Goal: Use online tool/utility: Use online tool/utility

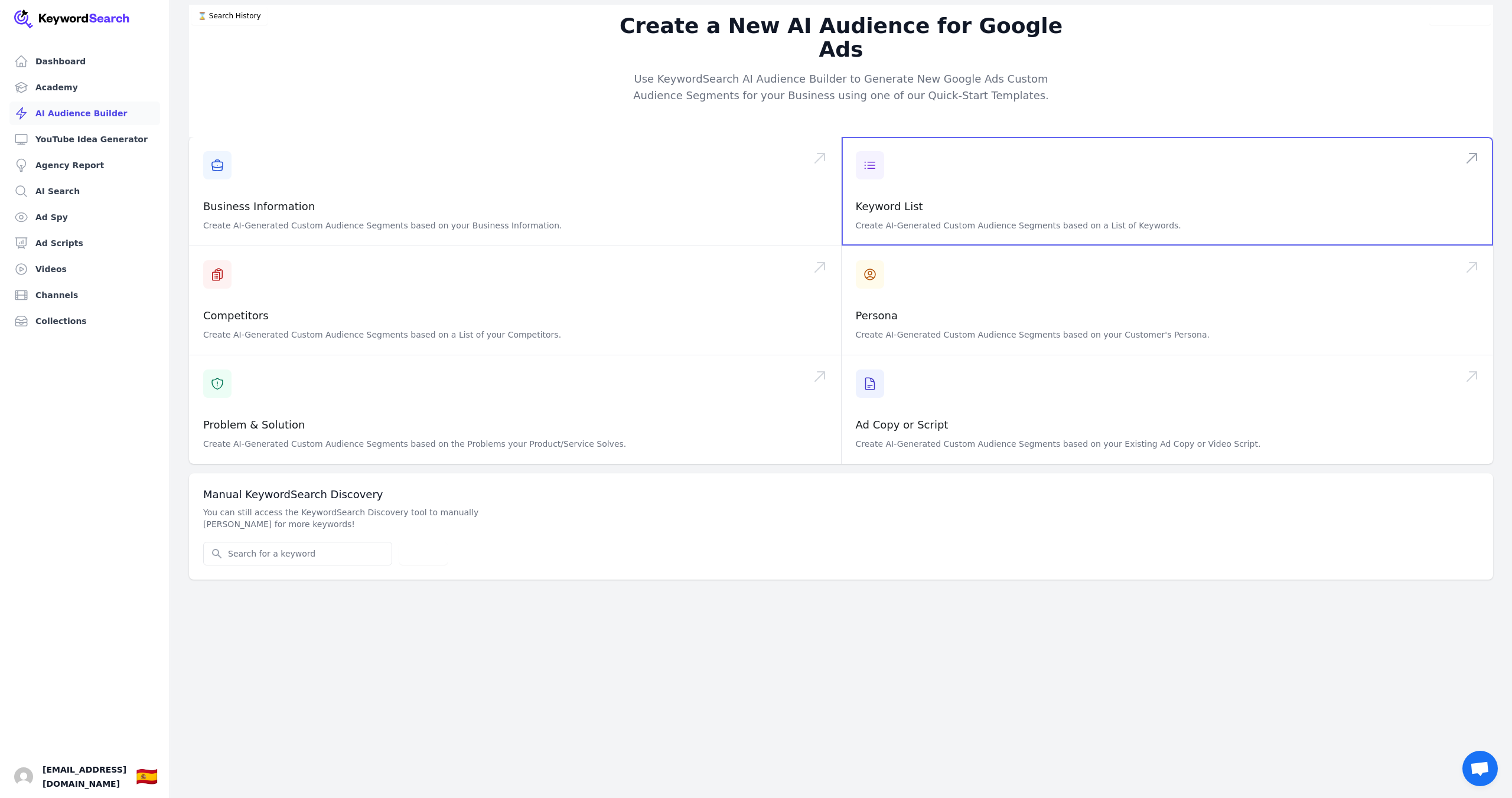
click at [930, 171] on span at bounding box center [1167, 191] width 652 height 109
click at [972, 284] on span at bounding box center [1167, 300] width 652 height 109
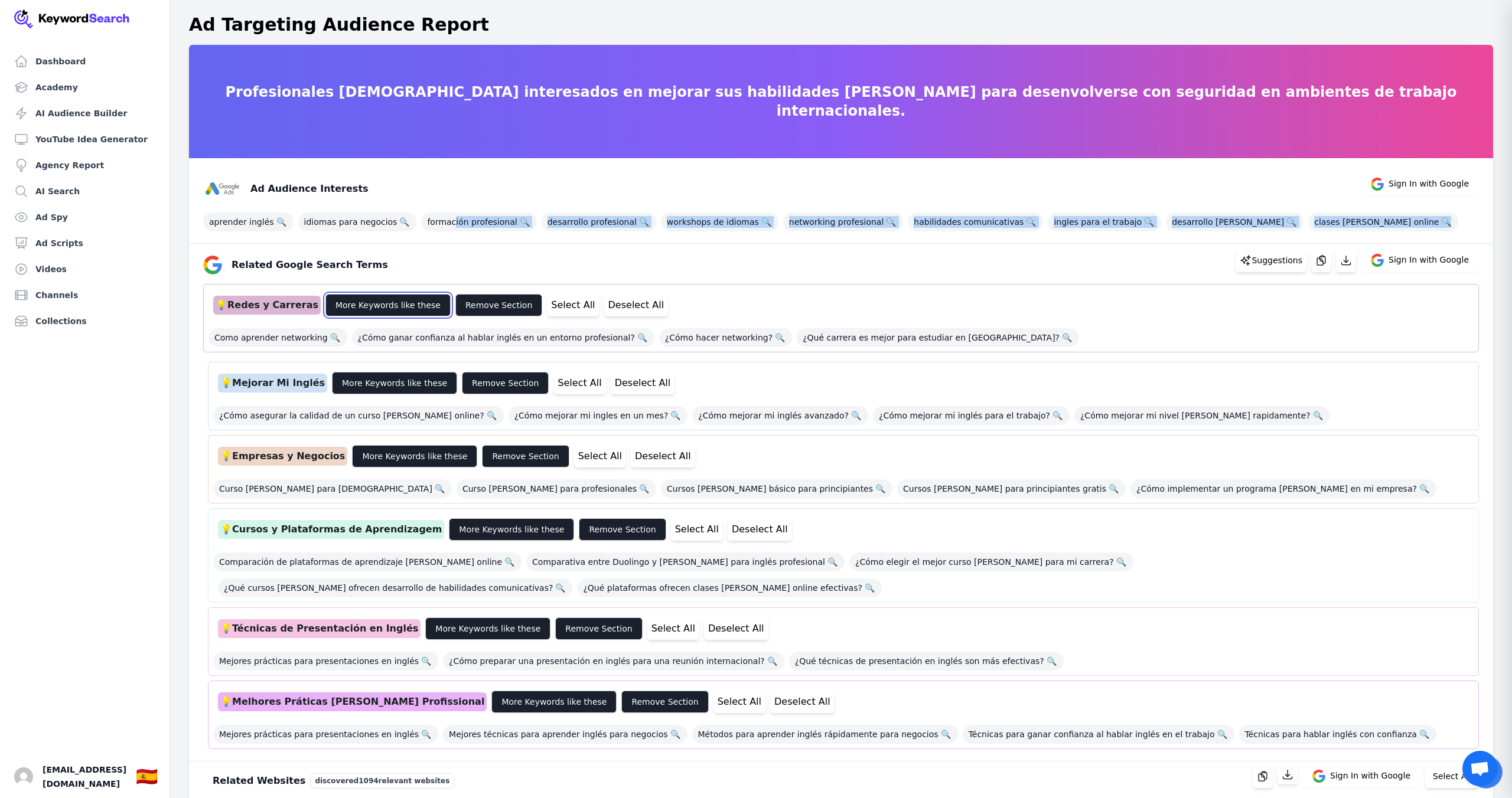
click at [381, 307] on button "More Keywords like these" at bounding box center [388, 305] width 125 height 22
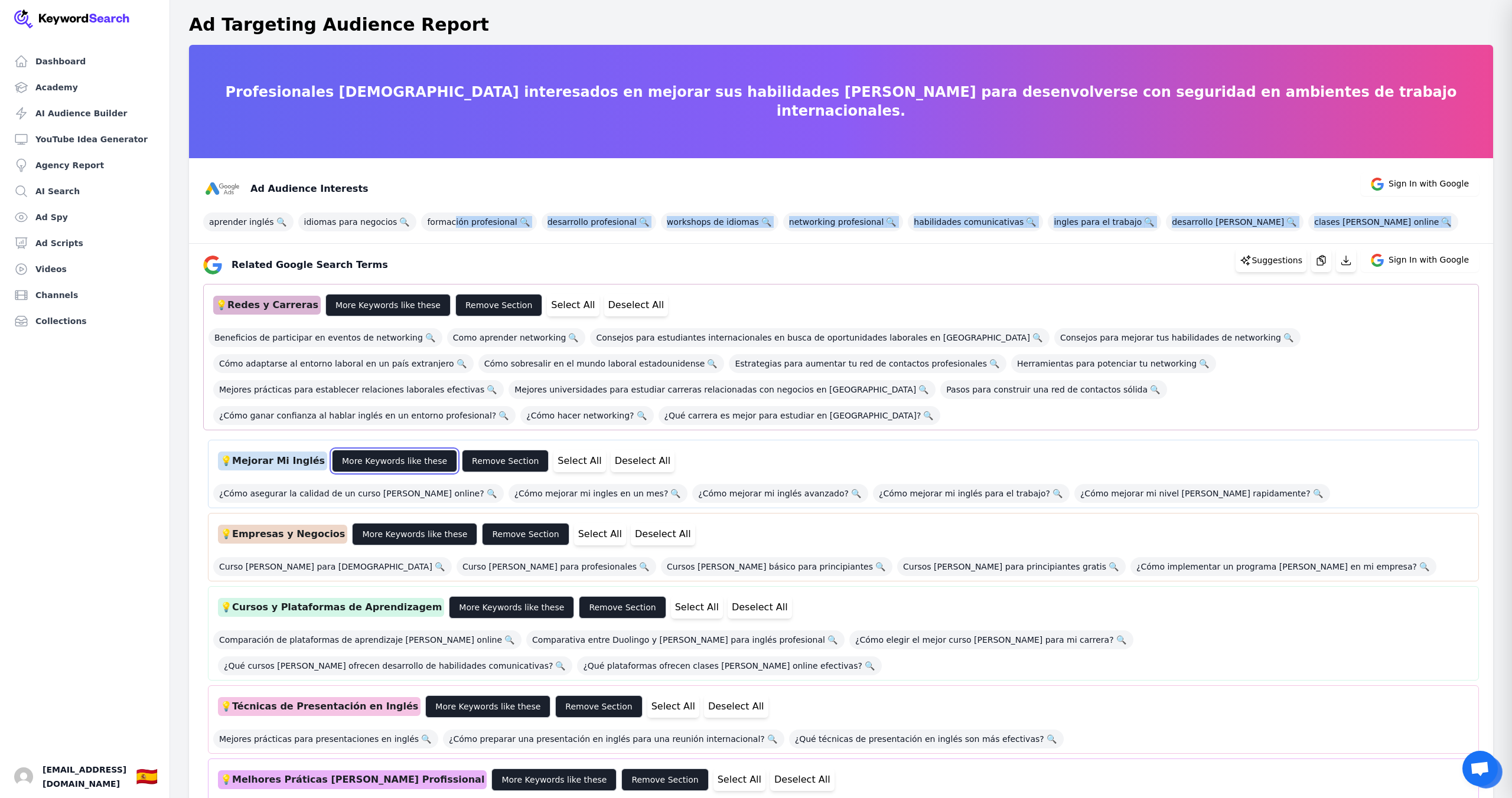
drag, startPoint x: 381, startPoint y: 456, endPoint x: 403, endPoint y: 456, distance: 22.0
click at [381, 456] on button "More Keywords like these" at bounding box center [394, 461] width 125 height 22
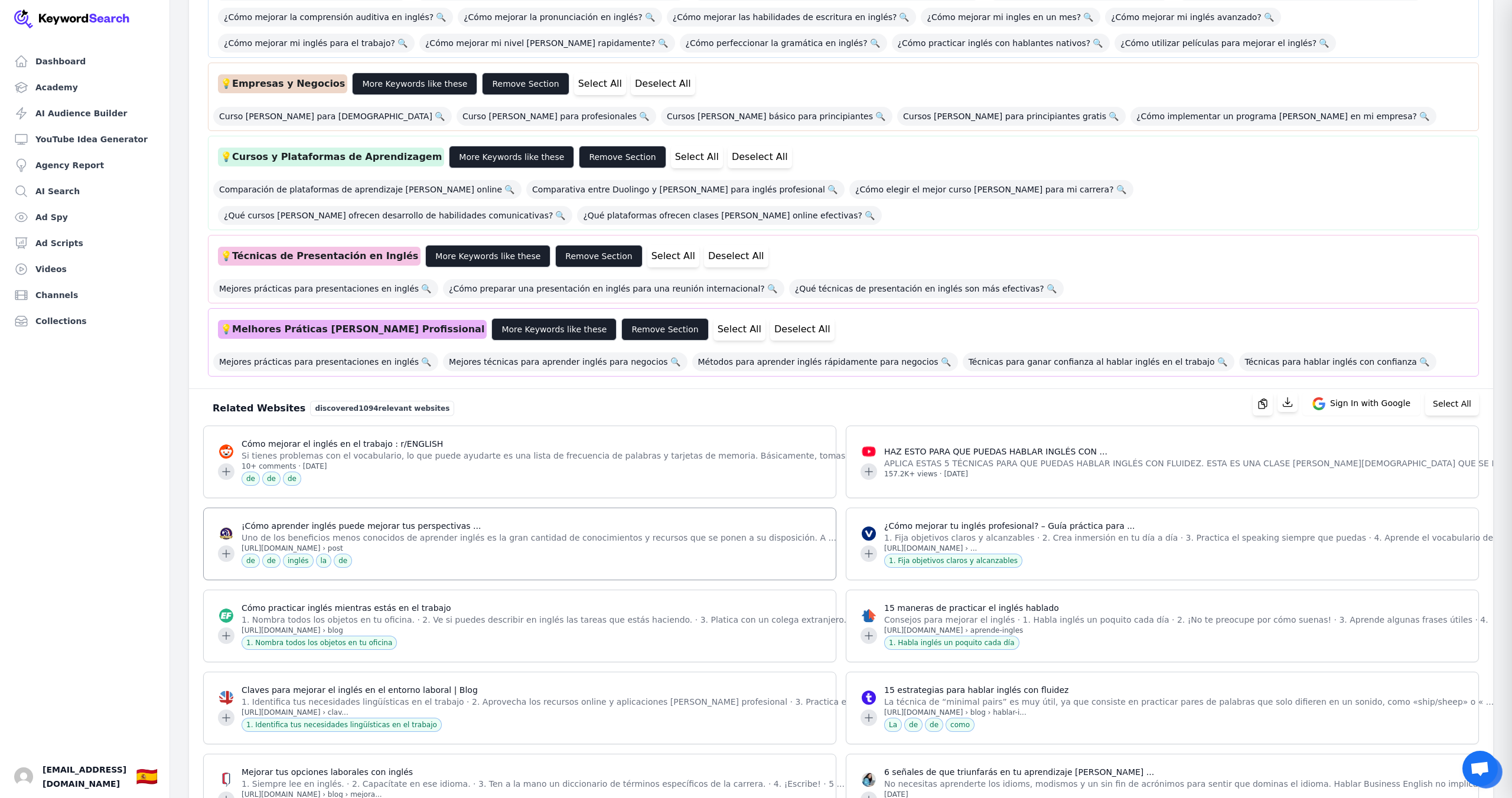
scroll to position [518, 0]
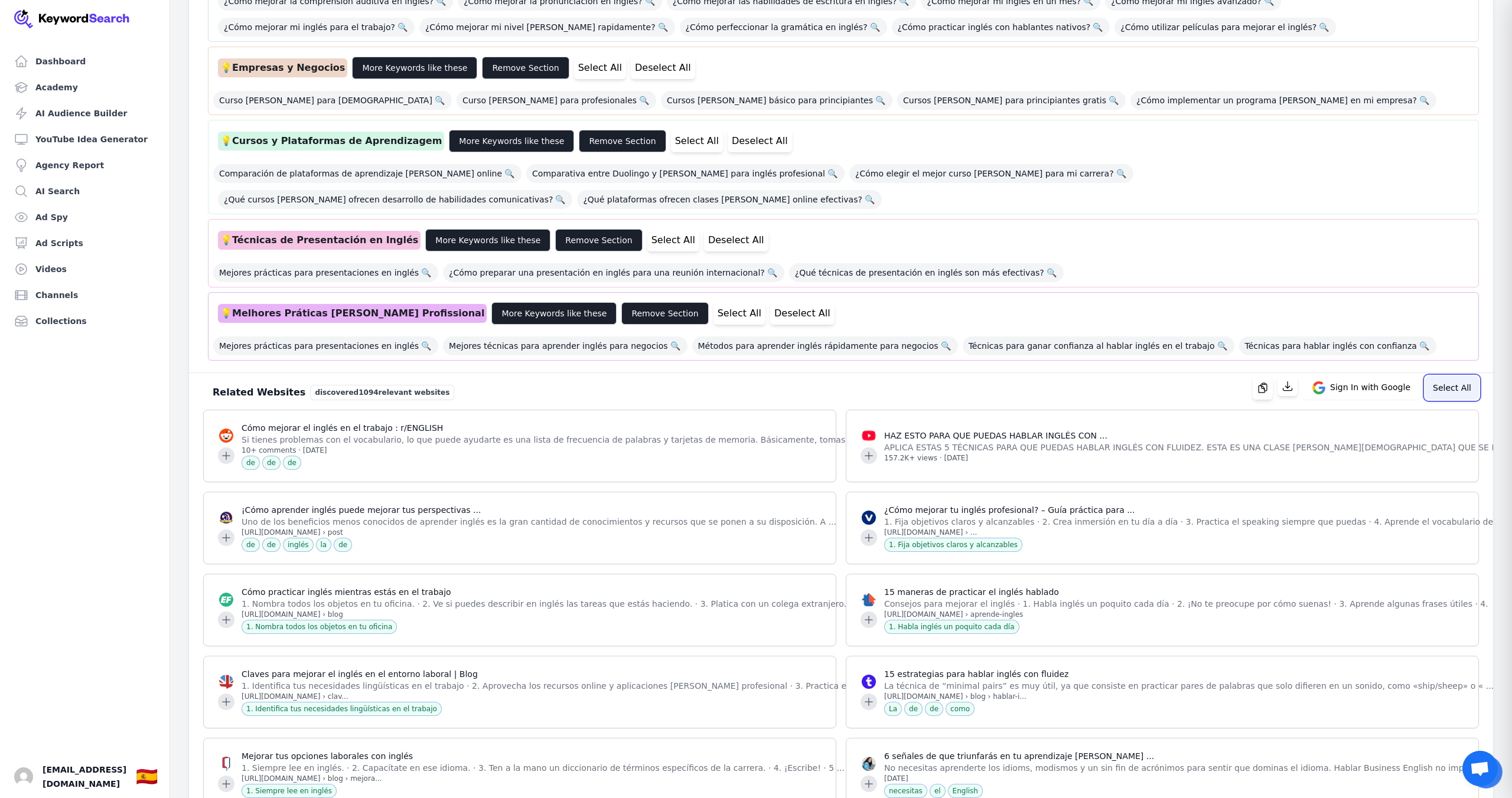
drag, startPoint x: 1455, startPoint y: 393, endPoint x: 1329, endPoint y: 396, distance: 126.0
click at [1455, 393] on button "Select All" at bounding box center [1452, 388] width 54 height 24
click at [1282, 392] on button "button" at bounding box center [1277, 386] width 20 height 20
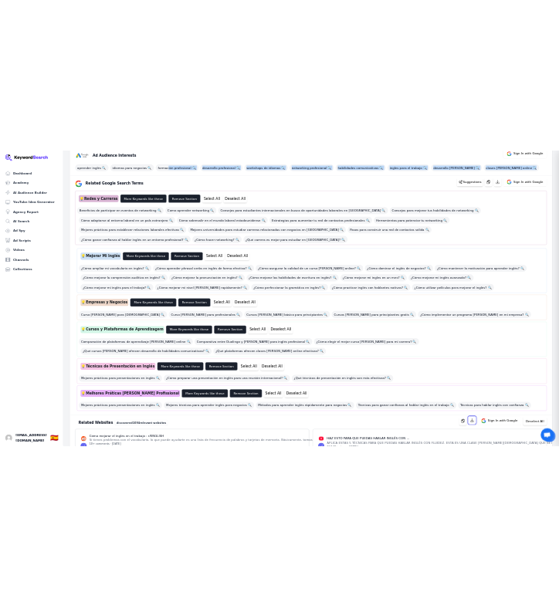
scroll to position [0, 0]
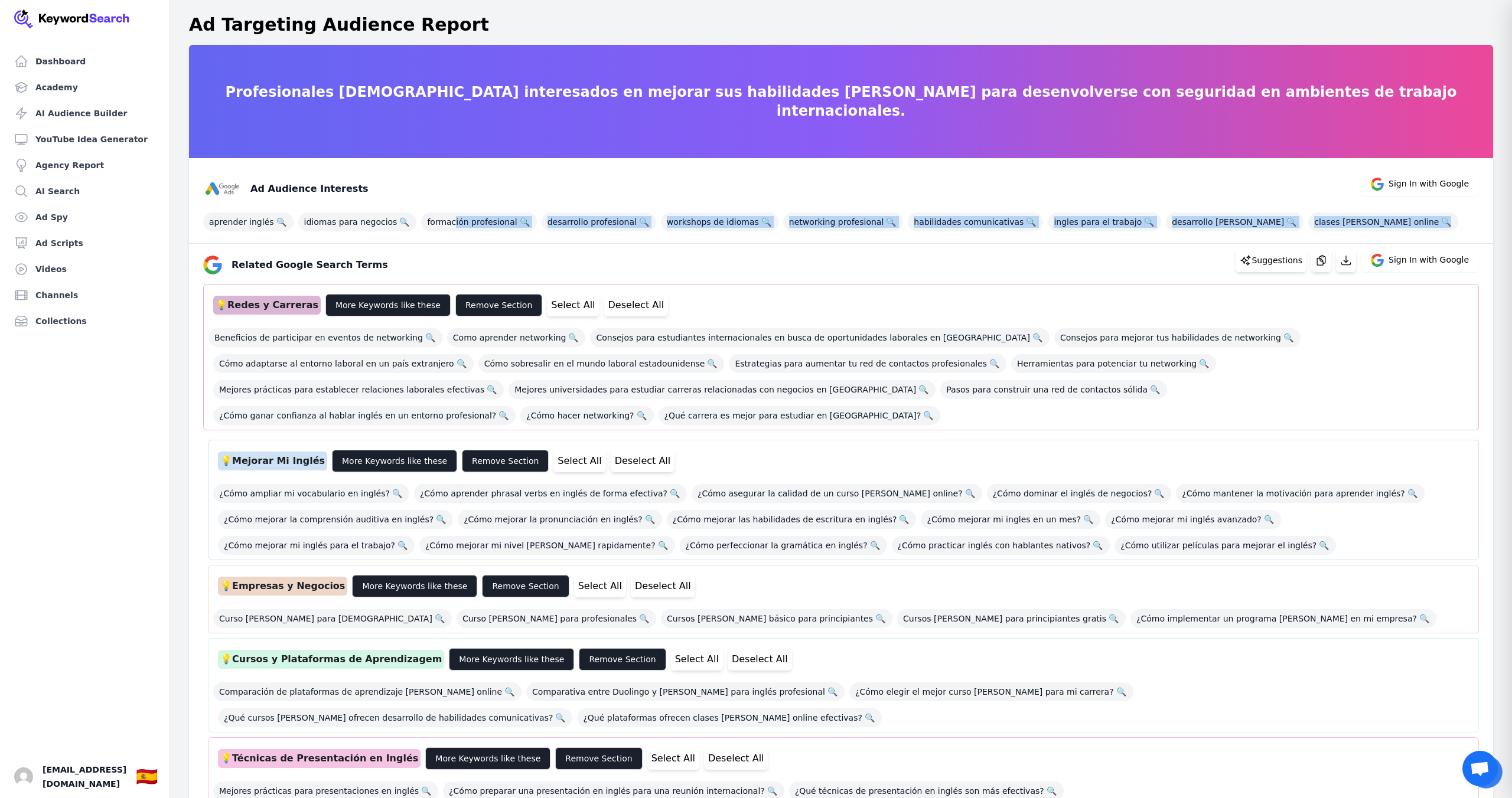
drag, startPoint x: 1378, startPoint y: 222, endPoint x: 1389, endPoint y: 219, distance: 11.4
click at [1378, 222] on div "aprender inglés 🔍 idiomas para negocios 🔍 formación profesional 🔍 desarrollo pr…" at bounding box center [841, 219] width 1276 height 24
drag, startPoint x: 1342, startPoint y: 219, endPoint x: 250, endPoint y: 222, distance: 1092.0
click at [251, 222] on div "aprender inglés 🔍 idiomas para negocios 🔍 formación profesional 🔍 desarrollo pr…" at bounding box center [841, 219] width 1276 height 24
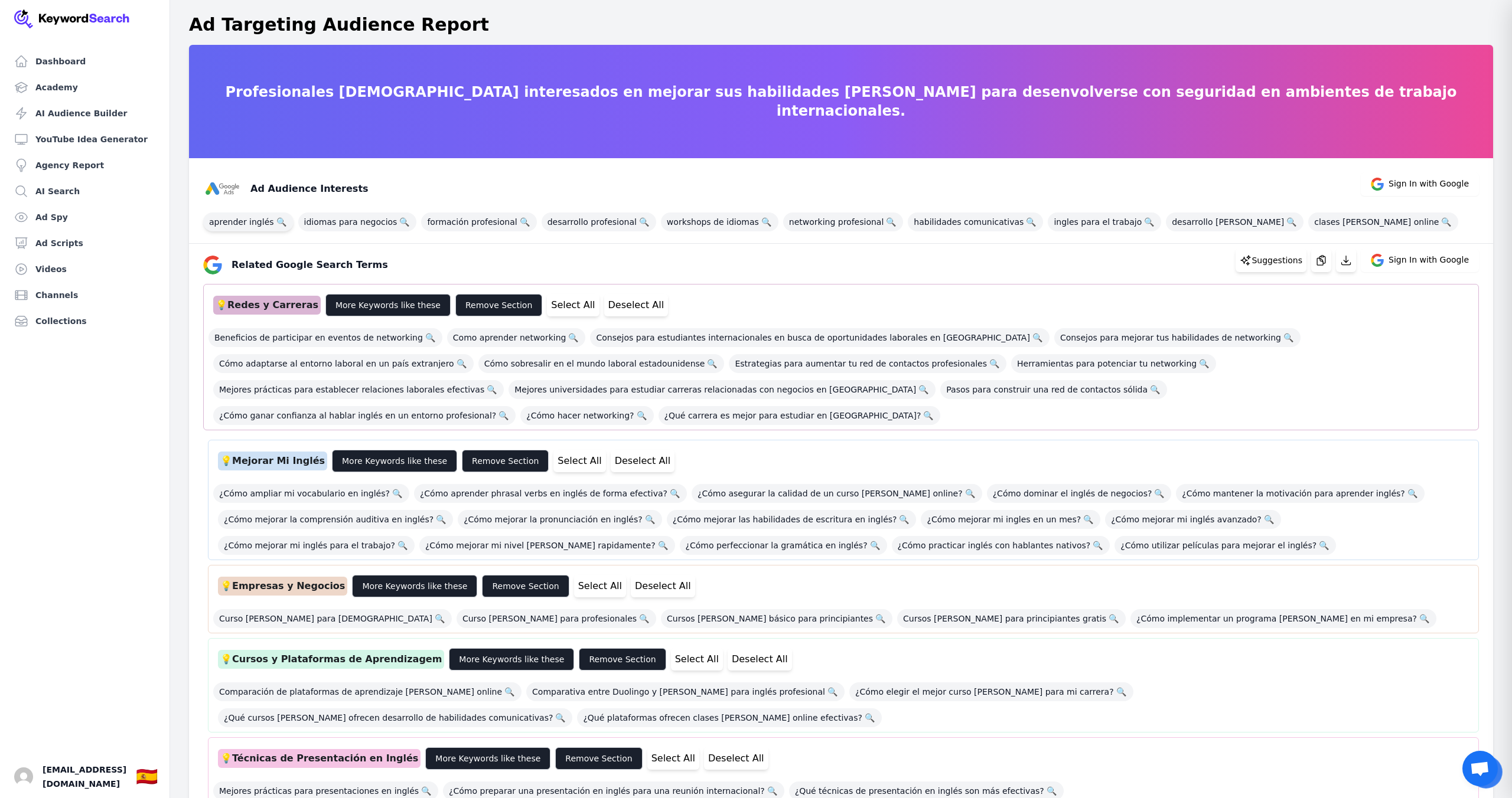
click at [245, 223] on span "aprender inglés 🔍" at bounding box center [248, 222] width 90 height 19
drag, startPoint x: 360, startPoint y: 222, endPoint x: 414, endPoint y: 226, distance: 54.1
click at [360, 222] on span "idiomas para negocios 🔍" at bounding box center [357, 222] width 118 height 19
click at [469, 225] on span "formación profesional 🔍" at bounding box center [479, 222] width 115 height 19
drag, startPoint x: 582, startPoint y: 228, endPoint x: 606, endPoint y: 229, distance: 24.0
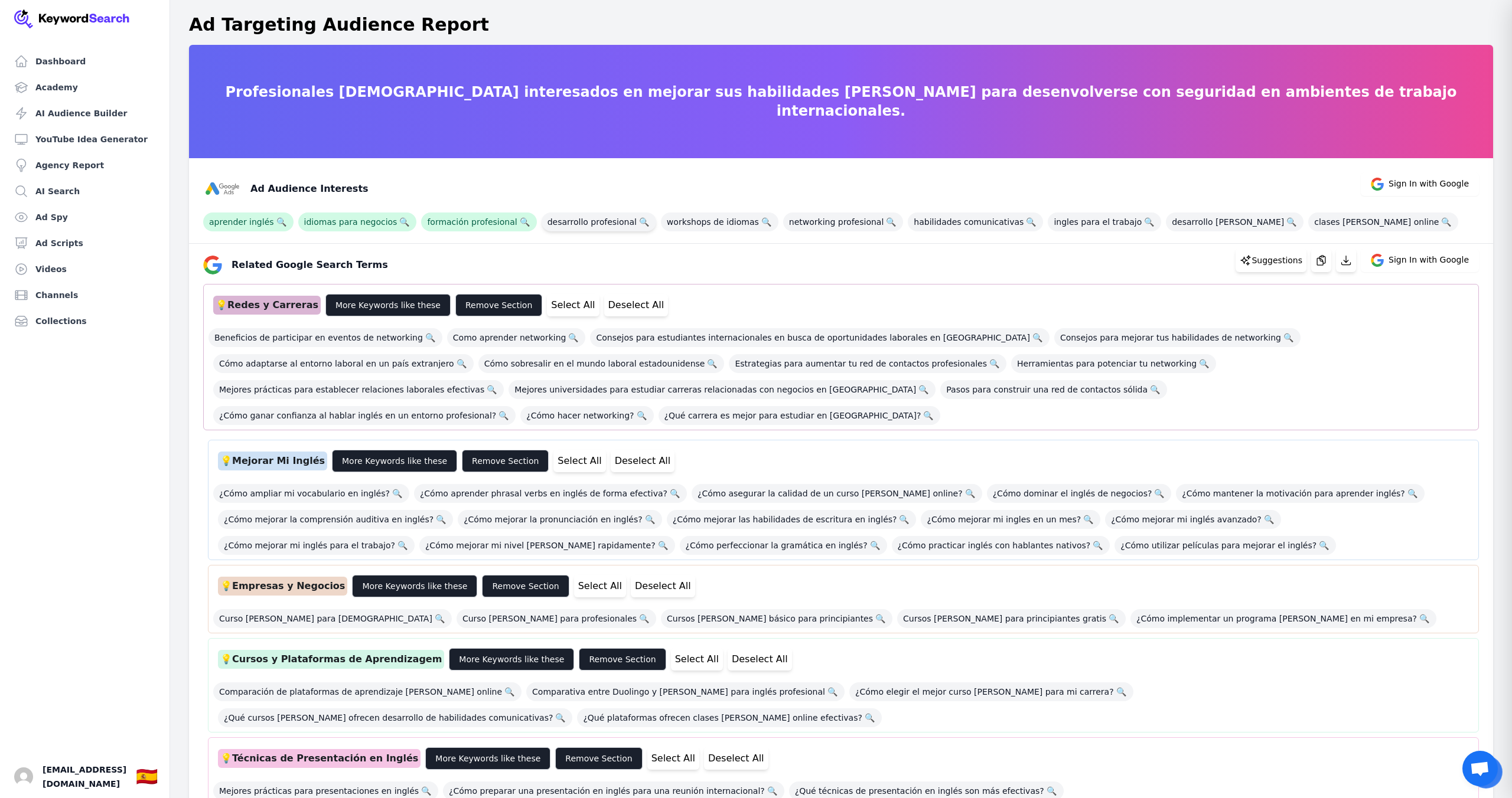
click at [582, 228] on span "desarrollo profesional 🔍" at bounding box center [599, 222] width 115 height 19
click at [732, 227] on span "workshops de idiomas 🔍" at bounding box center [719, 222] width 118 height 19
drag, startPoint x: 826, startPoint y: 225, endPoint x: 836, endPoint y: 225, distance: 10.0
click at [826, 225] on span "networking profesional 🔍" at bounding box center [843, 222] width 121 height 19
click at [915, 222] on span "habilidades comunicativas 🔍" at bounding box center [975, 222] width 135 height 19
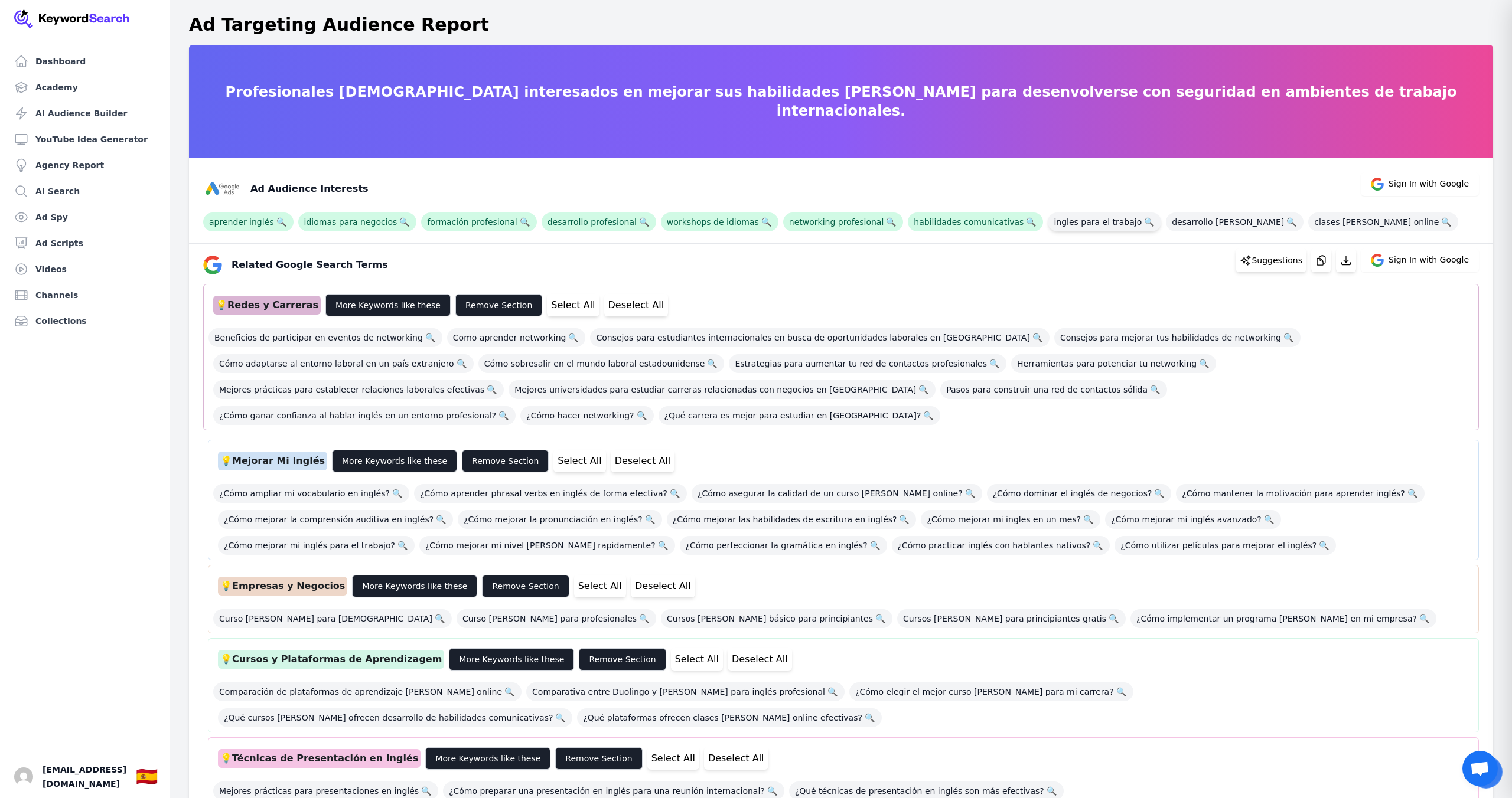
click at [1072, 227] on span "ingles para el trabajo 🔍" at bounding box center [1104, 222] width 113 height 19
click at [1185, 224] on span "desarrollo de carrera 🔍" at bounding box center [1235, 222] width 138 height 19
click at [1308, 226] on span "clases de inglés online 🔍" at bounding box center [1383, 222] width 150 height 19
click at [1325, 261] on icon "button" at bounding box center [1321, 260] width 8 height 9
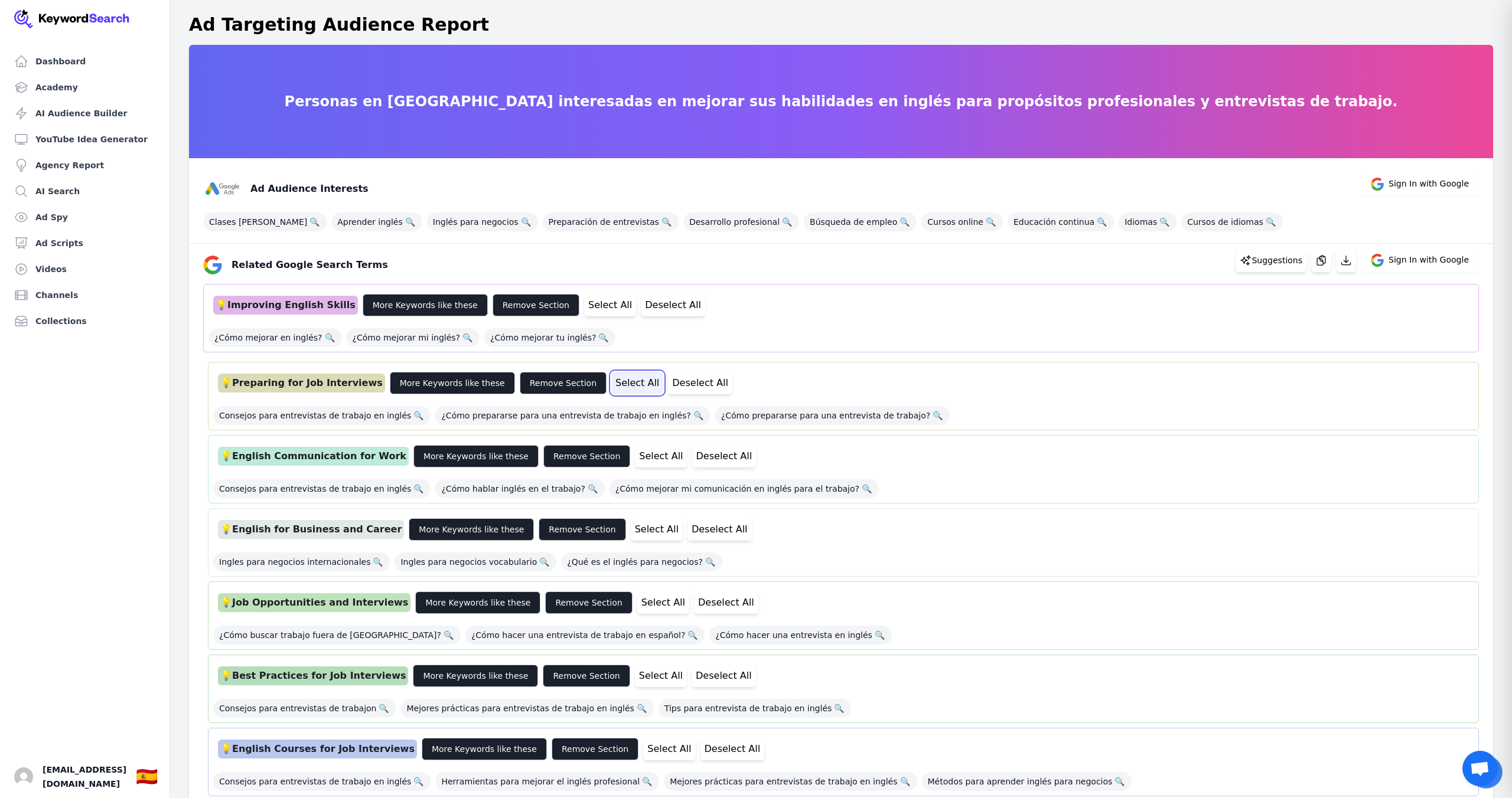
click at [612, 391] on button "Select All" at bounding box center [638, 383] width 52 height 22
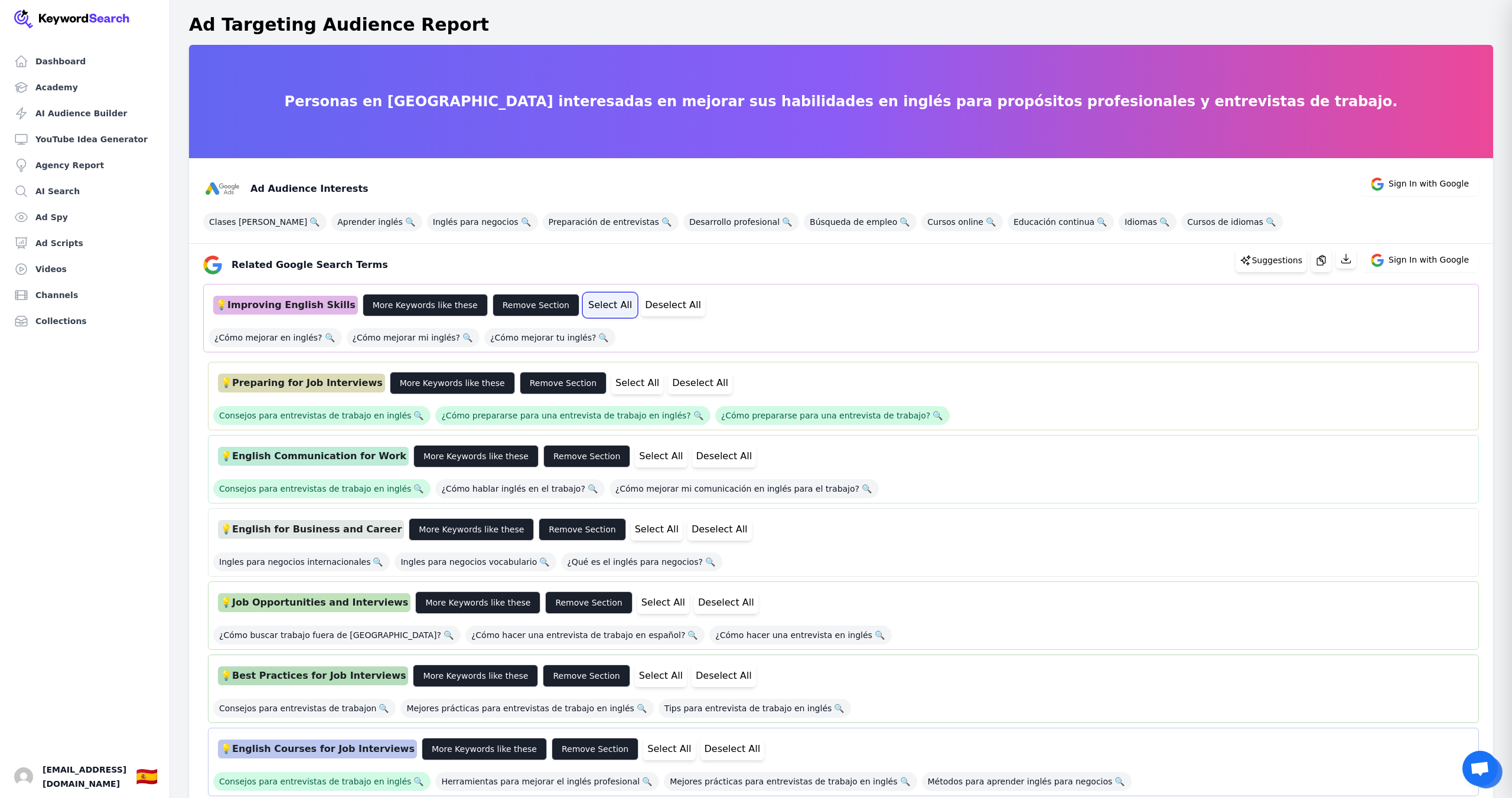
click at [593, 310] on button "Select All" at bounding box center [610, 305] width 52 height 22
click at [634, 460] on button "Select All" at bounding box center [660, 456] width 52 height 22
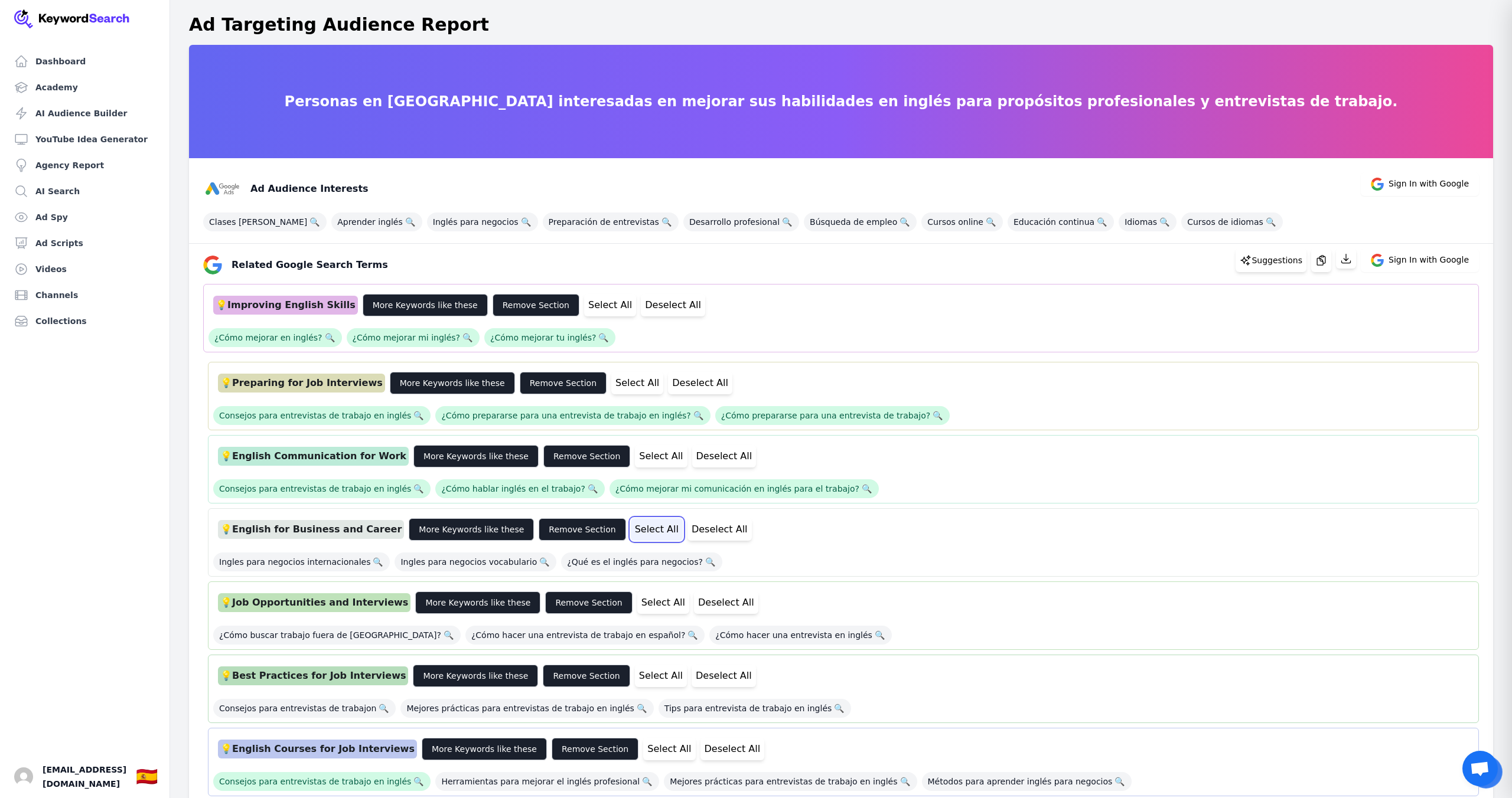
click at [631, 528] on button "Select All" at bounding box center [657, 529] width 52 height 22
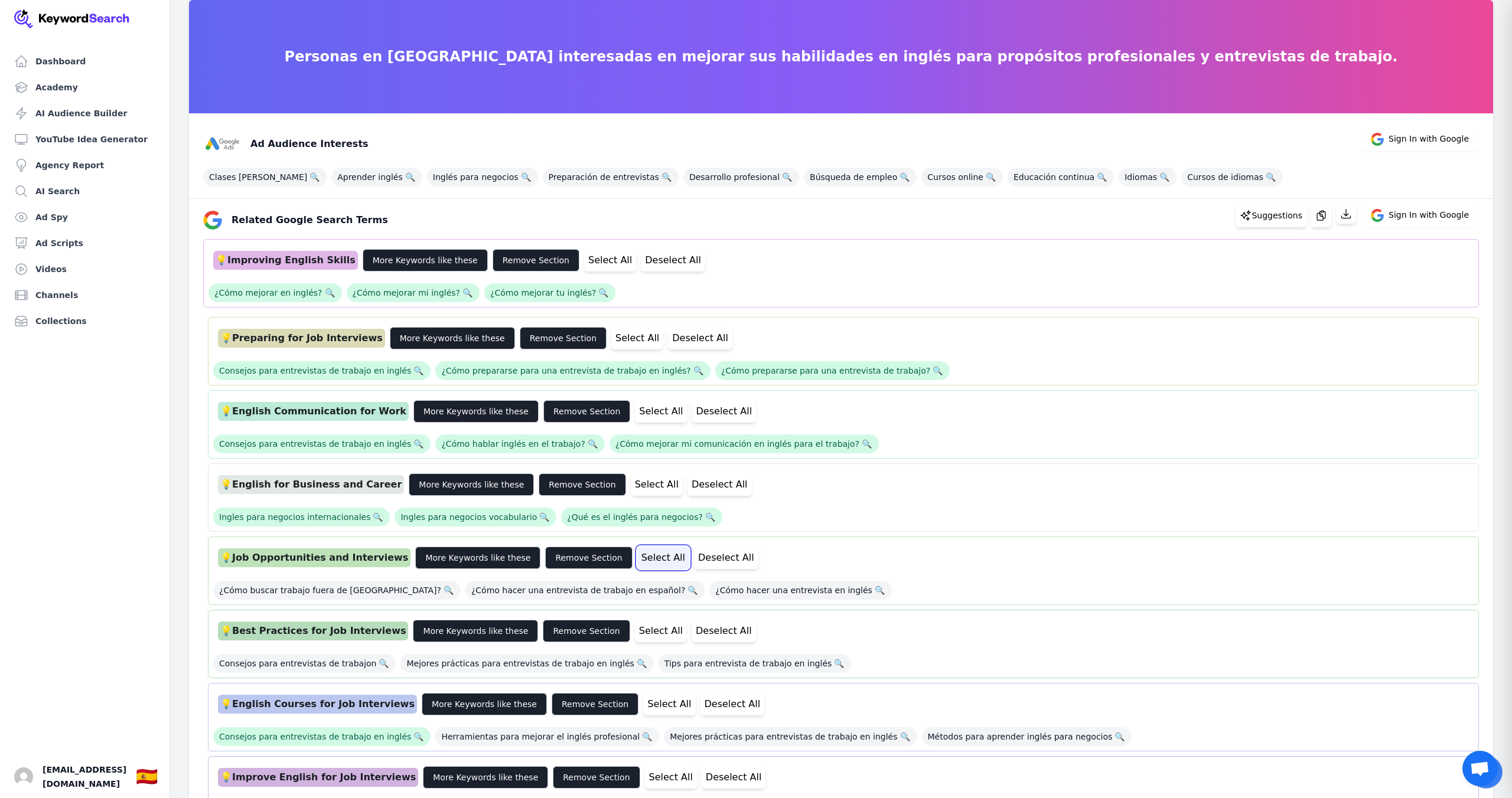
click at [638, 556] on button "Select All" at bounding box center [664, 557] width 52 height 22
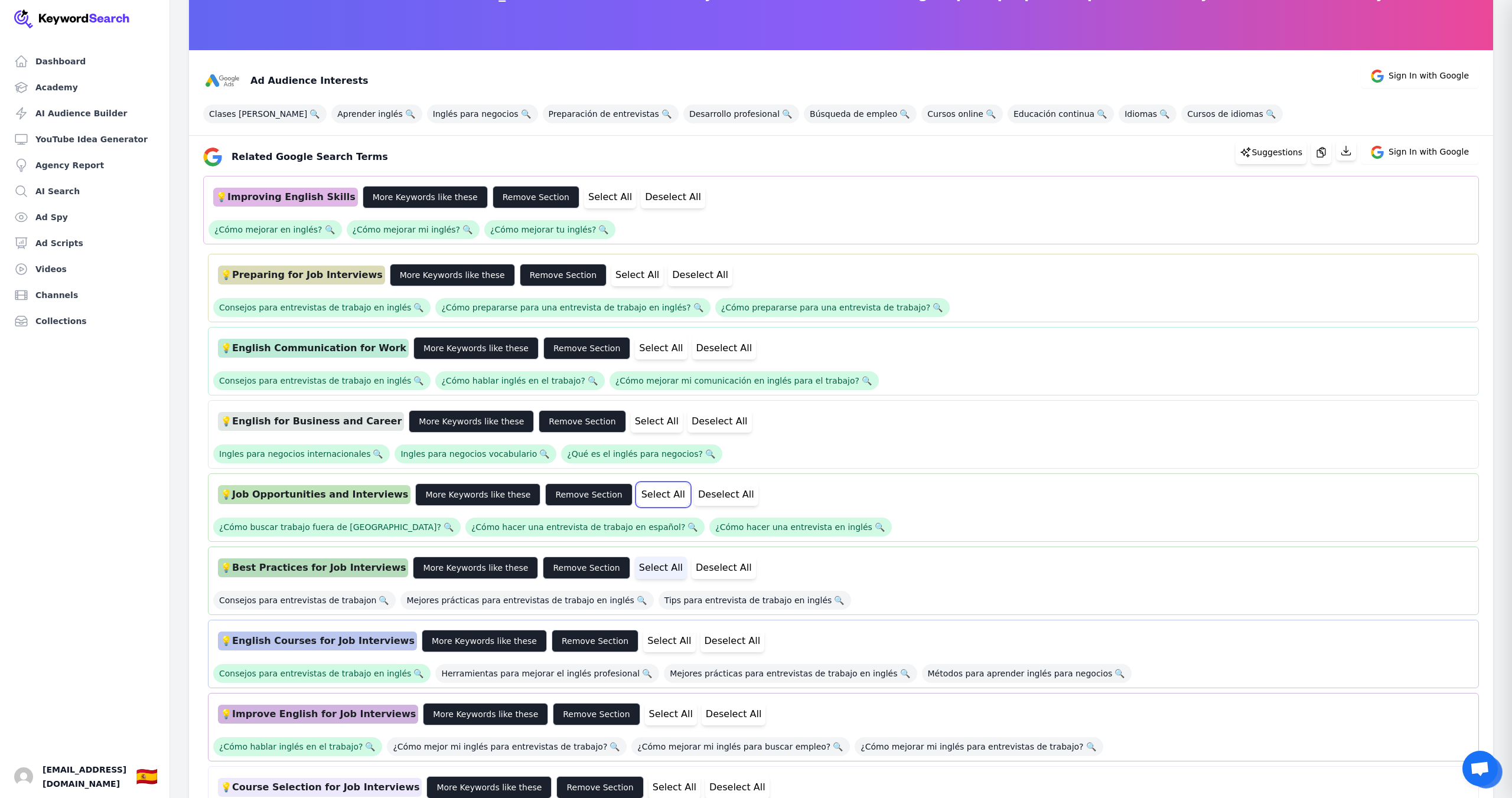
scroll to position [118, 0]
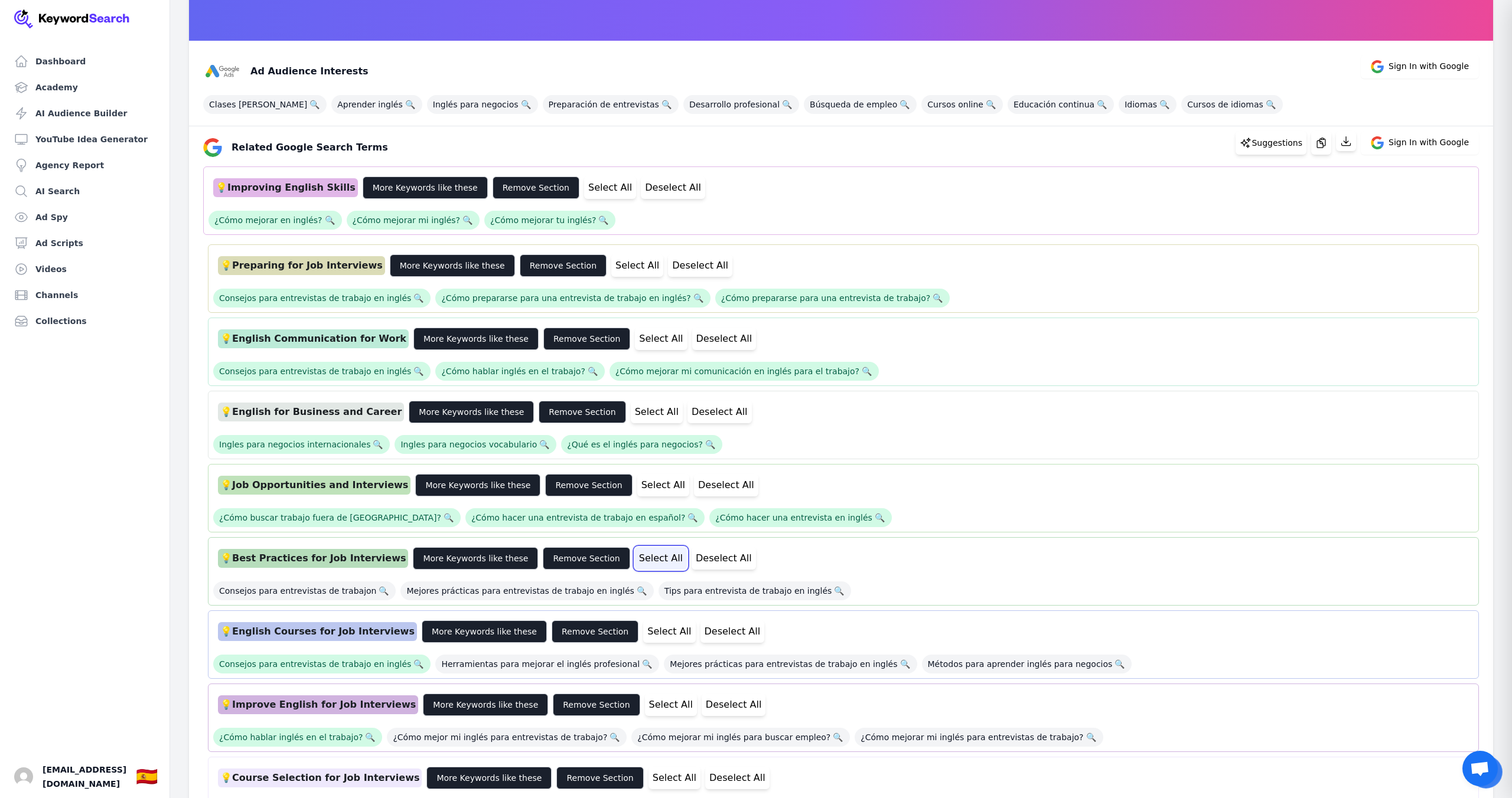
click at [634, 560] on button "Select All" at bounding box center [660, 558] width 52 height 22
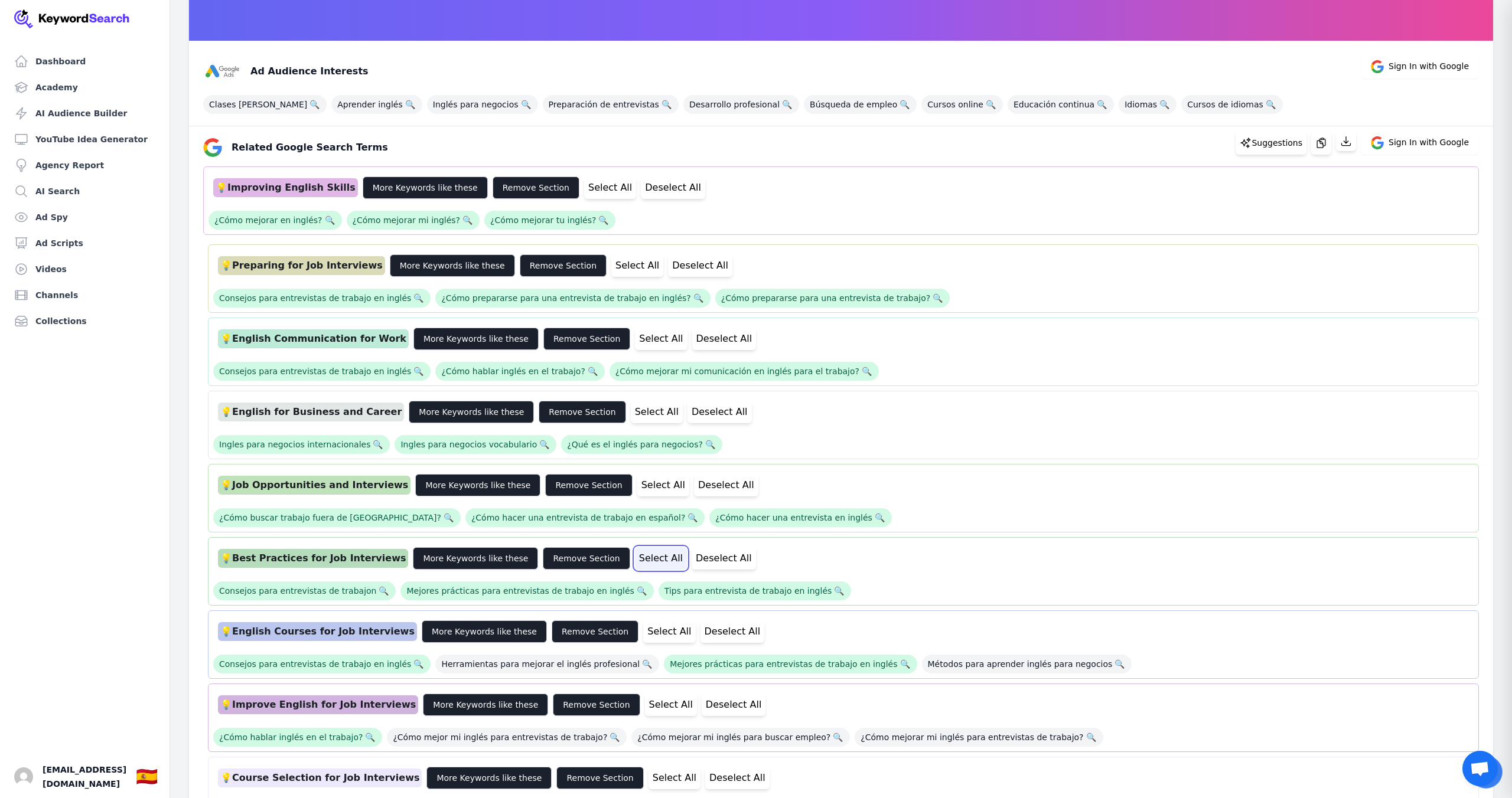
scroll to position [186, 0]
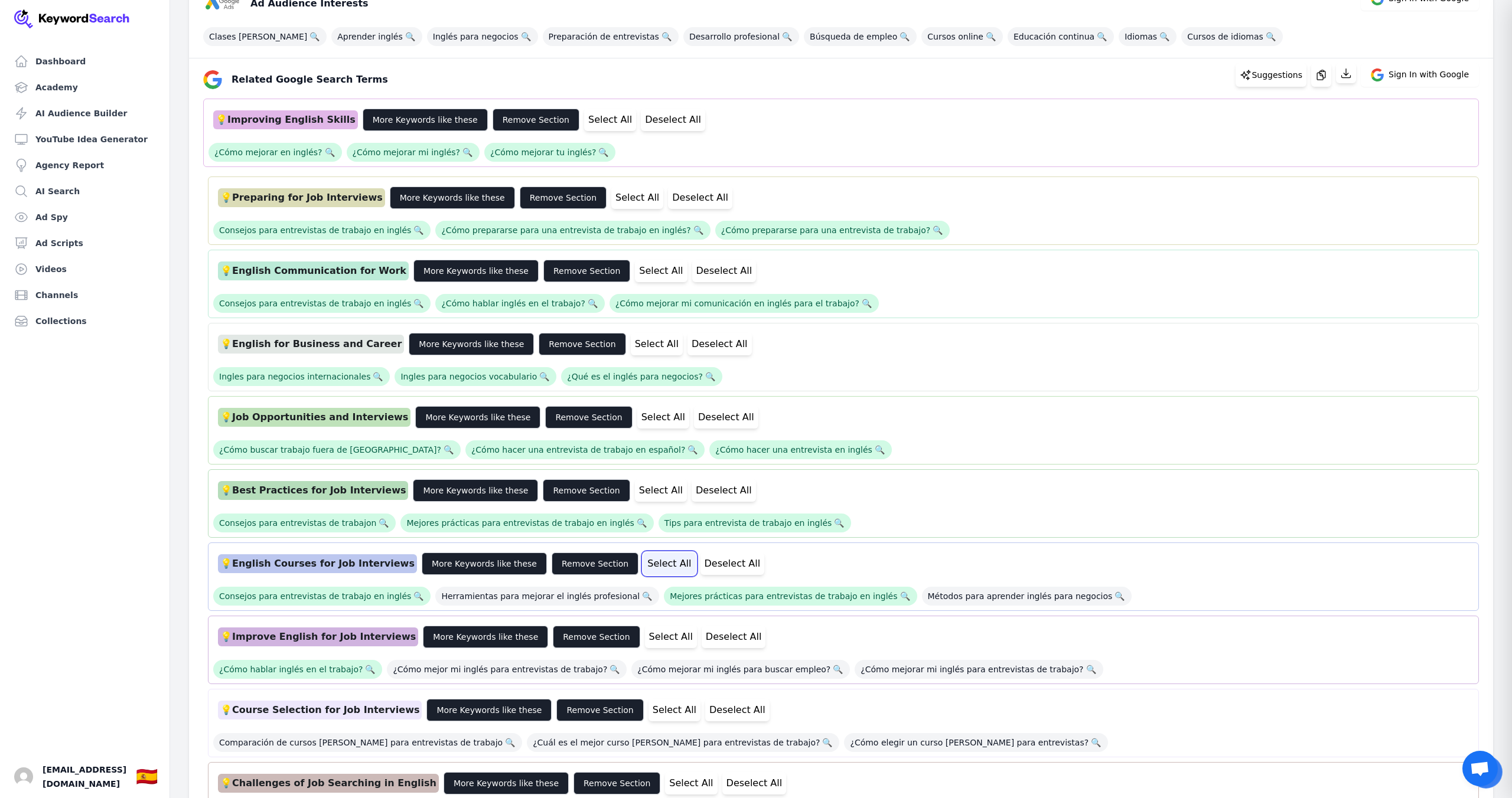
click at [643, 559] on button "Select All" at bounding box center [669, 563] width 52 height 22
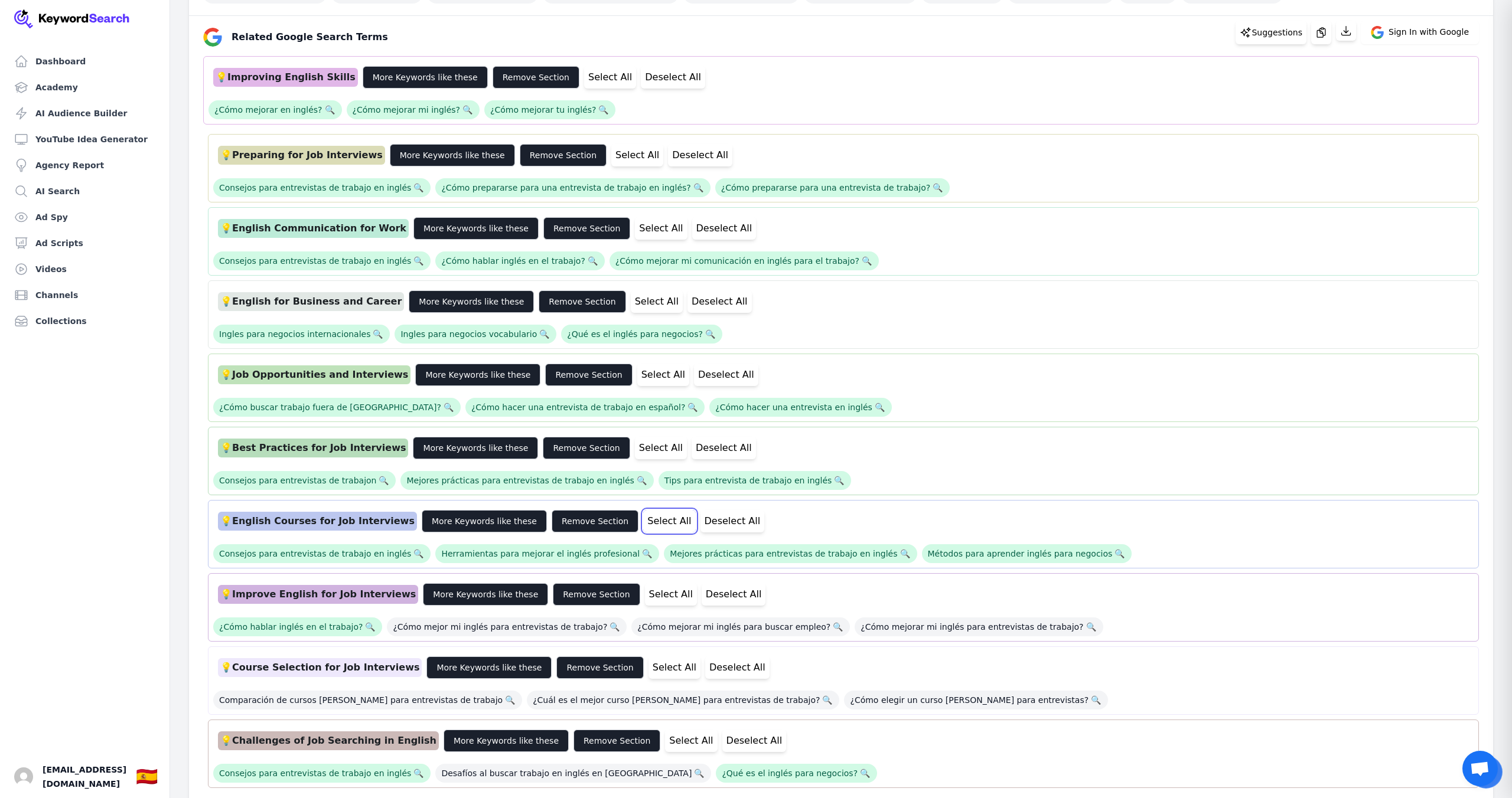
scroll to position [252, 0]
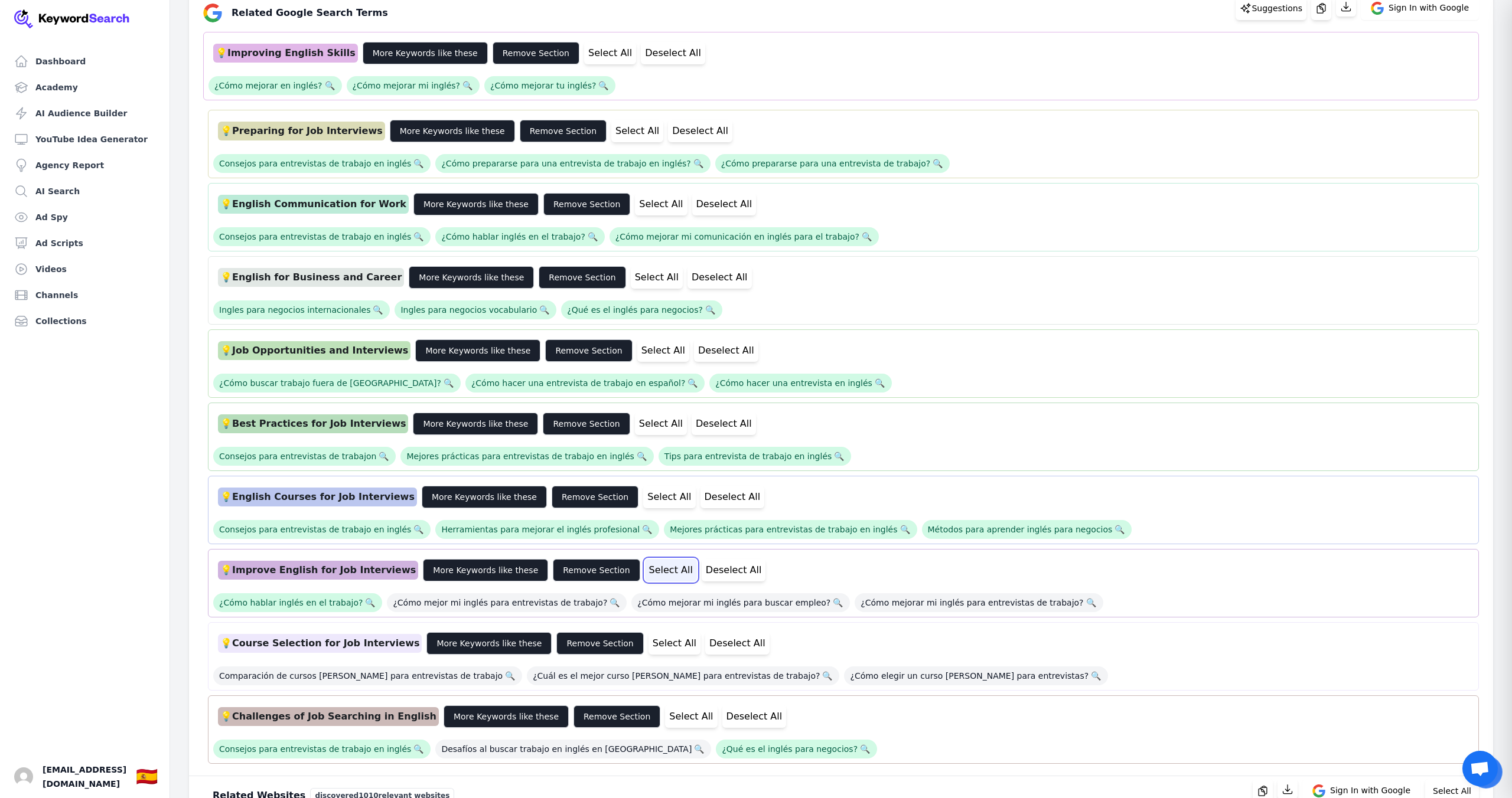
click at [645, 569] on button "Select All" at bounding box center [671, 570] width 52 height 22
drag, startPoint x: 634, startPoint y: 647, endPoint x: 638, endPoint y: 653, distance: 7.2
click at [648, 648] on button "Select All" at bounding box center [674, 643] width 52 height 22
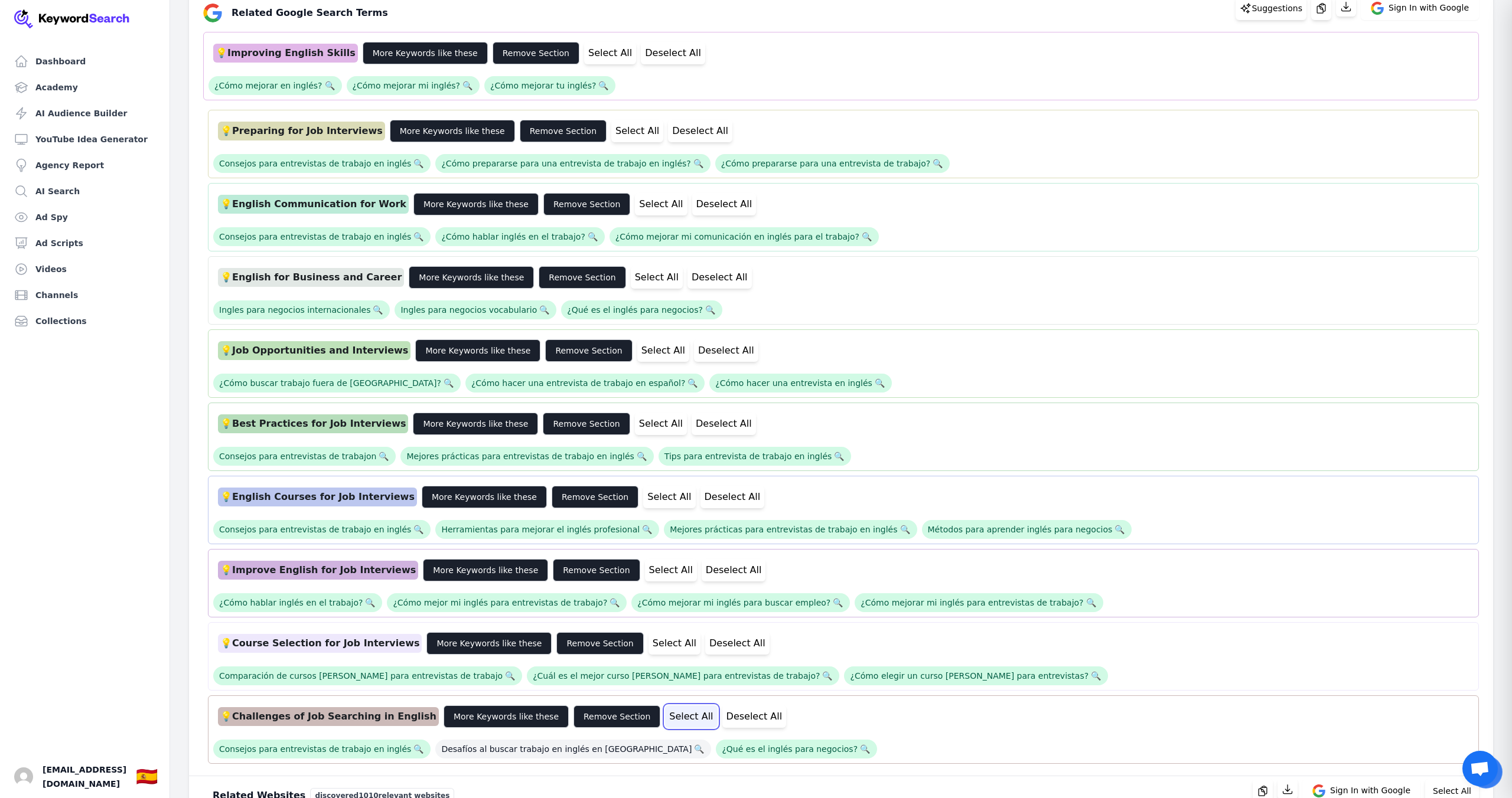
click at [665, 712] on button "Select All" at bounding box center [691, 716] width 52 height 22
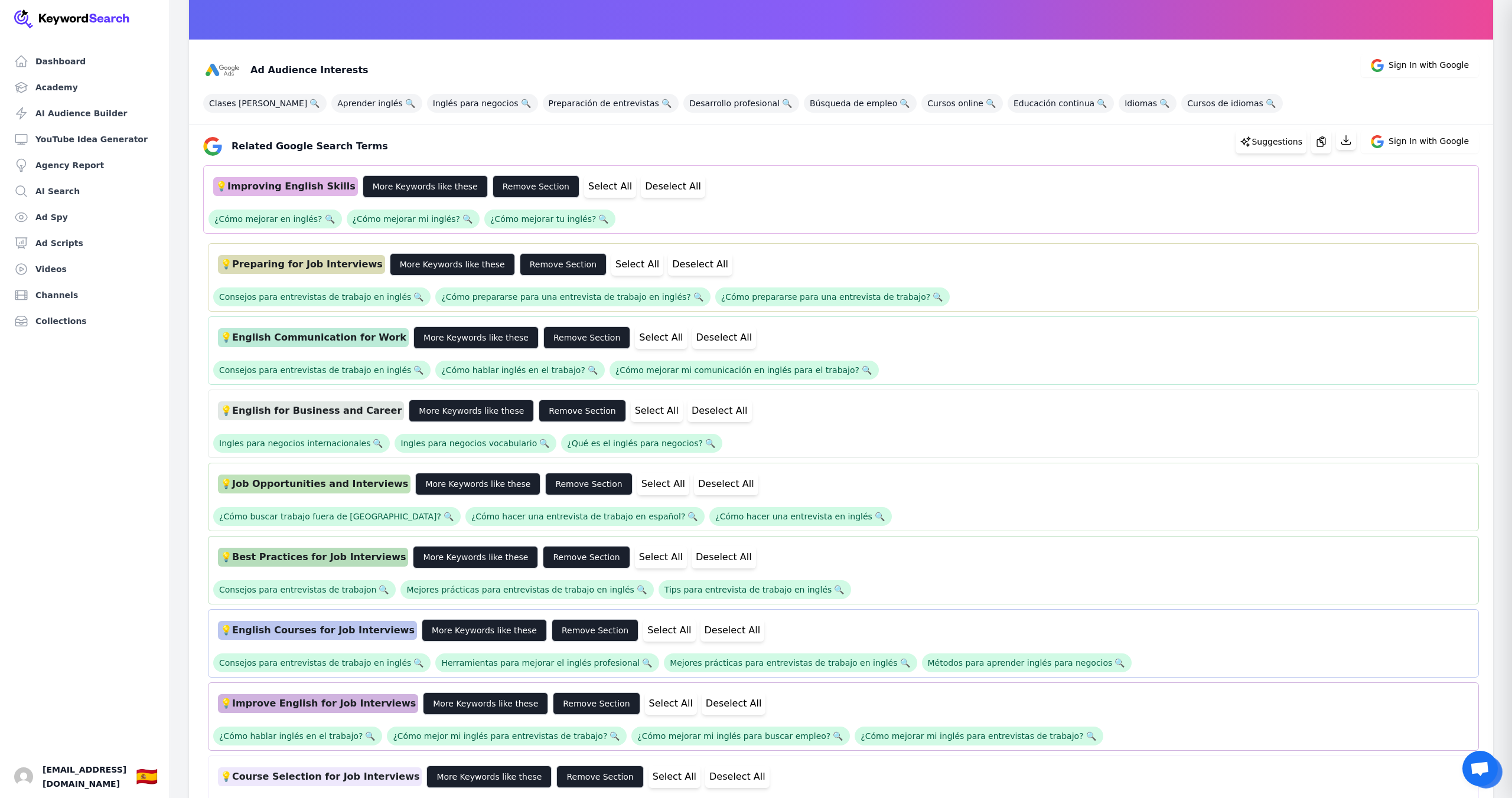
scroll to position [0, 0]
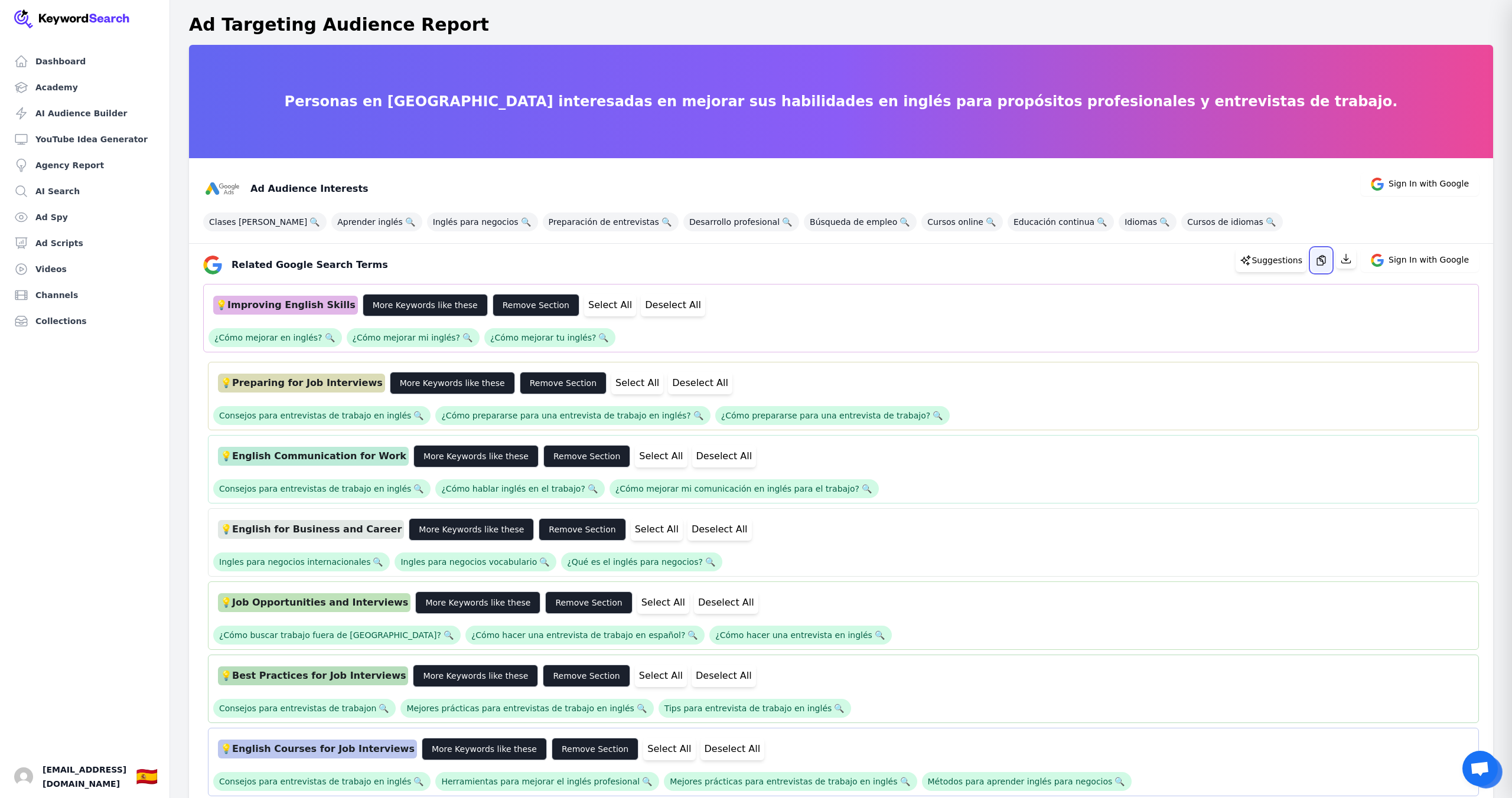
click at [1331, 268] on button "button" at bounding box center [1321, 260] width 20 height 24
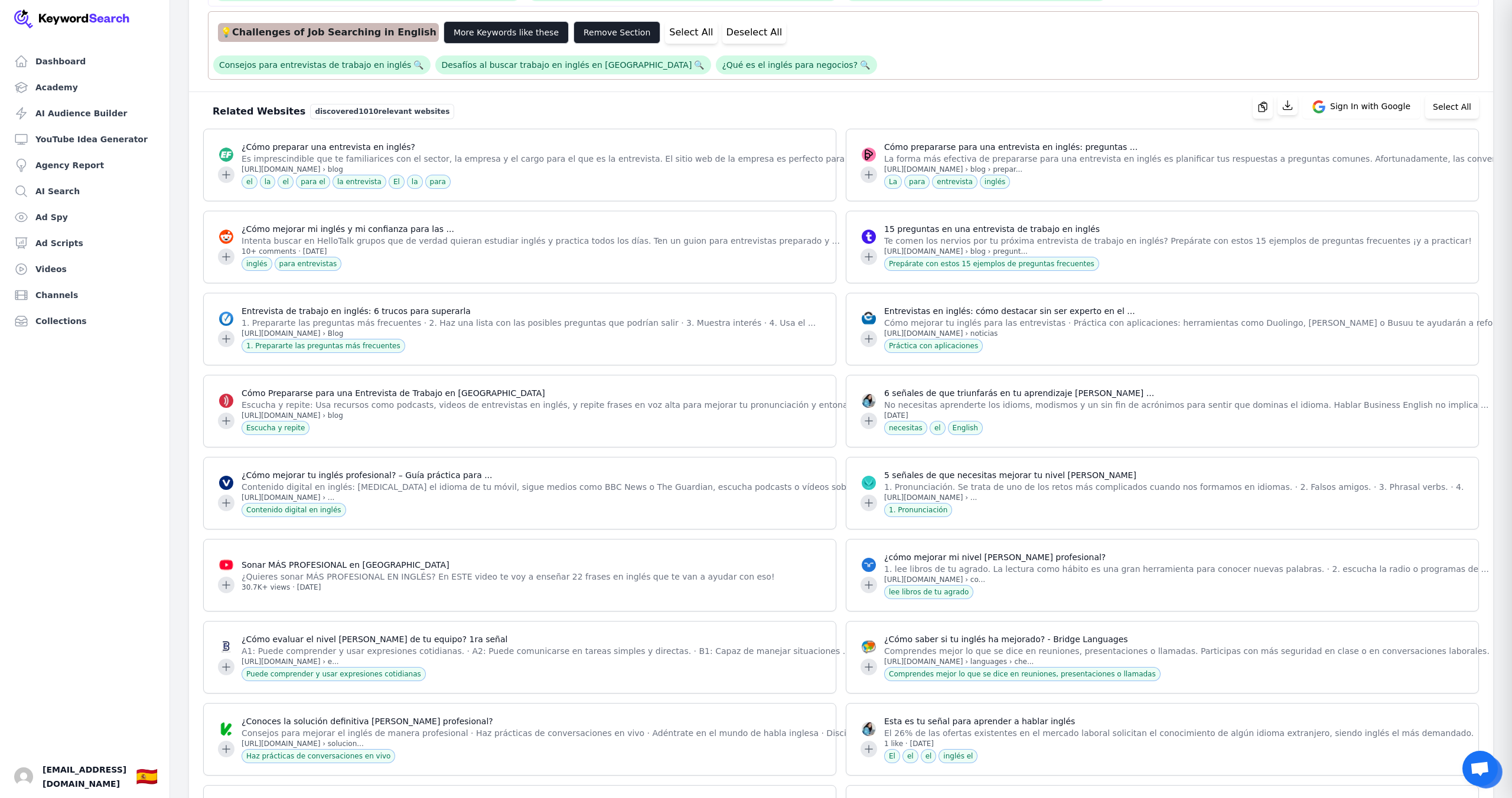
scroll to position [894, 0]
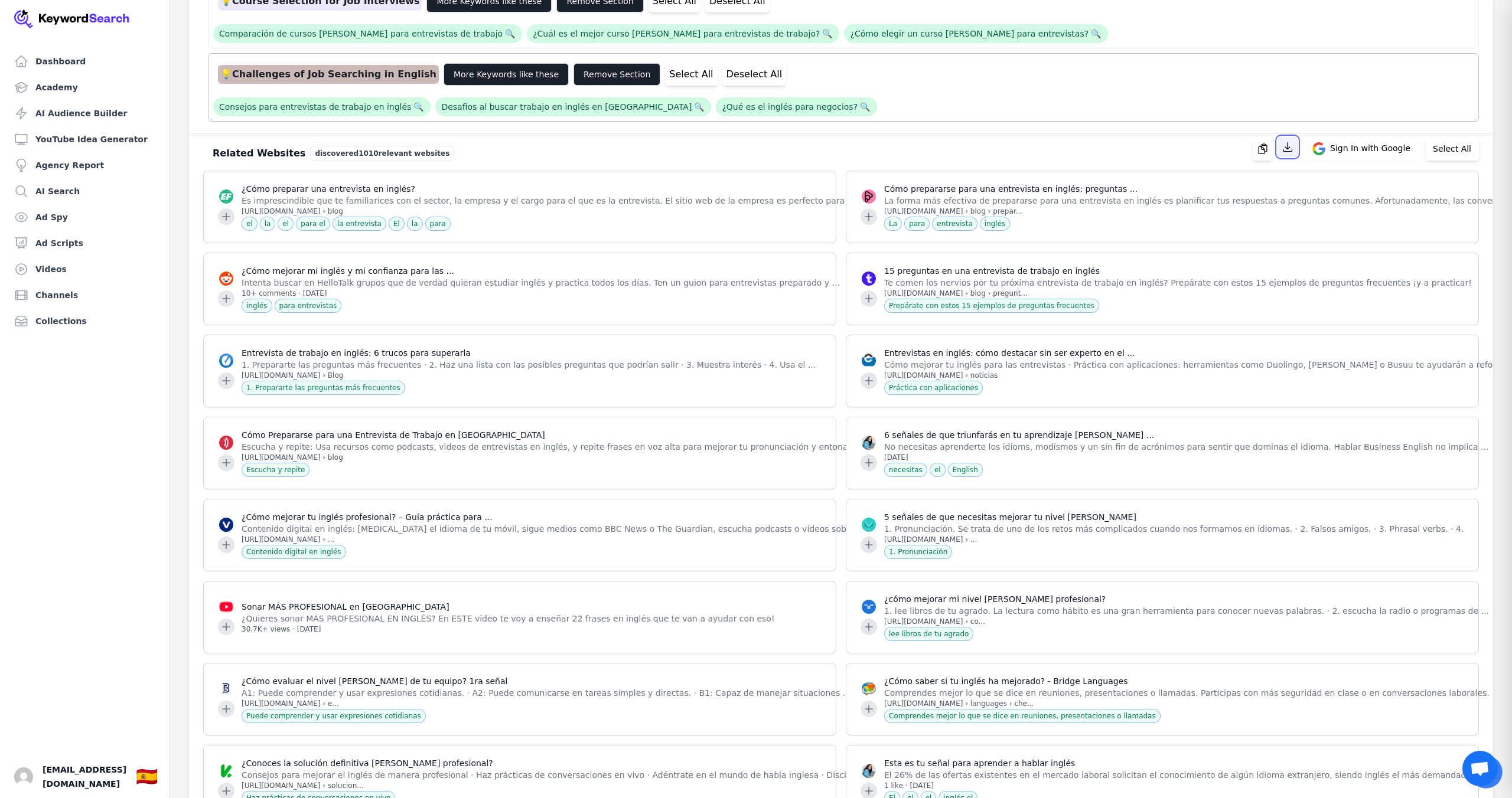
click at [1293, 150] on icon "button" at bounding box center [1286, 147] width 11 height 11
click at [1457, 153] on button "Select All" at bounding box center [1452, 148] width 54 height 24
click at [1286, 153] on button "button" at bounding box center [1277, 147] width 20 height 20
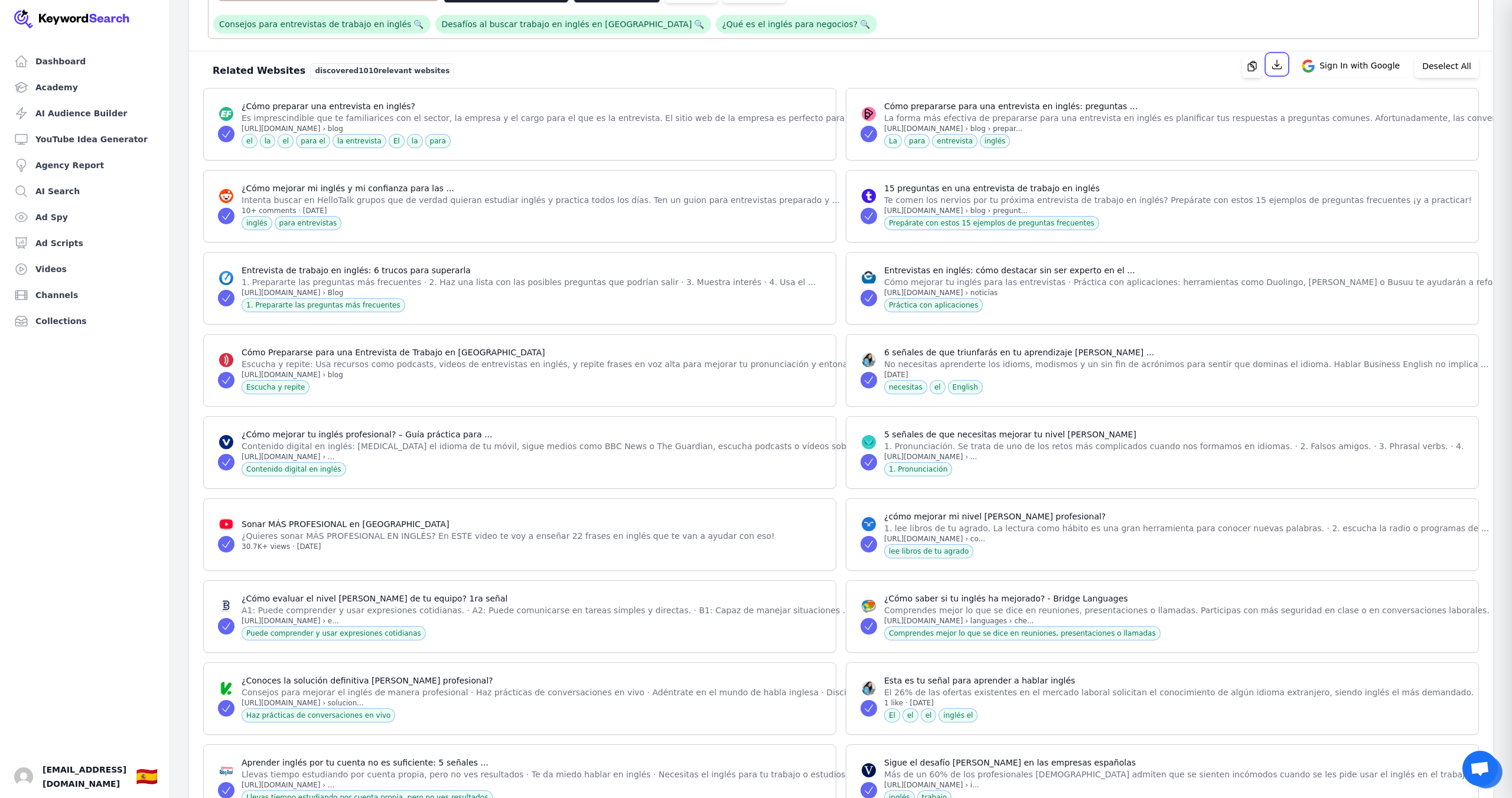
scroll to position [0, 0]
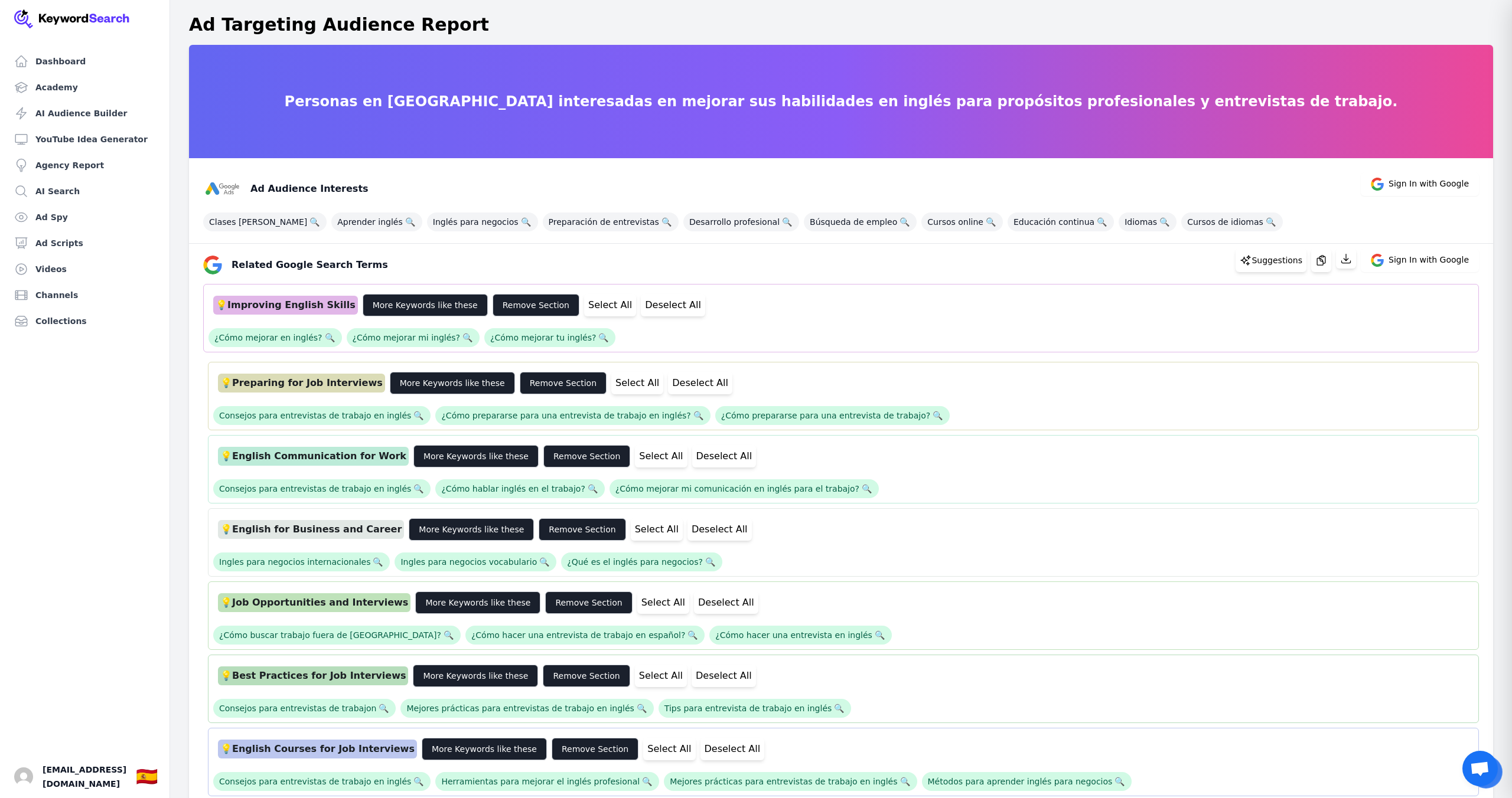
click at [689, 337] on div "¿Cómo mejorar en inglés? 🔍 ¿Cómo mejorar mi inglés? 🔍 ¿Cómo mejorar tu inglés? 🔍" at bounding box center [841, 334] width 1265 height 26
click at [638, 341] on div "¿Cómo mejorar en inglés? 🔍 ¿Cómo mejorar mi inglés? 🔍 ¿Cómo mejorar tu inglés? 🔍" at bounding box center [841, 334] width 1265 height 26
click at [420, 308] on button "More Keywords like these" at bounding box center [425, 305] width 125 height 22
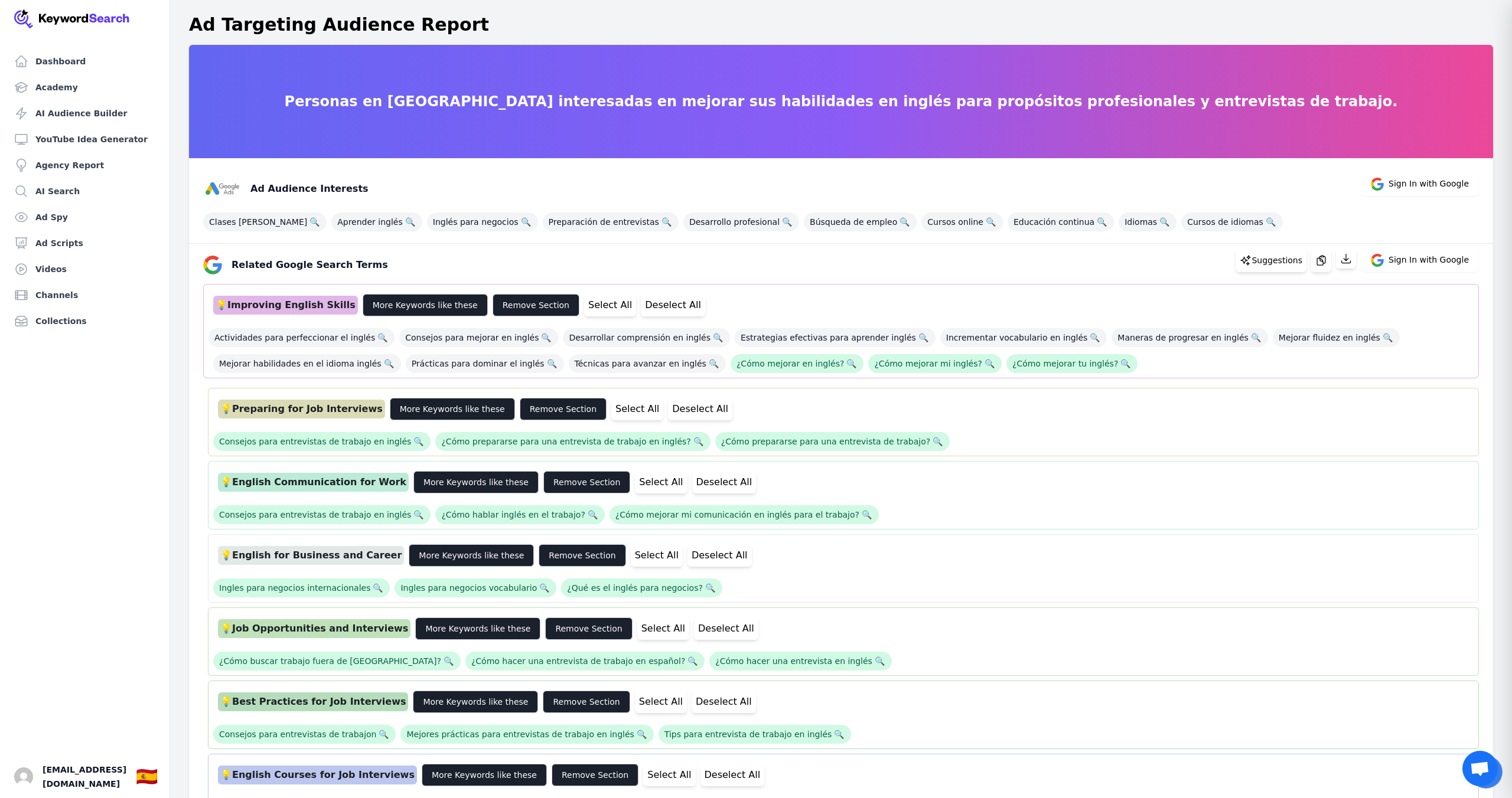
scroll to position [2, 0]
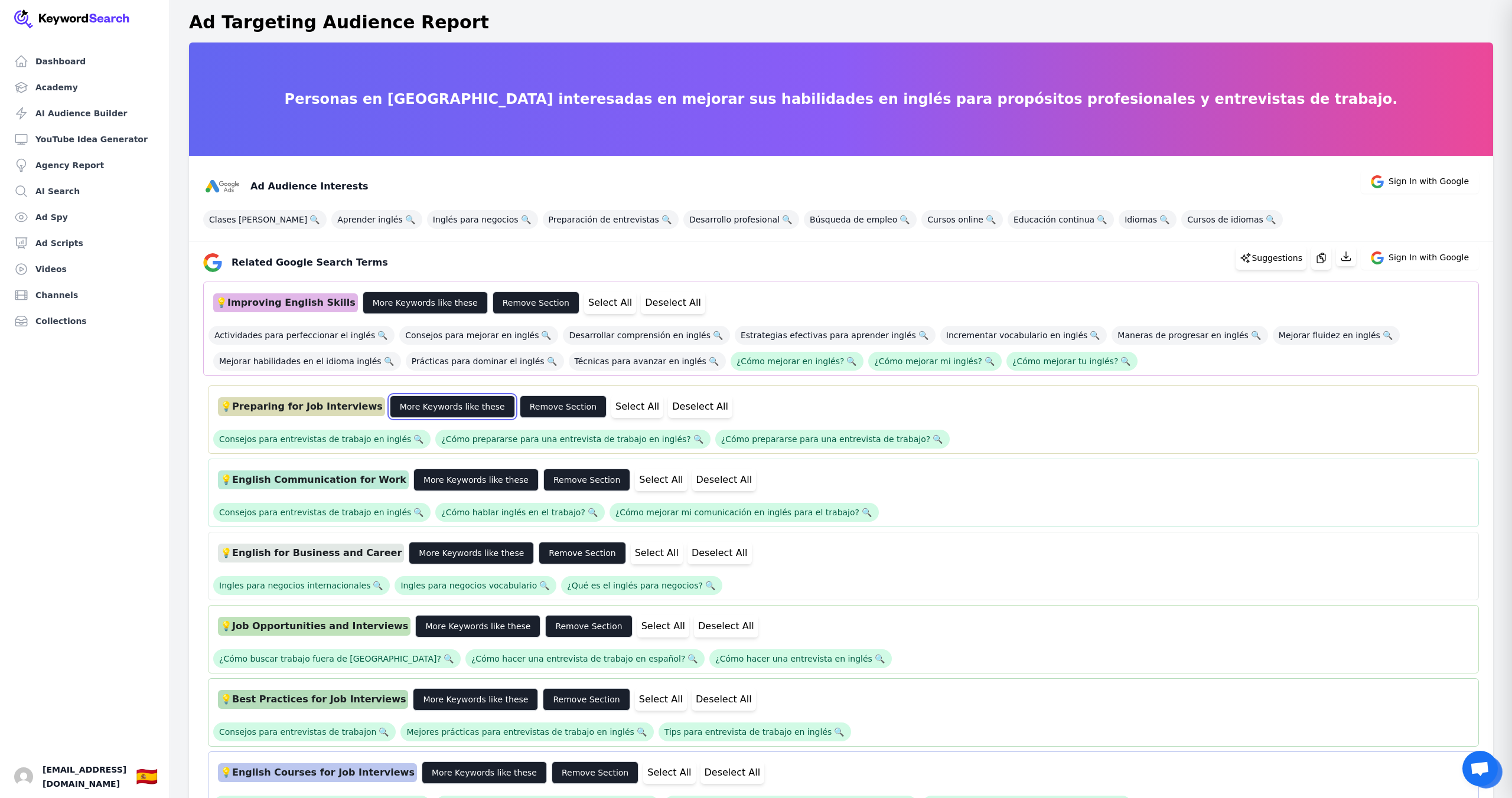
click at [431, 409] on button "More Keywords like these" at bounding box center [453, 407] width 125 height 22
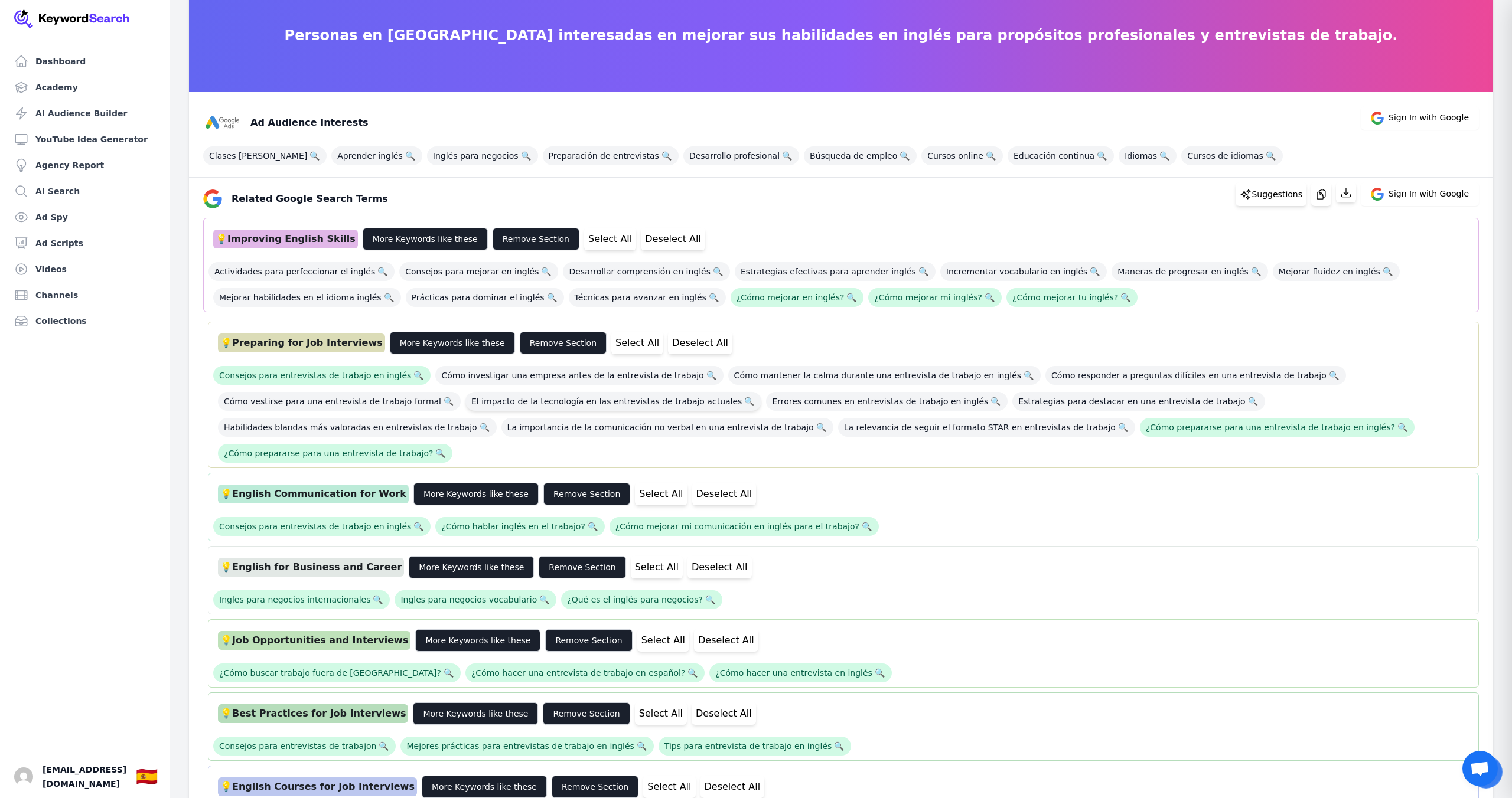
scroll to position [122, 0]
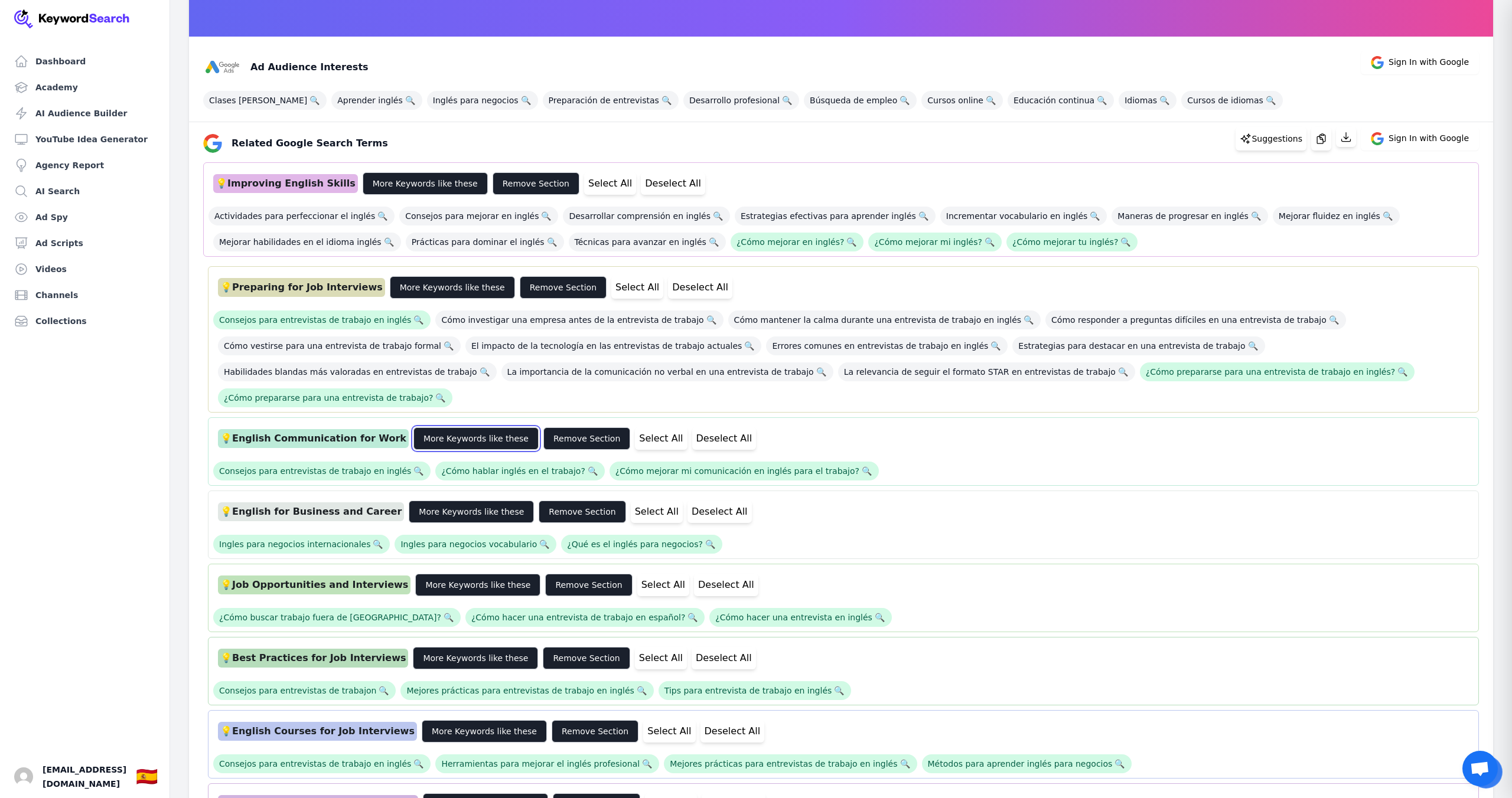
click at [469, 427] on button "More Keywords like these" at bounding box center [476, 438] width 125 height 22
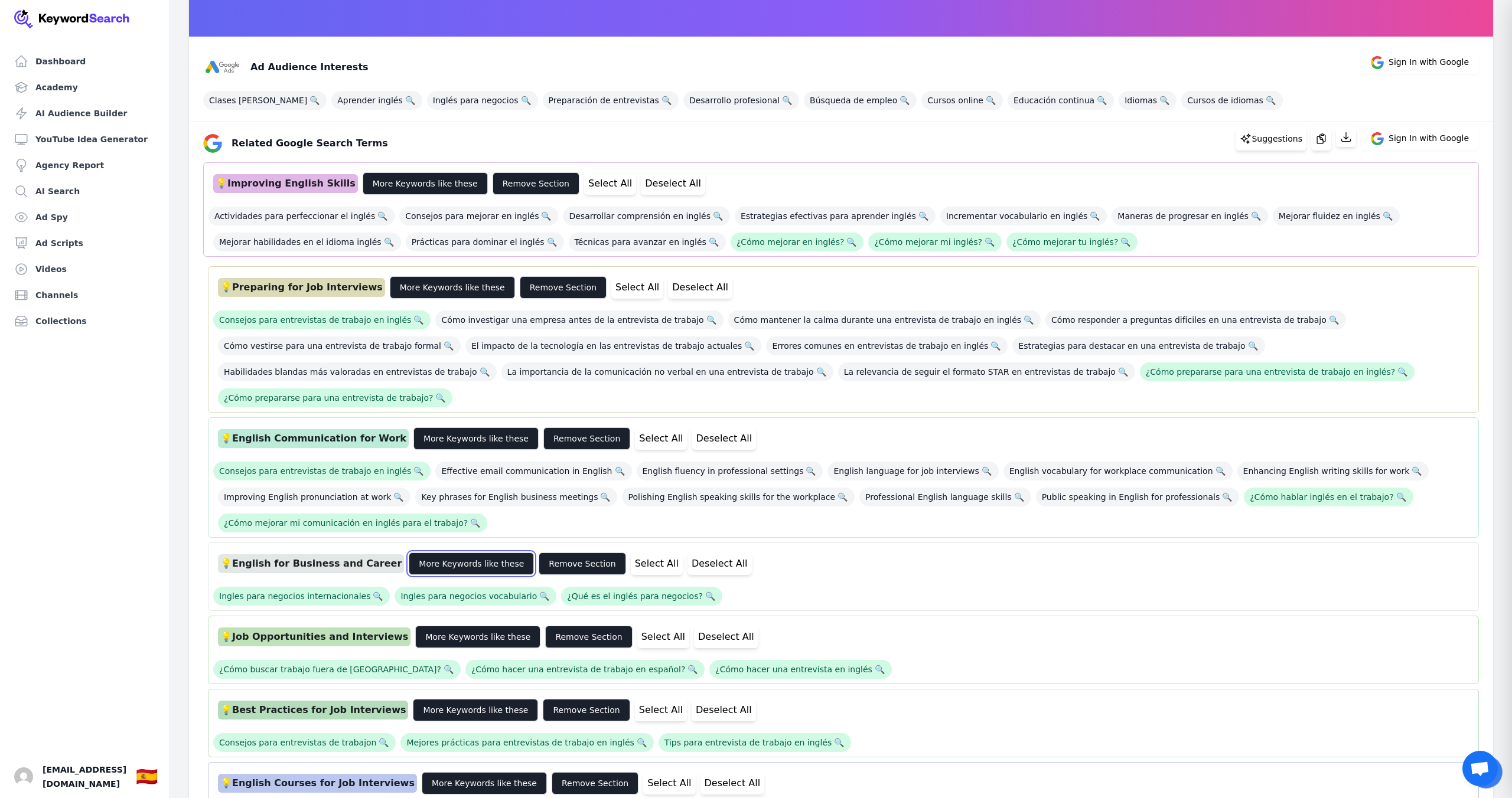
click at [463, 553] on button "More Keywords like these" at bounding box center [472, 563] width 125 height 22
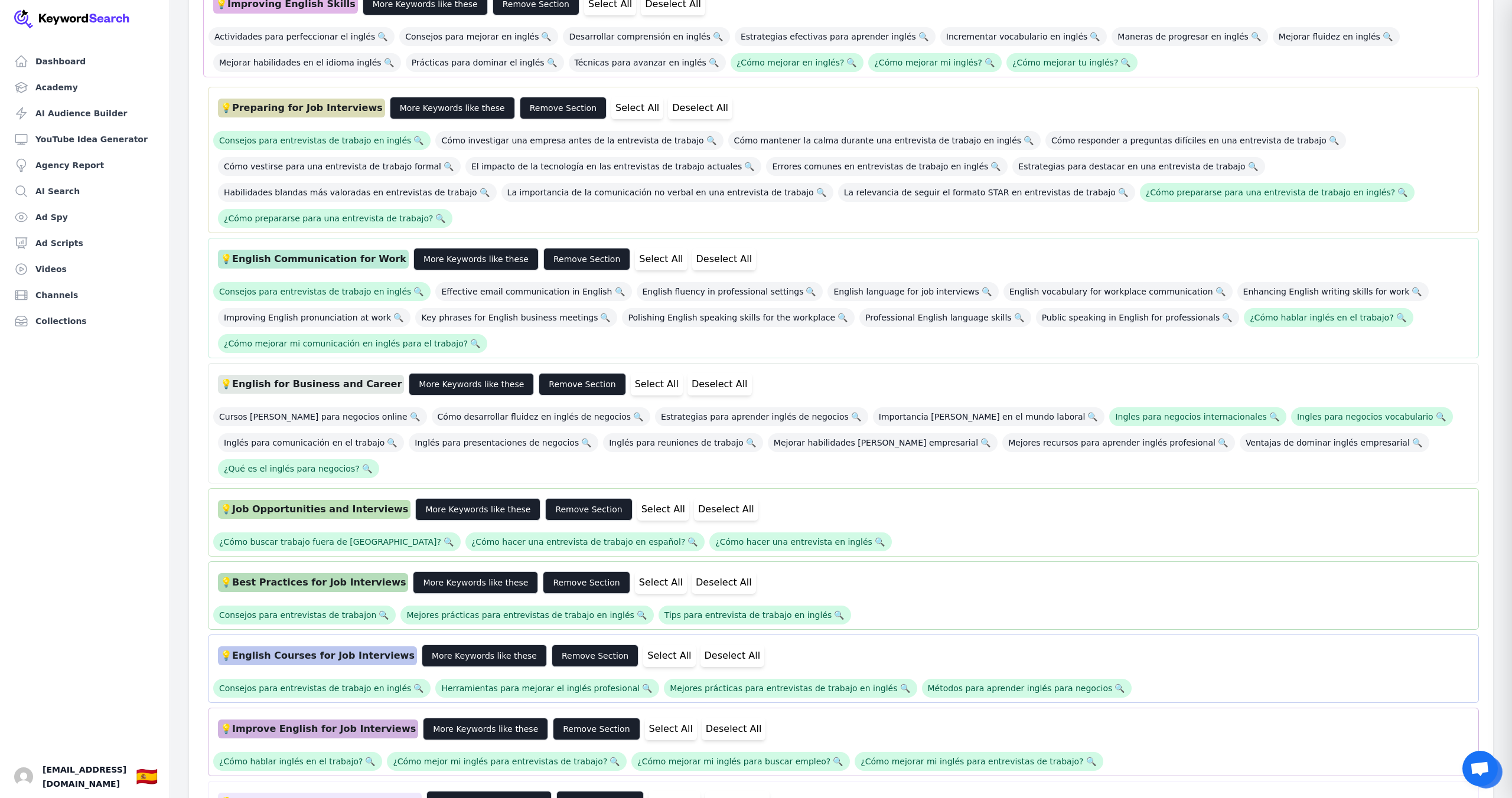
scroll to position [349, 0]
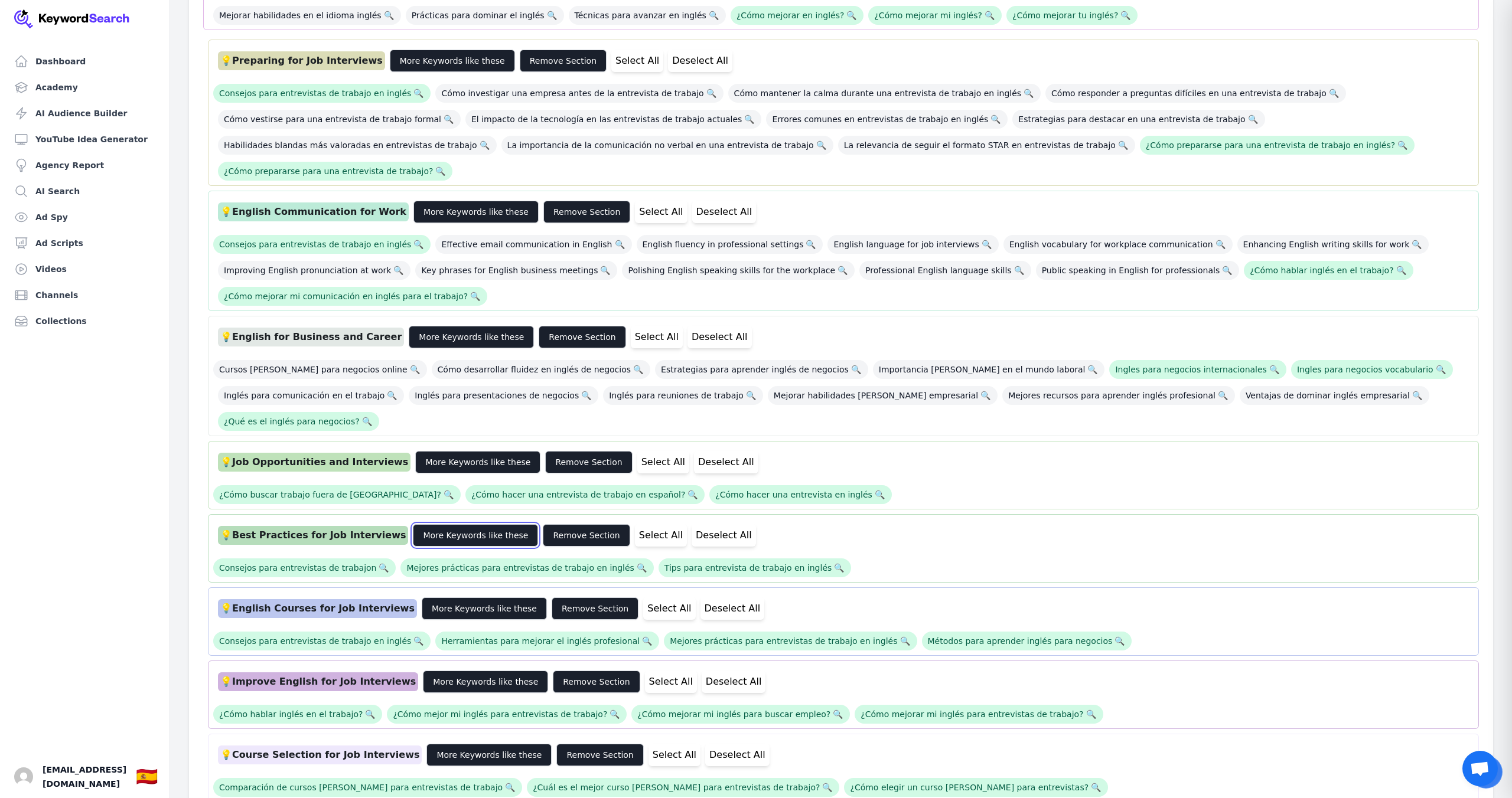
click at [471, 524] on button "More Keywords like these" at bounding box center [475, 535] width 125 height 22
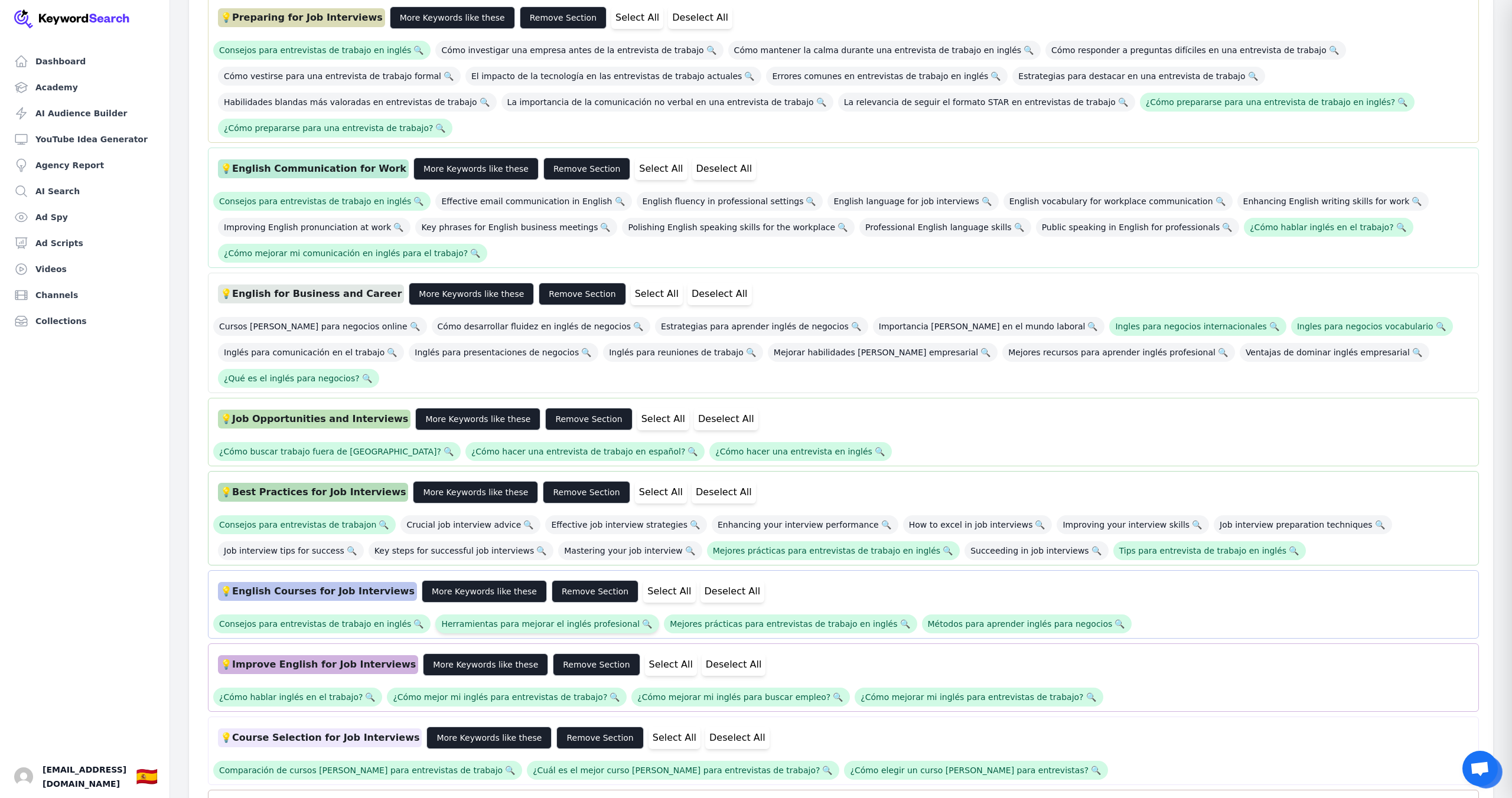
scroll to position [469, 0]
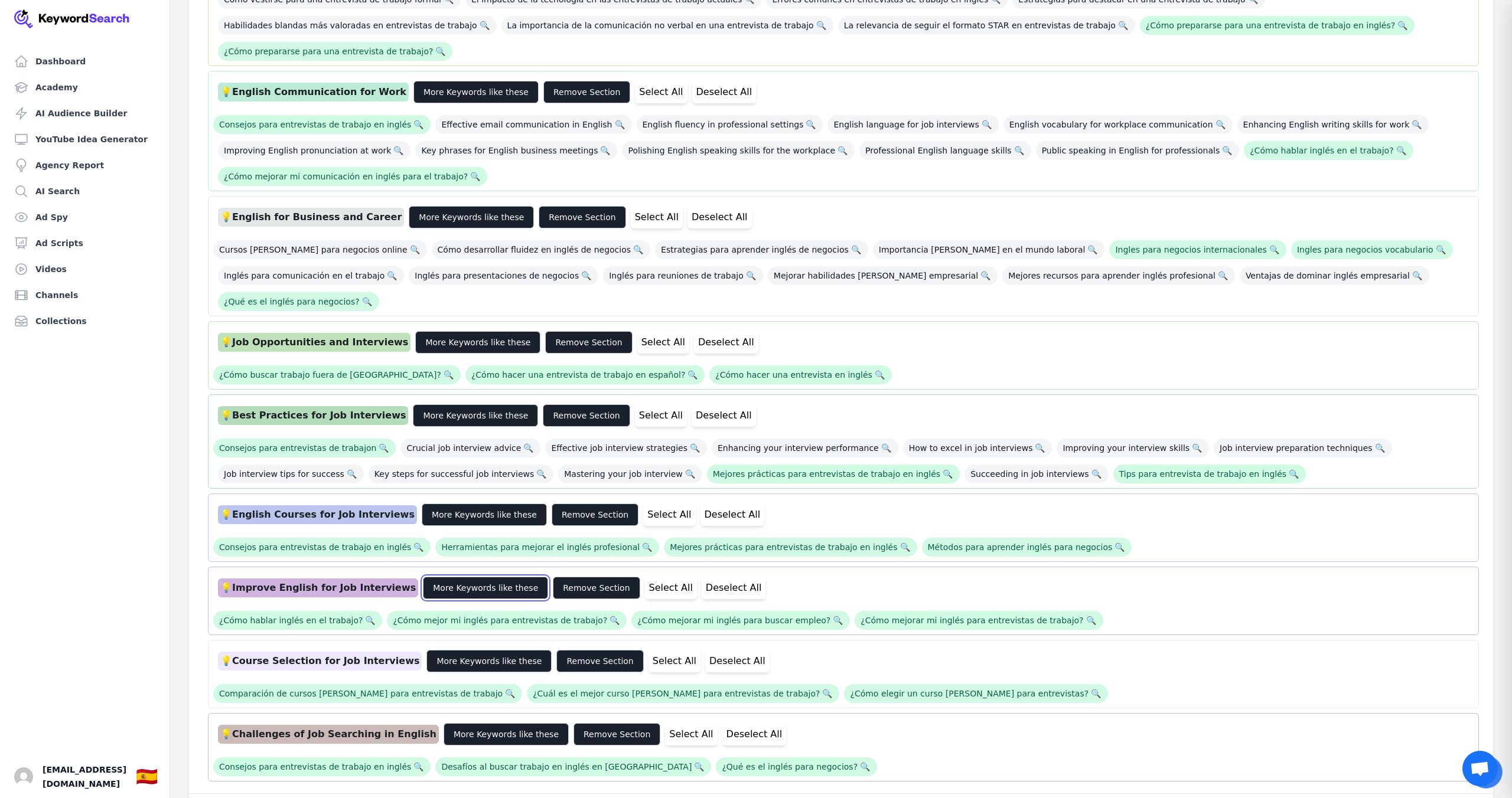
click at [469, 577] on button "More Keywords like these" at bounding box center [485, 588] width 125 height 22
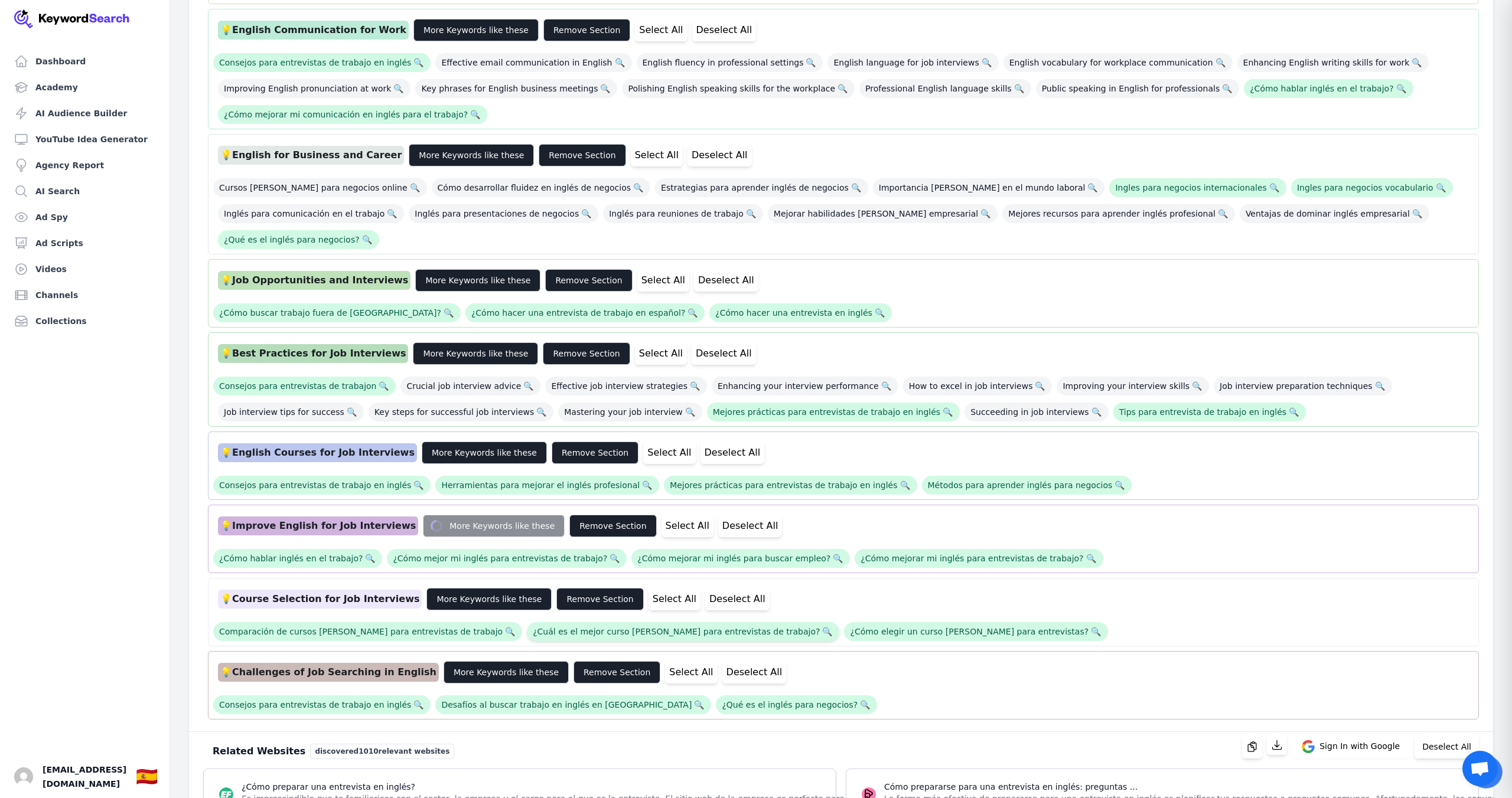
scroll to position [578, 0]
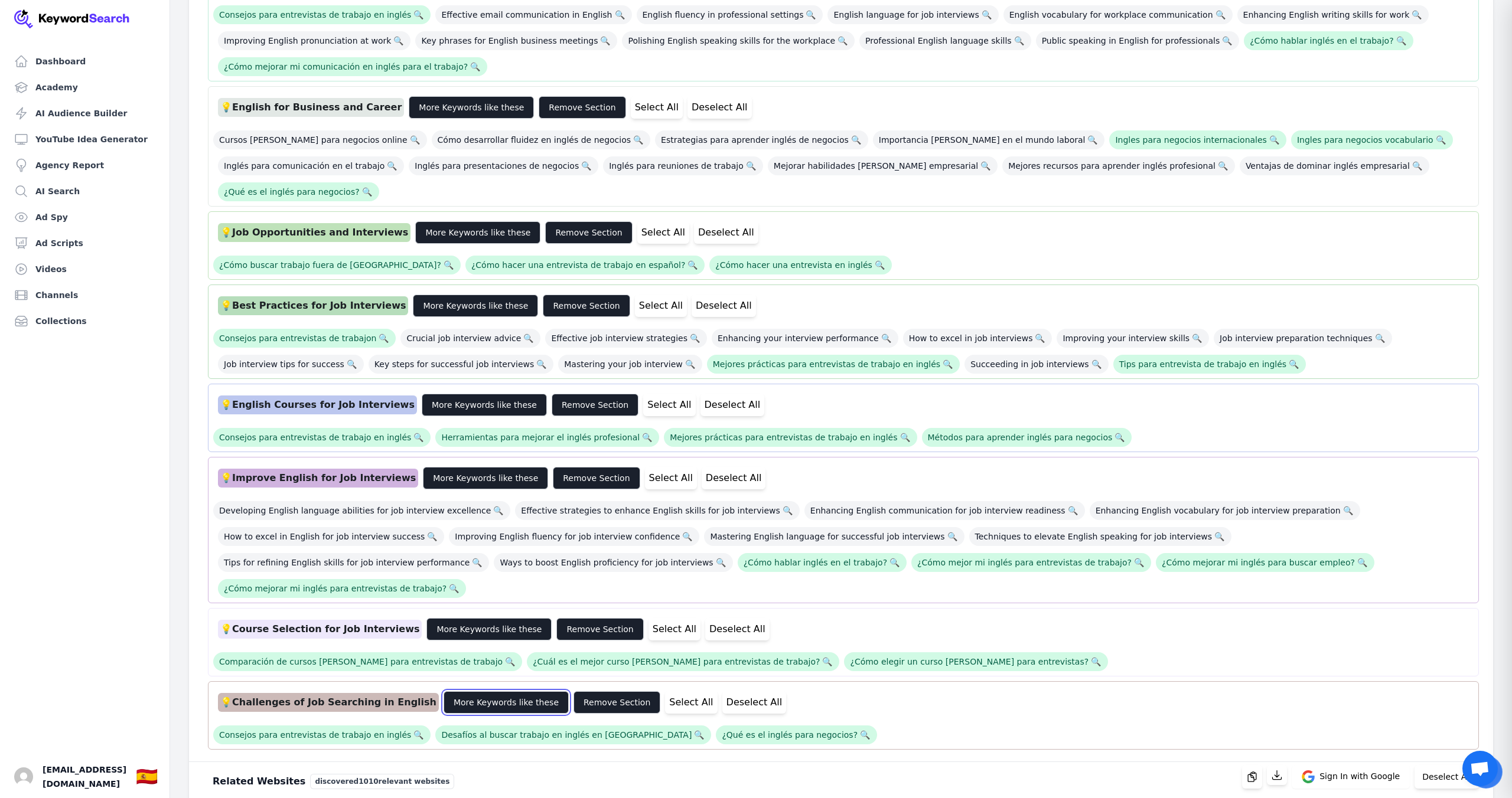
click at [496, 692] on button "More Keywords like these" at bounding box center [506, 702] width 125 height 22
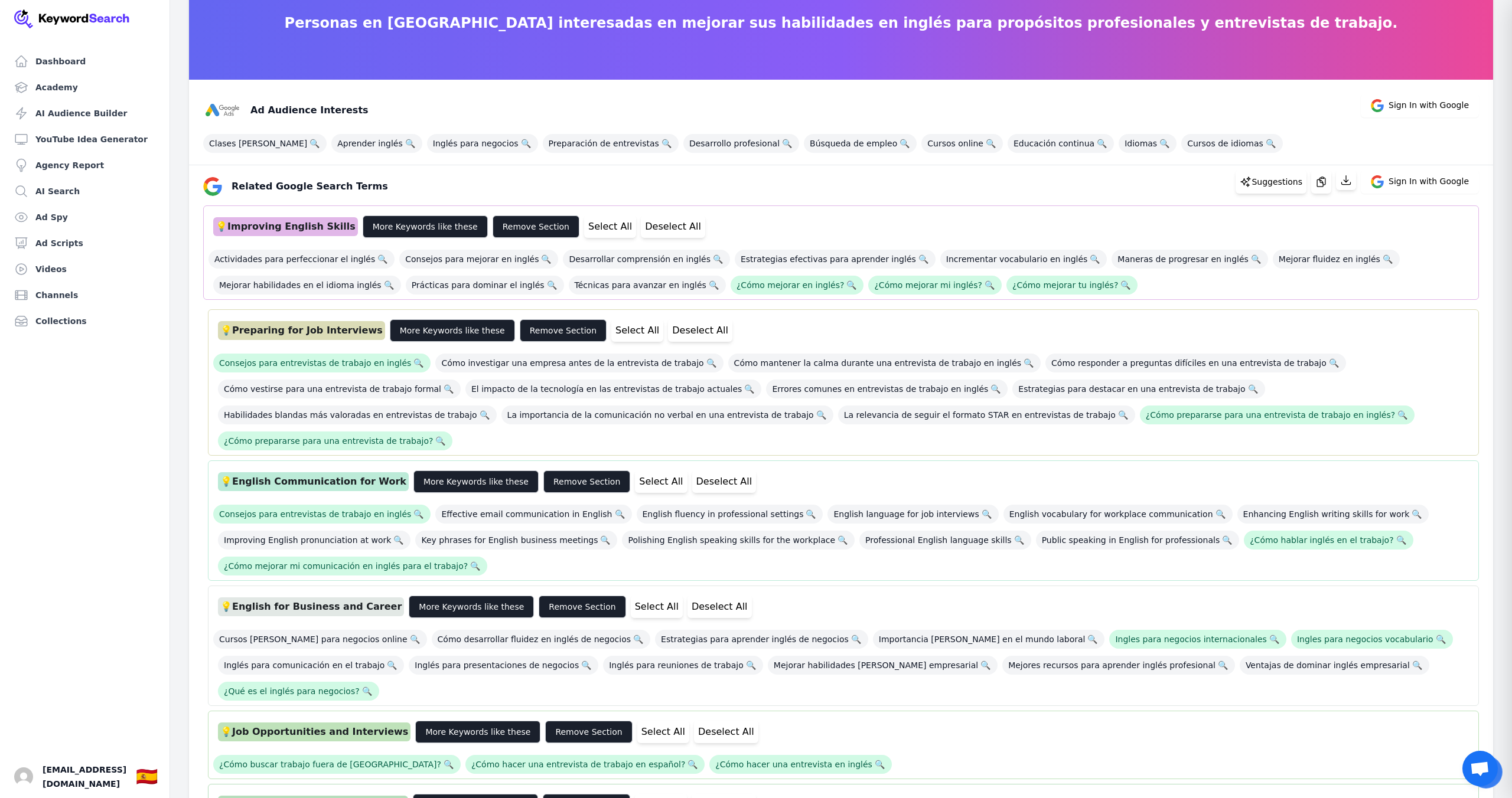
scroll to position [58, 0]
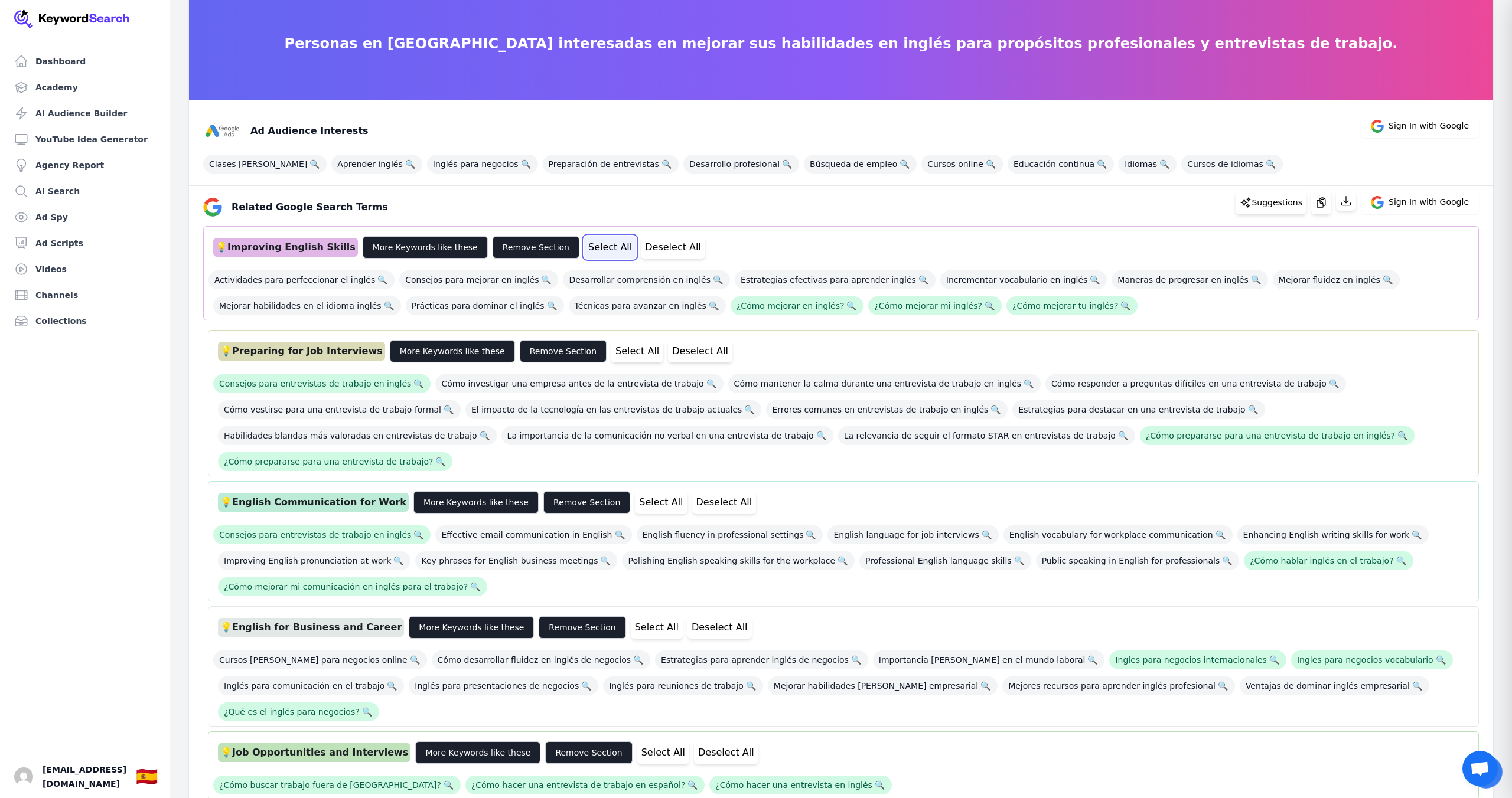
click at [584, 248] on button "Select All" at bounding box center [610, 247] width 52 height 22
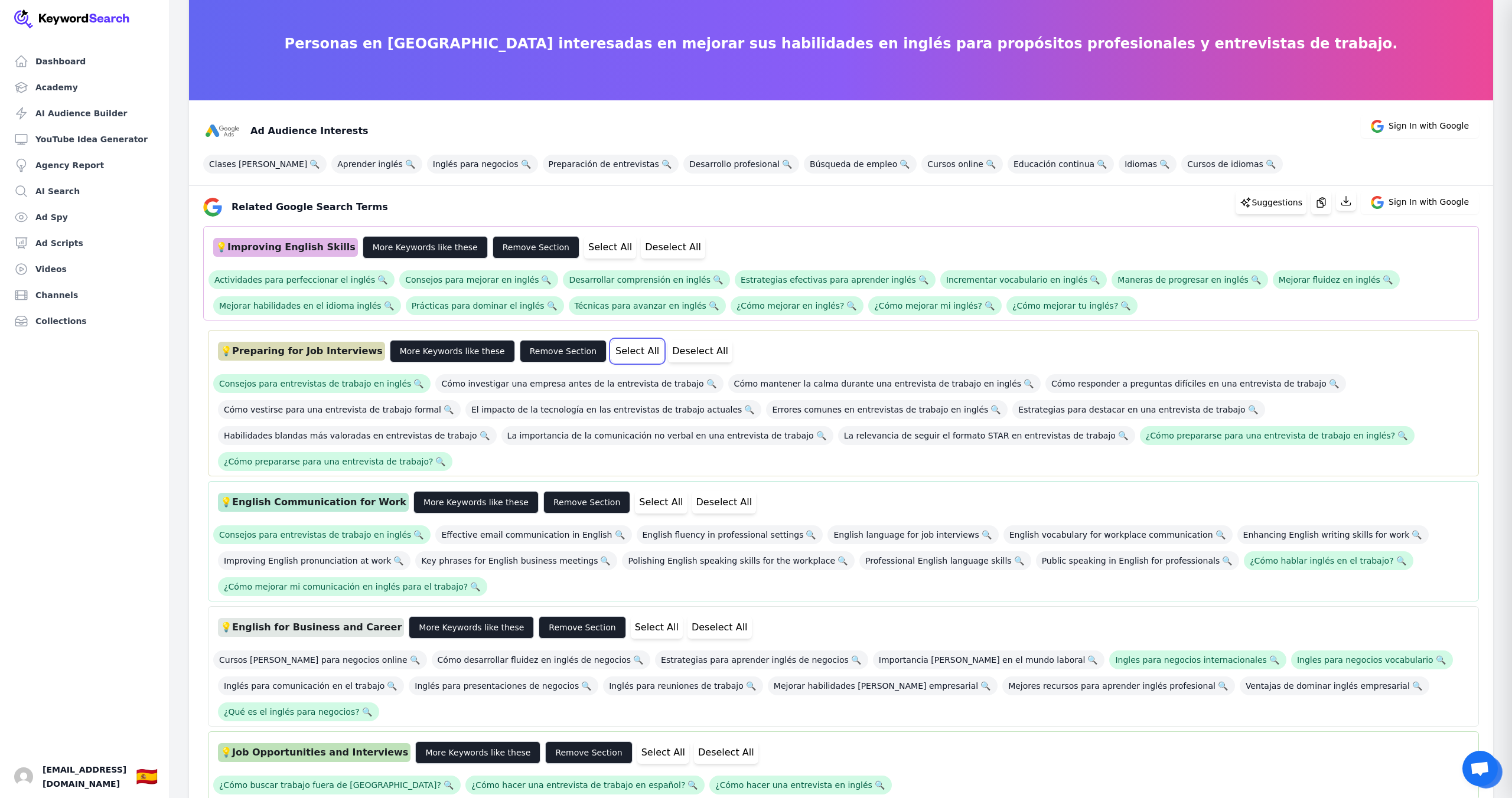
drag, startPoint x: 604, startPoint y: 350, endPoint x: 605, endPoint y: 396, distance: 46.0
click at [612, 350] on button "Select All" at bounding box center [638, 351] width 52 height 22
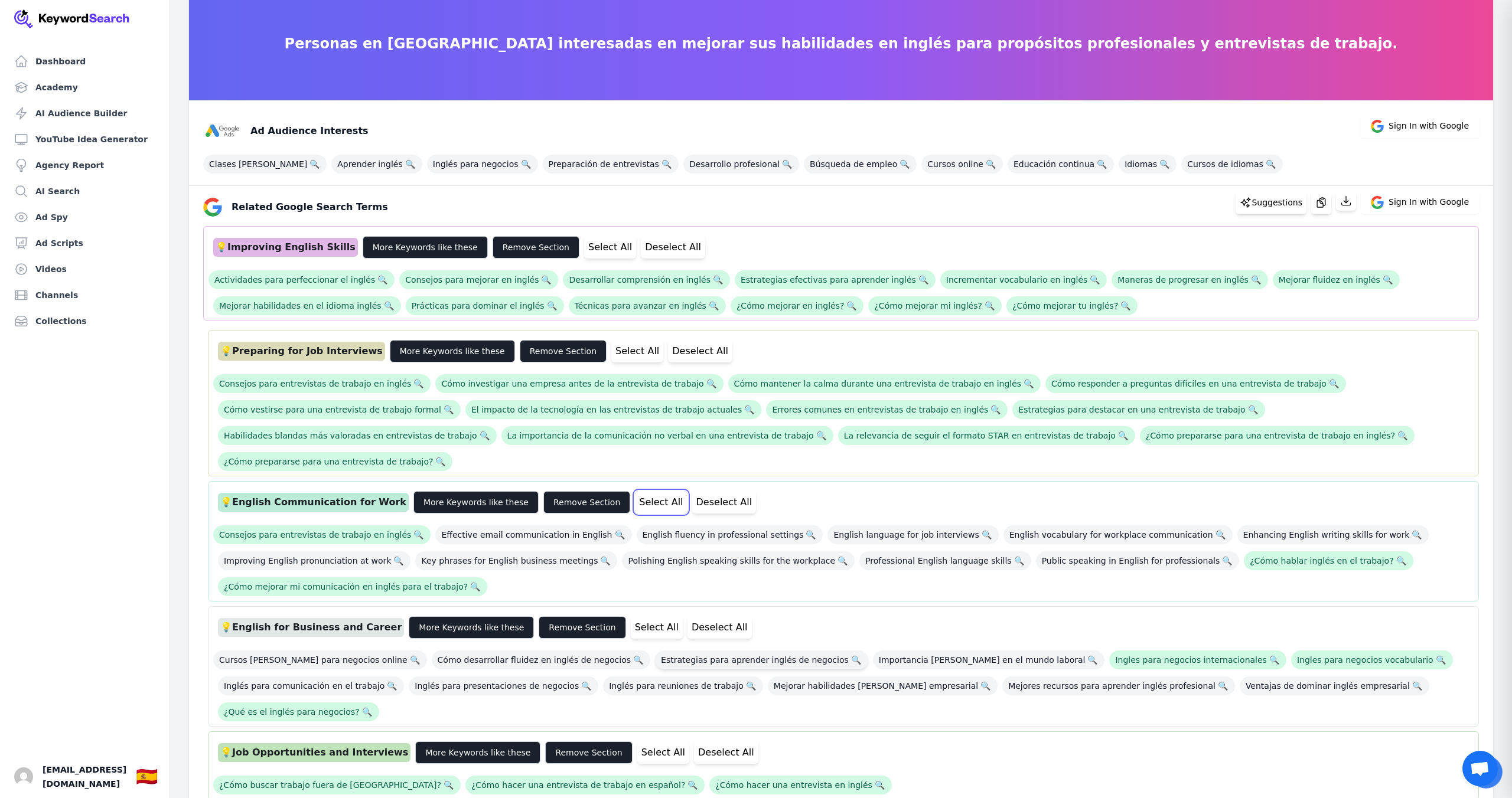
drag, startPoint x: 617, startPoint y: 478, endPoint x: 639, endPoint y: 639, distance: 162.5
click at [634, 491] on button "Select All" at bounding box center [660, 502] width 52 height 22
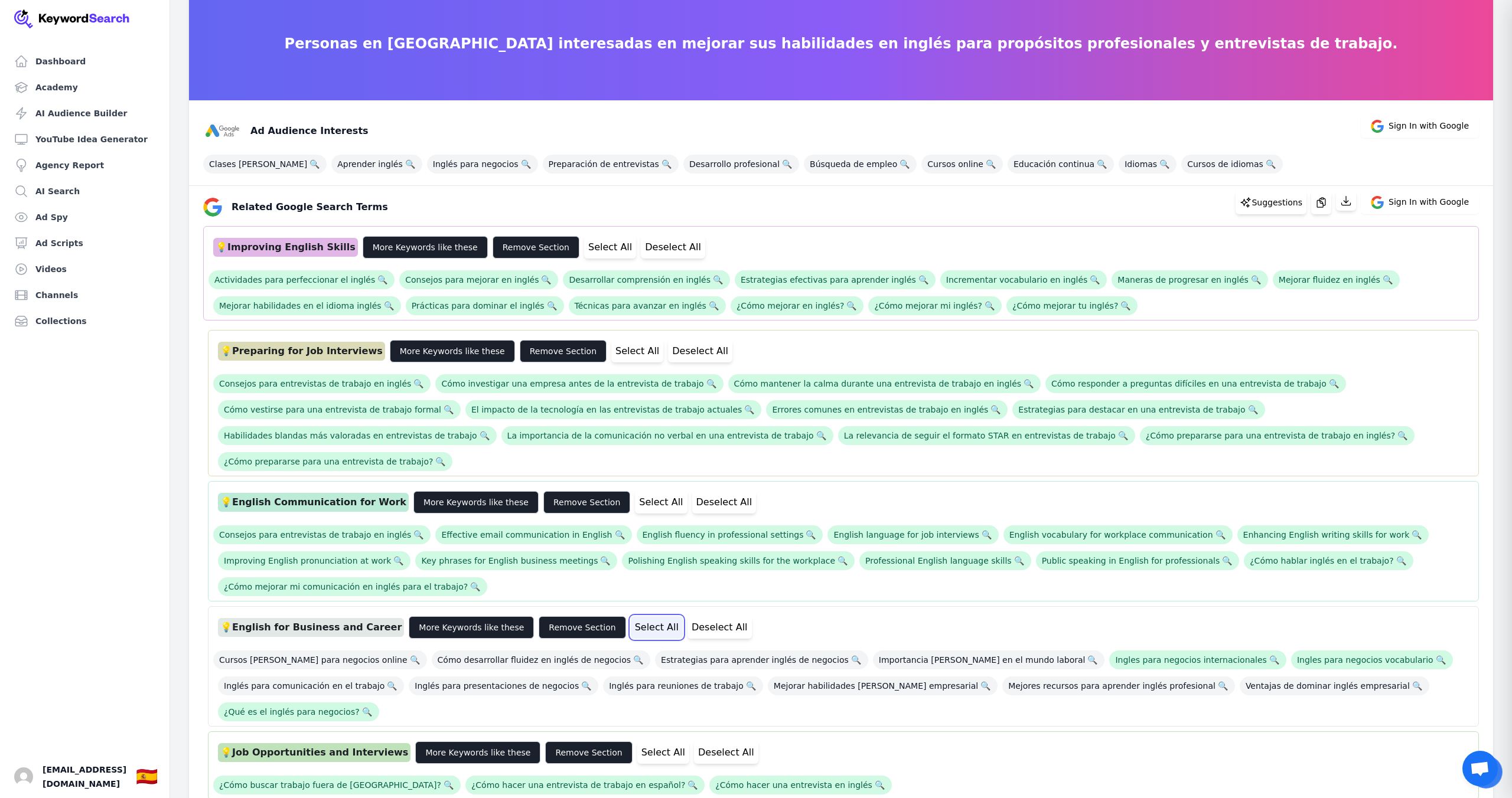
click at [631, 617] on button "Select All" at bounding box center [657, 628] width 52 height 22
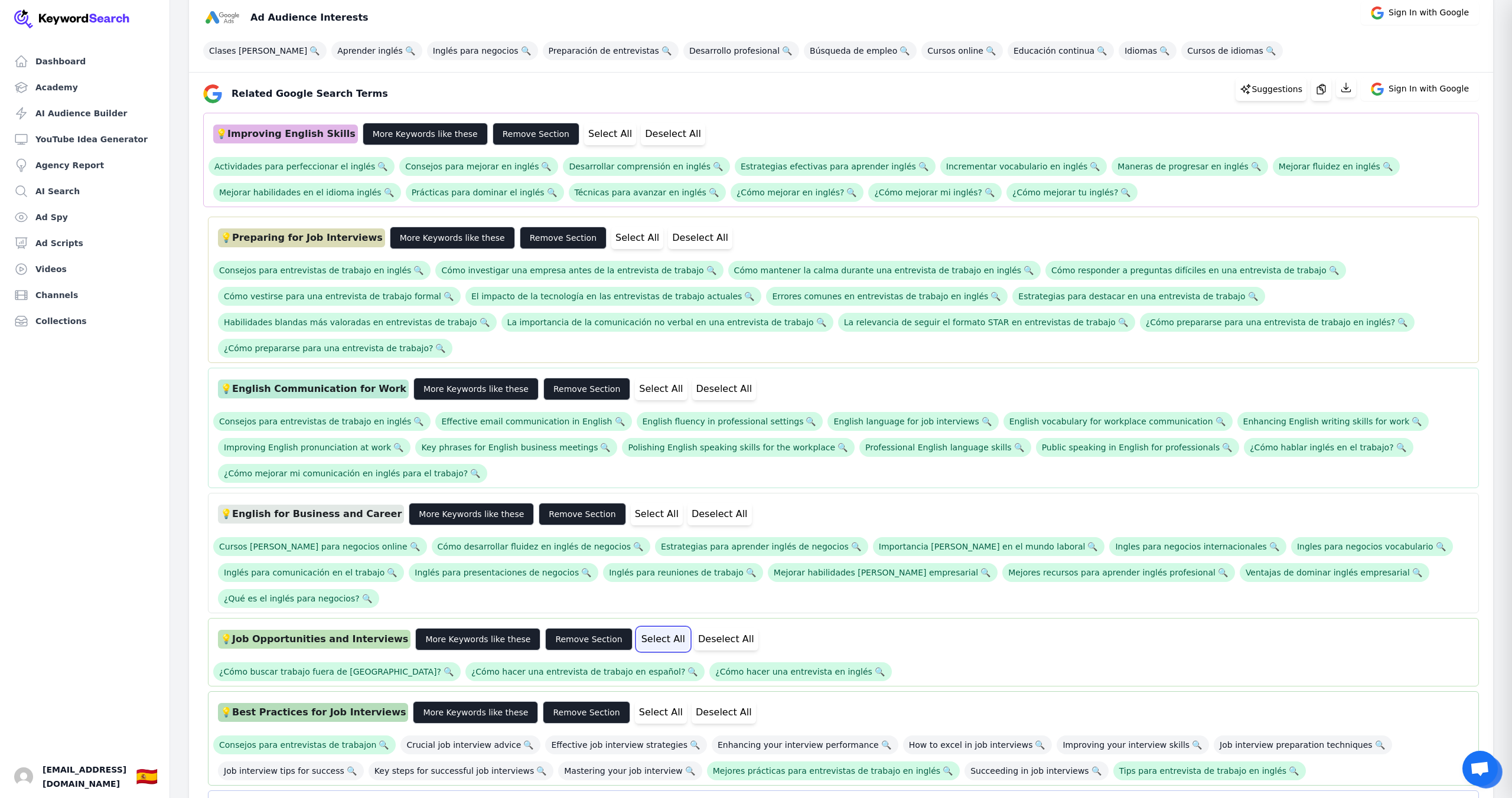
click at [638, 628] on button "Select All" at bounding box center [664, 639] width 52 height 22
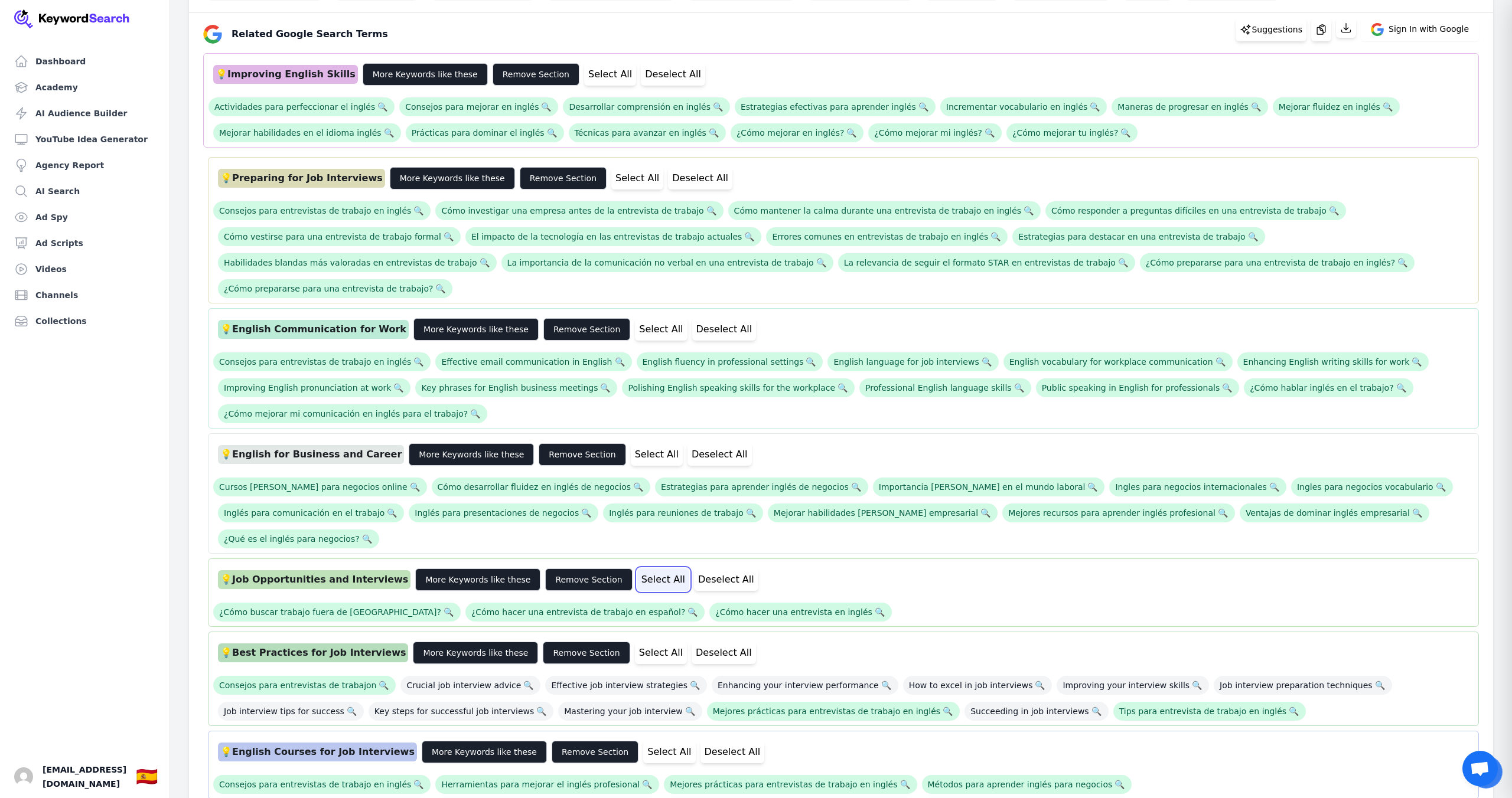
scroll to position [263, 0]
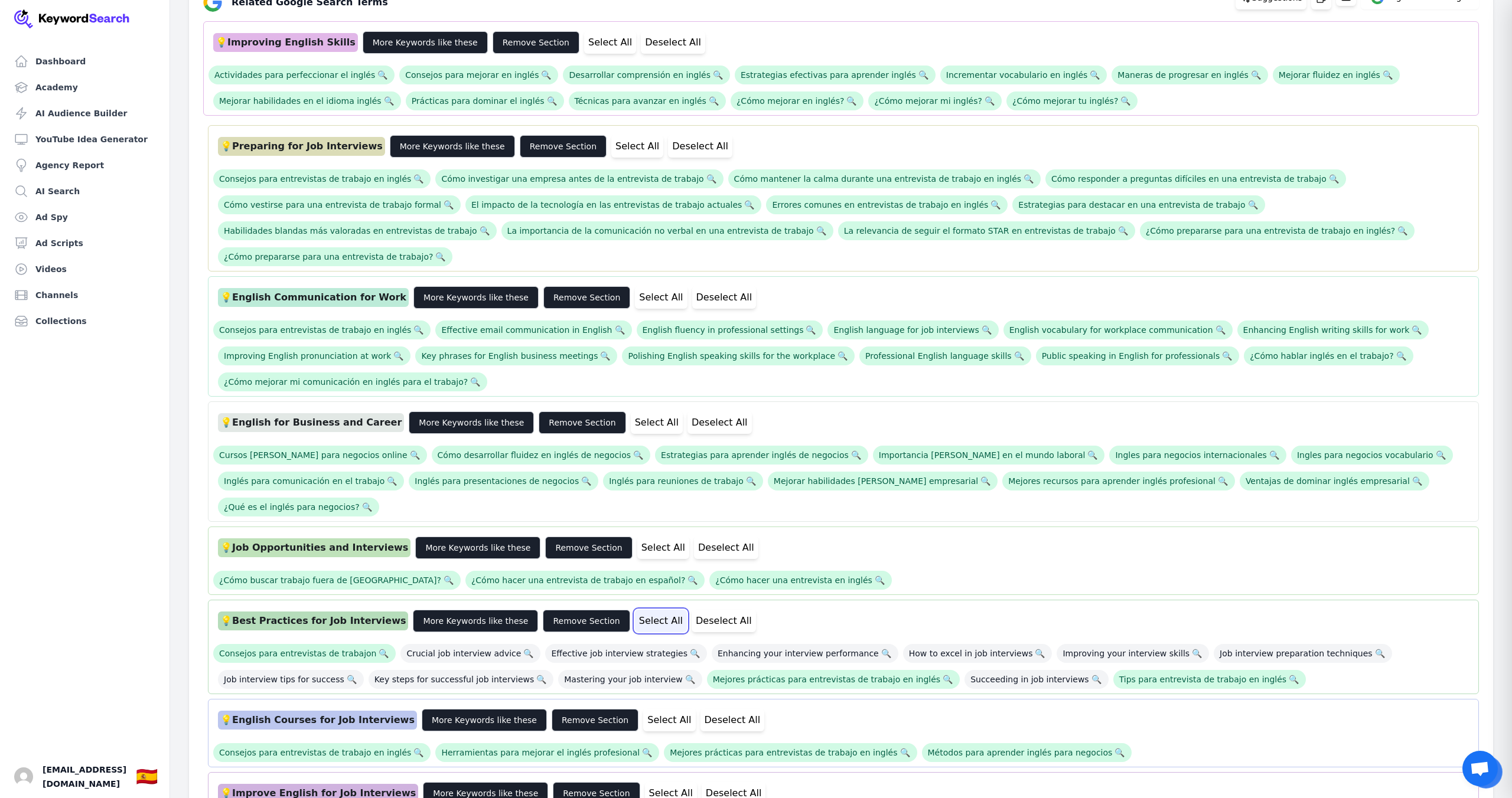
click at [634, 610] on button "Select All" at bounding box center [660, 621] width 52 height 22
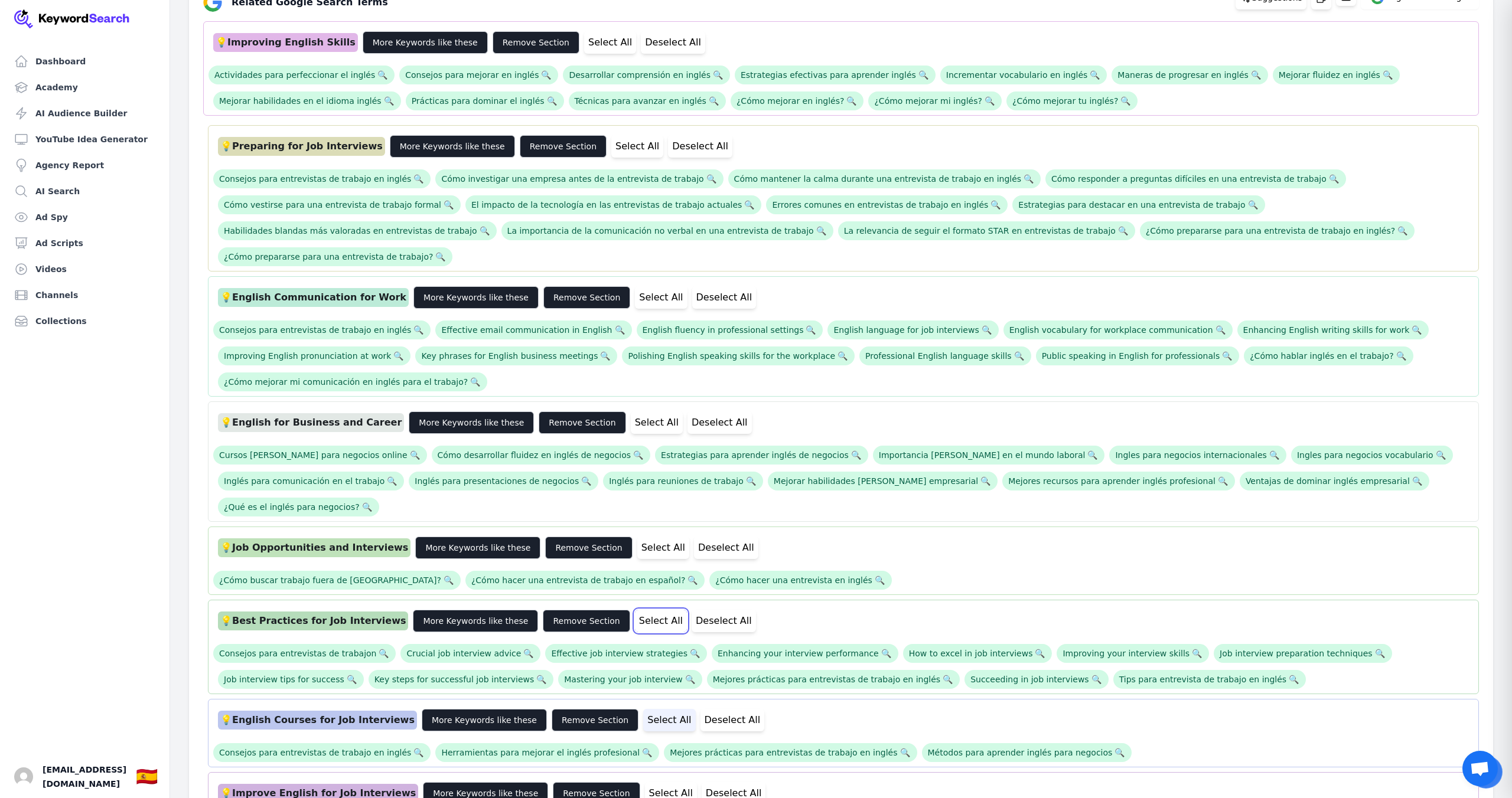
scroll to position [508, 0]
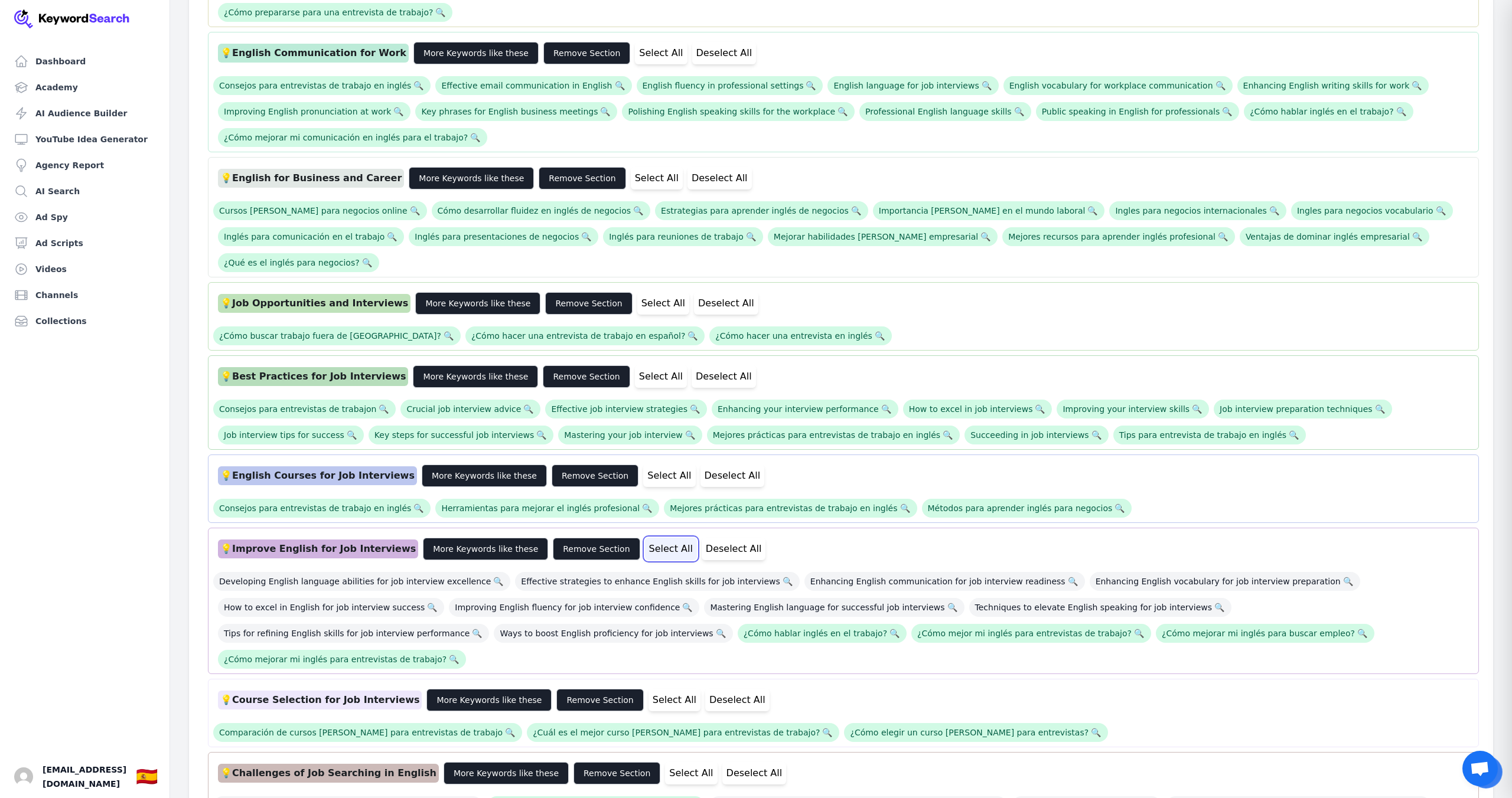
click at [645, 538] on button "Select All" at bounding box center [671, 549] width 52 height 22
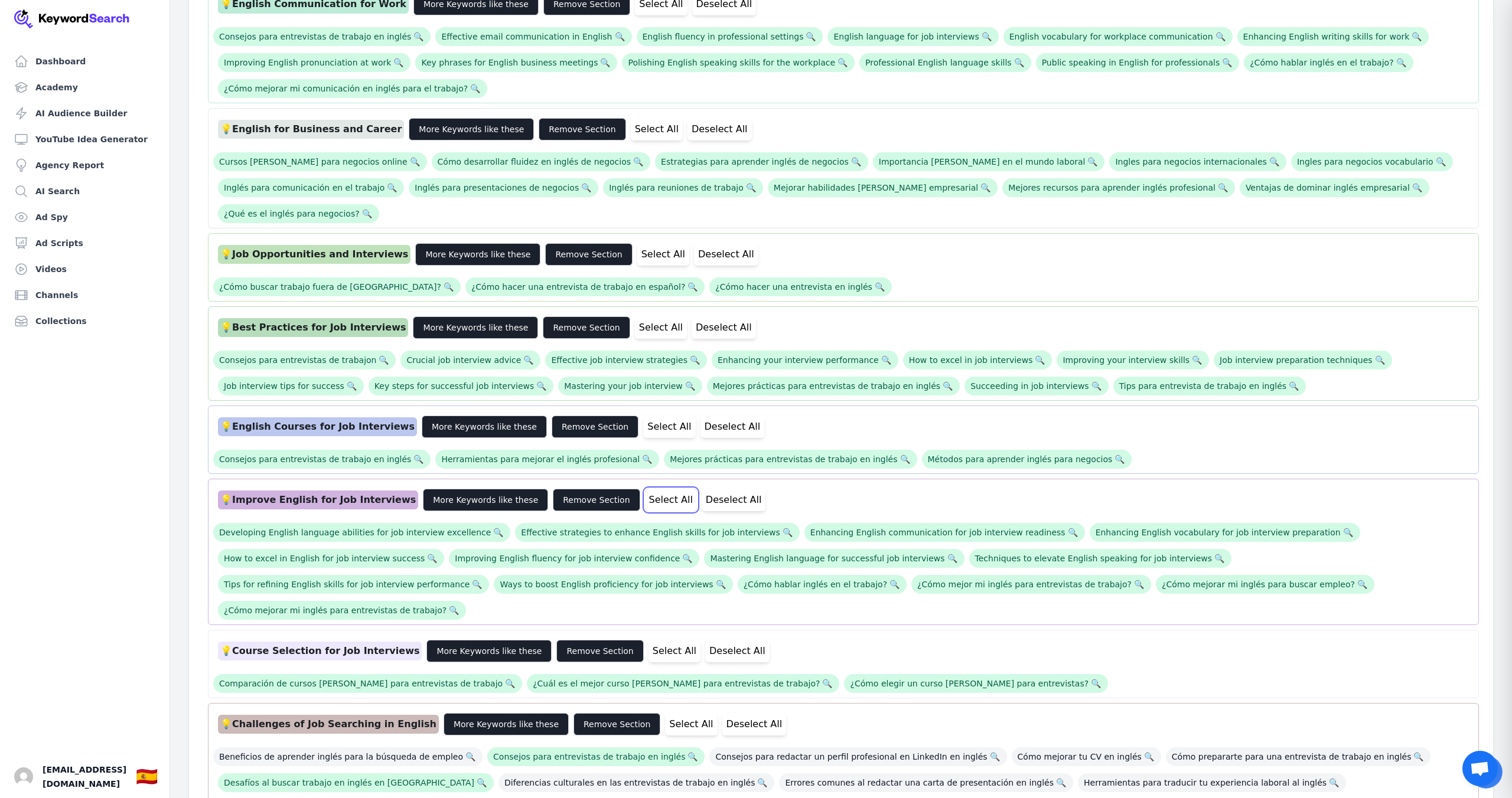
scroll to position [579, 0]
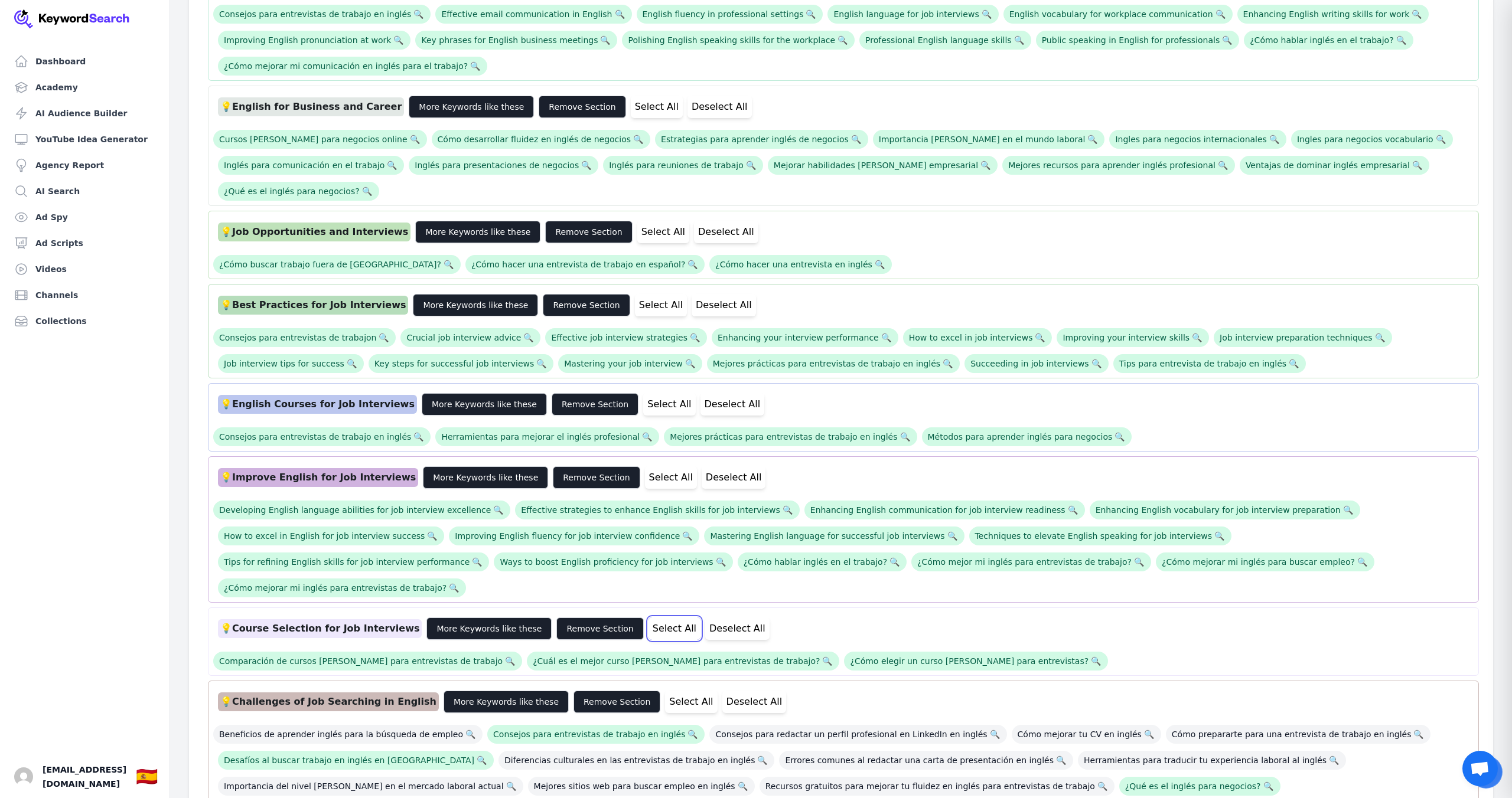
drag, startPoint x: 640, startPoint y: 575, endPoint x: 640, endPoint y: 593, distance: 18.0
click at [648, 618] on button "Select All" at bounding box center [674, 628] width 52 height 22
click at [665, 691] on button "Select All" at bounding box center [691, 702] width 52 height 22
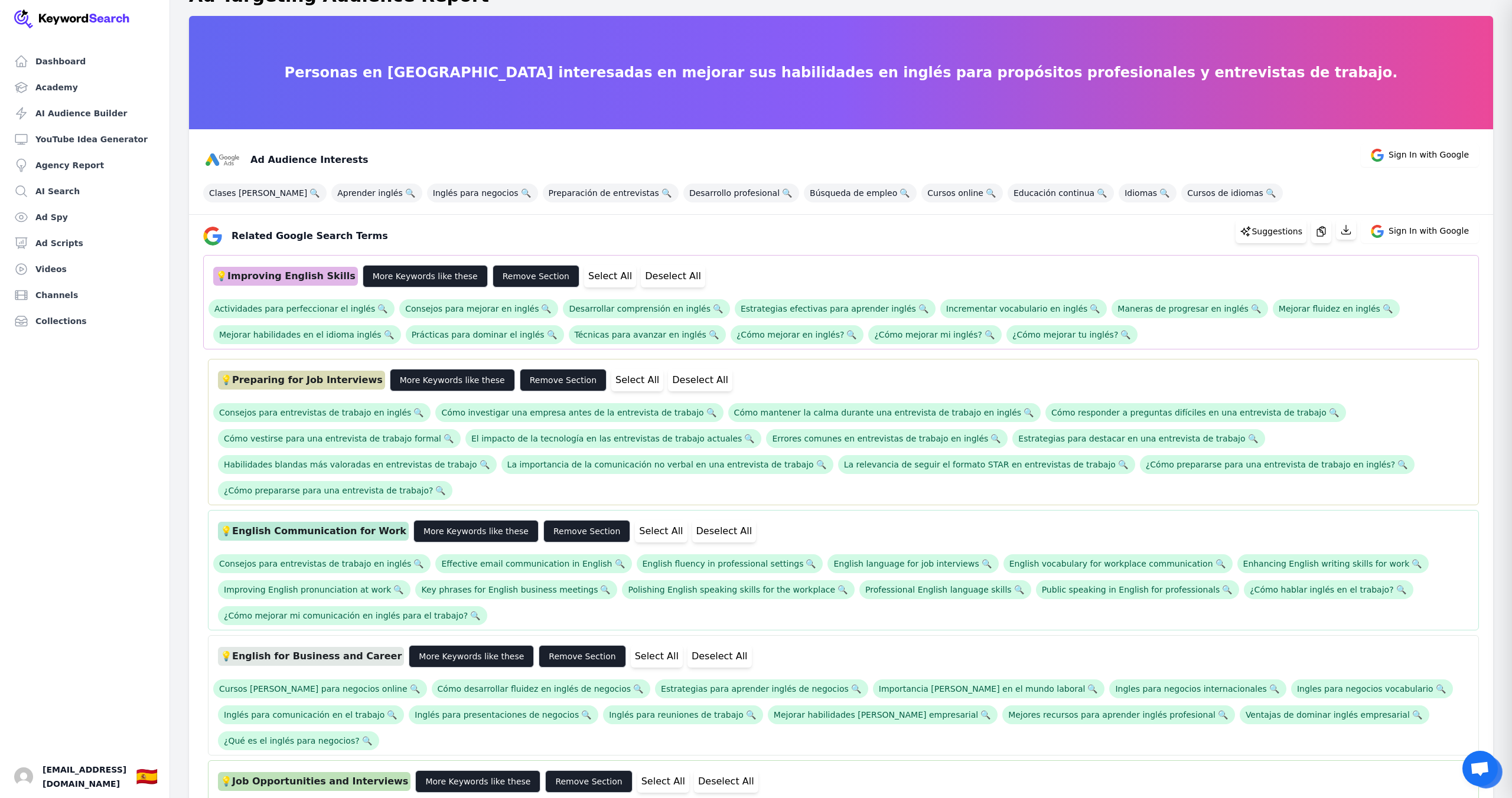
scroll to position [0, 0]
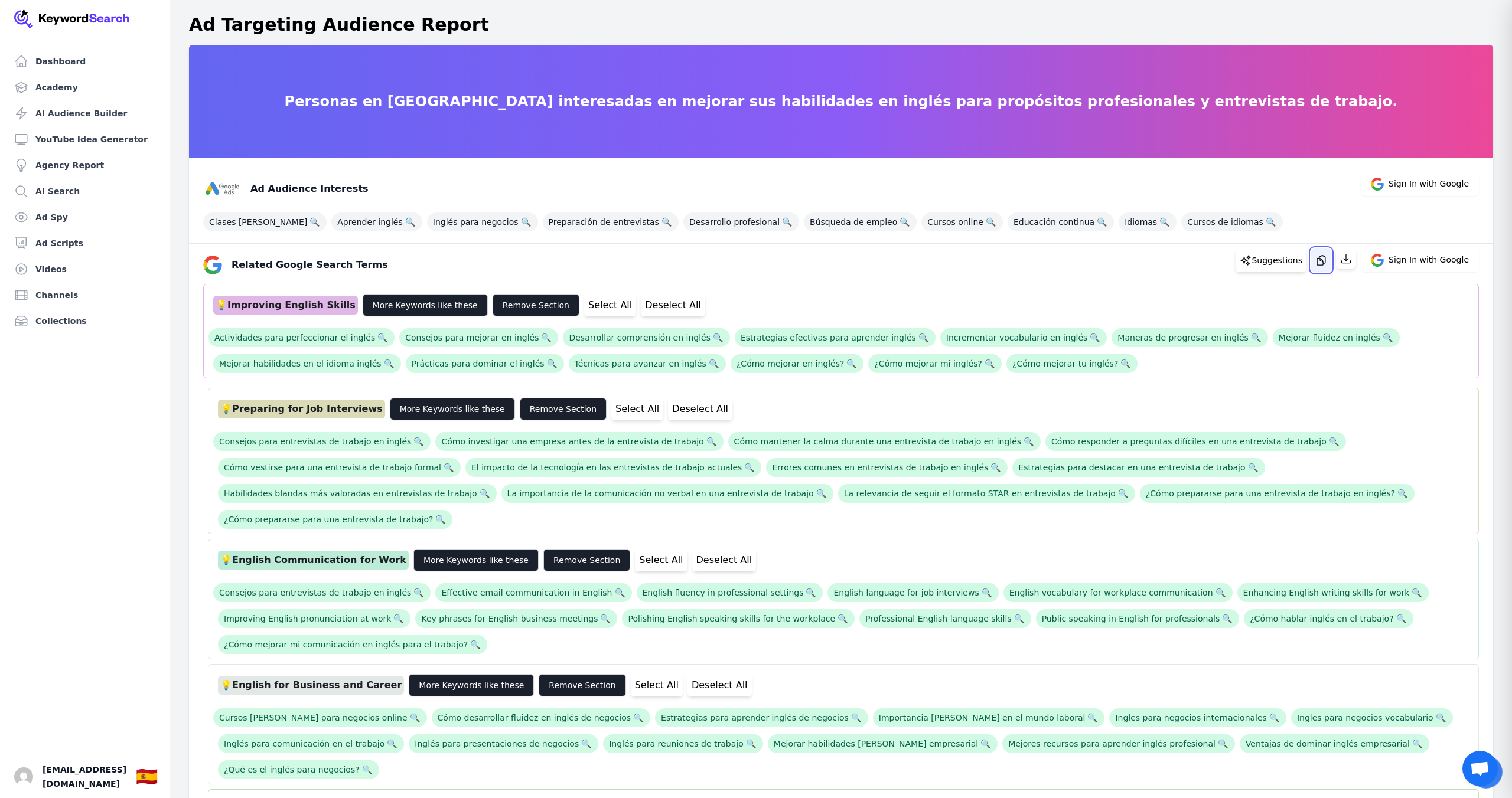
click at [1322, 270] on button "button" at bounding box center [1321, 260] width 20 height 24
click at [641, 306] on button "Deselect All" at bounding box center [673, 305] width 64 height 22
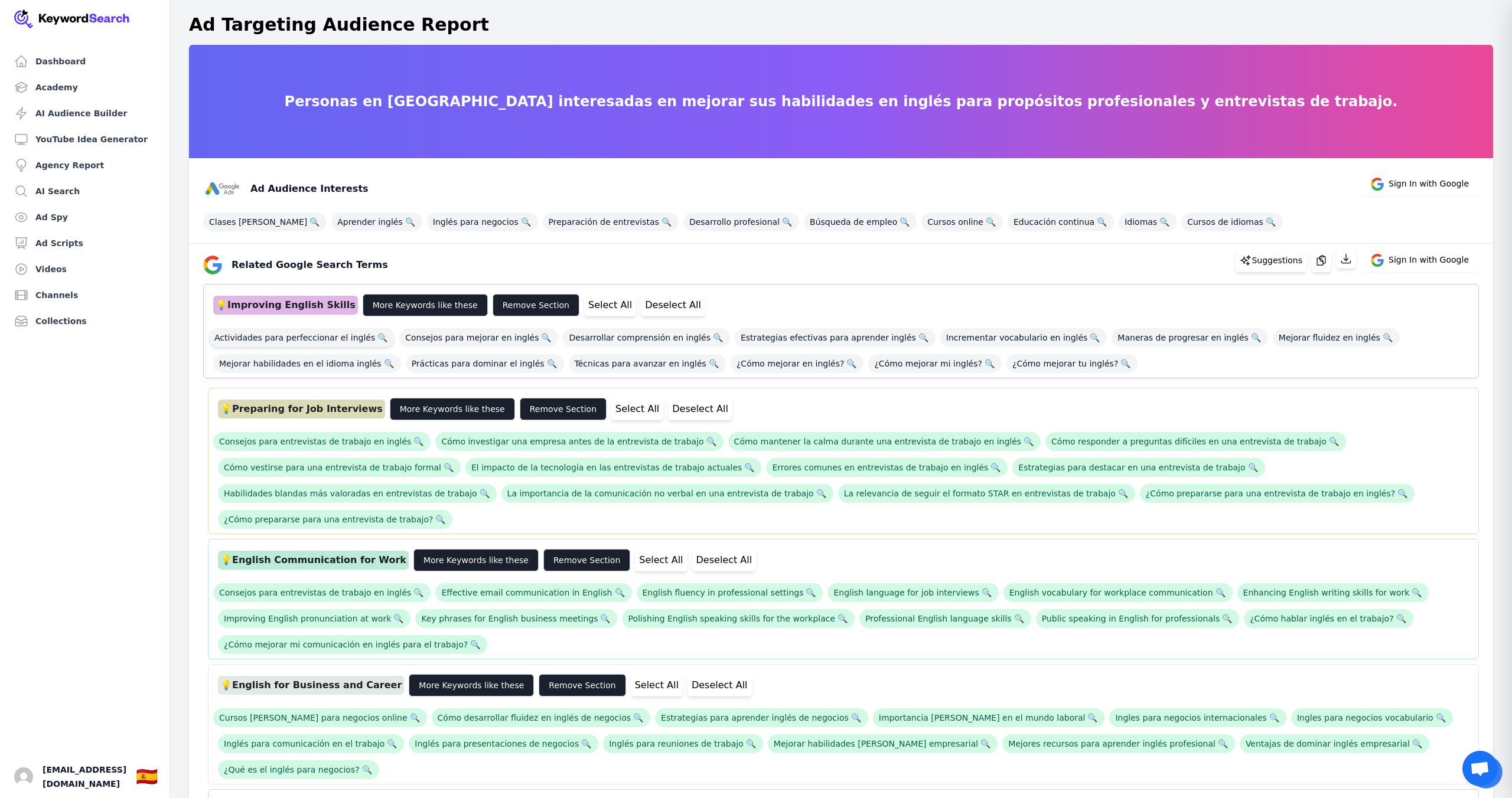
click at [346, 335] on span "Actividades para perfeccionar el inglés 🔍" at bounding box center [301, 338] width 186 height 19
click at [644, 312] on button "Deselect All" at bounding box center [673, 305] width 64 height 22
click at [386, 307] on button "More Keywords like these" at bounding box center [425, 305] width 125 height 22
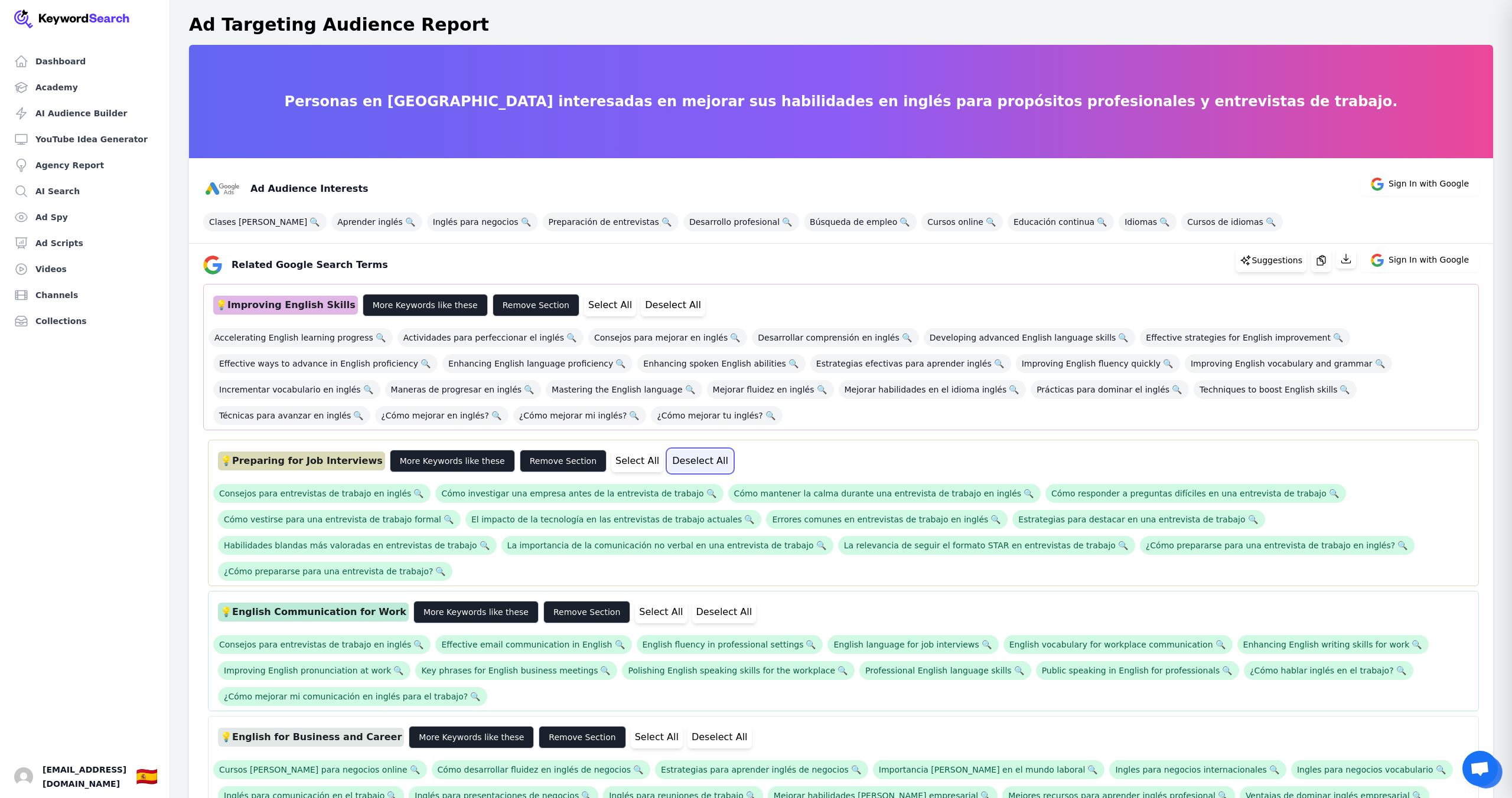
click at [668, 464] on button "Deselect All" at bounding box center [700, 461] width 64 height 22
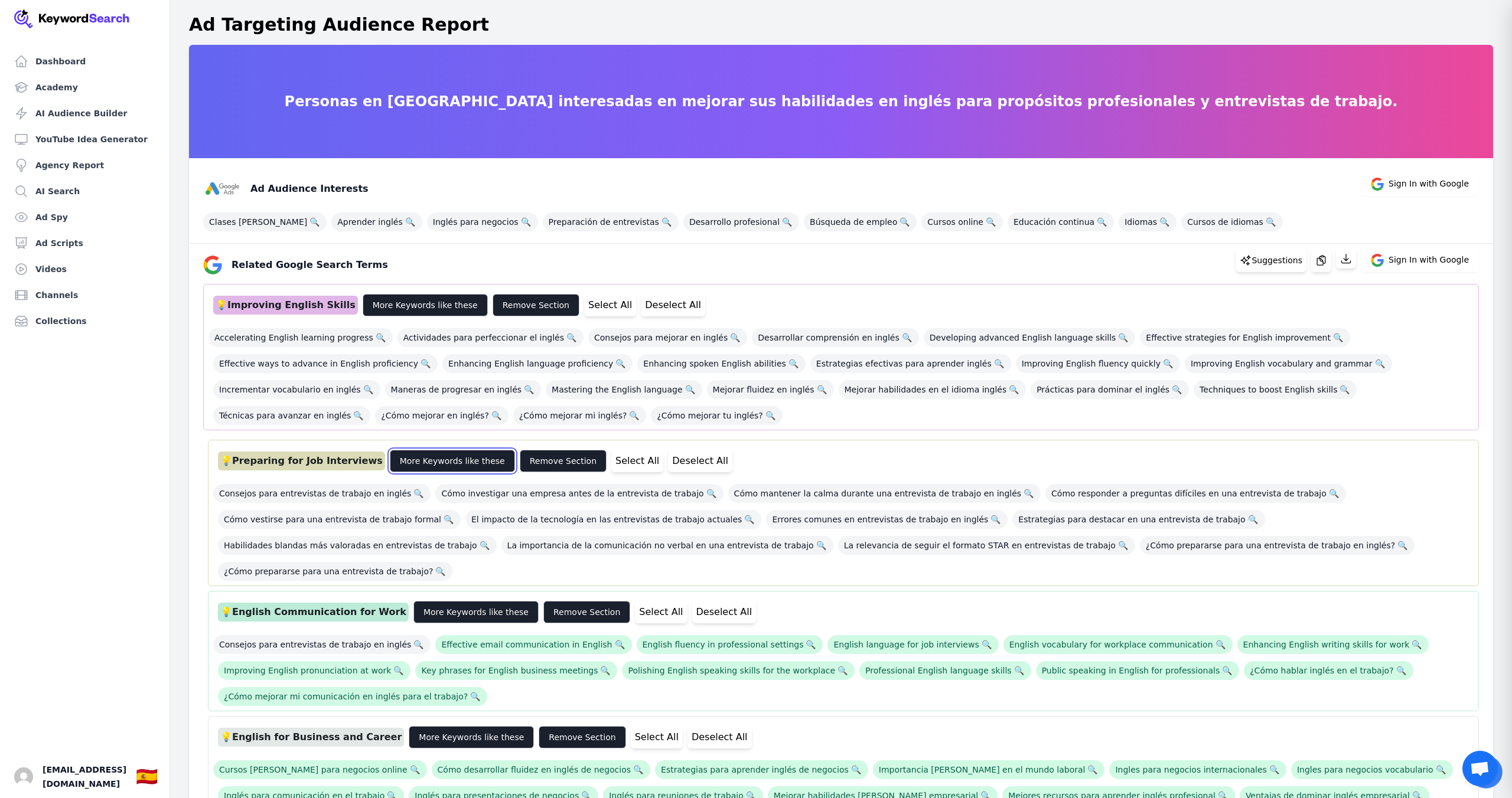
click at [430, 463] on button "More Keywords like these" at bounding box center [453, 461] width 125 height 22
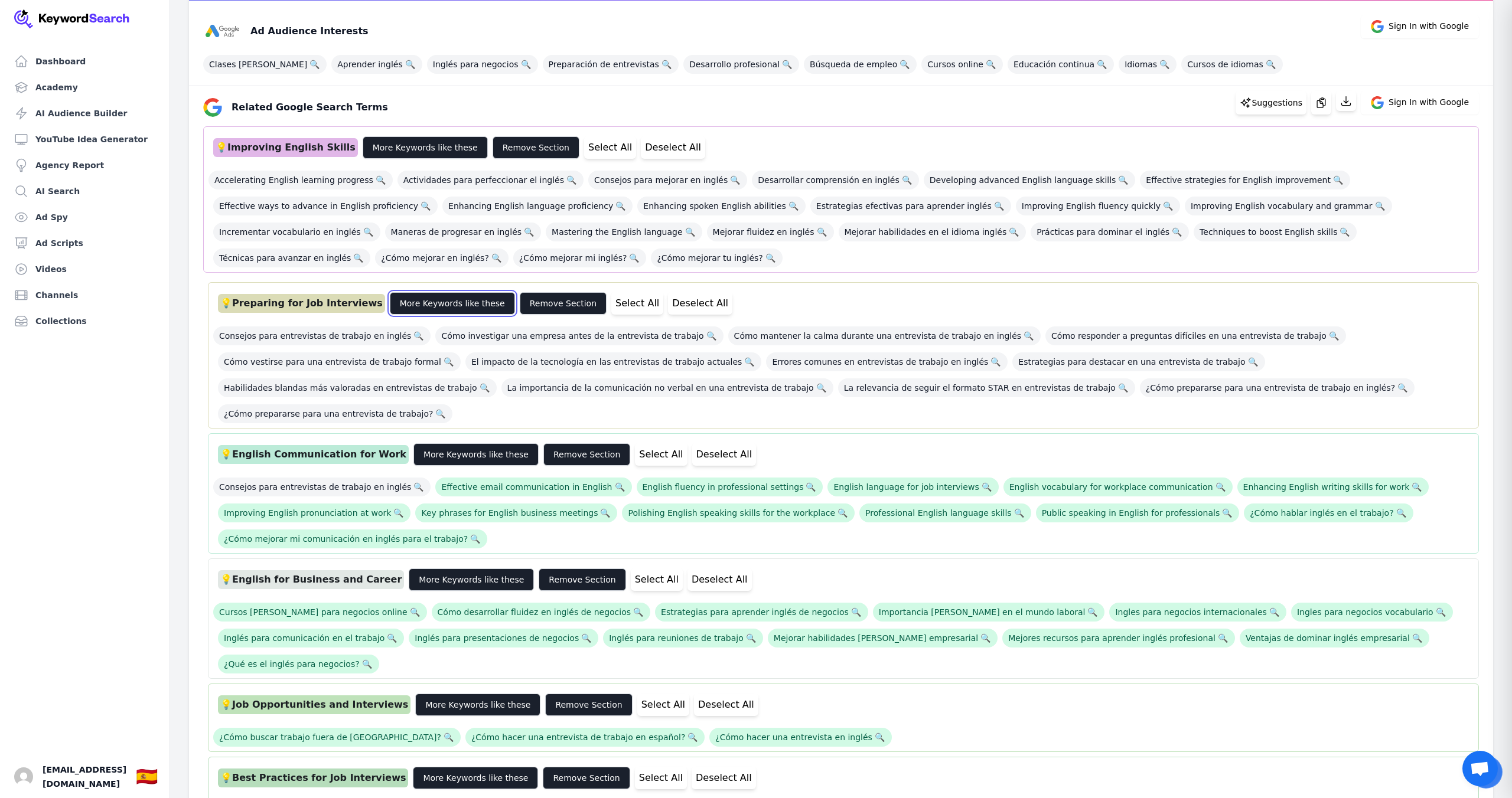
scroll to position [165, 0]
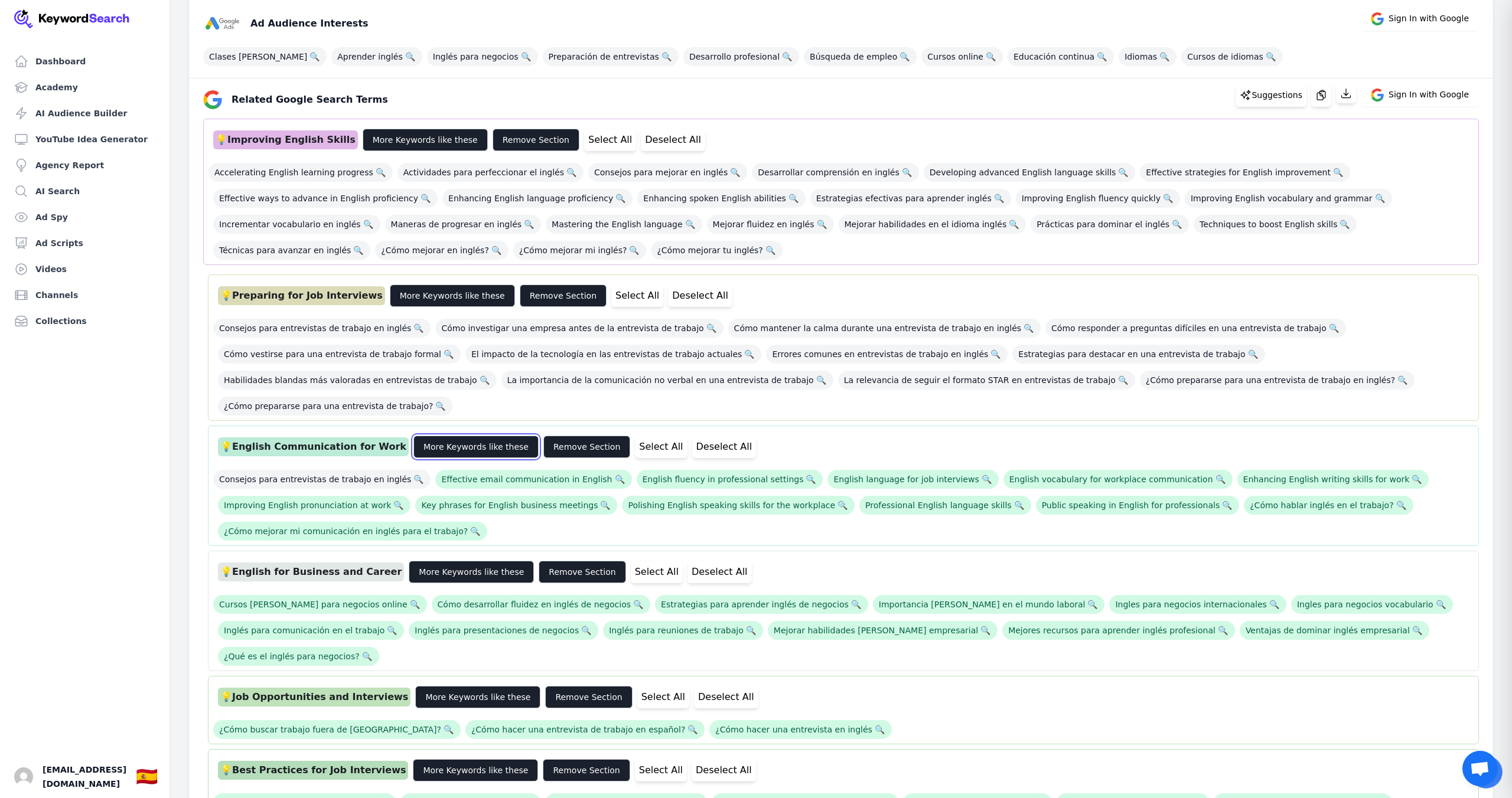
click at [473, 436] on button "More Keywords like these" at bounding box center [476, 446] width 125 height 22
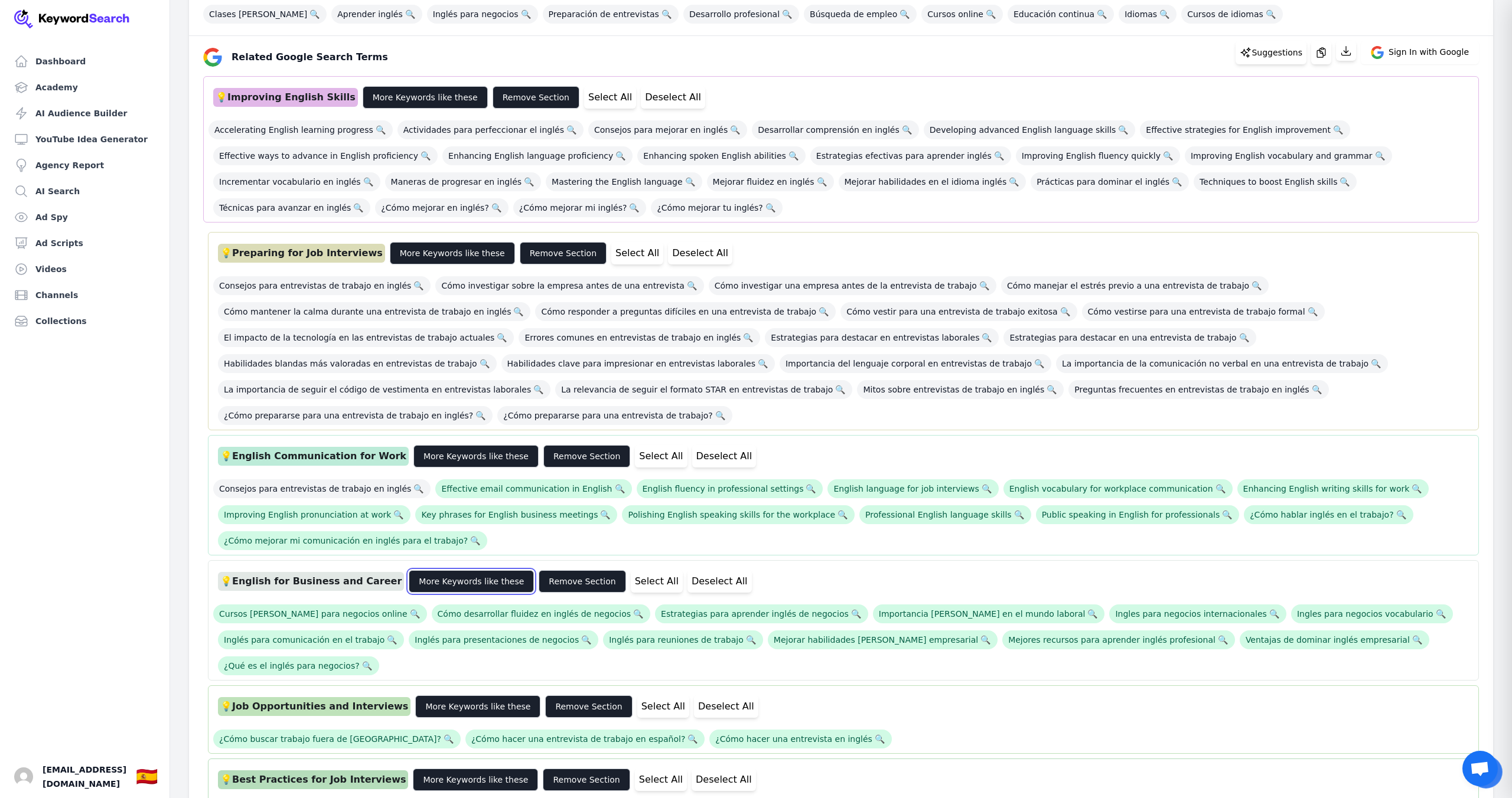
click at [475, 570] on button "More Keywords like these" at bounding box center [472, 581] width 125 height 22
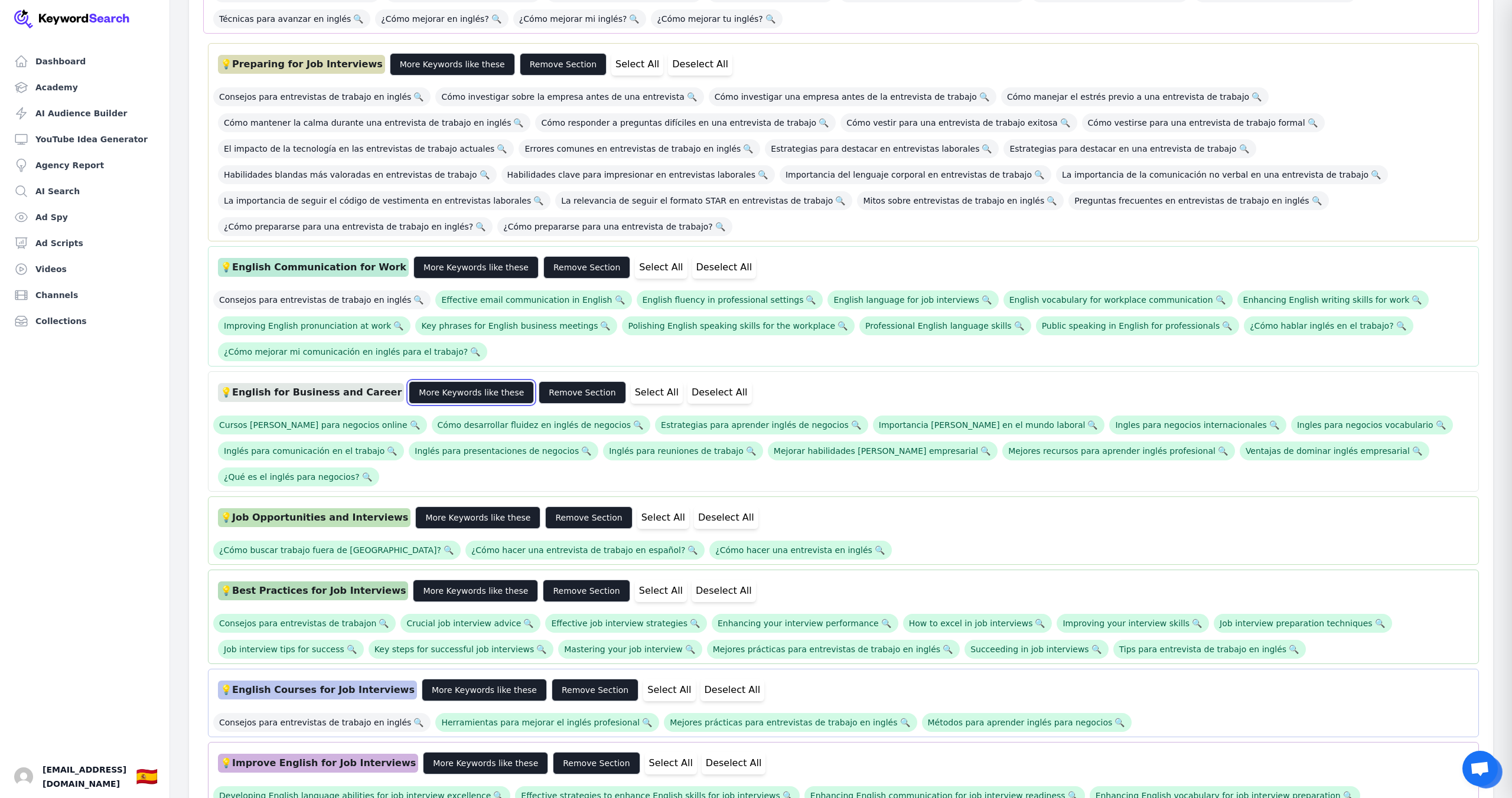
scroll to position [442, 0]
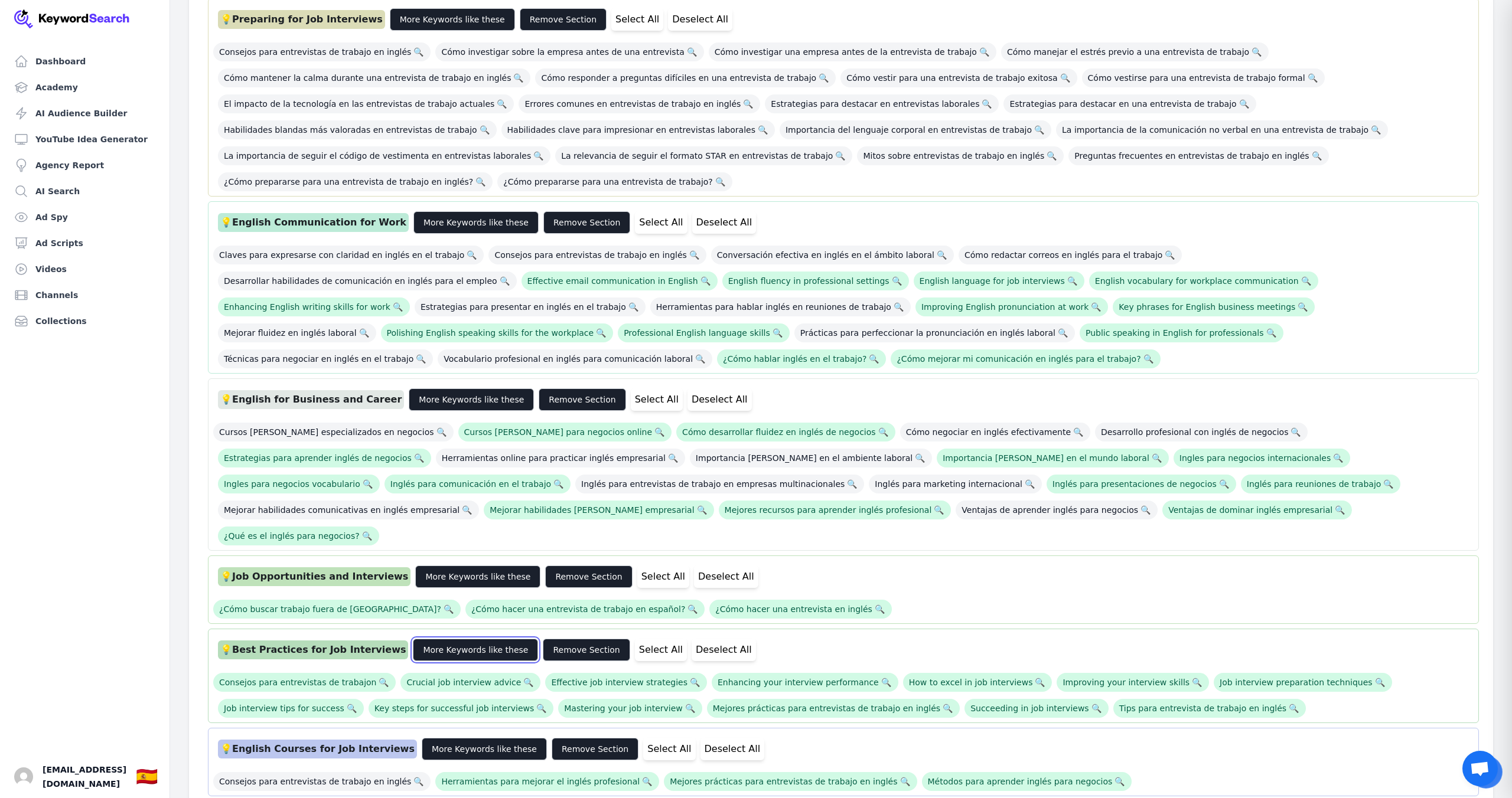
click at [466, 639] on button "More Keywords like these" at bounding box center [475, 650] width 125 height 22
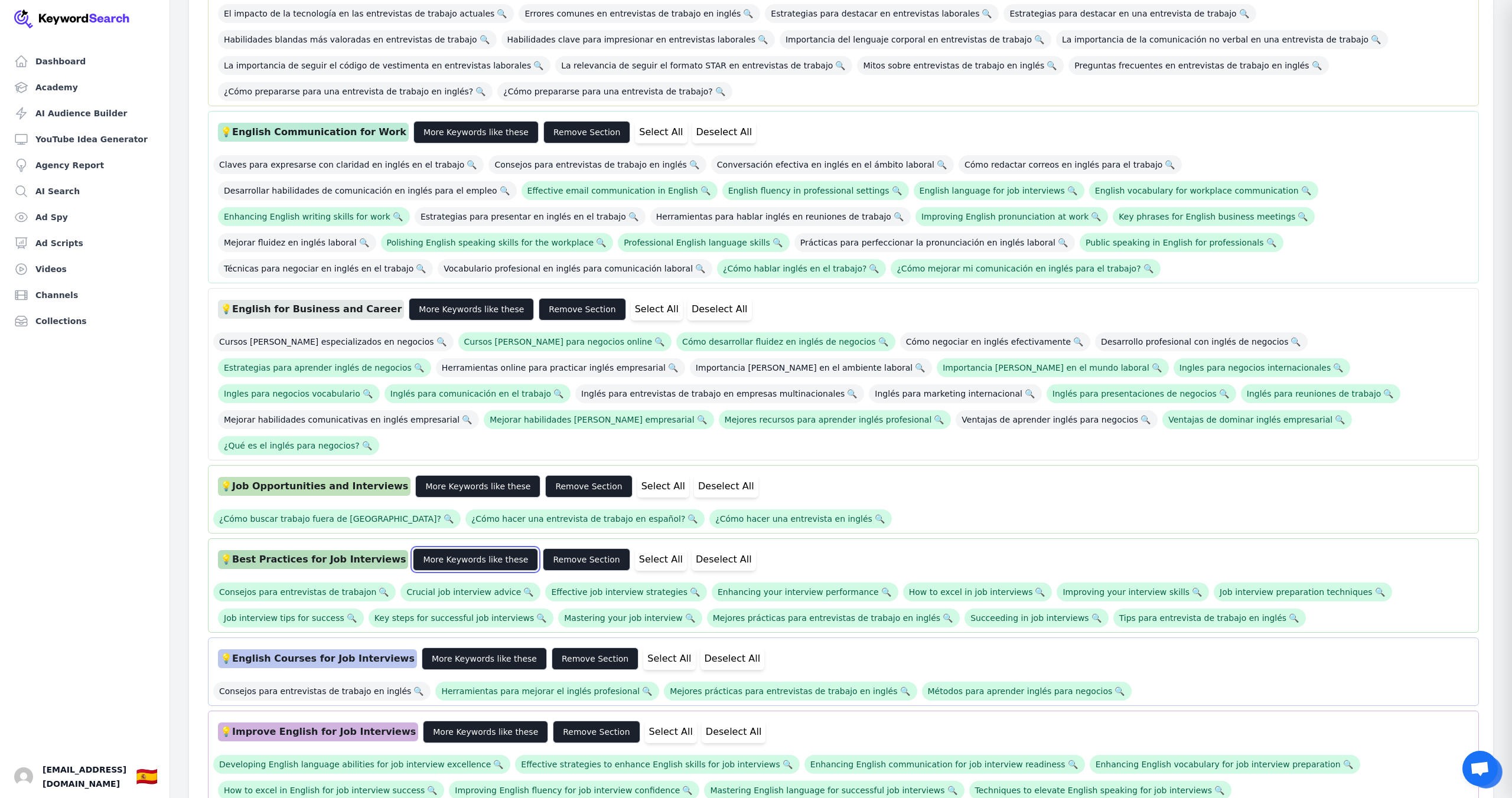
scroll to position [658, 0]
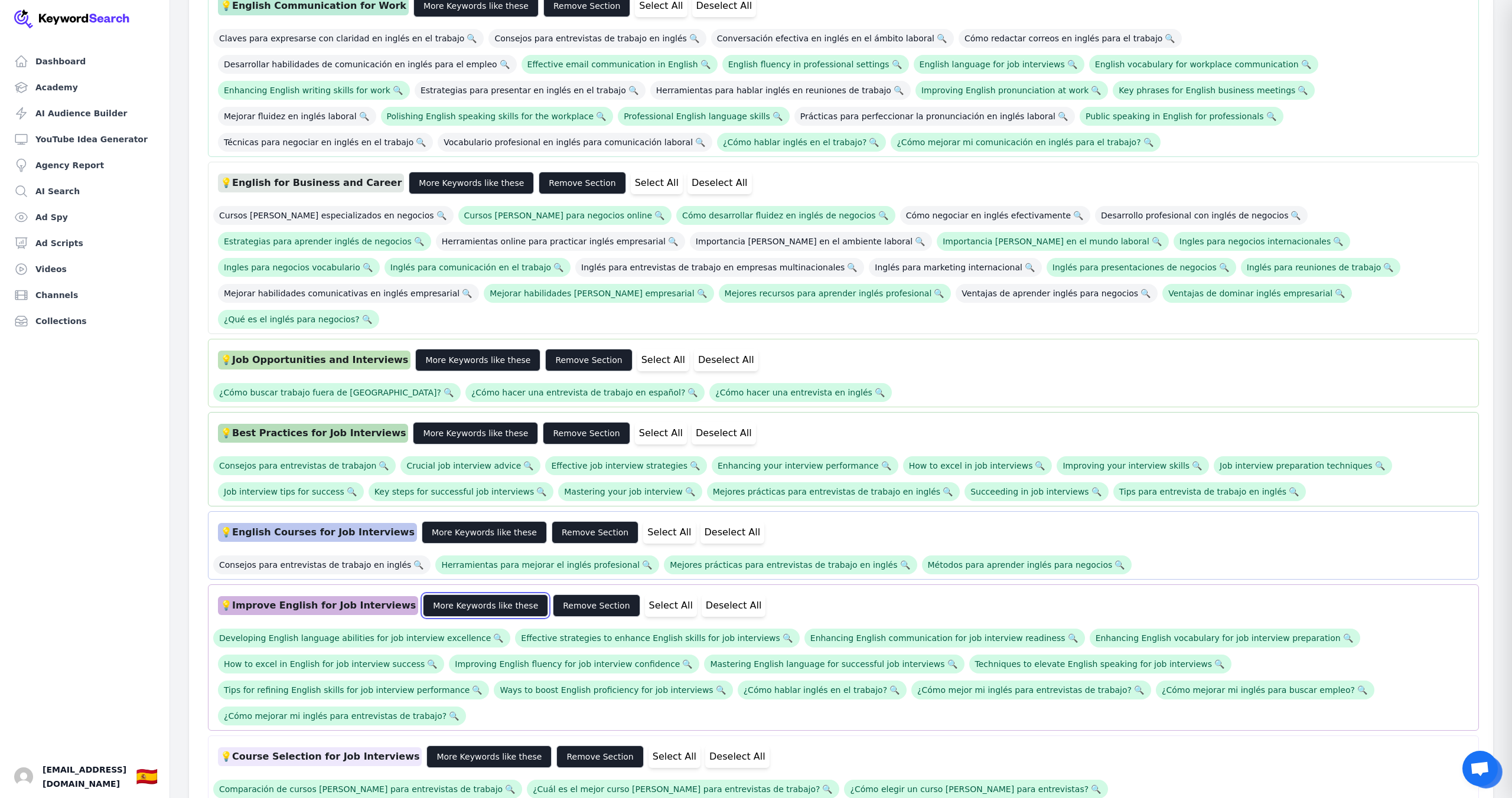
click at [471, 595] on button "More Keywords like these" at bounding box center [485, 605] width 125 height 22
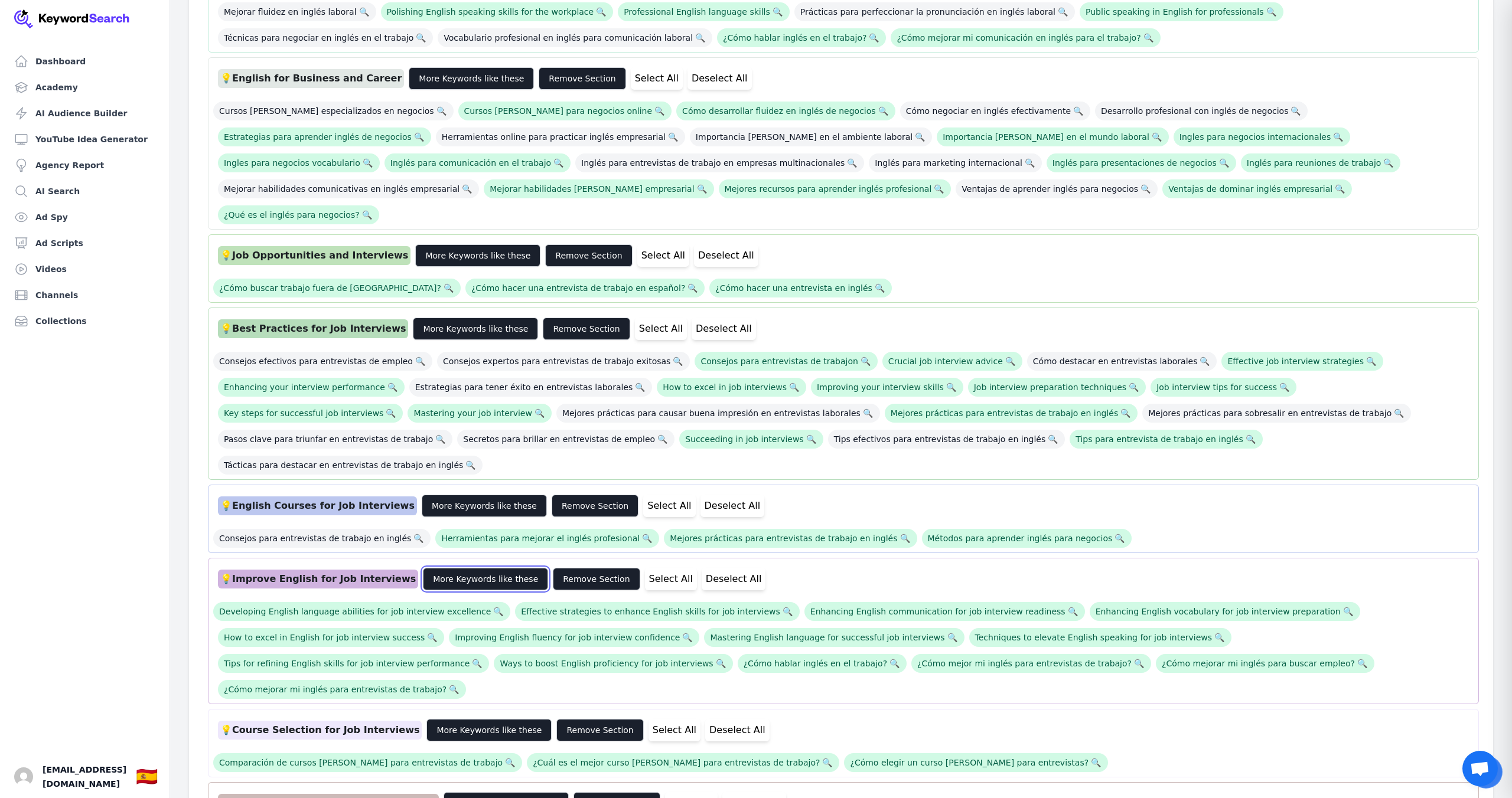
scroll to position [816, 0]
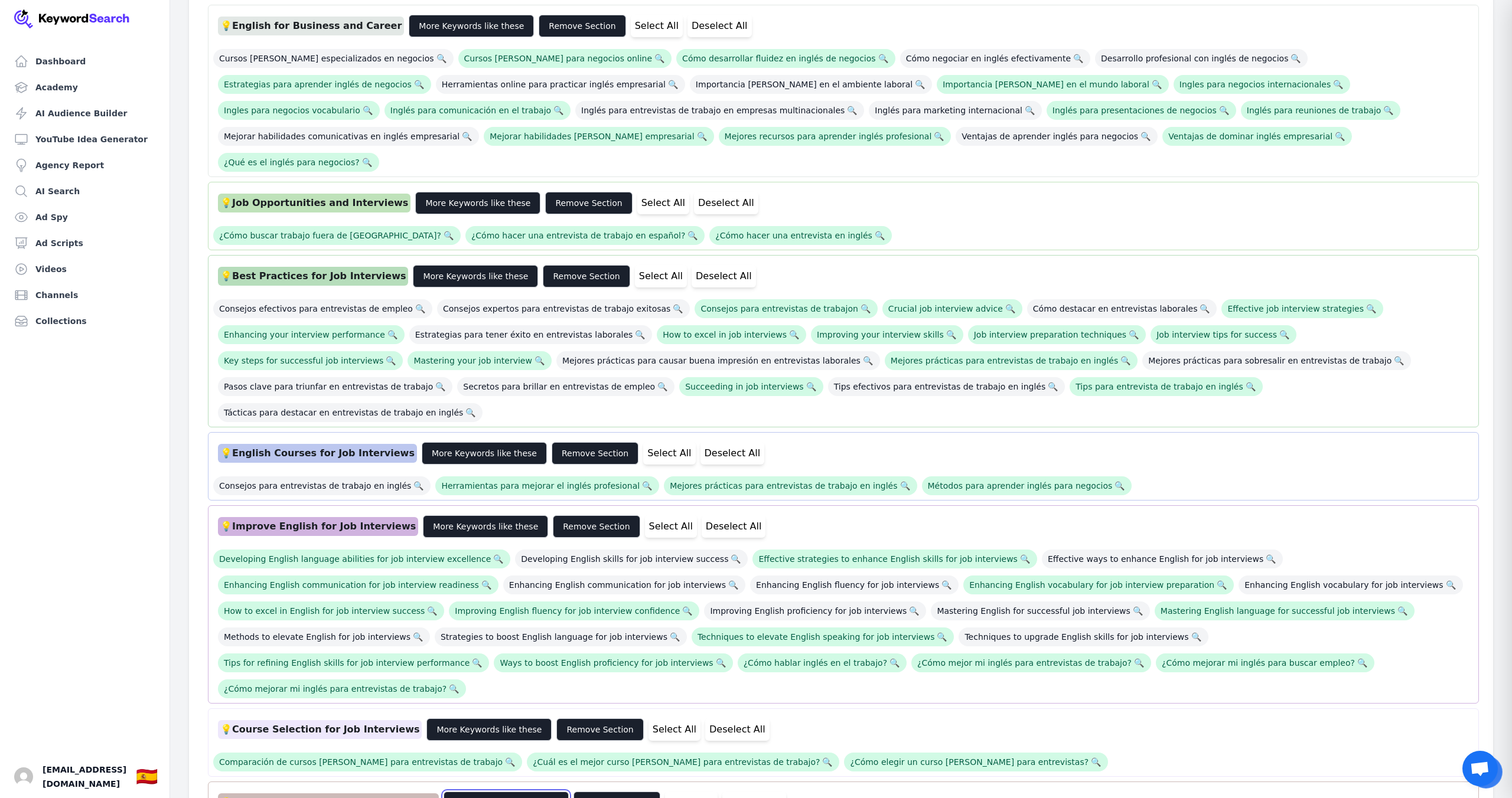
drag, startPoint x: 488, startPoint y: 696, endPoint x: 503, endPoint y: 686, distance: 18.0
click at [488, 792] on button "More Keywords like these" at bounding box center [506, 803] width 125 height 22
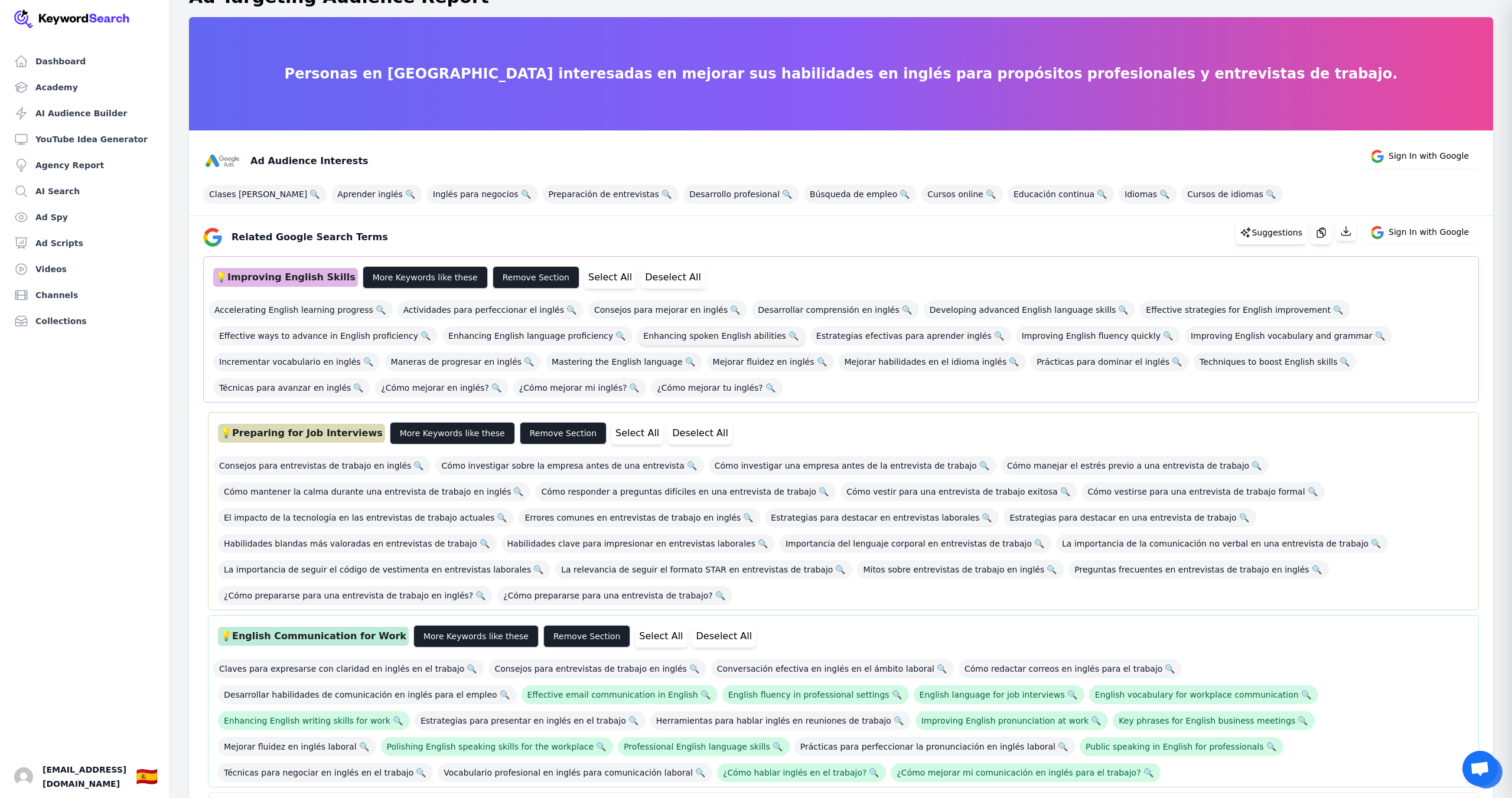
scroll to position [0, 0]
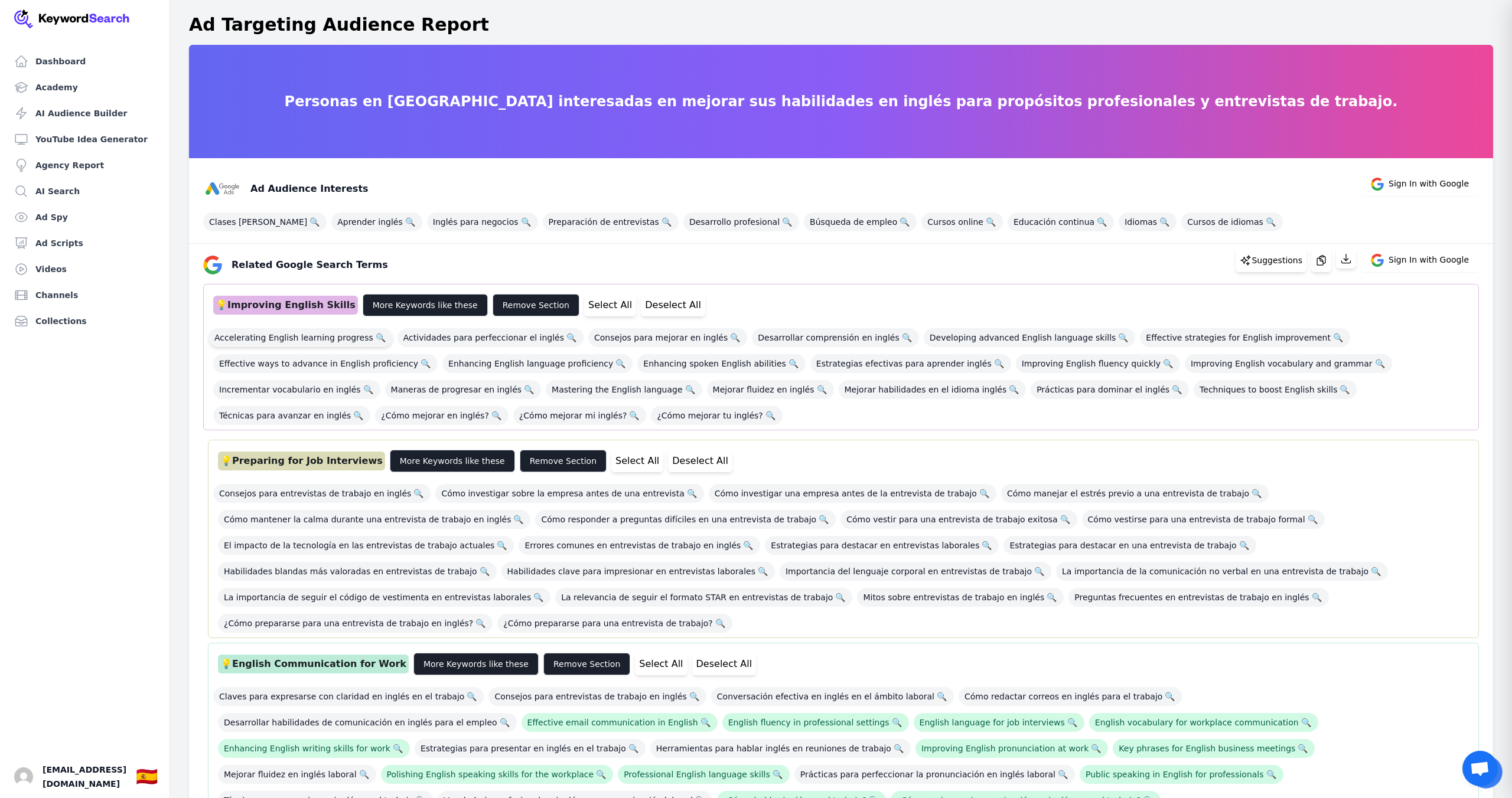
click at [344, 336] on span "Accelerating English learning progress 🔍" at bounding box center [300, 338] width 184 height 19
click at [317, 339] on span "Accelerating English learning progress 🔍" at bounding box center [300, 338] width 184 height 19
click at [584, 307] on button "Select All" at bounding box center [610, 305] width 52 height 22
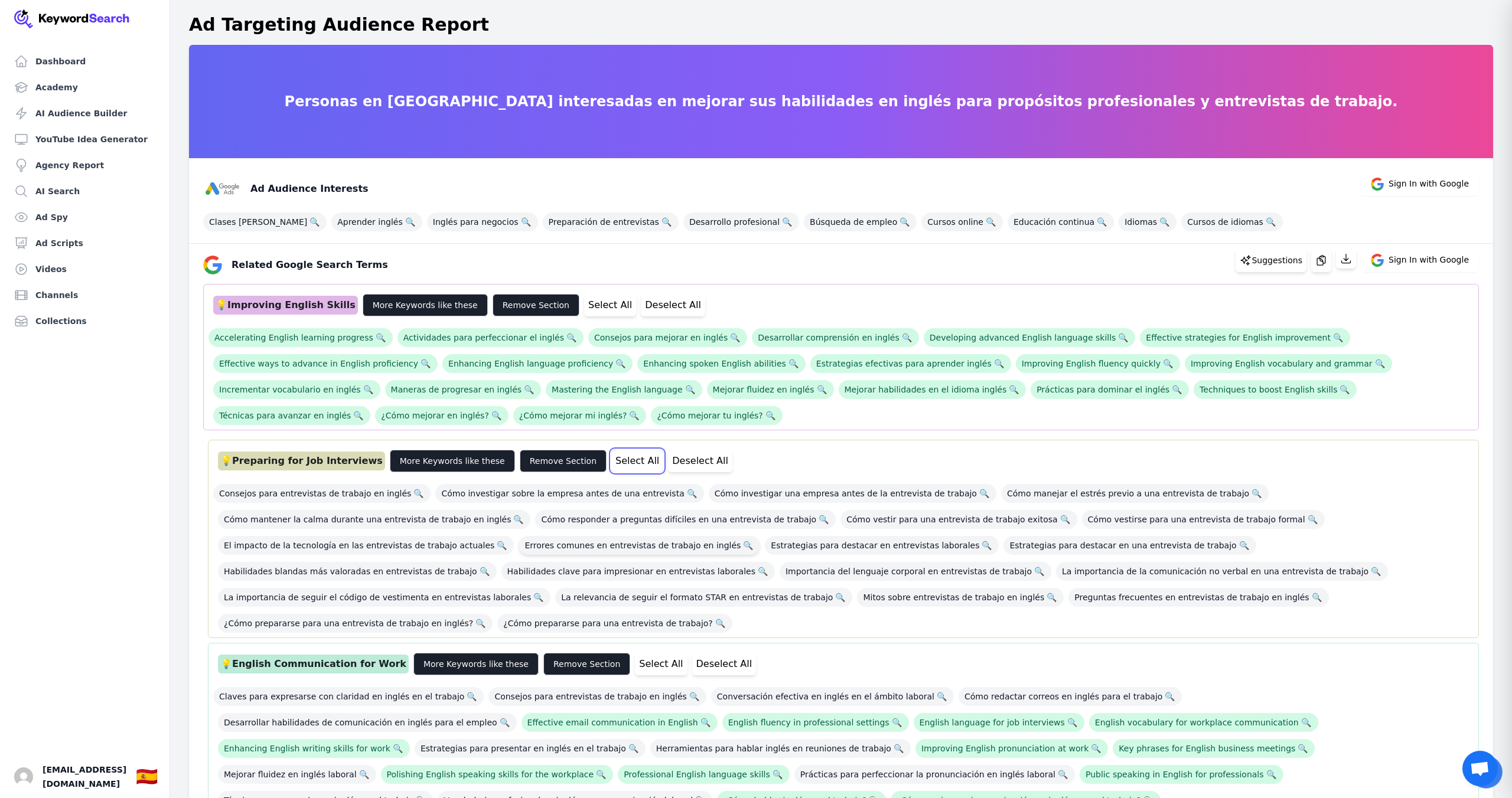
drag, startPoint x: 598, startPoint y: 461, endPoint x: 634, endPoint y: 552, distance: 97.9
click at [612, 461] on button "Select All" at bounding box center [638, 461] width 52 height 22
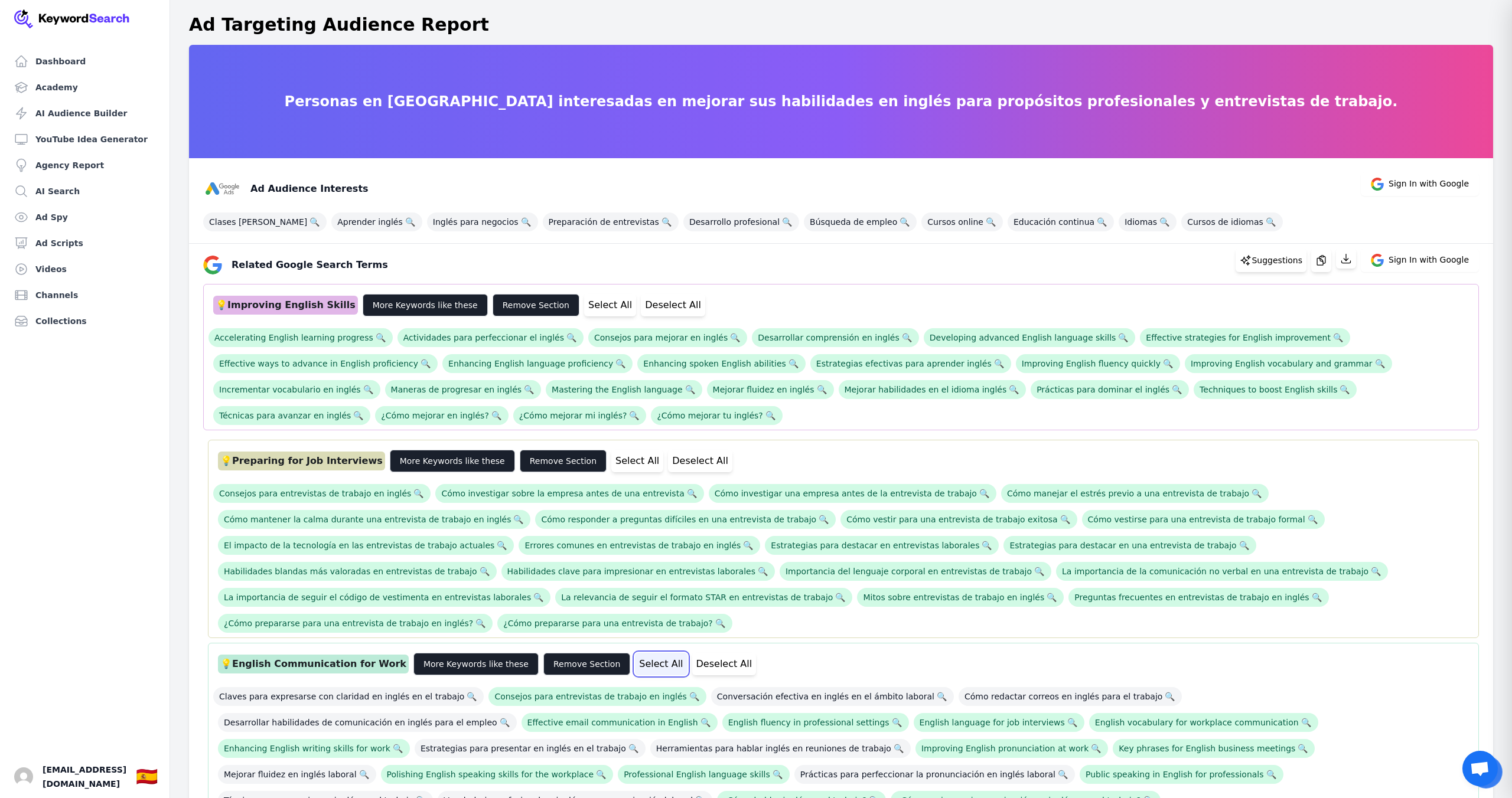
click at [634, 653] on button "Select All" at bounding box center [660, 663] width 52 height 22
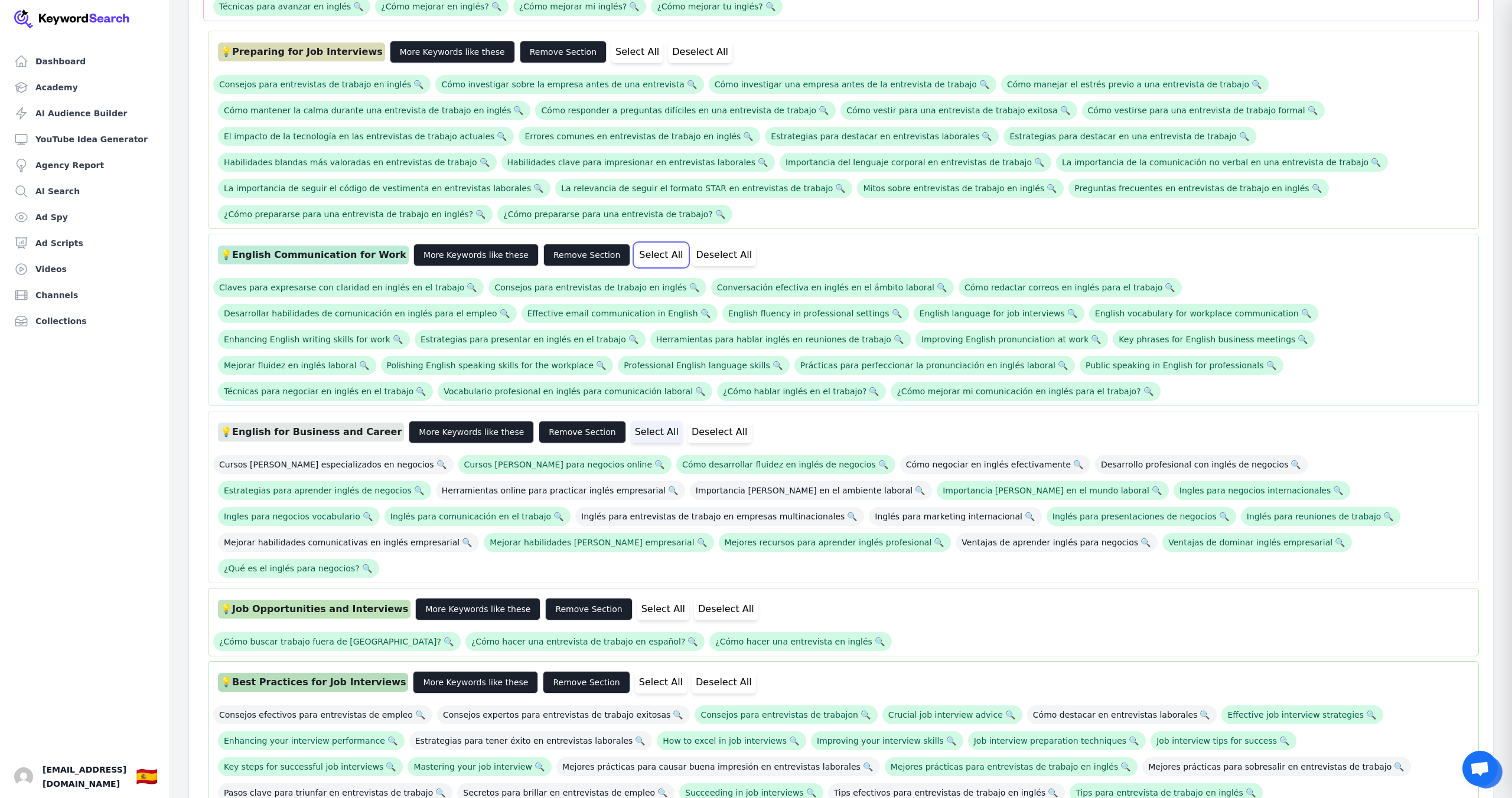
scroll to position [436, 0]
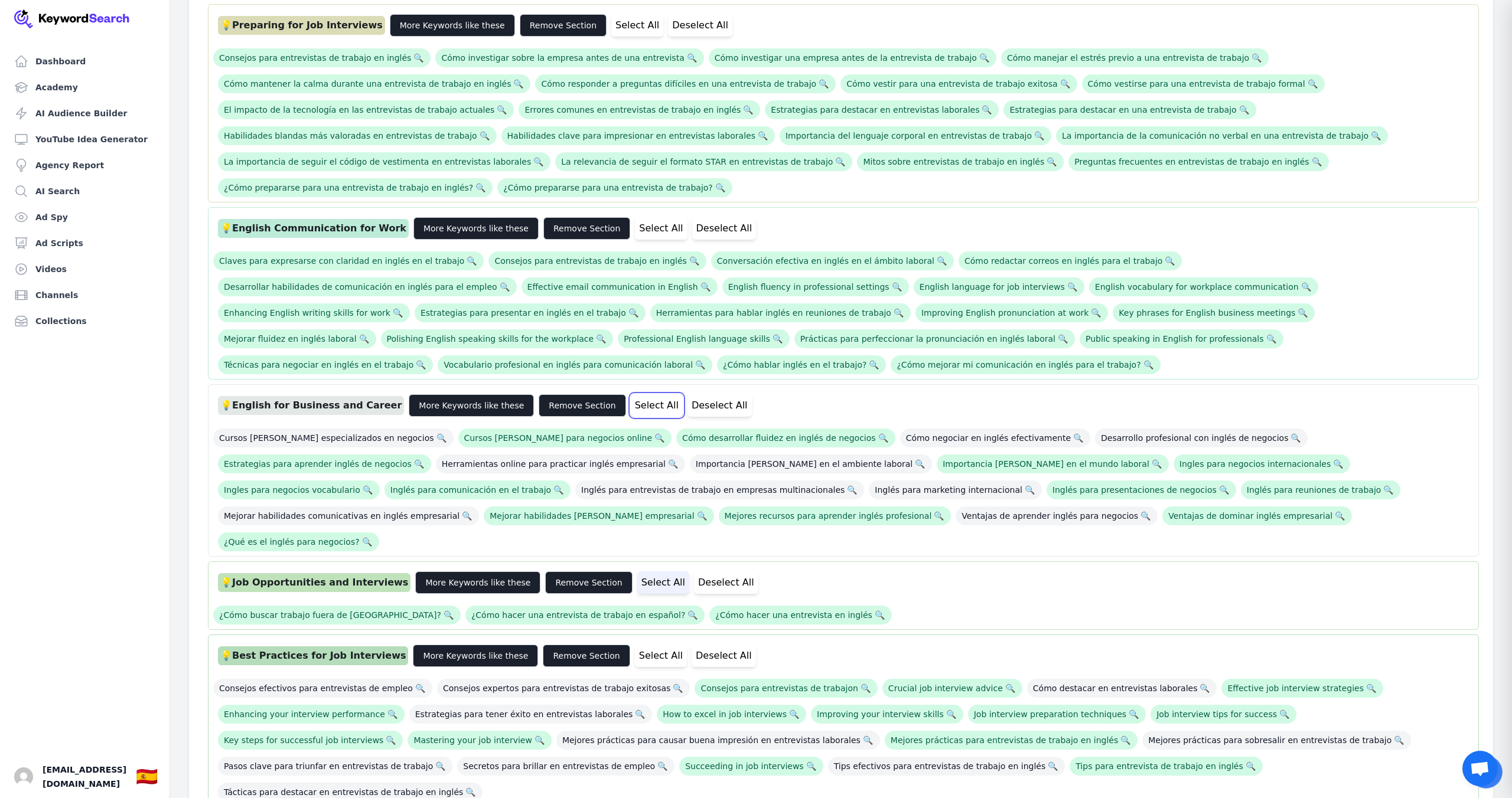
drag, startPoint x: 616, startPoint y: 384, endPoint x: 625, endPoint y: 531, distance: 147.3
click at [631, 394] on button "Select All" at bounding box center [657, 405] width 52 height 22
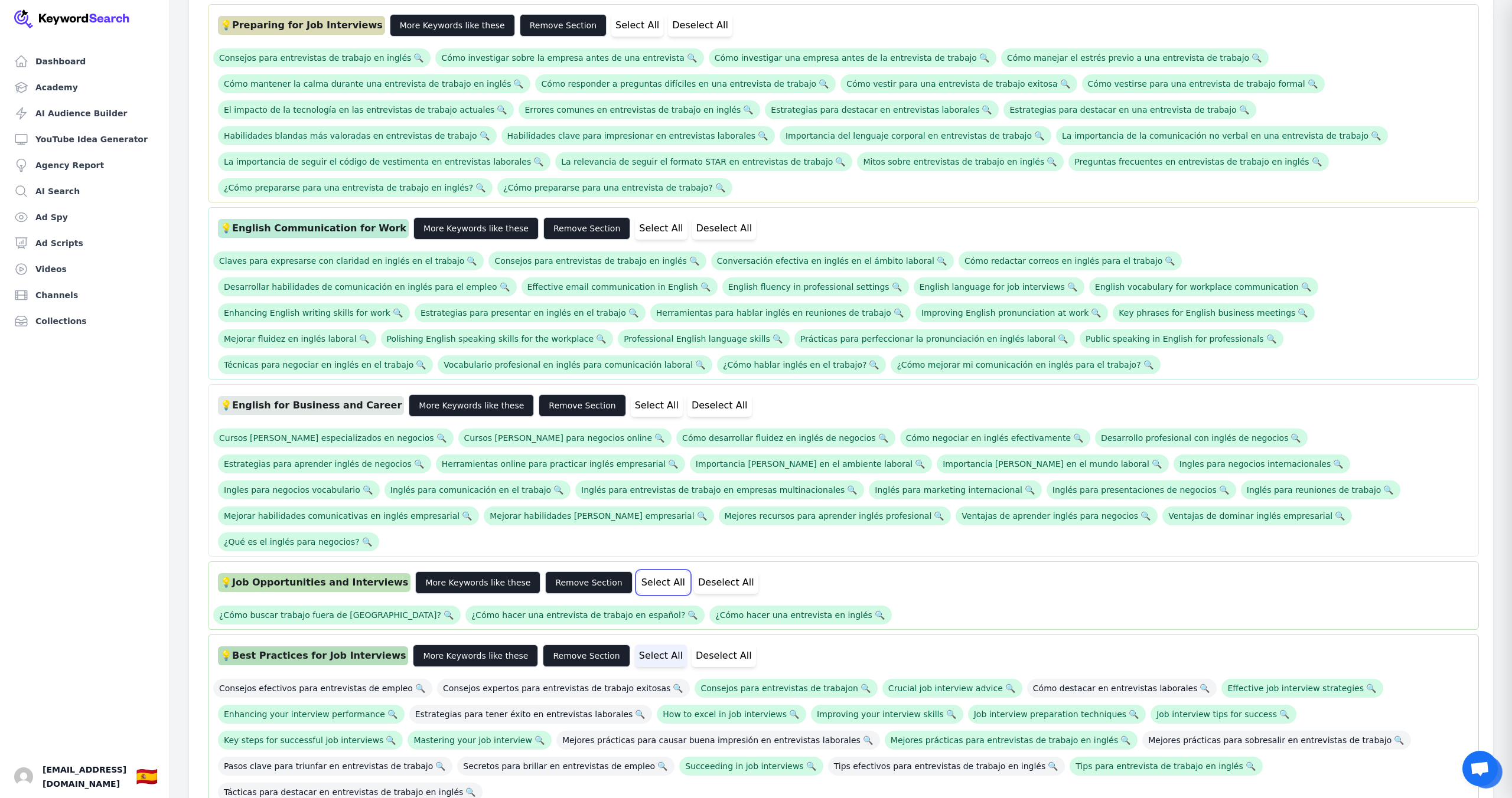
drag, startPoint x: 625, startPoint y: 532, endPoint x: 628, endPoint y: 606, distance: 74.1
click at [638, 572] on button "Select All" at bounding box center [664, 582] width 52 height 22
click at [634, 645] on button "Select All" at bounding box center [660, 656] width 52 height 22
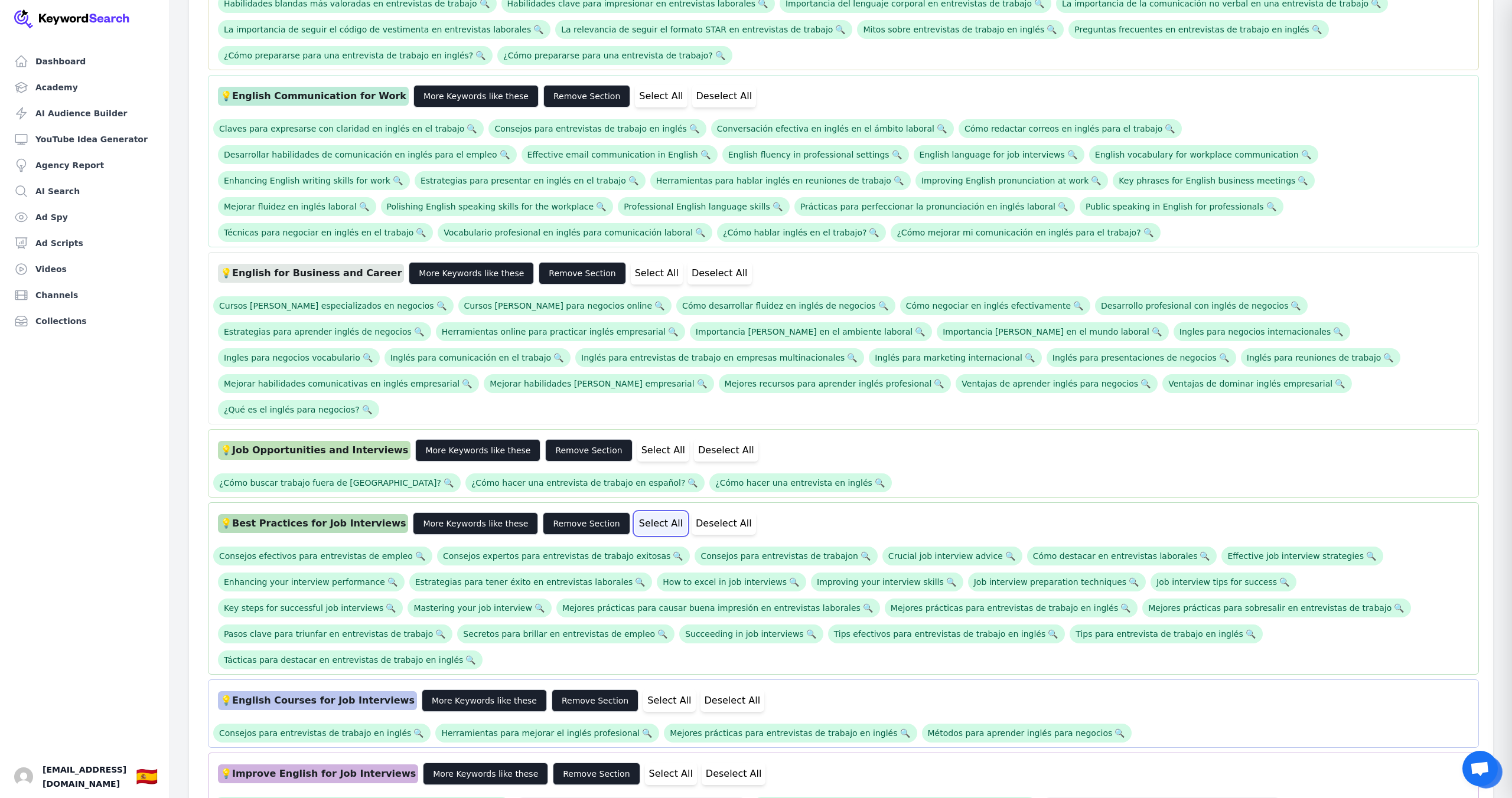
scroll to position [613, 0]
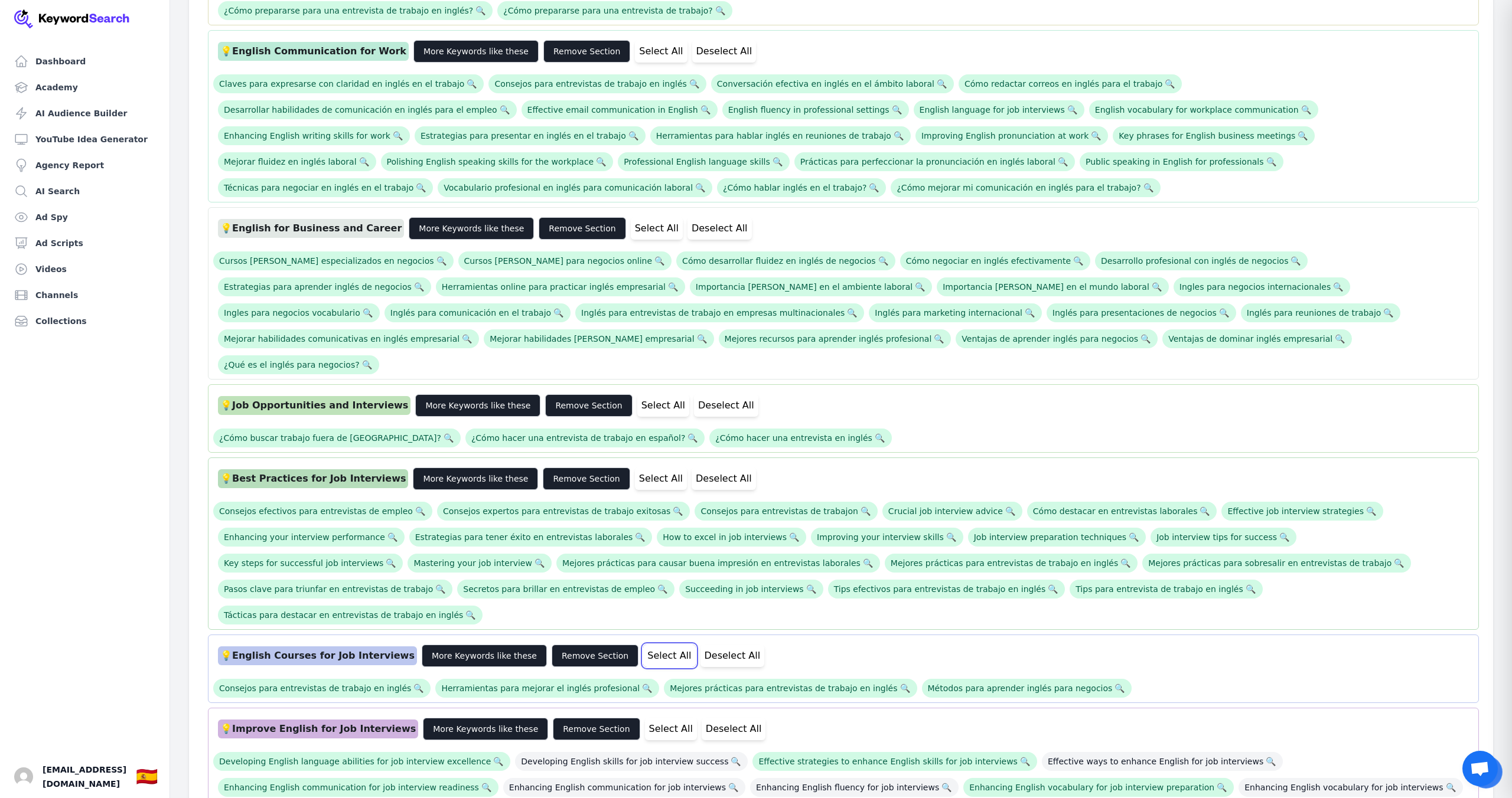
drag, startPoint x: 628, startPoint y: 576, endPoint x: 630, endPoint y: 592, distance: 16.1
click at [643, 645] on button "Select All" at bounding box center [669, 656] width 52 height 22
click at [440, 394] on button "More Keywords like these" at bounding box center [478, 405] width 125 height 22
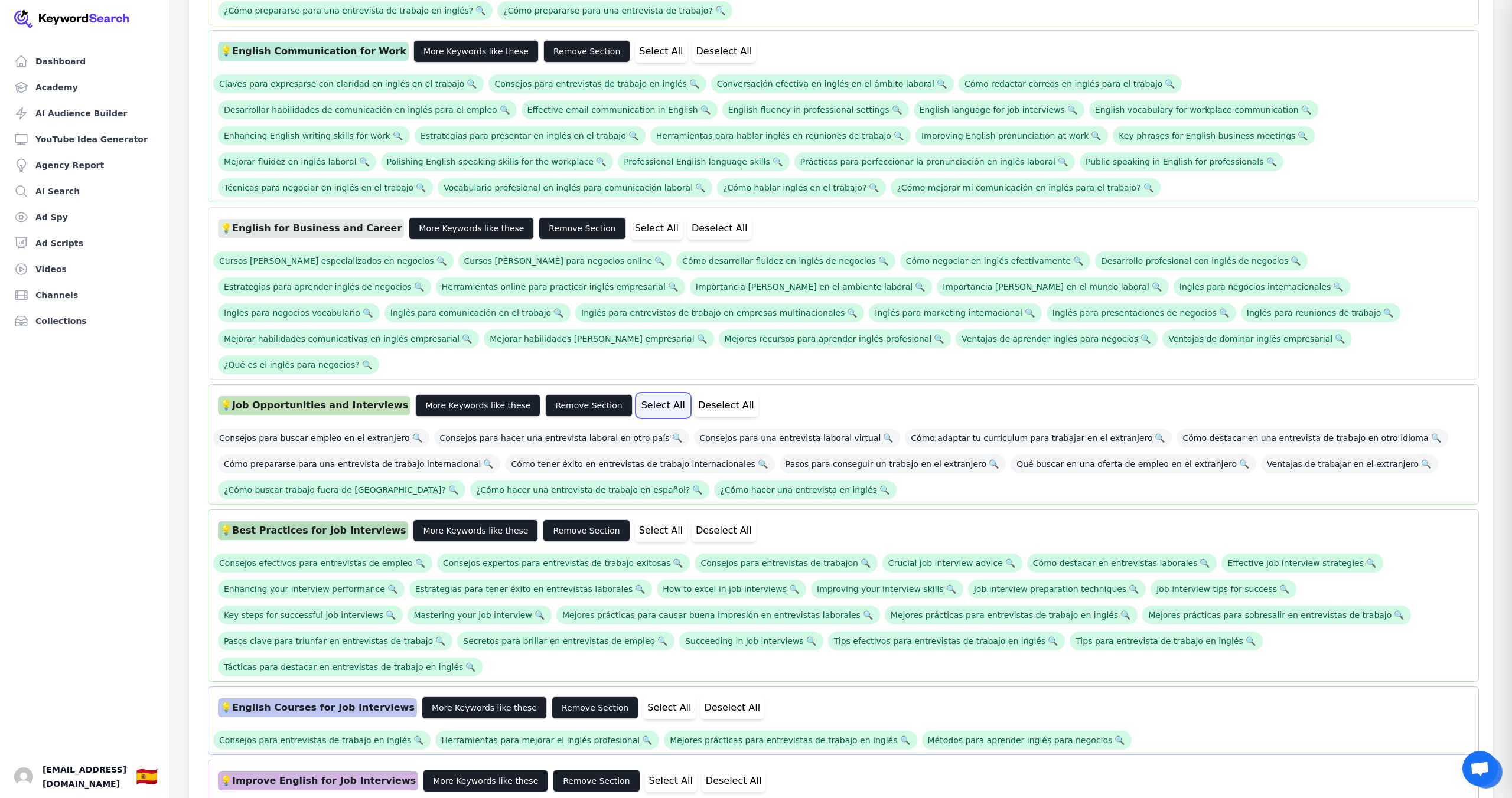
click at [638, 394] on button "Select All" at bounding box center [664, 405] width 52 height 22
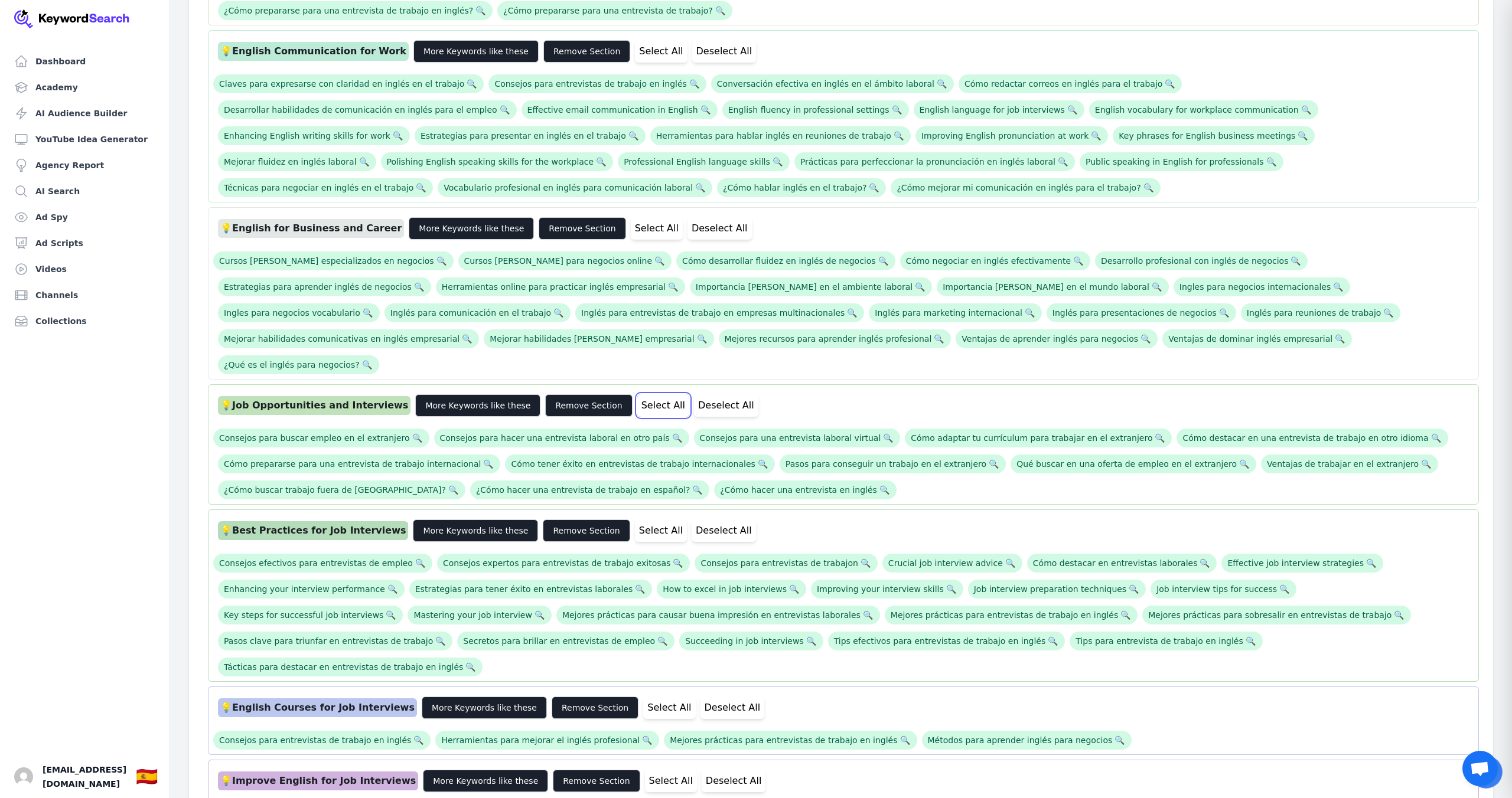
scroll to position [707, 0]
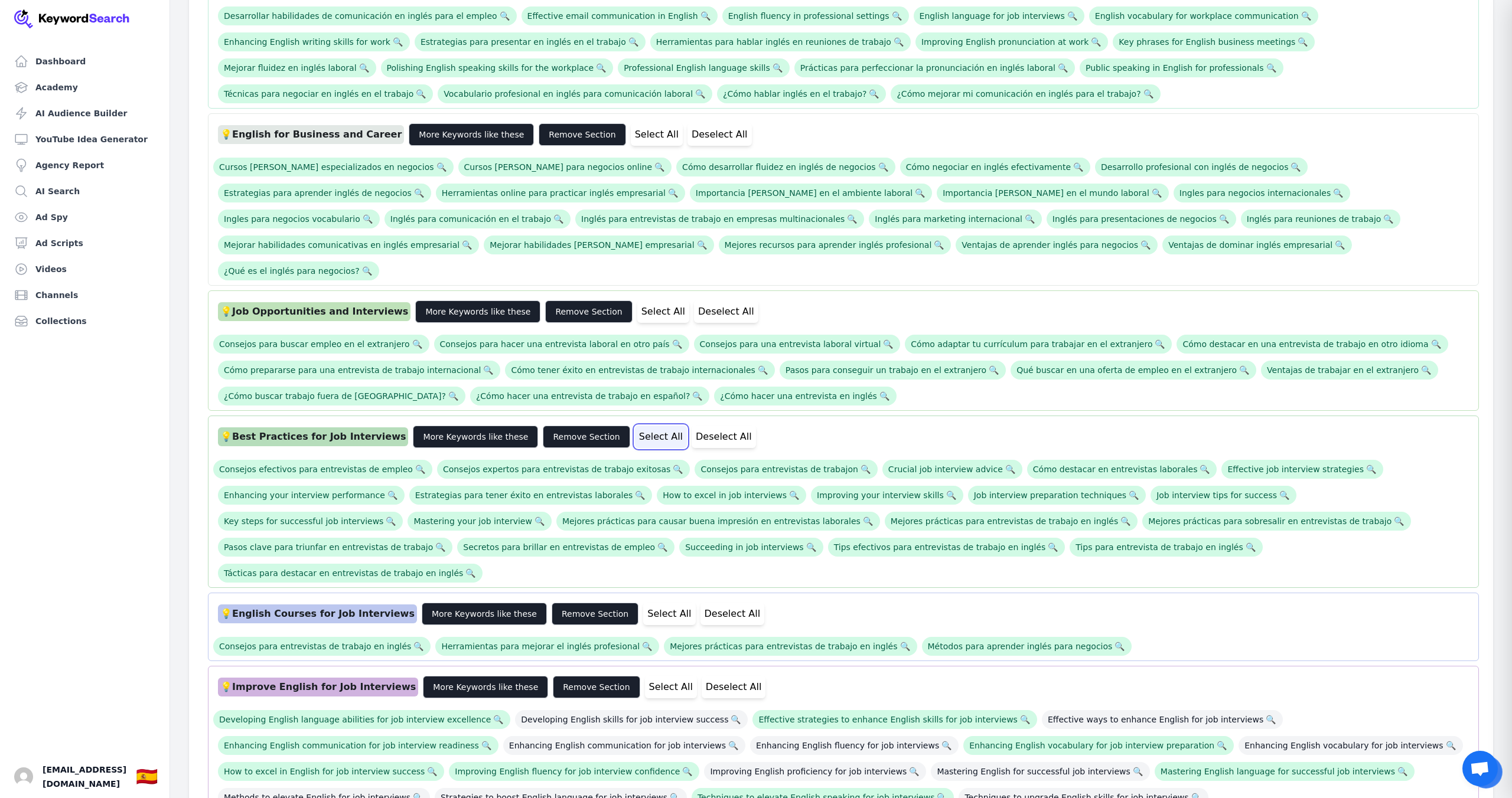
click at [634, 426] on button "Select All" at bounding box center [660, 436] width 52 height 22
click at [638, 300] on button "Select All" at bounding box center [664, 311] width 52 height 22
click at [643, 603] on button "Select All" at bounding box center [669, 614] width 52 height 22
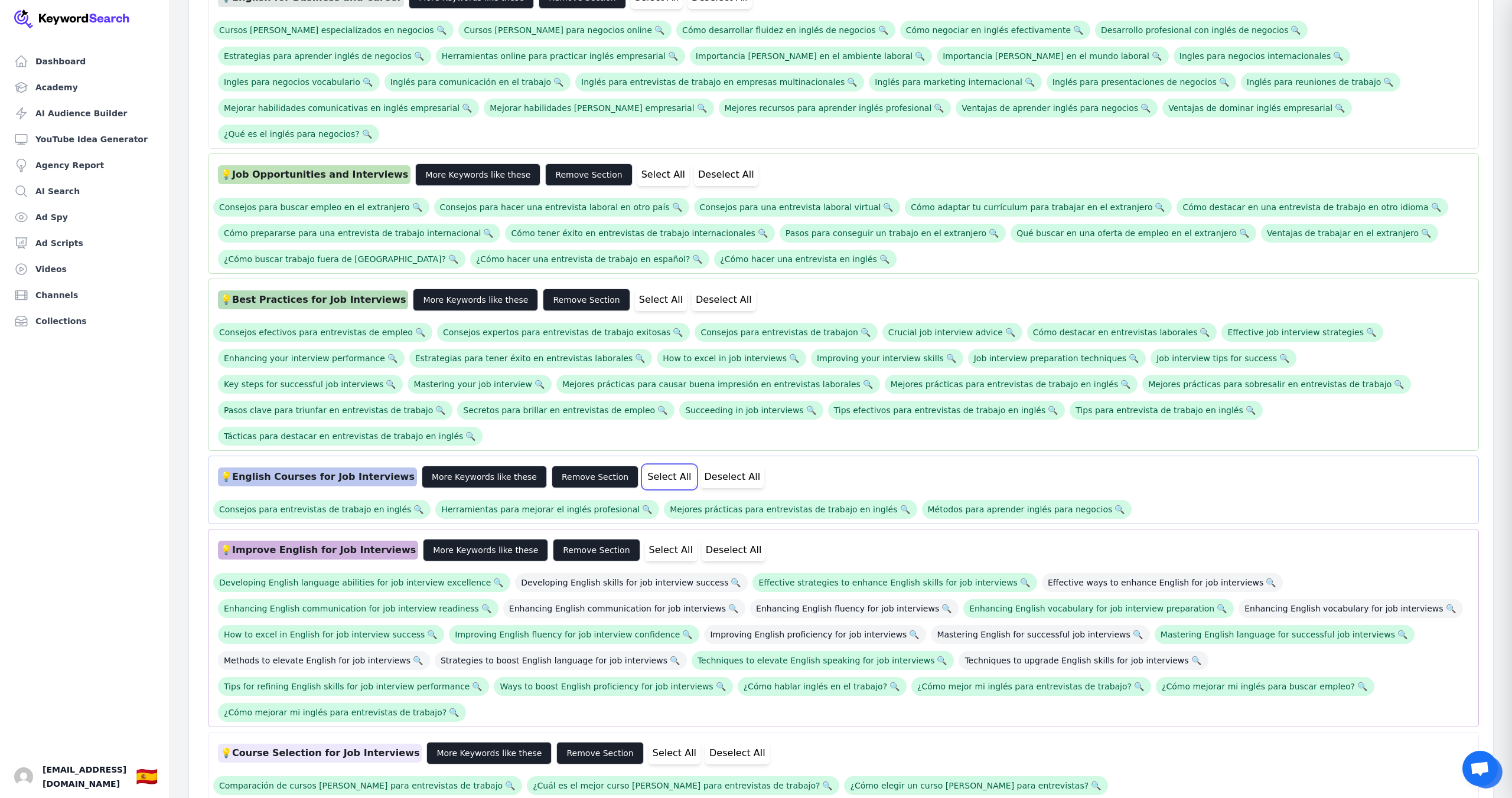
scroll to position [877, 0]
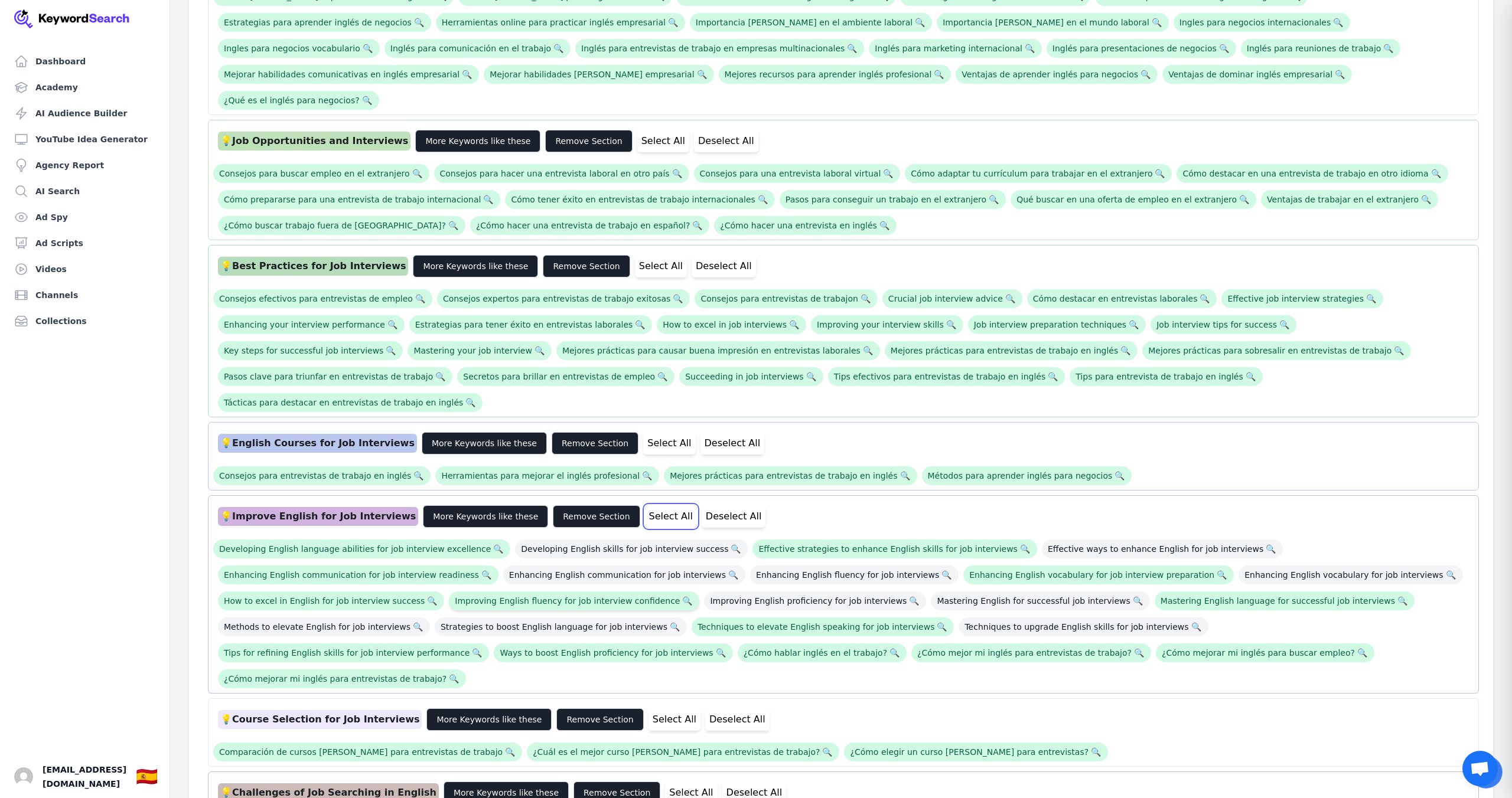
drag, startPoint x: 629, startPoint y: 435, endPoint x: 639, endPoint y: 517, distance: 82.6
click at [645, 505] on button "Select All" at bounding box center [671, 516] width 52 height 22
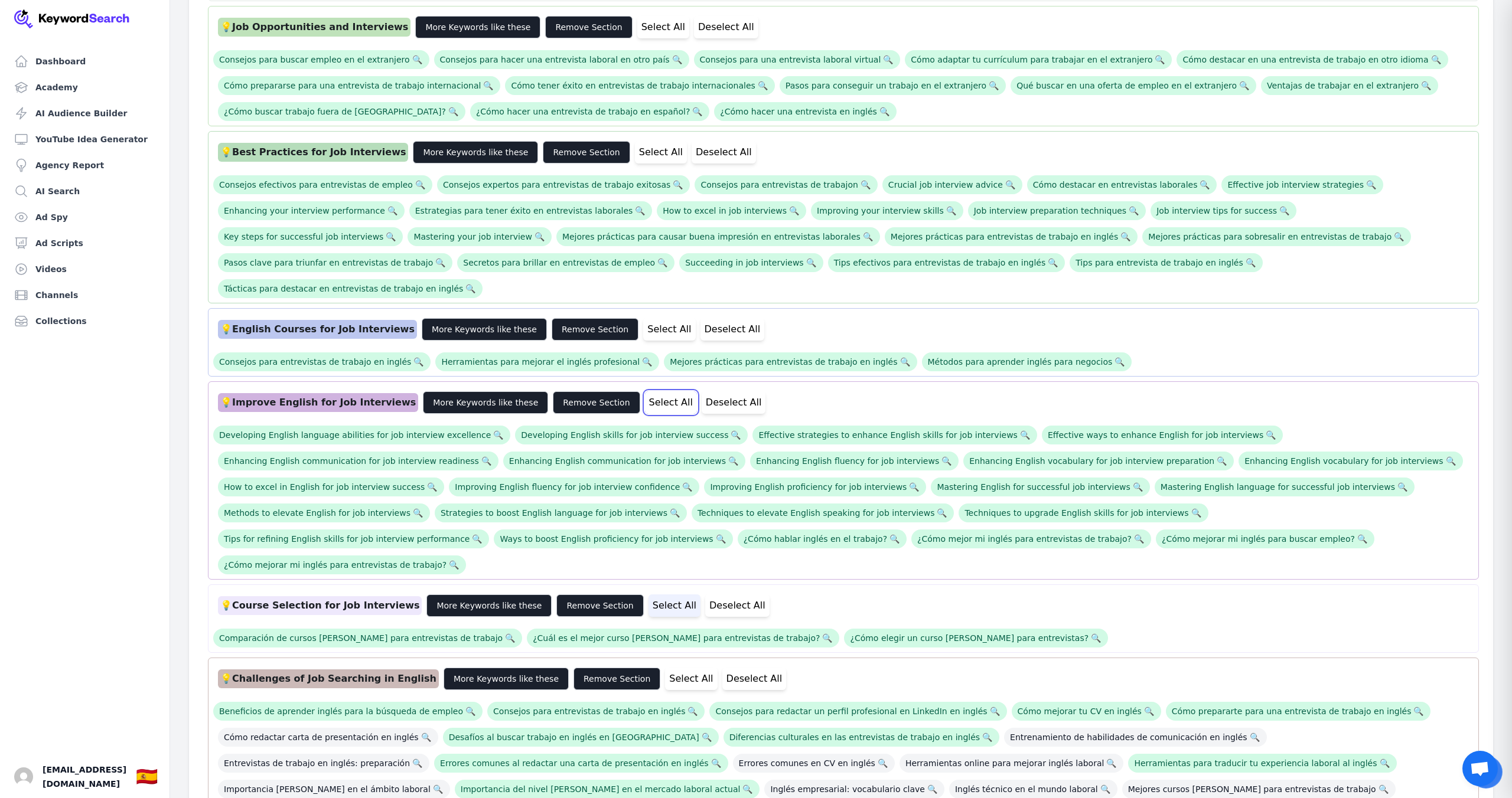
scroll to position [990, 0]
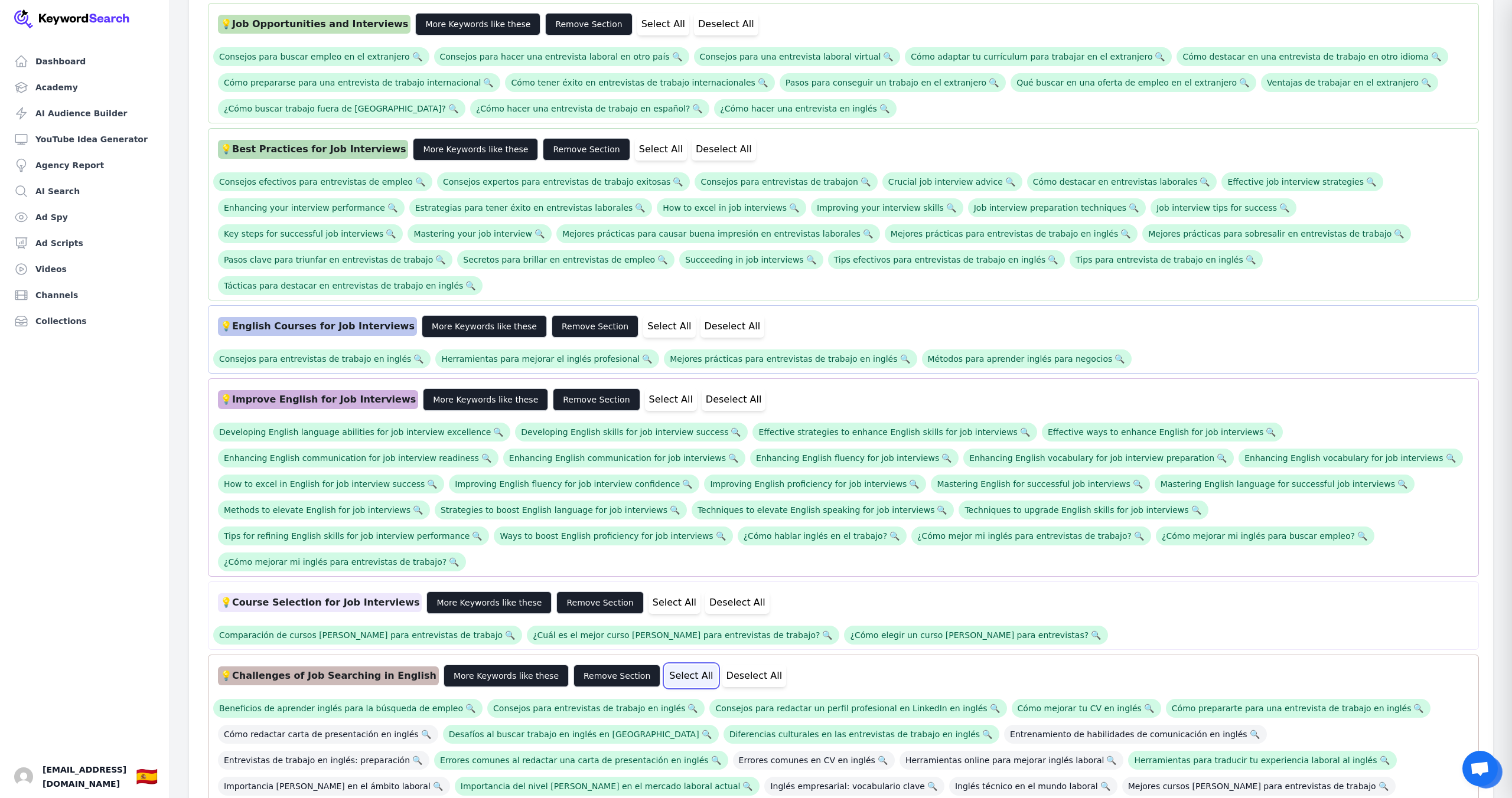
click at [665, 665] on button "Select All" at bounding box center [691, 676] width 52 height 22
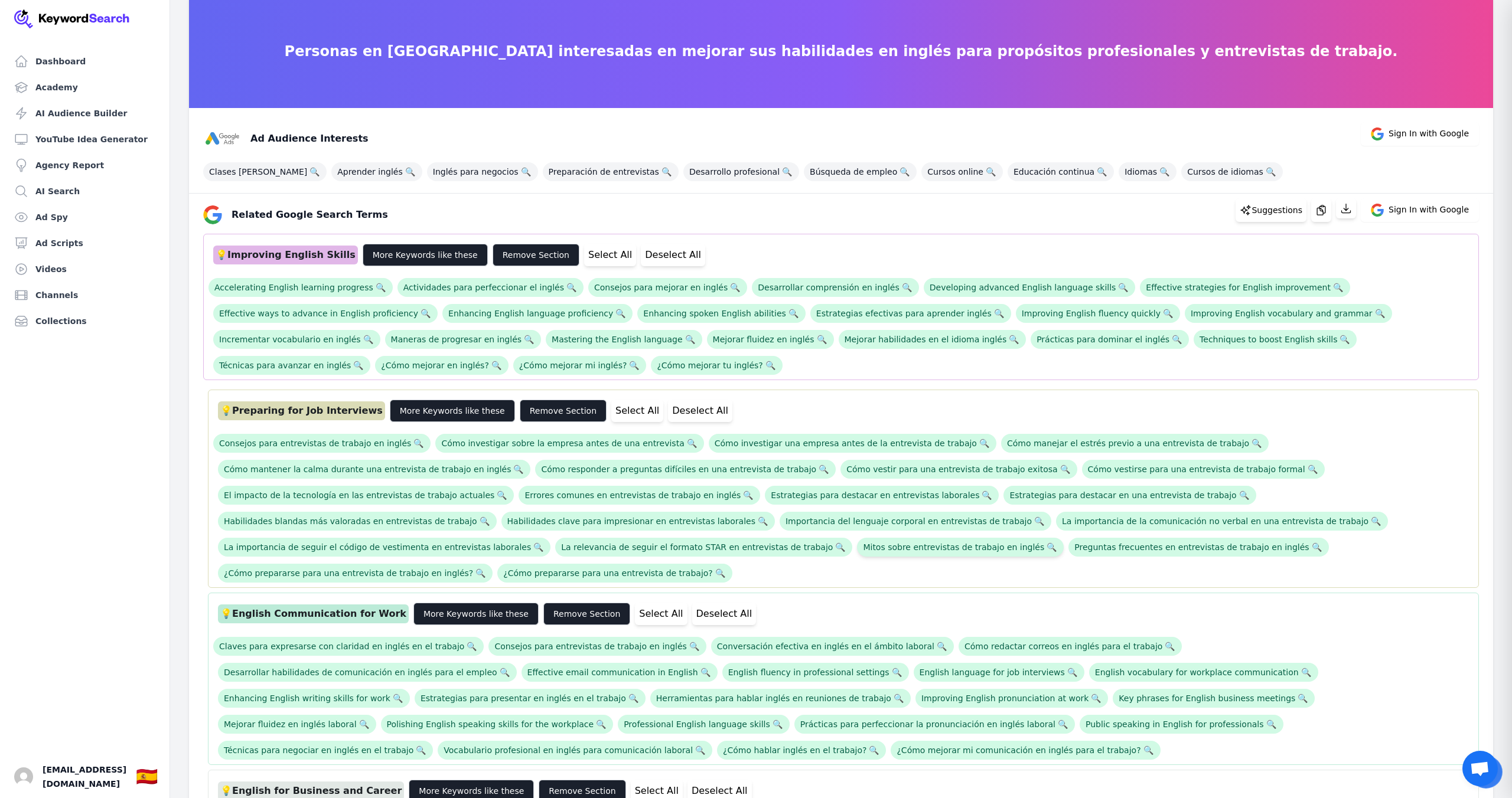
scroll to position [0, 0]
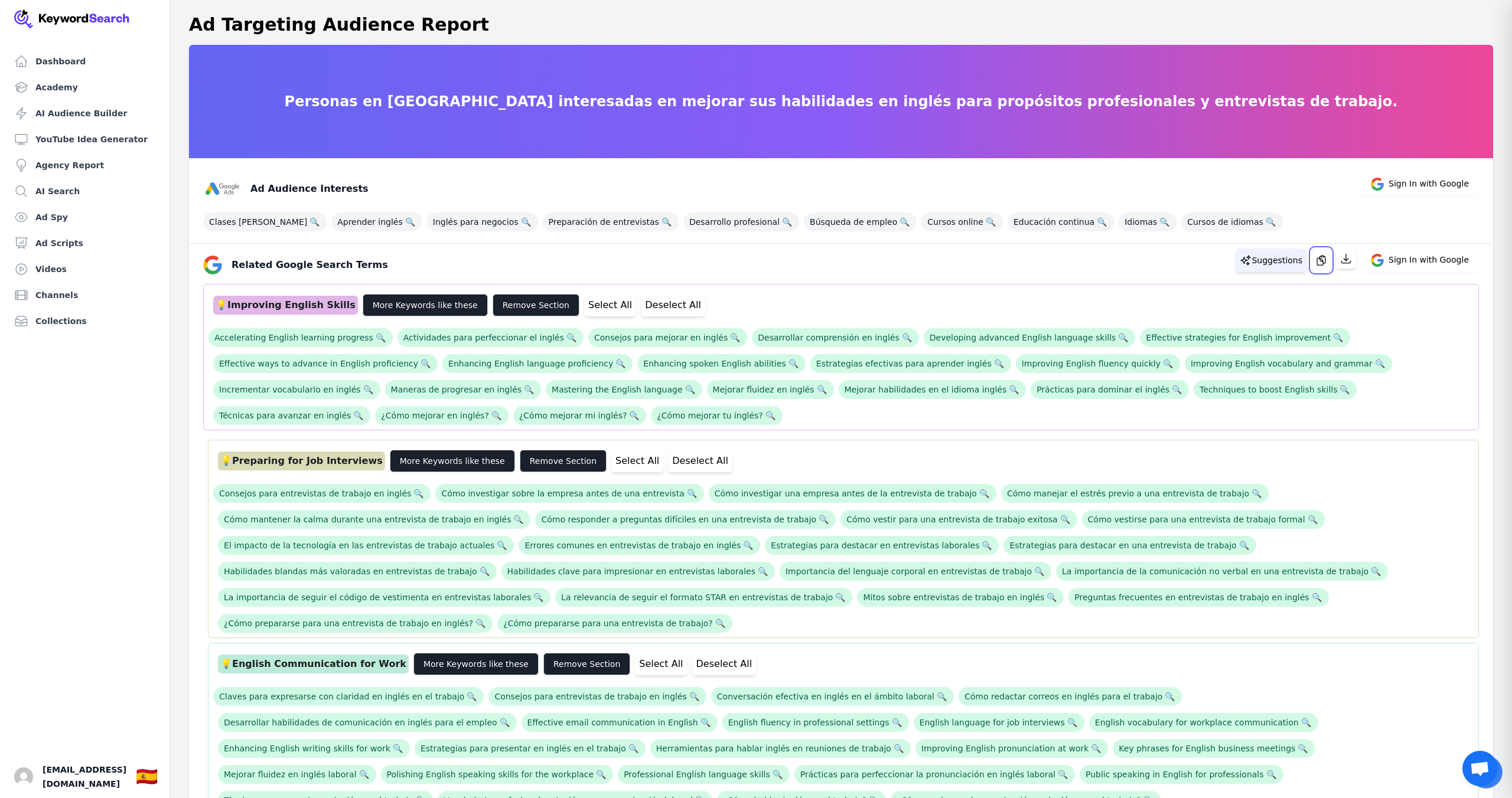
click at [1324, 264] on icon "button" at bounding box center [1320, 260] width 11 height 11
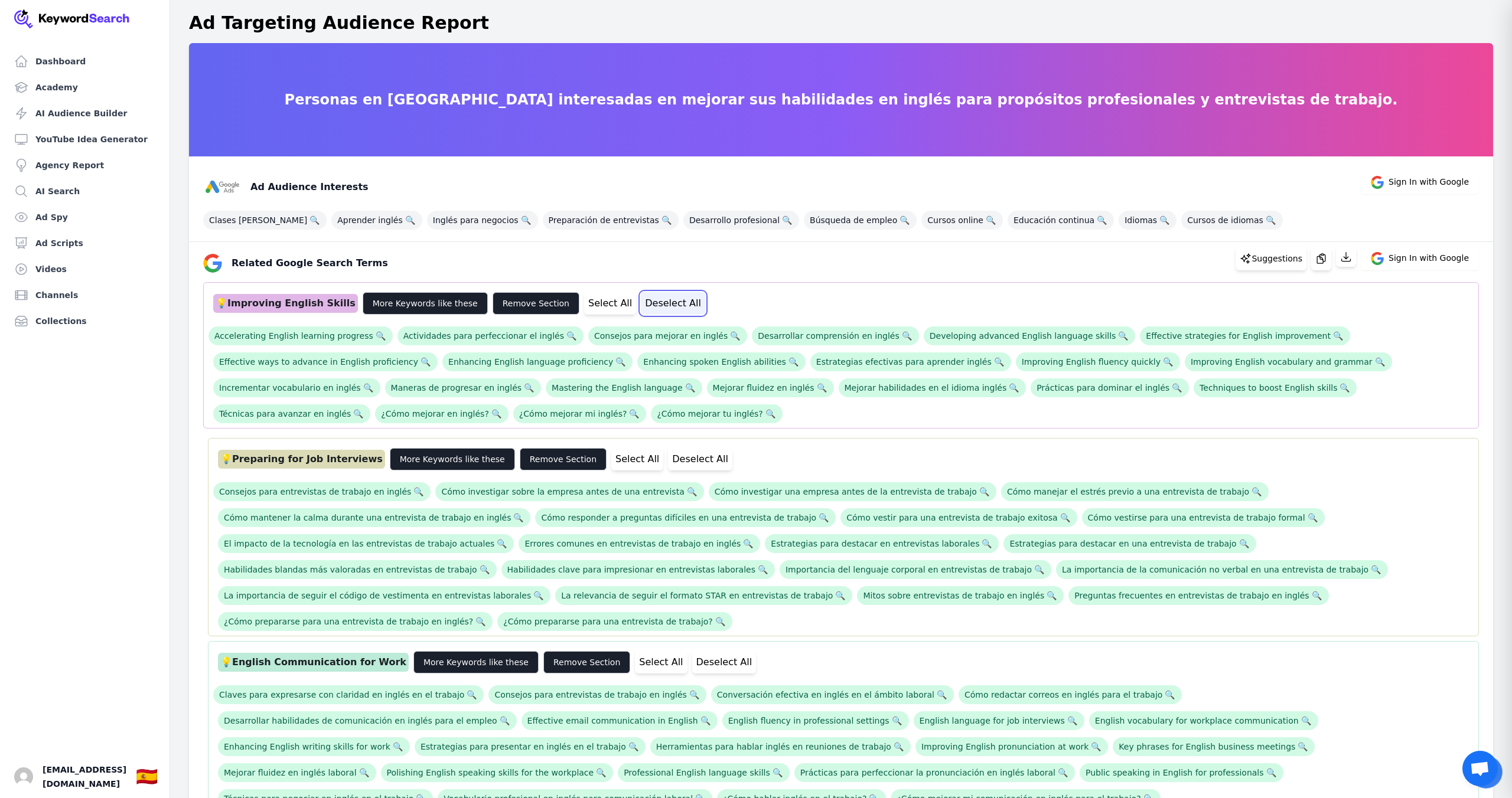
click at [641, 304] on button "Deselect All" at bounding box center [673, 303] width 64 height 22
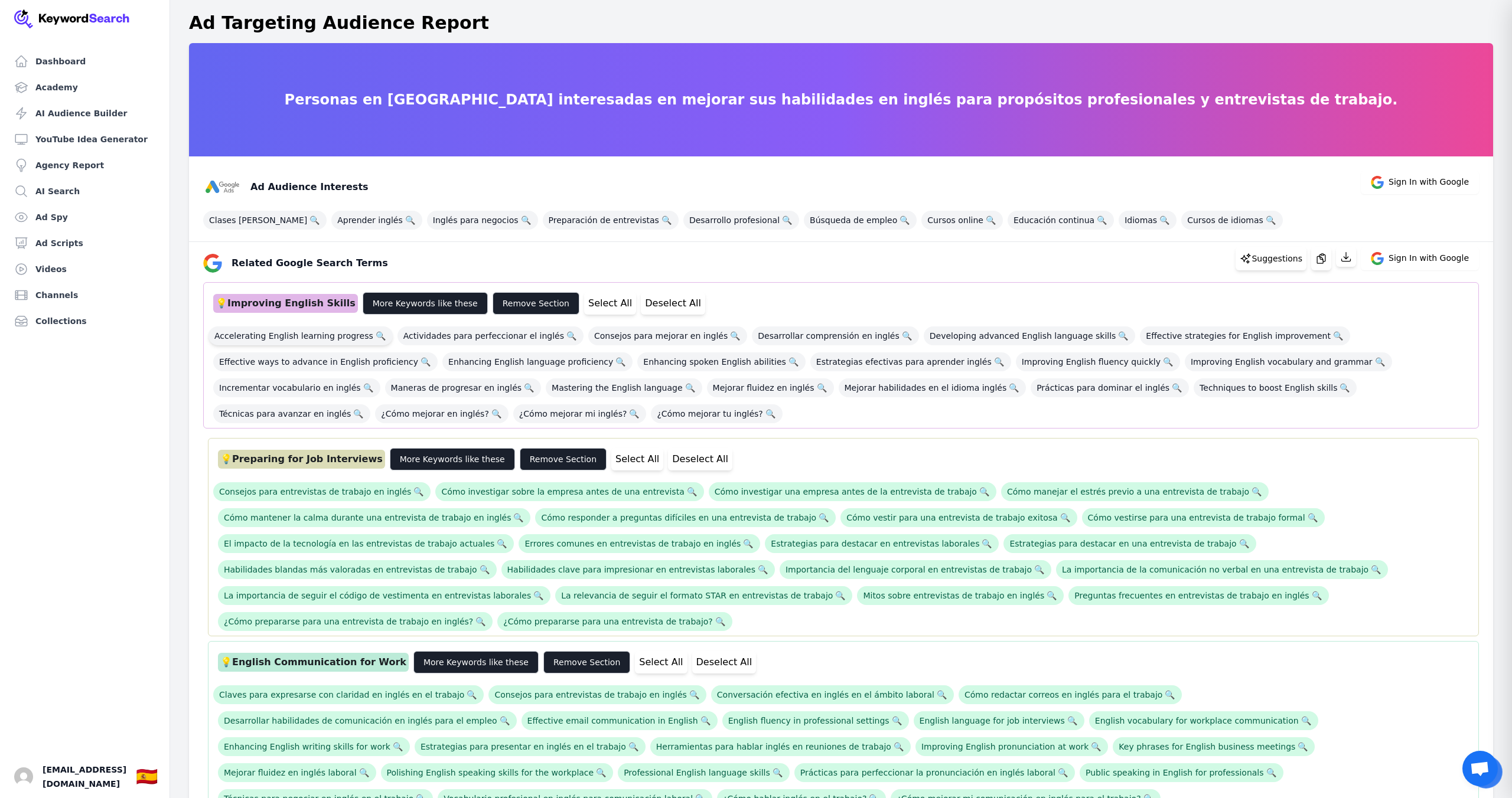
click at [332, 339] on span "Accelerating English learning progress 🔍" at bounding box center [300, 336] width 184 height 19
drag, startPoint x: 995, startPoint y: 339, endPoint x: 1009, endPoint y: 339, distance: 14.0
click at [995, 339] on span "Developing advanced English language skills 🔍" at bounding box center [1029, 336] width 212 height 19
click at [668, 460] on button "Deselect All" at bounding box center [700, 459] width 64 height 22
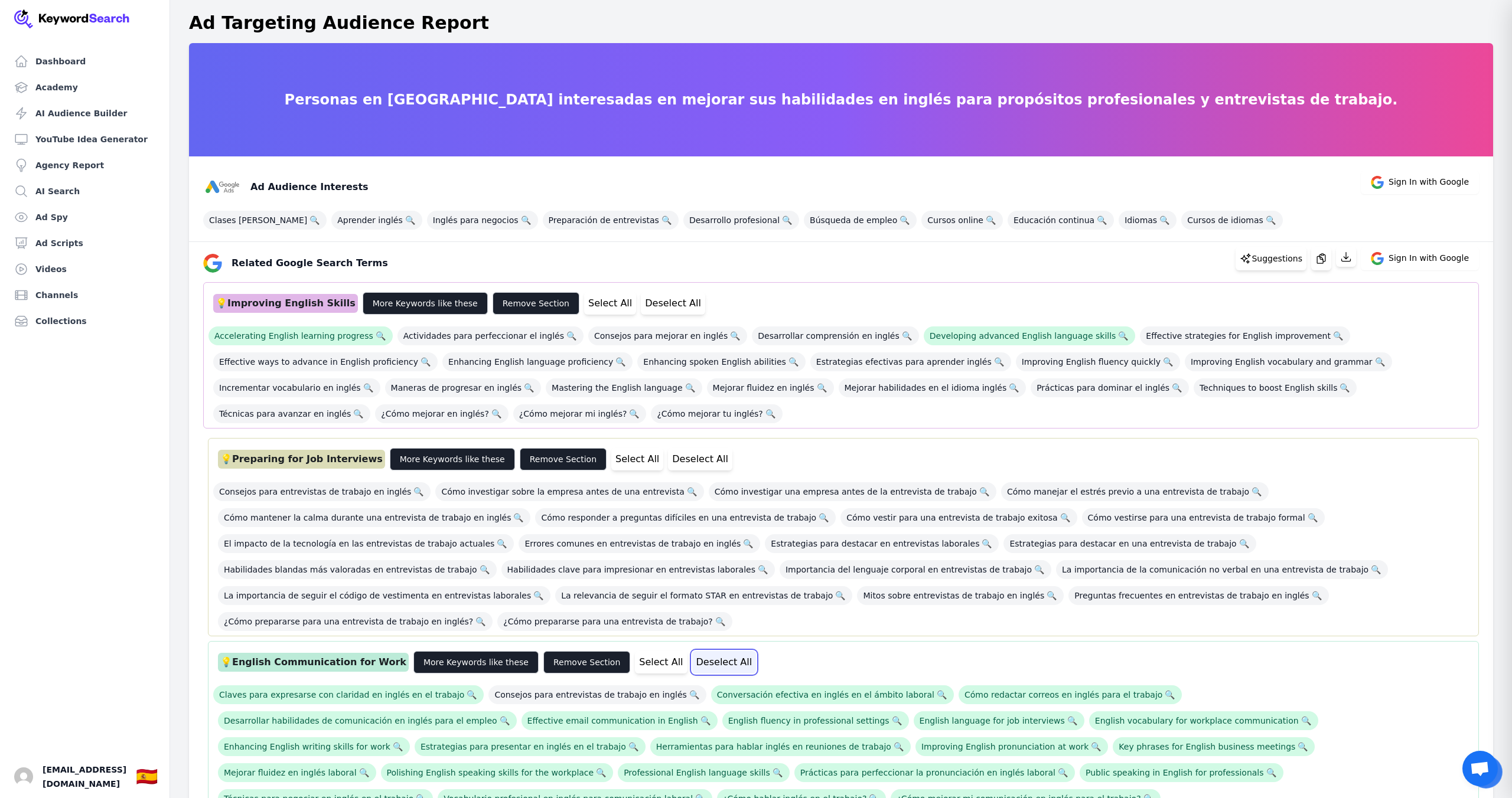
click at [692, 651] on button "Deselect All" at bounding box center [724, 662] width 64 height 22
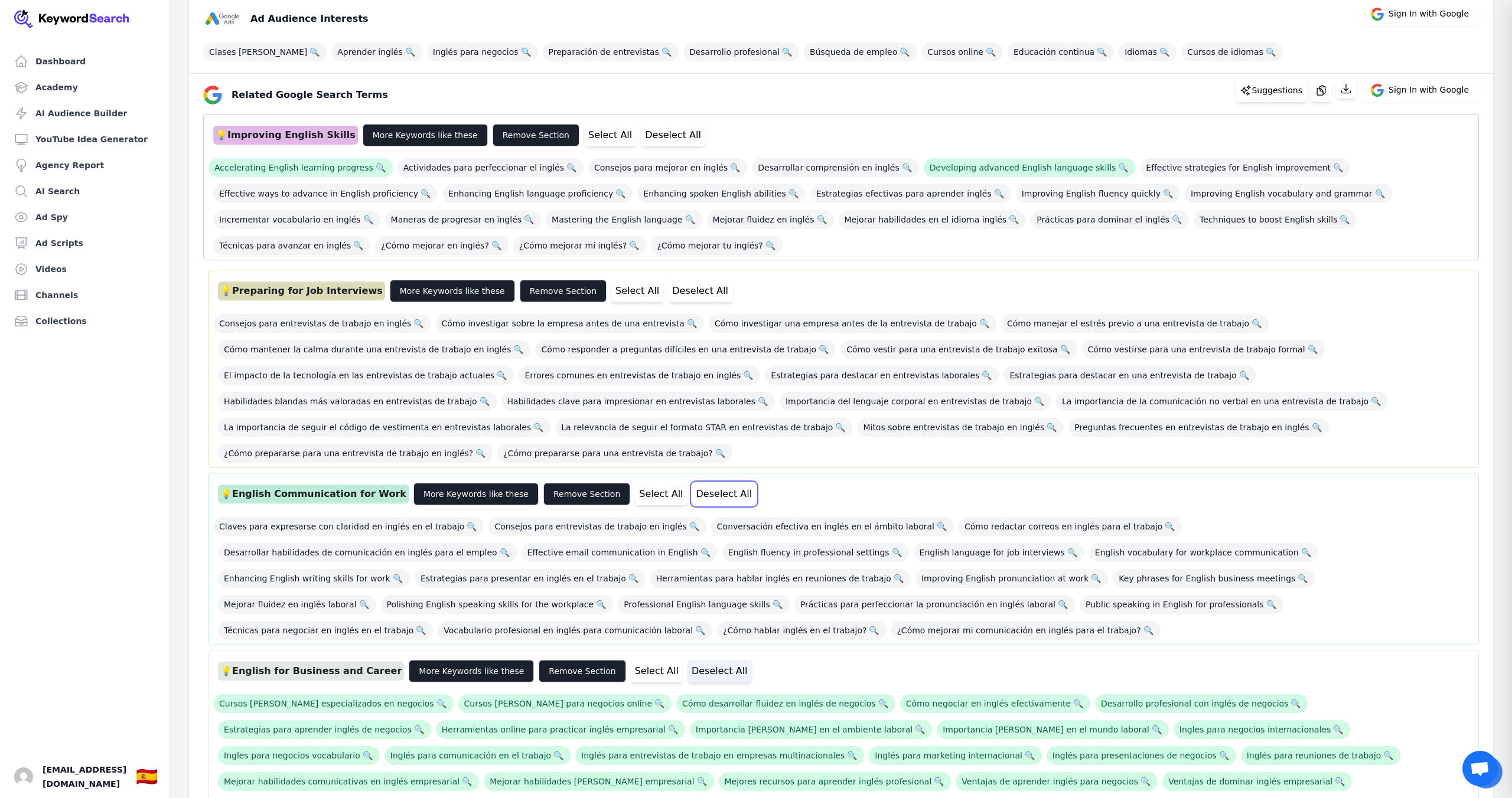
scroll to position [192, 0]
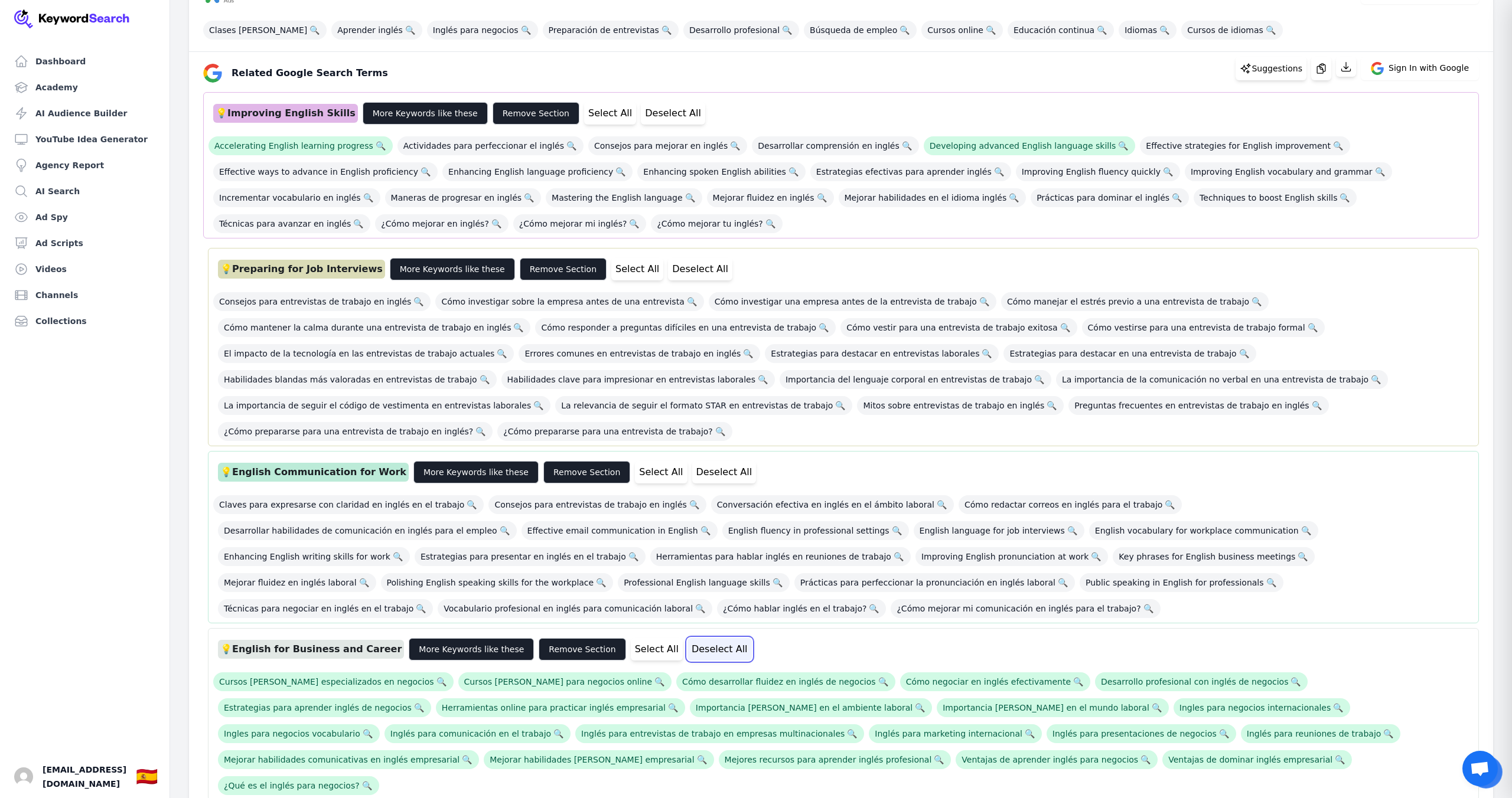
click at [687, 638] on button "Deselect All" at bounding box center [719, 649] width 64 height 22
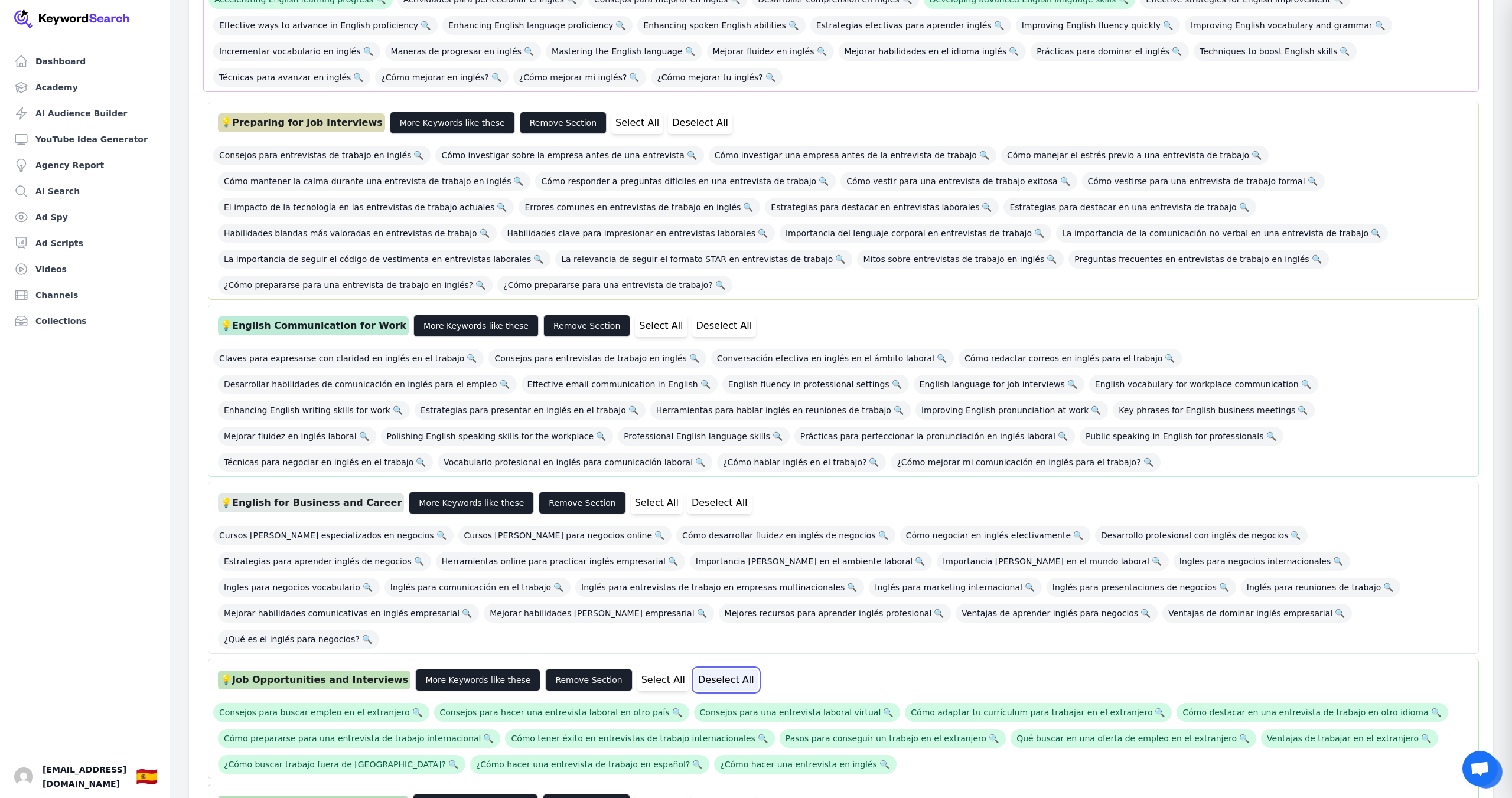
click at [694, 669] on button "Deselect All" at bounding box center [726, 680] width 64 height 22
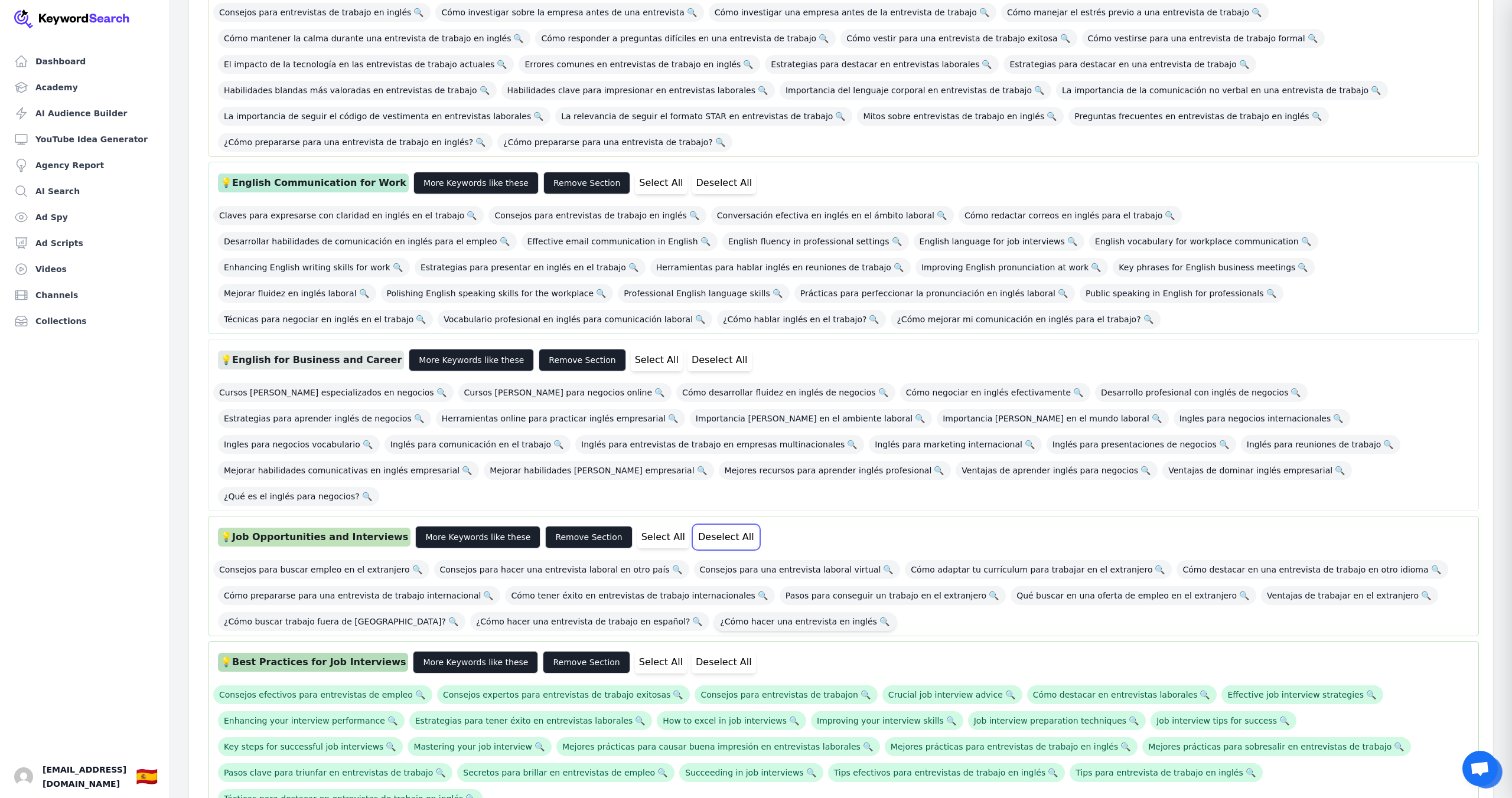
scroll to position [542, 0]
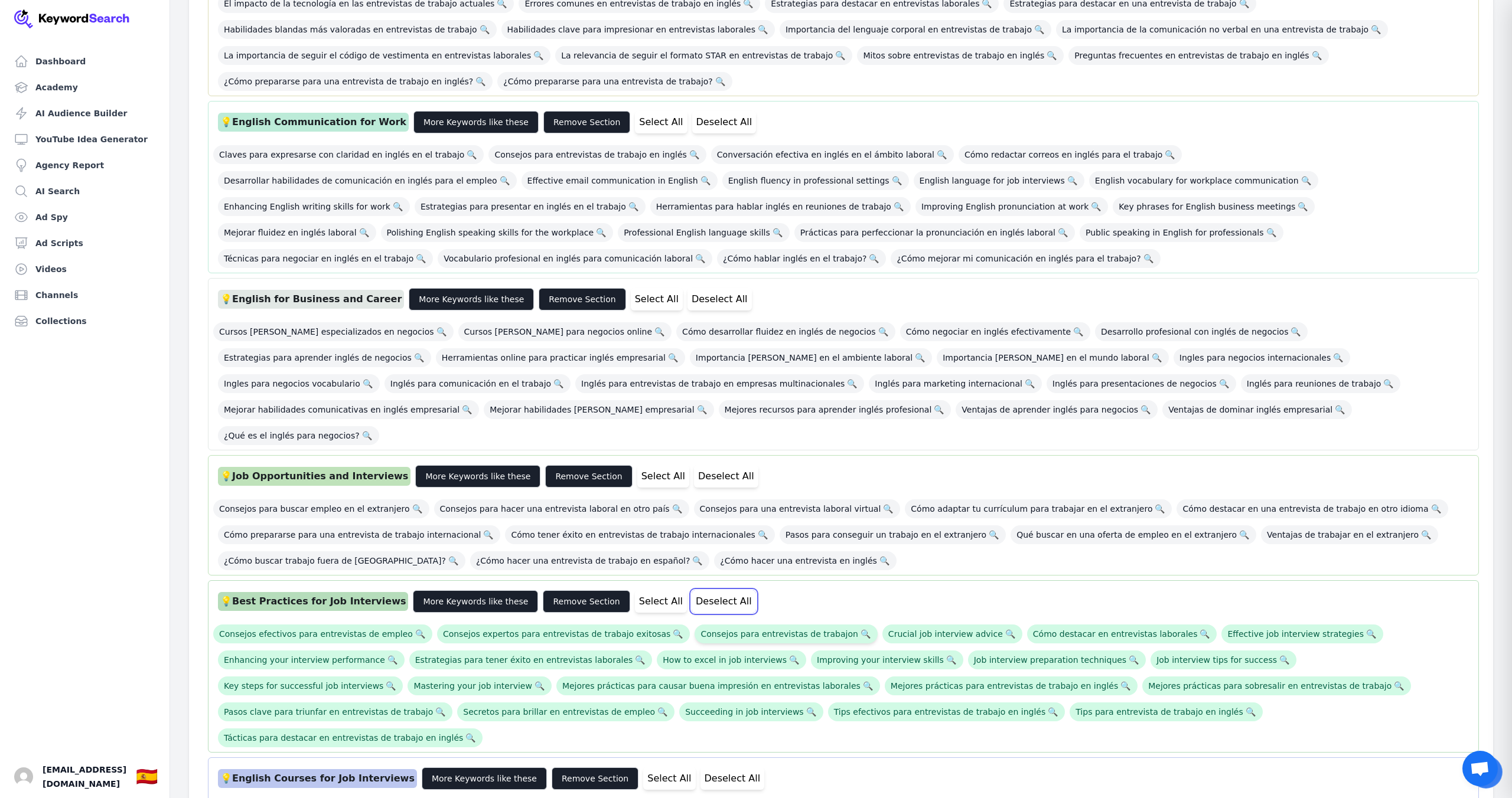
drag, startPoint x: 686, startPoint y: 550, endPoint x: 683, endPoint y: 578, distance: 28.2
click at [692, 591] on button "Deselect All" at bounding box center [724, 602] width 64 height 22
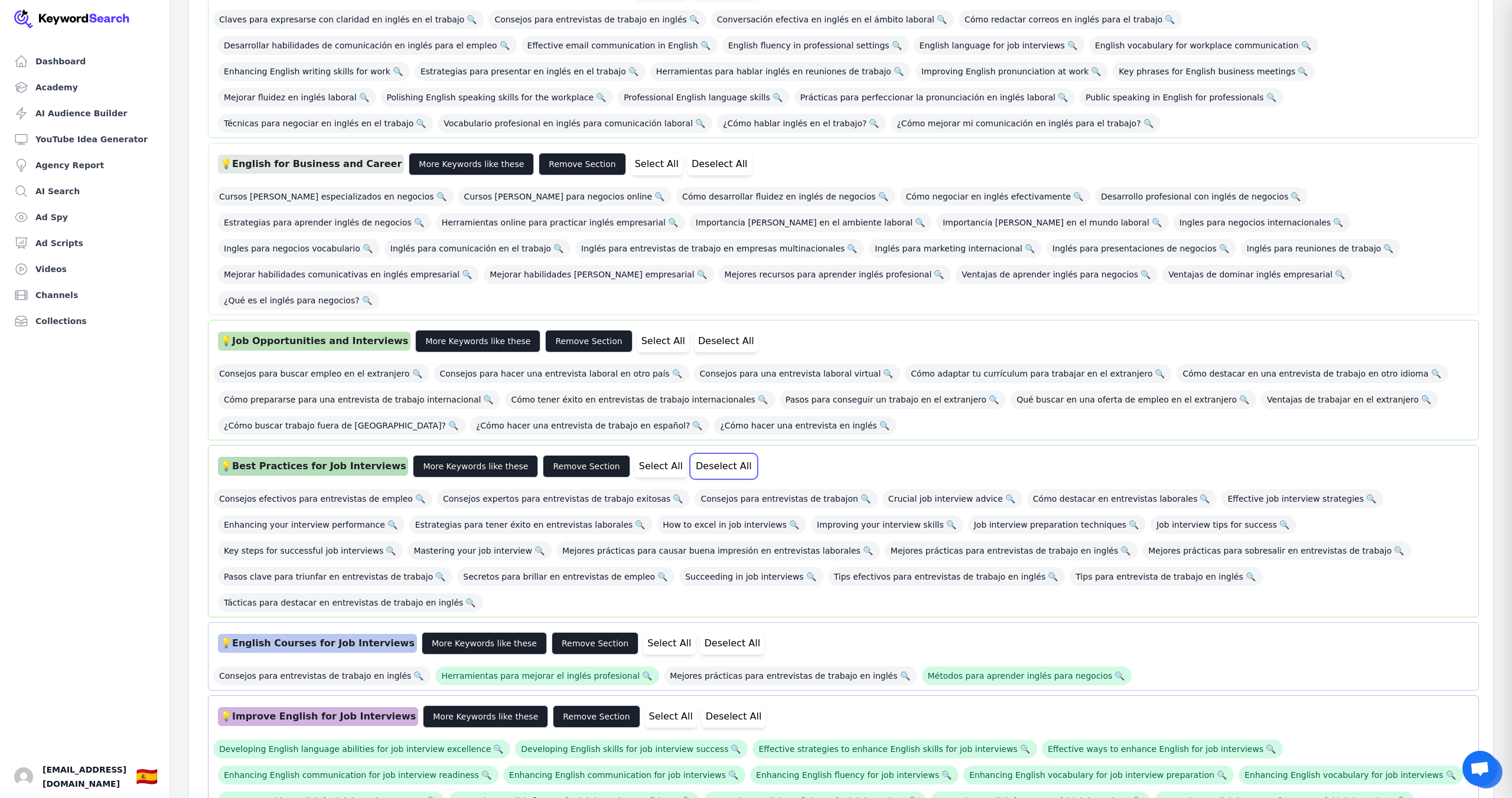
scroll to position [787, 0]
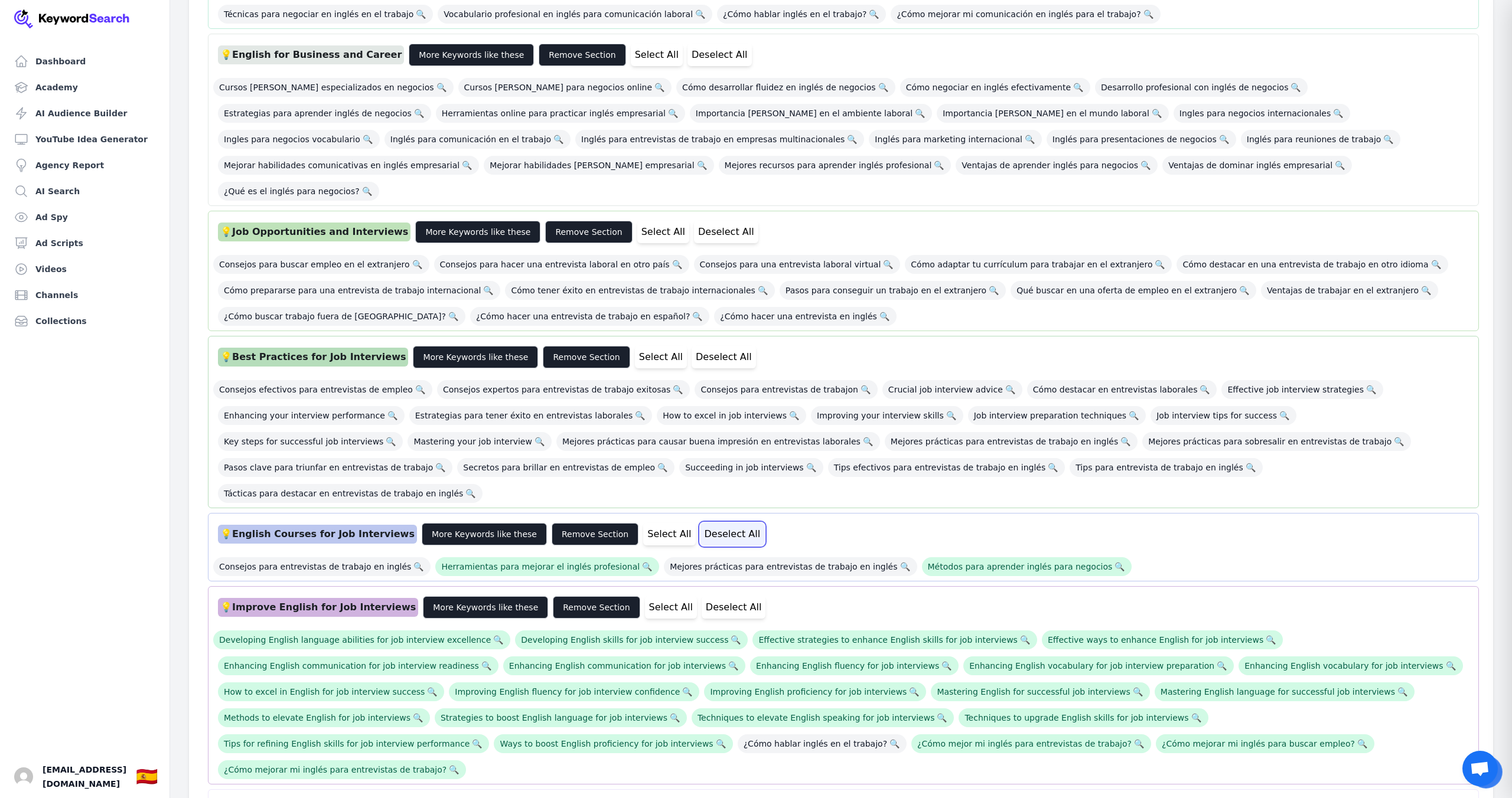
drag, startPoint x: 684, startPoint y: 458, endPoint x: 686, endPoint y: 464, distance: 6.3
click at [700, 523] on button "Deselect All" at bounding box center [732, 534] width 64 height 22
click at [702, 596] on button "Deselect All" at bounding box center [734, 607] width 64 height 22
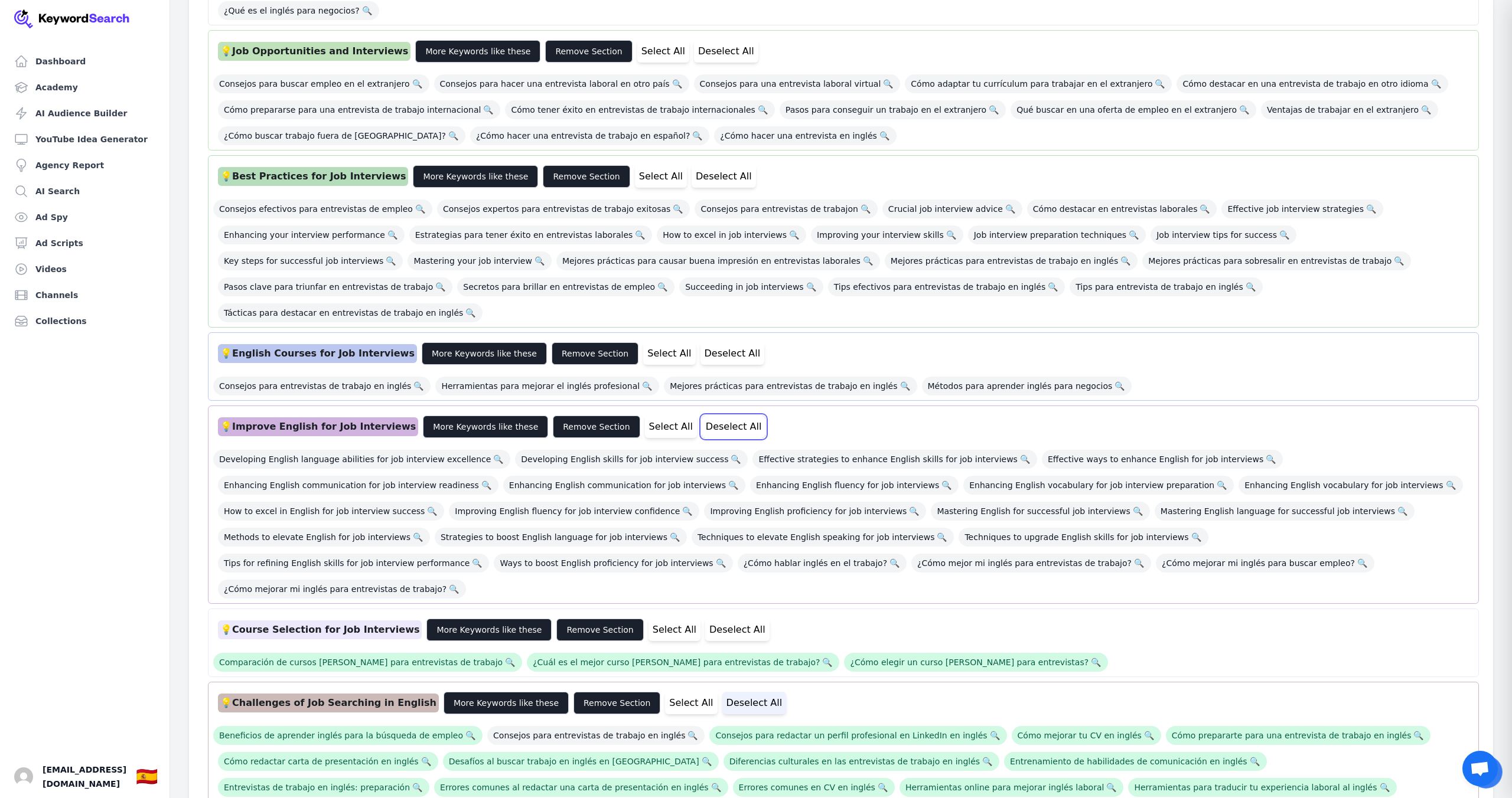
scroll to position [1014, 0]
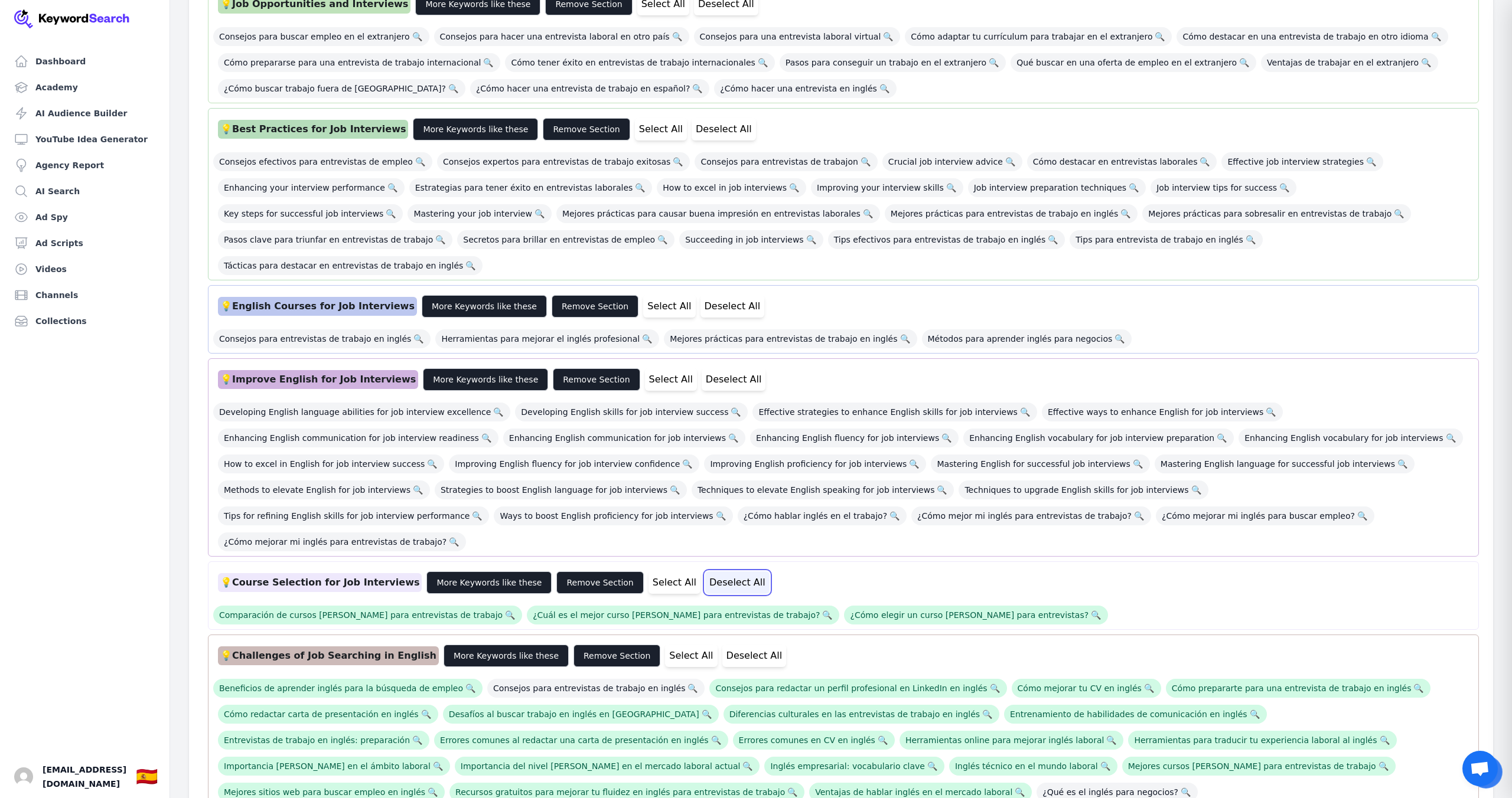
click at [705, 572] on button "Deselect All" at bounding box center [737, 582] width 64 height 22
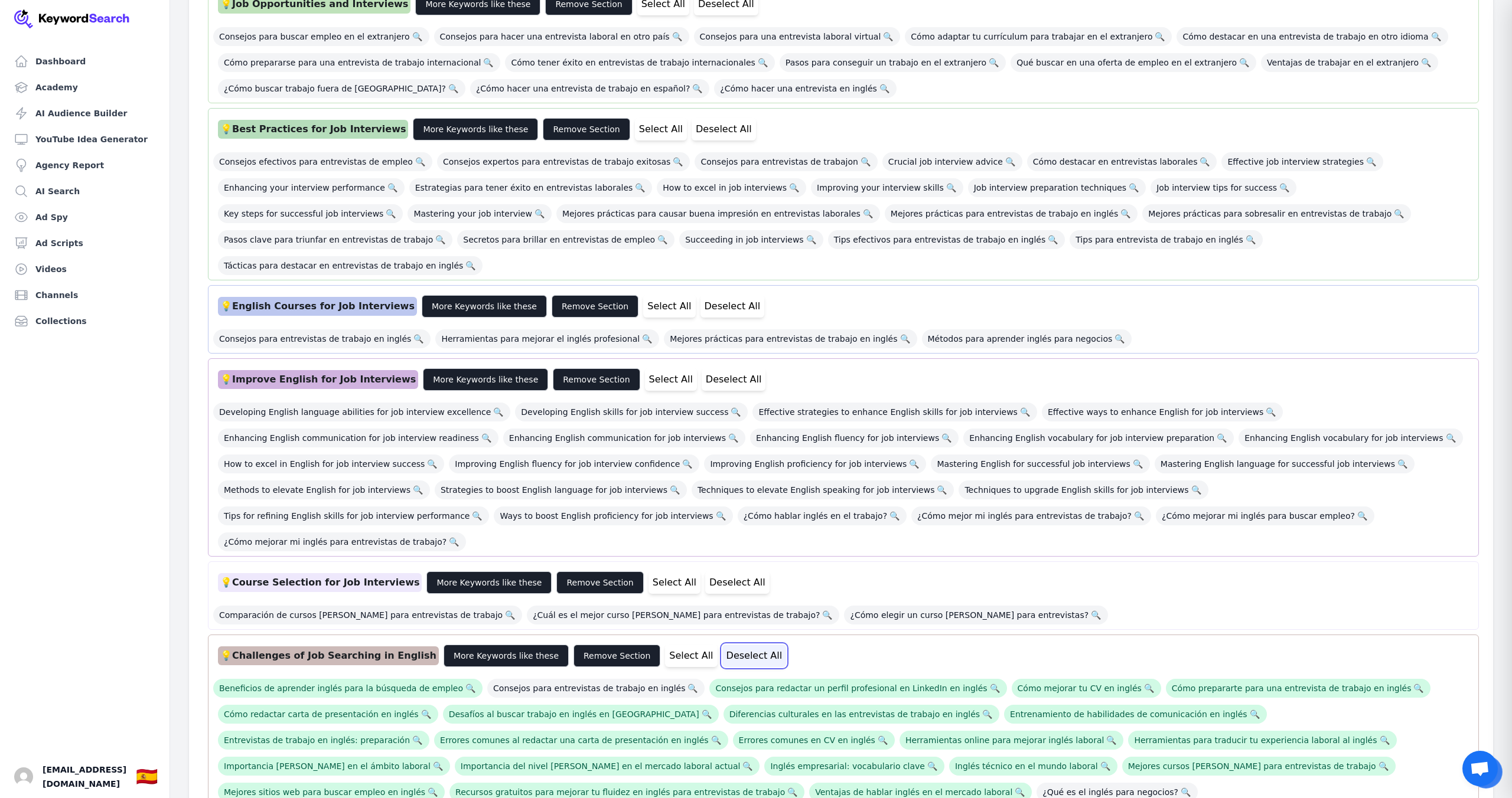
click at [722, 645] on button "Deselect All" at bounding box center [754, 656] width 64 height 22
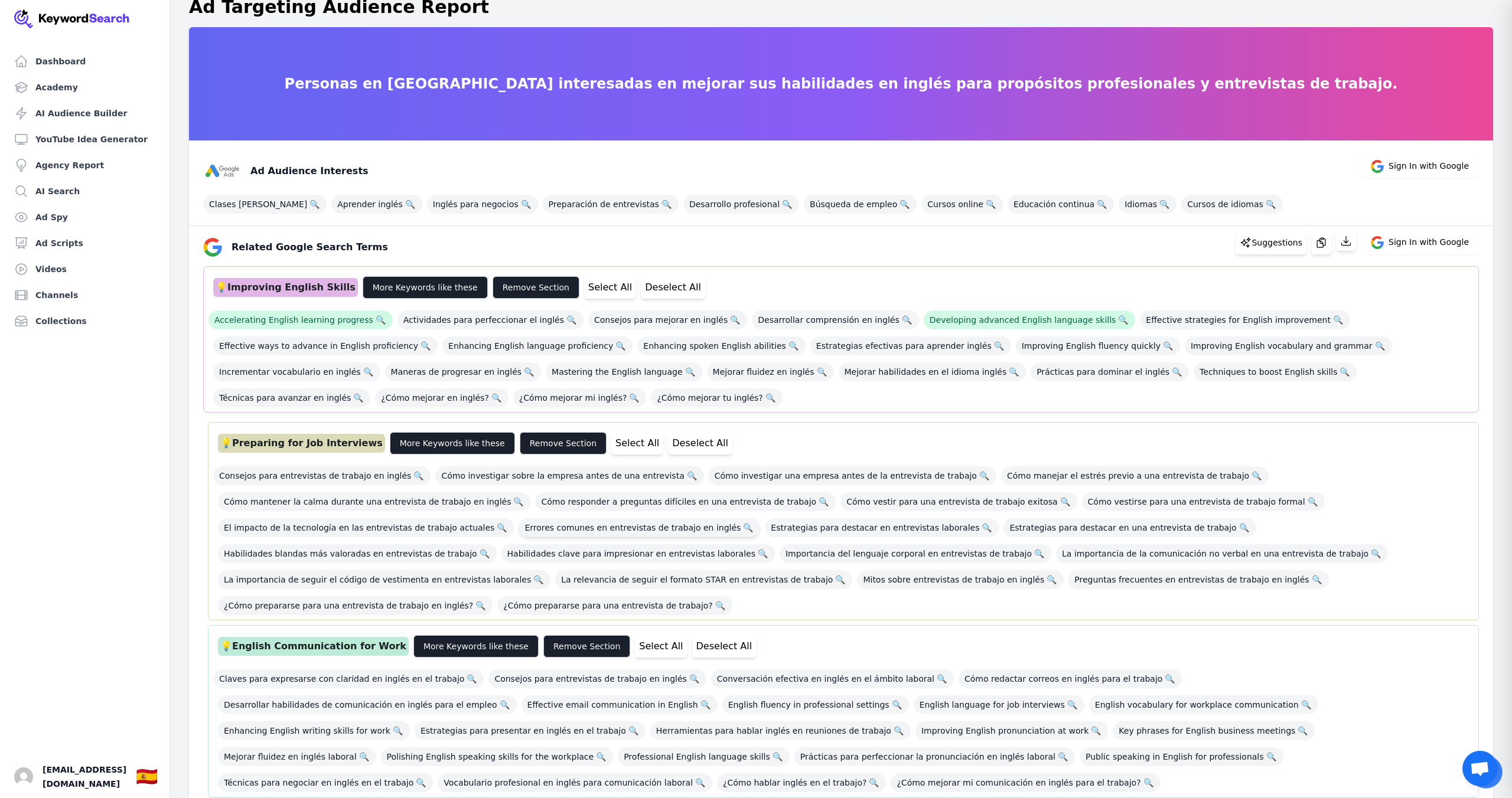
scroll to position [19, 0]
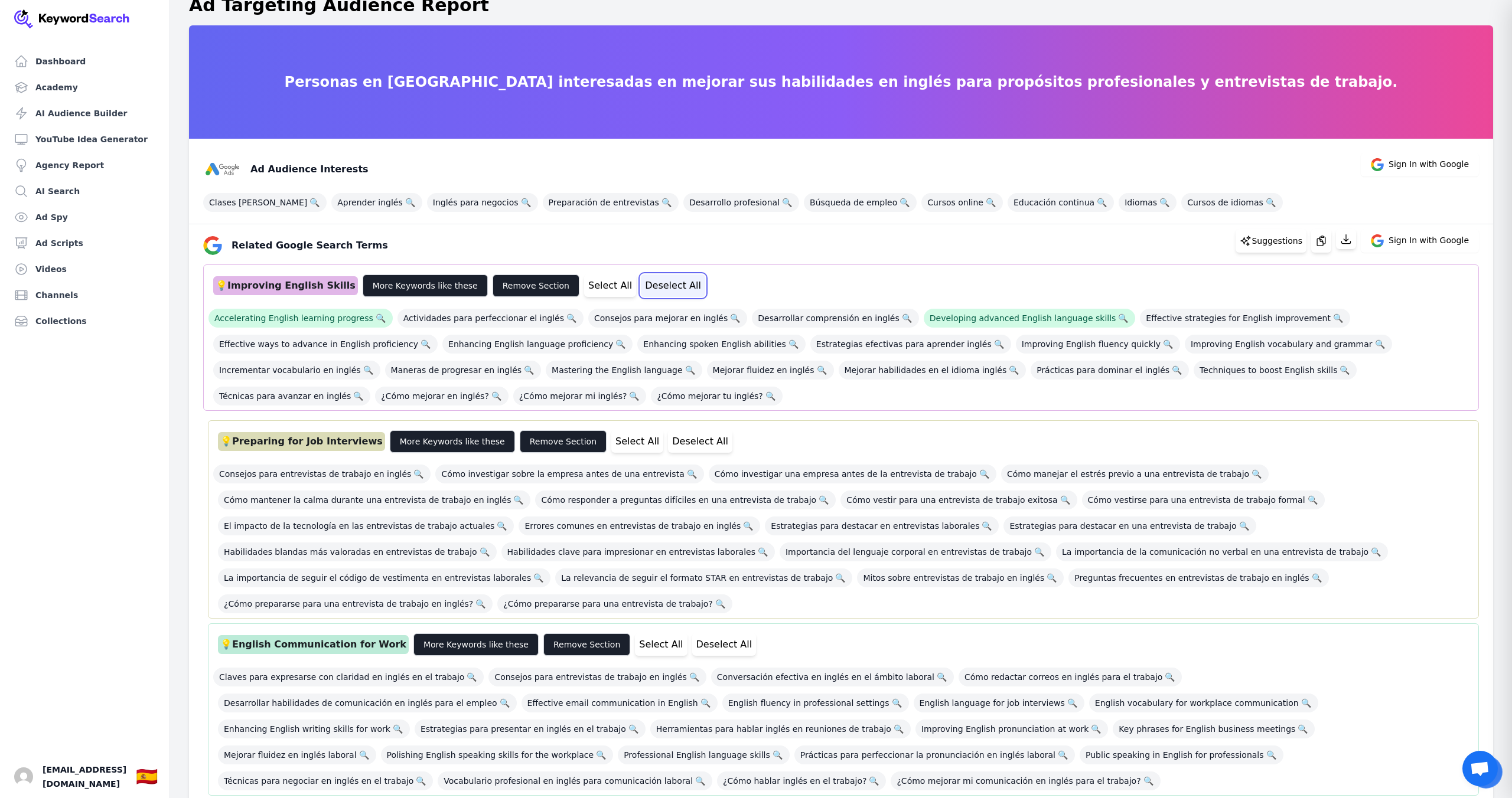
click at [641, 289] on button "Deselect All" at bounding box center [673, 285] width 64 height 22
click at [324, 318] on span "Accelerating English learning progress 🔍" at bounding box center [300, 318] width 184 height 19
click at [946, 320] on span "Developing advanced English language skills 🔍" at bounding box center [1029, 318] width 212 height 19
click at [1140, 319] on span "Effective strategies for English improvement 🔍" at bounding box center [1244, 318] width 210 height 19
click at [1185, 346] on span "Improving English vocabulary and grammar 🔍" at bounding box center [1288, 344] width 207 height 19
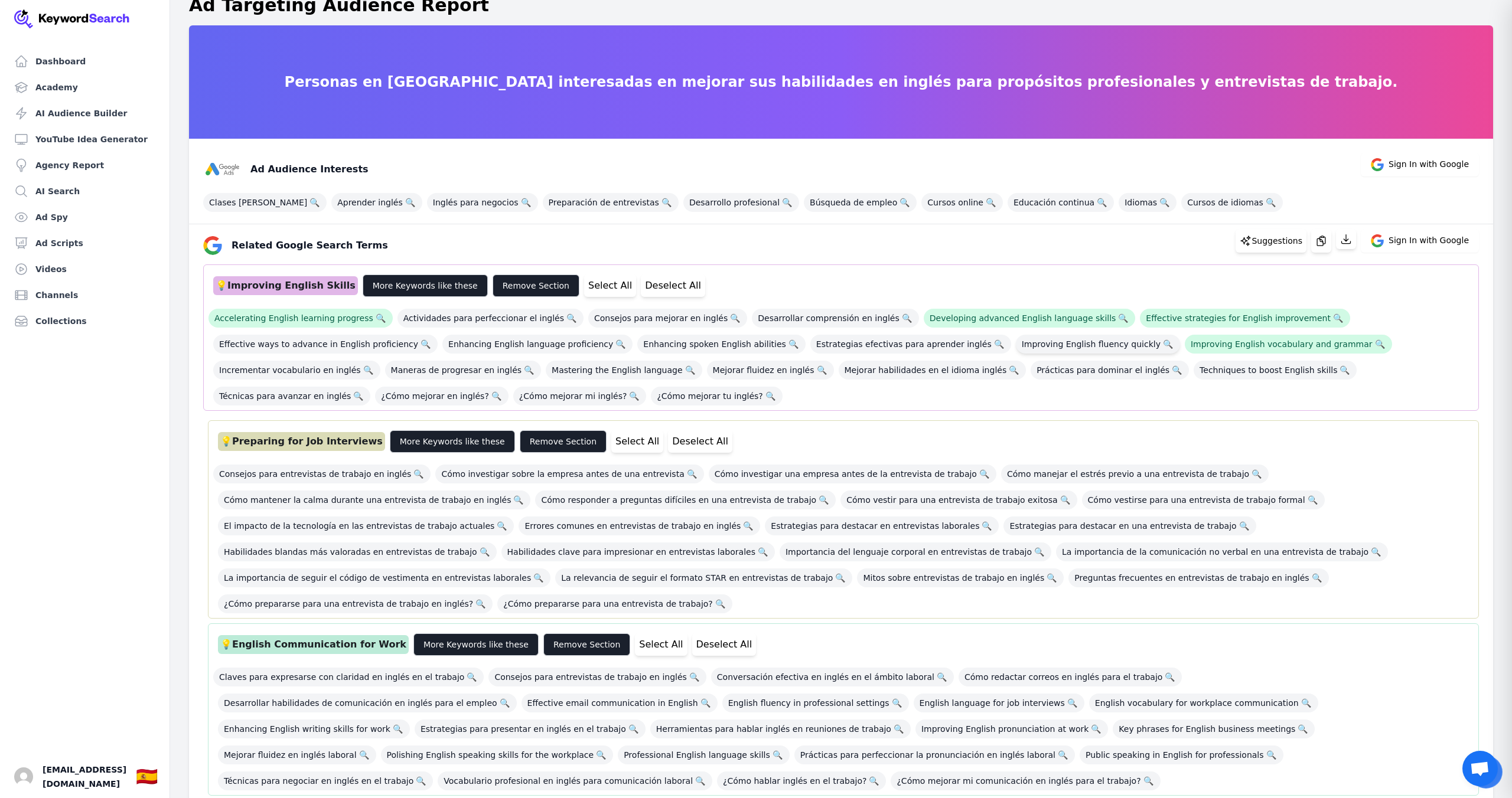
click at [1058, 350] on span "Improving English fluency quickly 🔍" at bounding box center [1098, 344] width 164 height 19
click at [656, 346] on span "Enhancing spoken English abilities 🔍" at bounding box center [722, 344] width 168 height 19
drag, startPoint x: 485, startPoint y: 346, endPoint x: 415, endPoint y: 347, distance: 70.0
click at [485, 346] on span "Enhancing English language proficiency 🔍" at bounding box center [537, 344] width 190 height 19
click at [329, 345] on span "Effective ways to advance in English proficiency 🔍" at bounding box center [326, 344] width 225 height 19
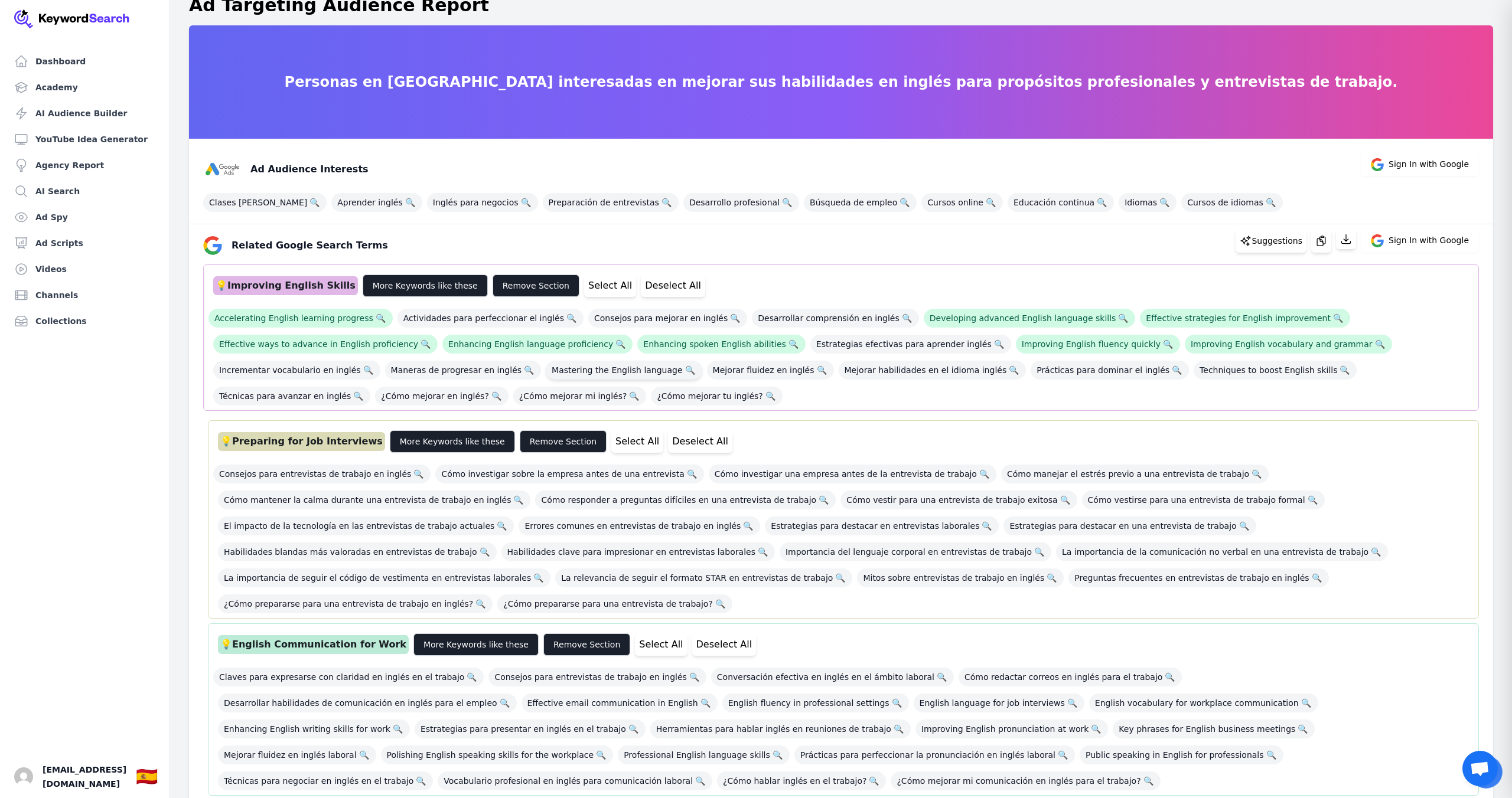
click at [628, 376] on span "Mastering the English language 🔍" at bounding box center [624, 370] width 157 height 19
click at [1199, 372] on span "Techniques to boost English skills 🔍" at bounding box center [1274, 370] width 163 height 19
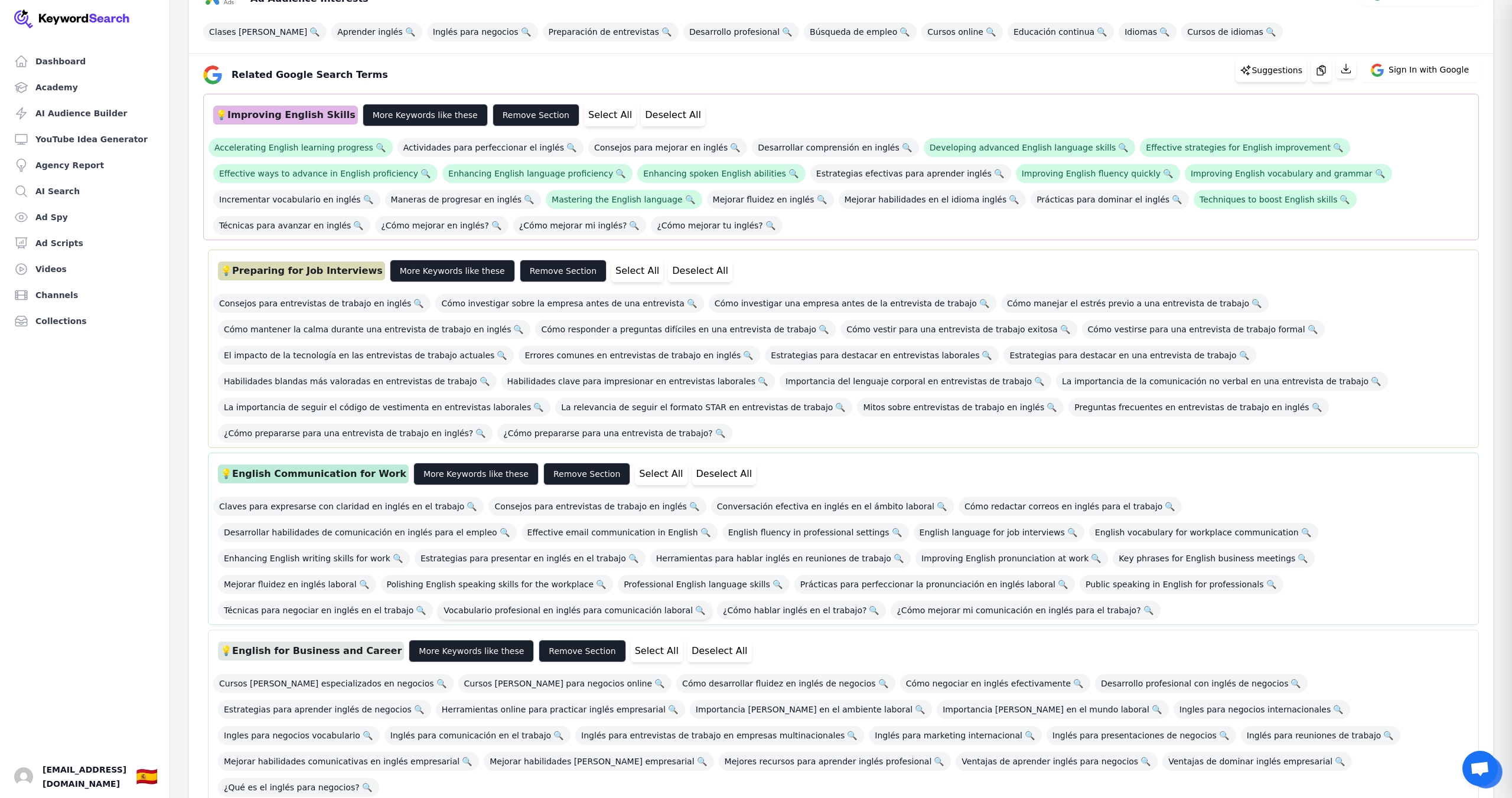
scroll to position [217, 0]
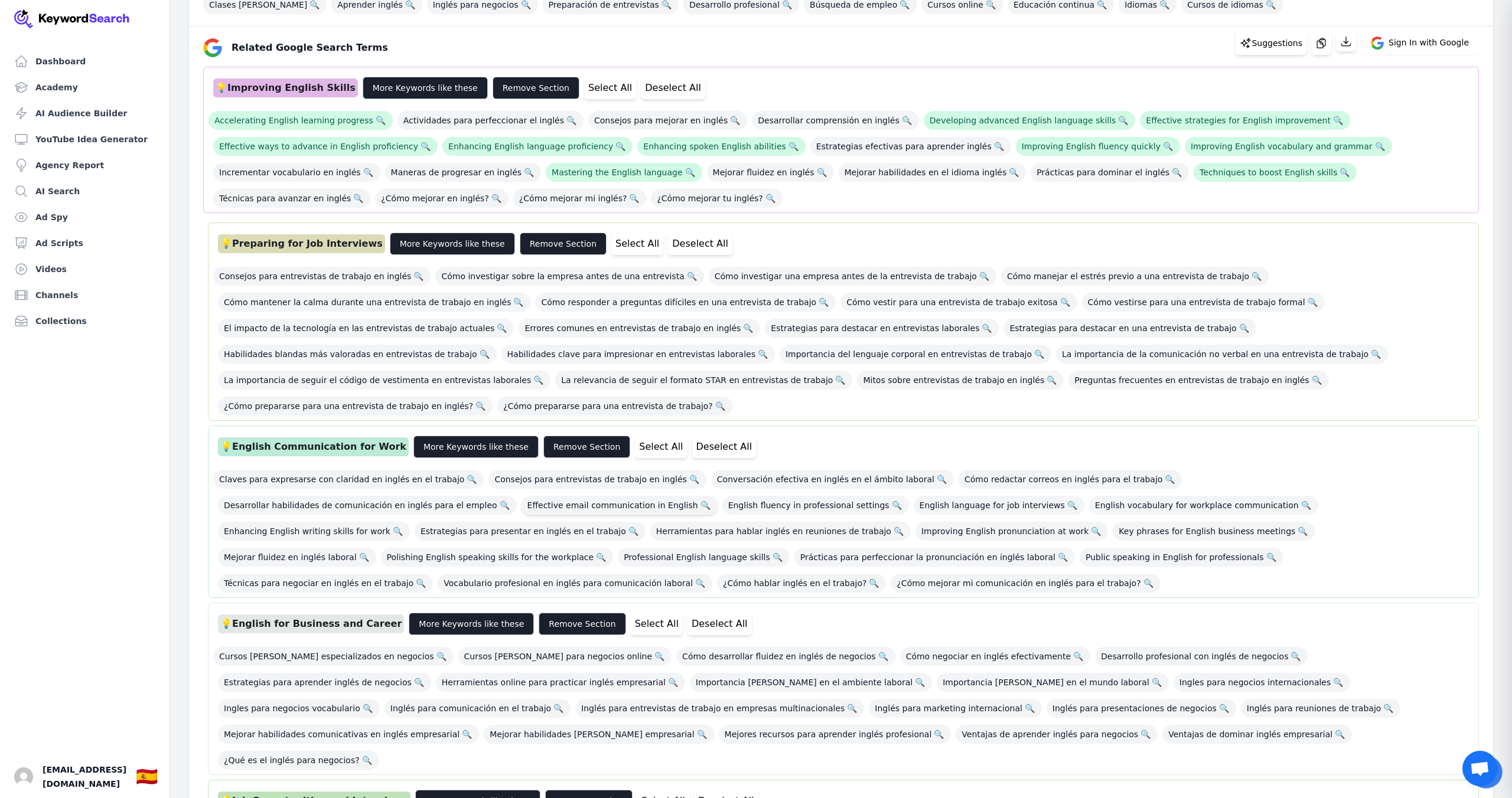
click at [521, 496] on span "Effective email communication in English 🔍" at bounding box center [619, 505] width 196 height 19
drag, startPoint x: 522, startPoint y: 482, endPoint x: 631, endPoint y: 481, distance: 109.0
click at [722, 496] on span "English fluency in professional settings 🔍" at bounding box center [816, 505] width 187 height 19
click at [913, 496] on span "English language for job interviews 🔍" at bounding box center [998, 505] width 170 height 19
drag, startPoint x: 852, startPoint y: 479, endPoint x: 948, endPoint y: 482, distance: 96.0
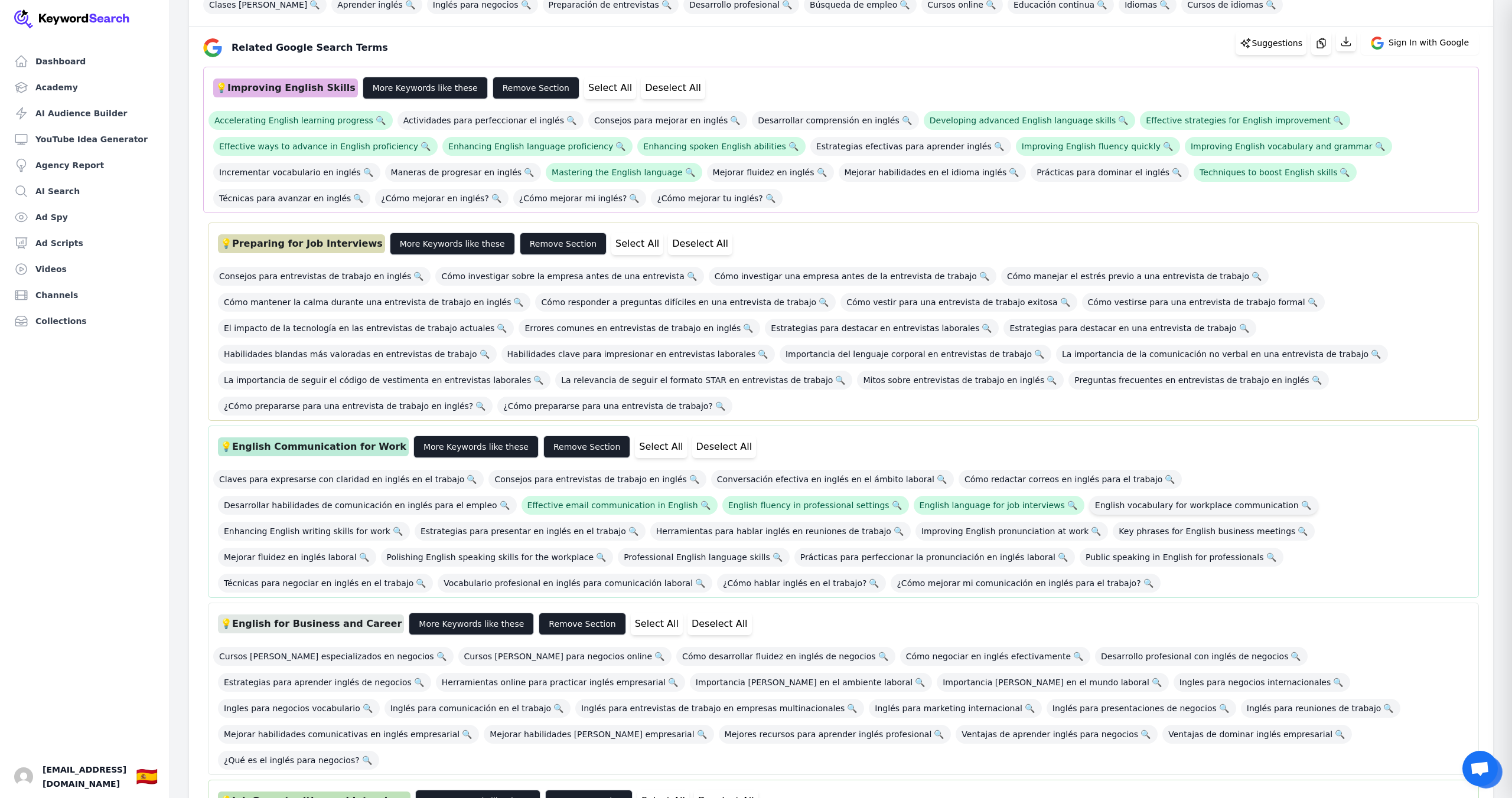
click at [1089, 496] on span "English vocabulary for workplace communication 🔍" at bounding box center [1204, 505] width 229 height 19
click at [410, 522] on span "Enhancing English writing skills for work 🔍" at bounding box center [313, 531] width 192 height 19
click at [915, 522] on span "Improving English pronunciation at work 🔍" at bounding box center [1011, 531] width 193 height 19
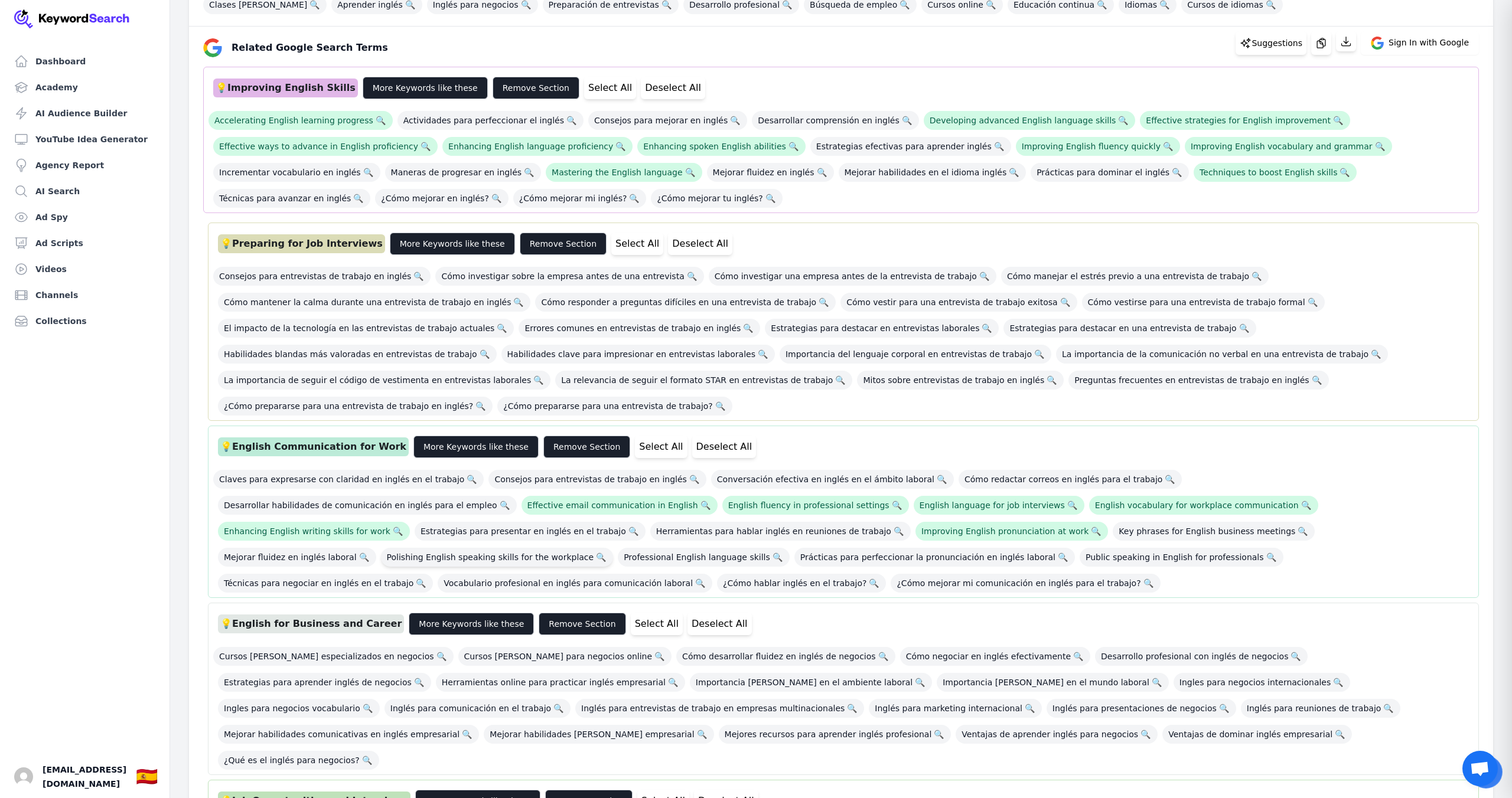
click at [614, 548] on span "Polishing English speaking skills for the workplace 🔍" at bounding box center [497, 557] width 232 height 19
click at [790, 548] on span "Professional English language skills 🔍" at bounding box center [703, 557] width 172 height 19
drag, startPoint x: 617, startPoint y: 531, endPoint x: 554, endPoint y: 531, distance: 63.0
click at [1079, 548] on span "Public speaking in English for professionals 🔍" at bounding box center [1181, 557] width 204 height 19
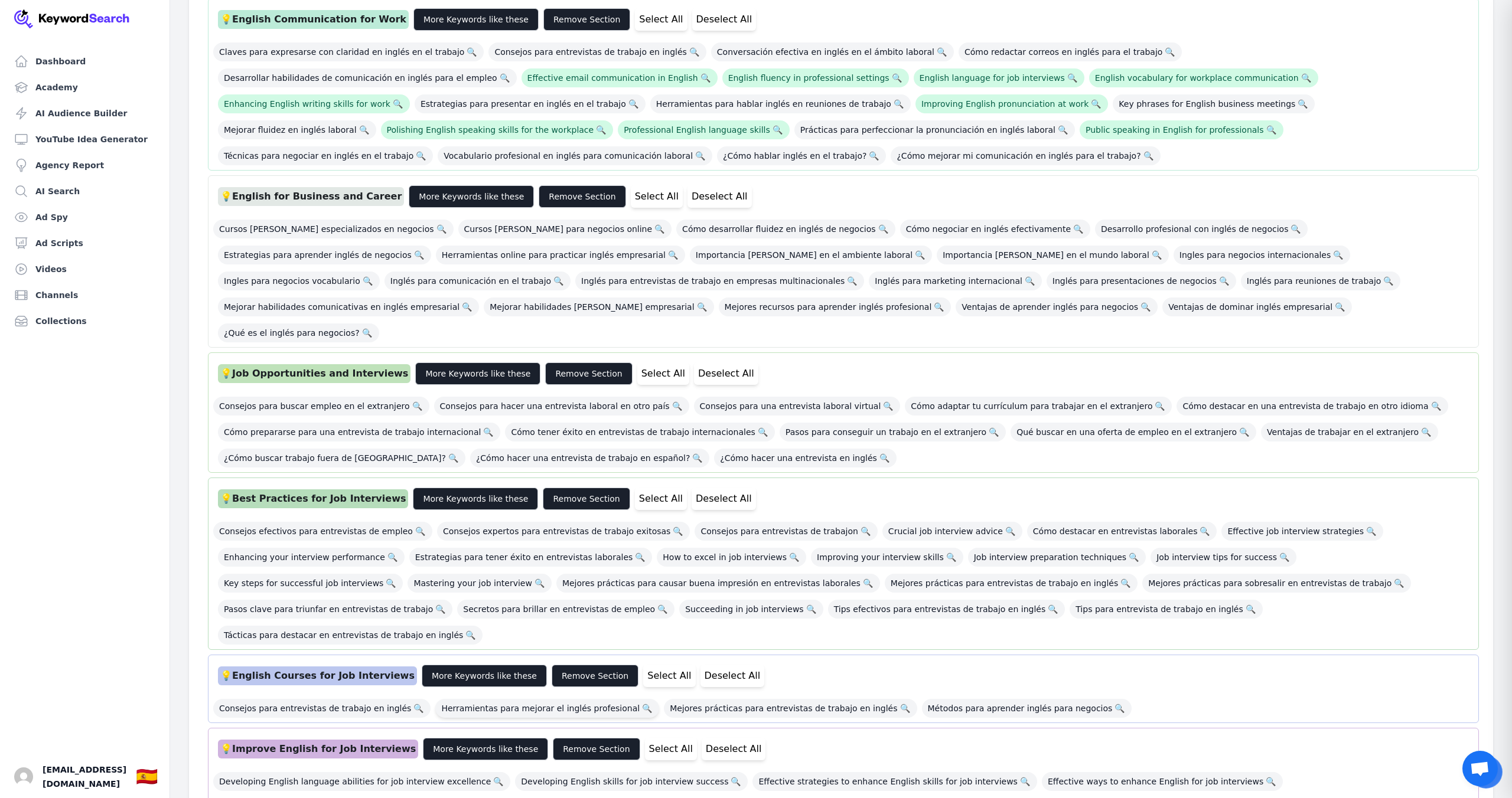
scroll to position [660, 0]
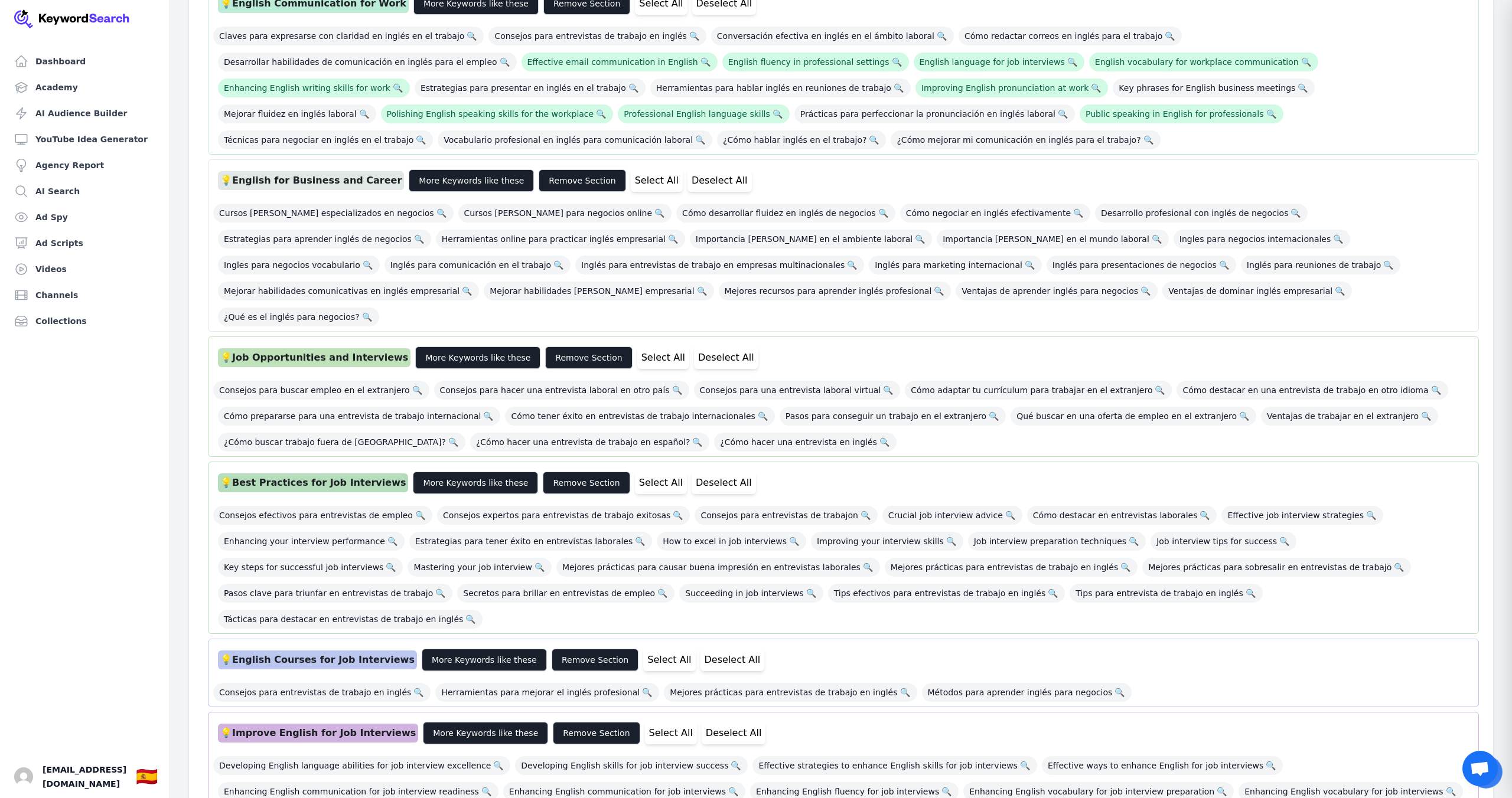
drag, startPoint x: 1276, startPoint y: 464, endPoint x: 1172, endPoint y: 471, distance: 104.2
click at [1276, 506] on span "Effective job interview strategies 🔍" at bounding box center [1303, 515] width 162 height 19
drag, startPoint x: 308, startPoint y: 494, endPoint x: 427, endPoint y: 495, distance: 119.0
click at [308, 532] on span "Enhancing your interview performance 🔍" at bounding box center [311, 541] width 187 height 19
click at [719, 532] on span "How to excel in job interviews 🔍" at bounding box center [731, 541] width 149 height 19
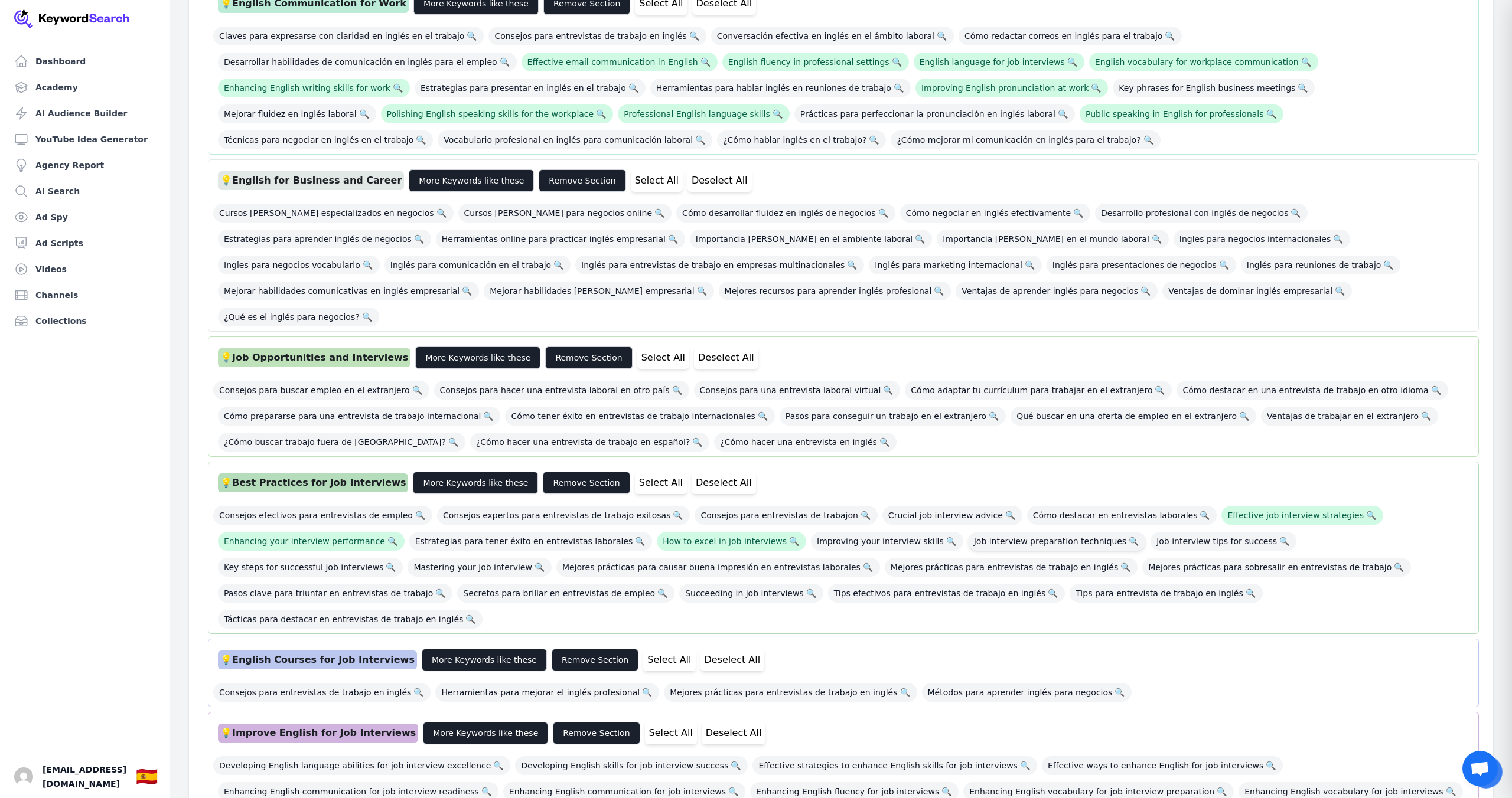
click at [988, 532] on span "Job interview preparation techniques 🔍" at bounding box center [1056, 541] width 178 height 19
click at [1156, 532] on span "Job interview tips for success 🔍" at bounding box center [1223, 541] width 146 height 19
drag, startPoint x: 1283, startPoint y: 490, endPoint x: 1265, endPoint y: 491, distance: 18.0
click at [403, 558] on span "Key steps for successful job interviews 🔍" at bounding box center [310, 567] width 185 height 19
click at [407, 558] on span "Mastering your job interview 🔍" at bounding box center [479, 567] width 144 height 19
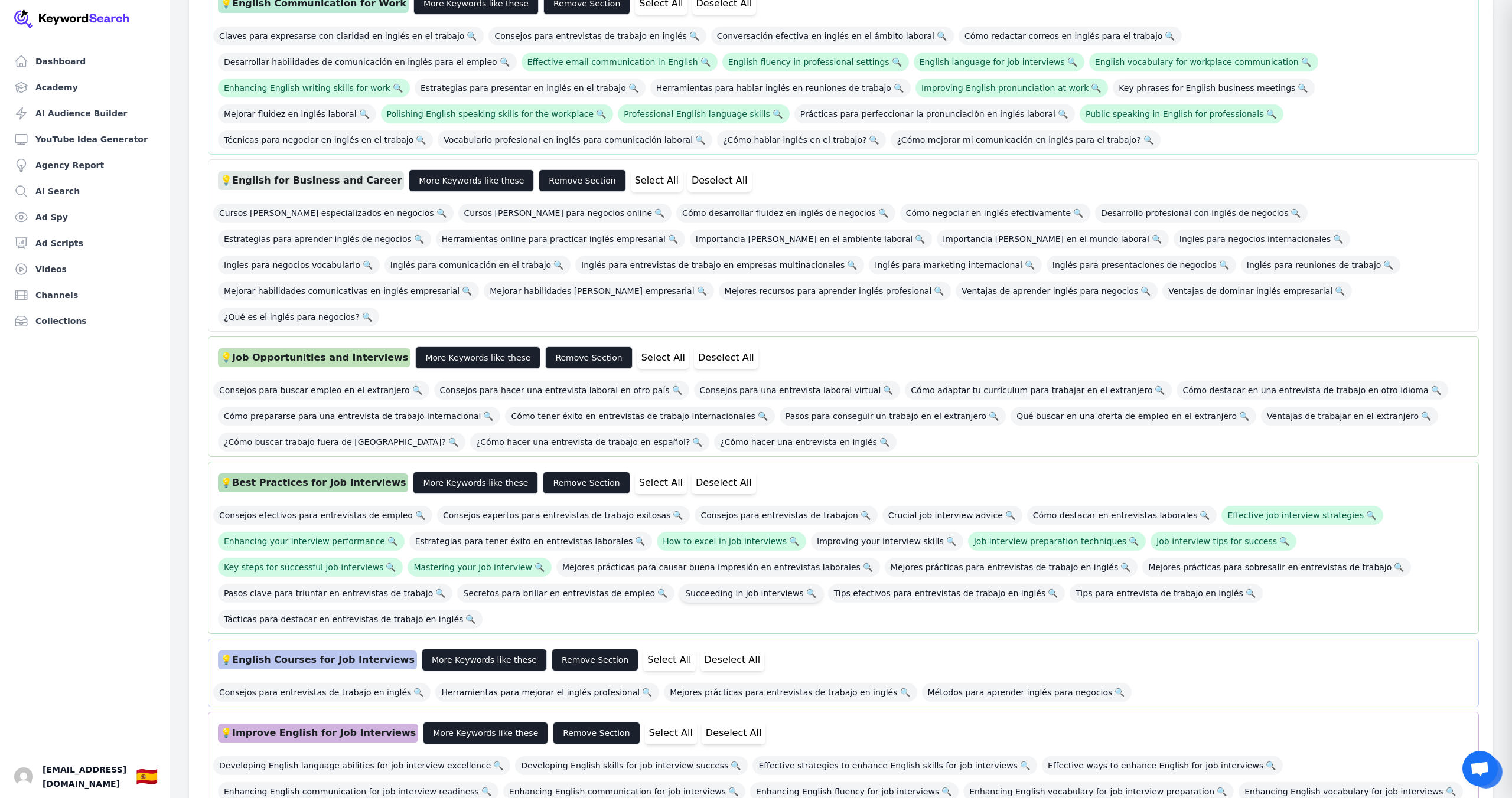
click at [679, 584] on span "Succeeding in job interviews 🔍" at bounding box center [751, 593] width 144 height 19
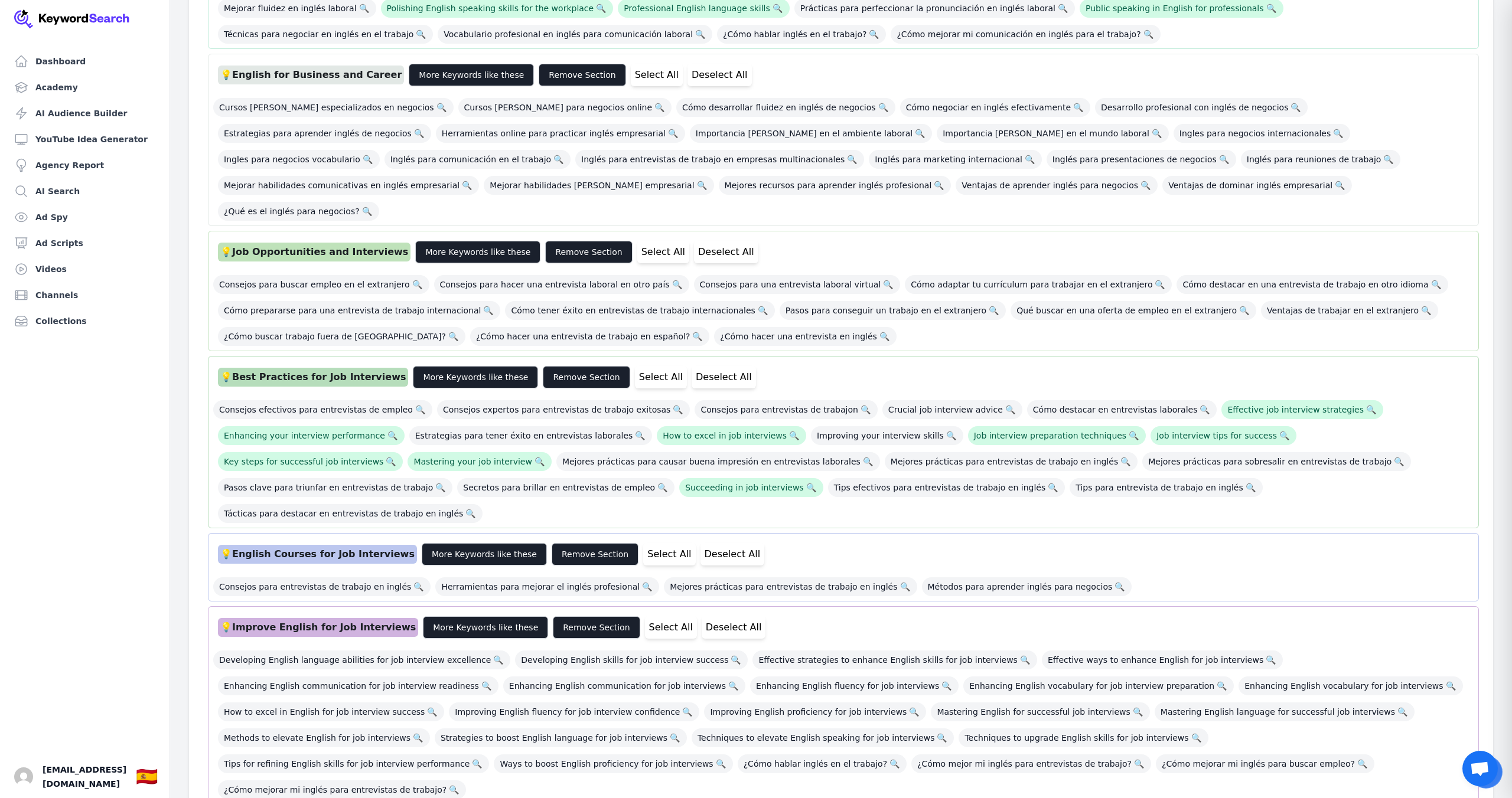
scroll to position [809, 0]
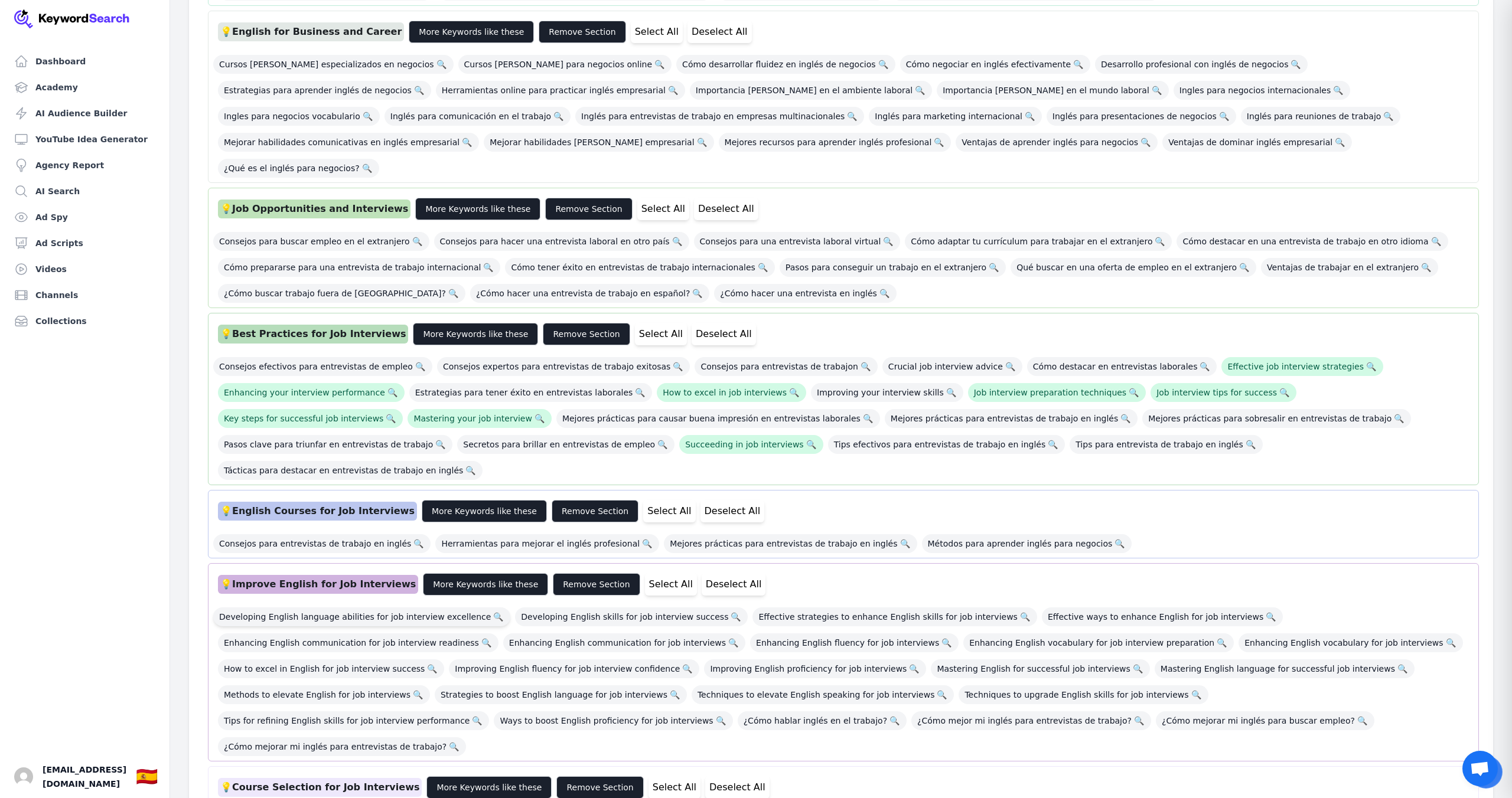
click at [378, 608] on span "Developing English language abilities for job interview excellence 🔍" at bounding box center [362, 617] width 297 height 19
drag, startPoint x: 612, startPoint y: 543, endPoint x: 629, endPoint y: 544, distance: 17.0
click at [612, 608] on span "Developing English skills for job interview success 🔍" at bounding box center [631, 617] width 232 height 19
click at [829, 601] on div "Developing English language abilities for job interview excellence 🔍 Developing…" at bounding box center [843, 679] width 1261 height 156
click at [855, 608] on span "Effective strategies to enhance English skills for job interviews 🔍" at bounding box center [894, 617] width 284 height 19
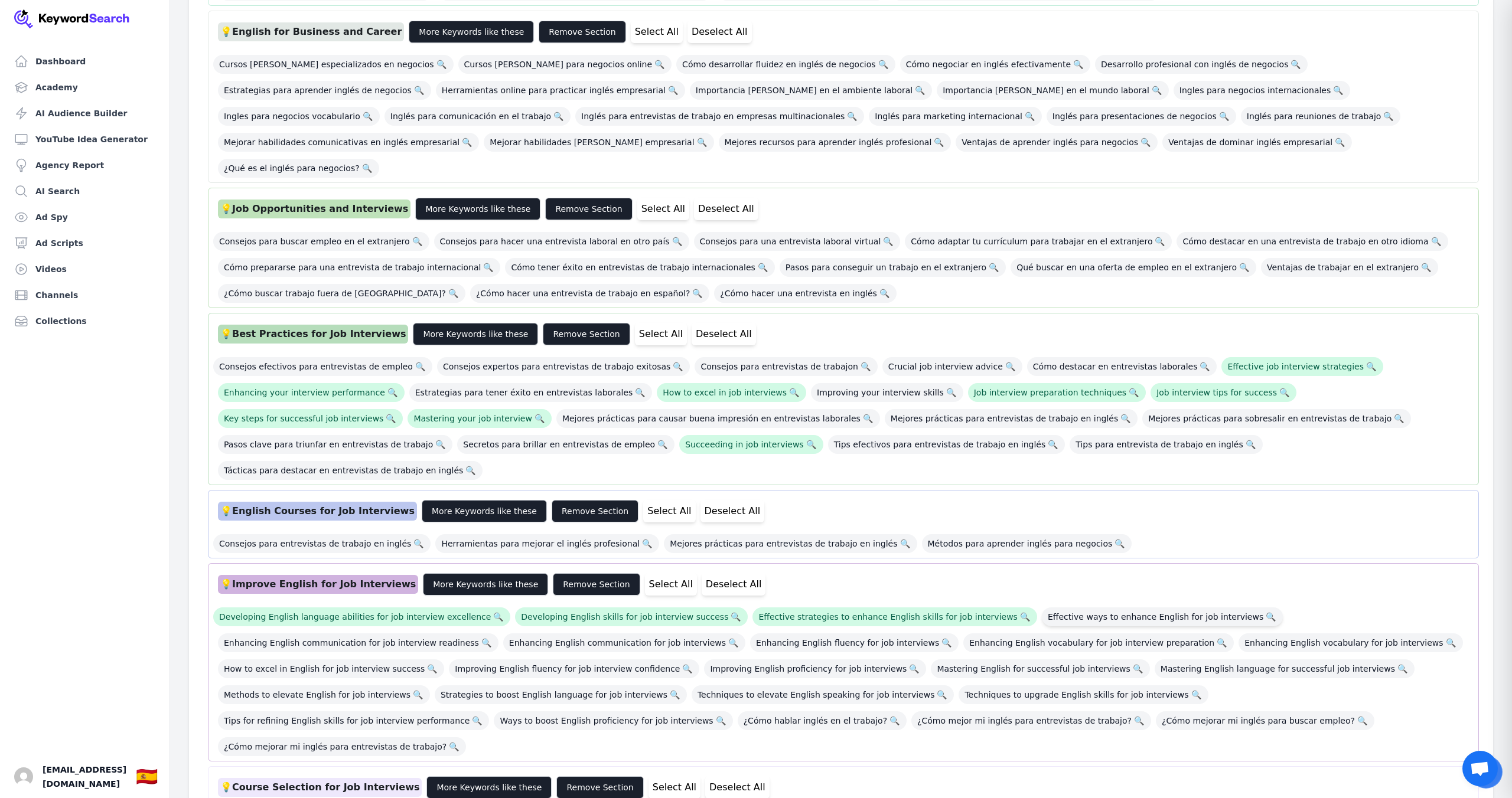
click at [1059, 608] on span "Effective ways to enhance English for job interviews 🔍" at bounding box center [1162, 617] width 241 height 19
click at [1238, 634] on span "Enhancing English vocabulary for job interviews 🔍" at bounding box center [1350, 643] width 224 height 19
drag, startPoint x: 1105, startPoint y: 569, endPoint x: 1078, endPoint y: 569, distance: 27.0
click at [1105, 634] on span "Enhancing English vocabulary for job interview preparation 🔍" at bounding box center [1098, 643] width 271 height 19
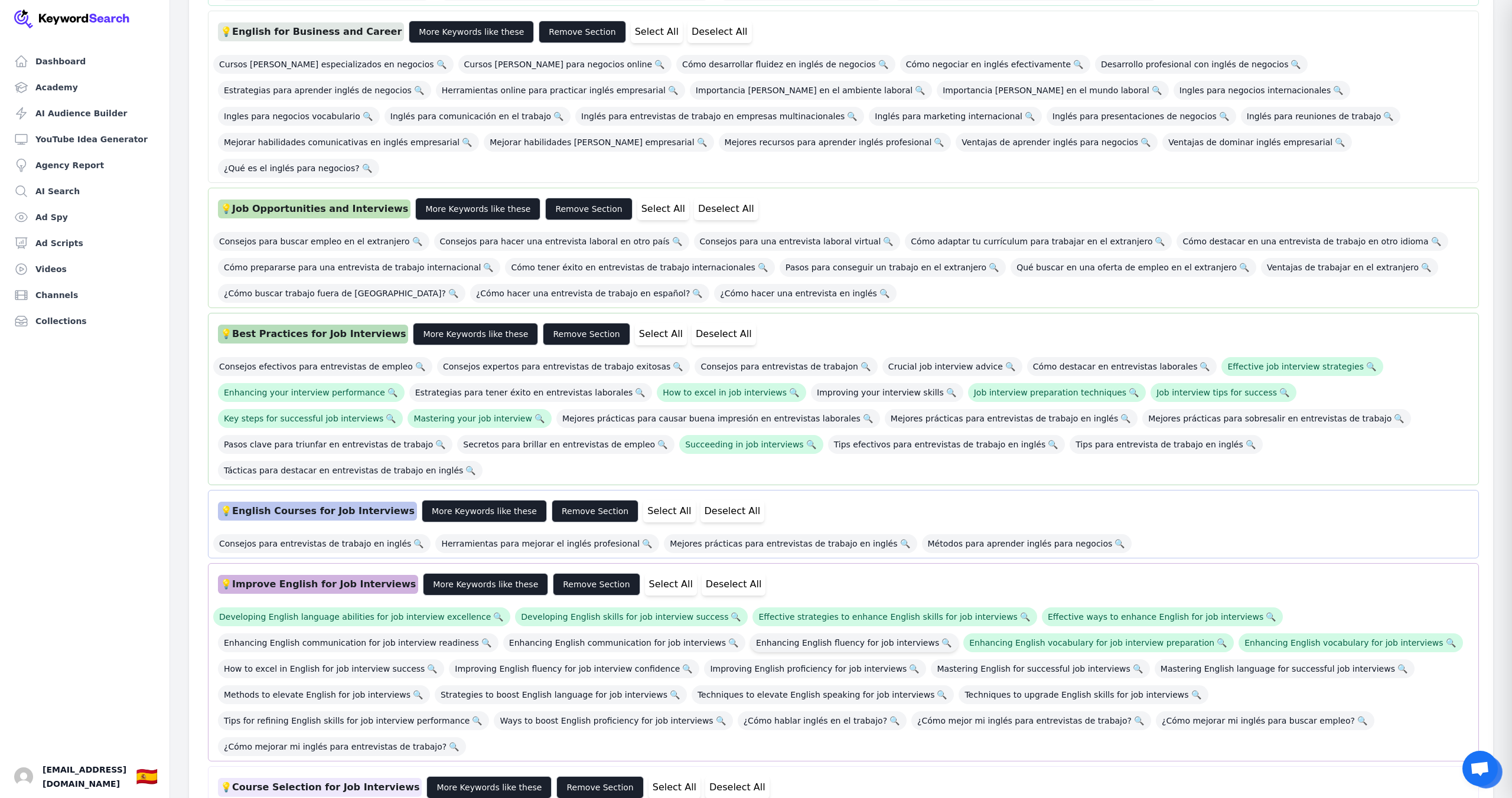
click at [803, 634] on span "Enhancing English fluency for job interviews 🔍" at bounding box center [854, 643] width 209 height 19
click at [588, 634] on span "Enhancing English communication for job interviews 🔍" at bounding box center [624, 643] width 242 height 19
click at [402, 634] on span "Enhancing English communication for job interview readiness 🔍" at bounding box center [358, 643] width 281 height 19
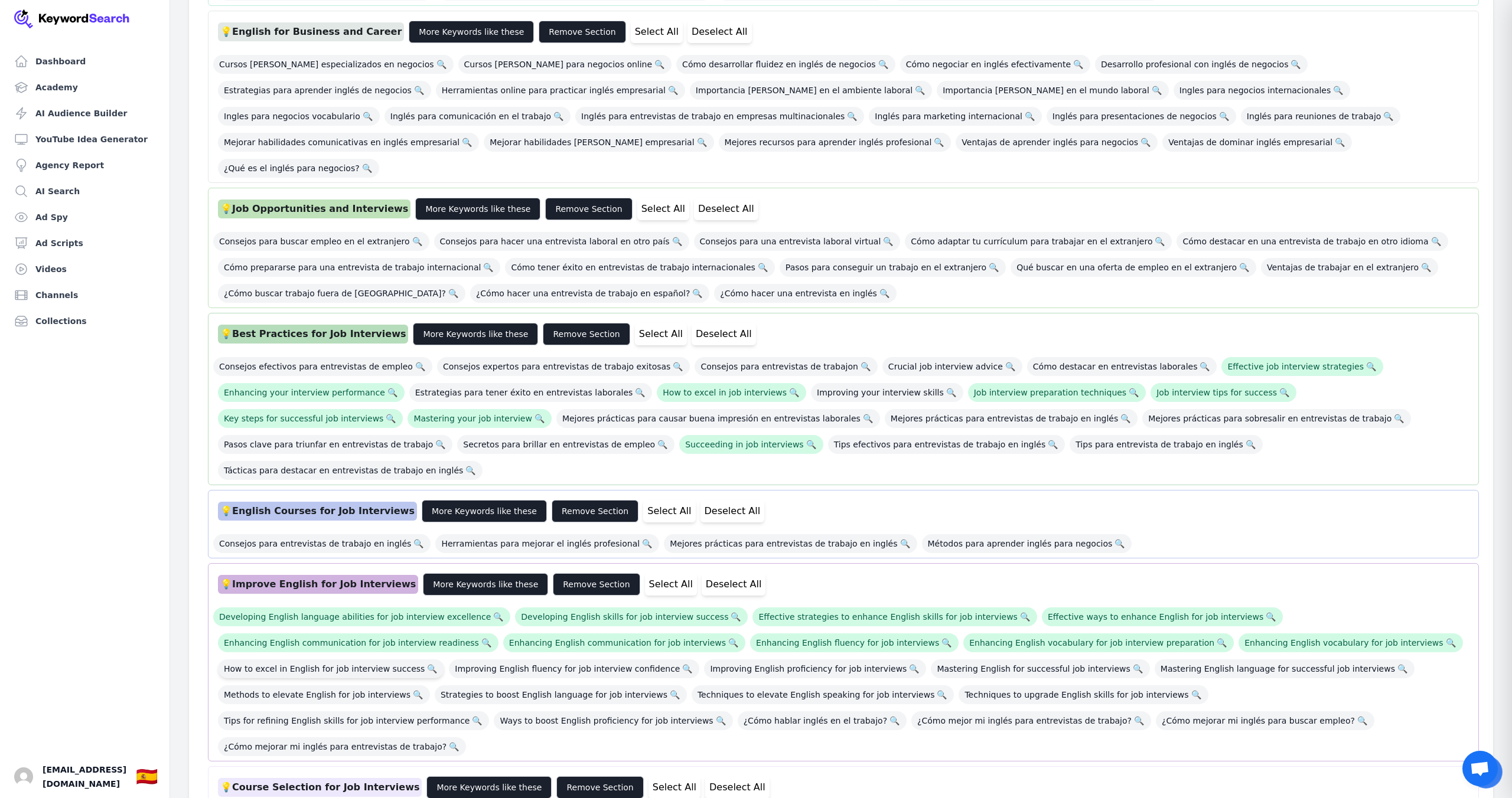
click at [357, 660] on span "How to excel in English for job interview success 🔍" at bounding box center [331, 669] width 226 height 19
click at [357, 686] on span "Methods to elevate English for job interviews 🔍" at bounding box center [323, 695] width 212 height 19
click at [494, 712] on span "Ways to boost English proficiency for job interviews 🔍" at bounding box center [613, 721] width 238 height 19
click at [738, 712] on span "¿Cómo hablar inglés en el trabajo? 🔍" at bounding box center [822, 721] width 169 height 19
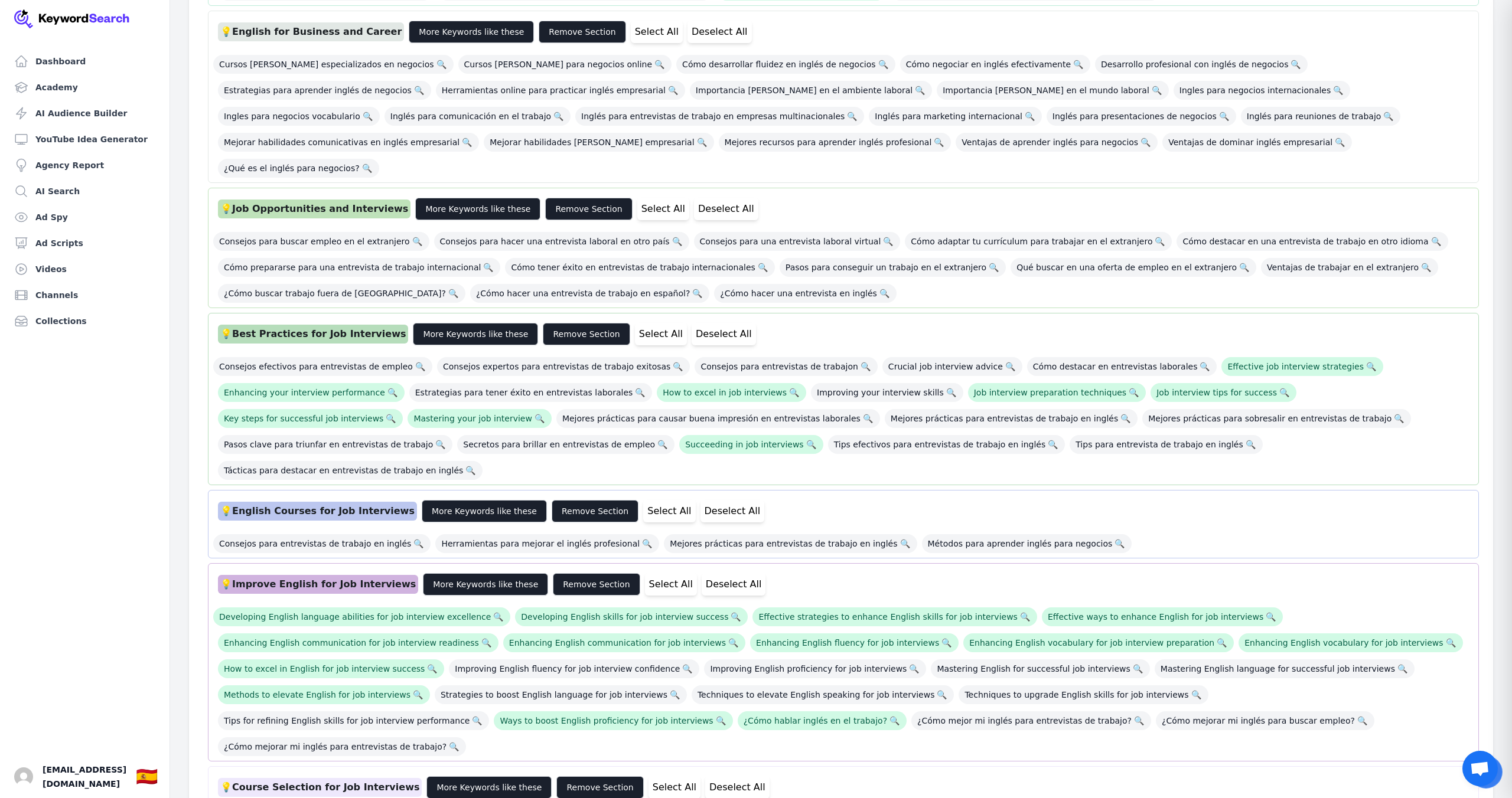
drag, startPoint x: 547, startPoint y: 621, endPoint x: 572, endPoint y: 605, distance: 29.7
click at [548, 686] on span "Strategies to boost English language for job interviews 🔍" at bounding box center [561, 695] width 252 height 19
click at [579, 660] on span "Improving English fluency for job interview confidence 🔍" at bounding box center [574, 669] width 251 height 19
click at [762, 606] on div "Developing English language abilities for job interview excellence 🔍 Developing…" at bounding box center [843, 679] width 1261 height 156
click at [765, 601] on div "Developing English language abilities for job interview excellence 🔍 Developing…" at bounding box center [843, 679] width 1261 height 156
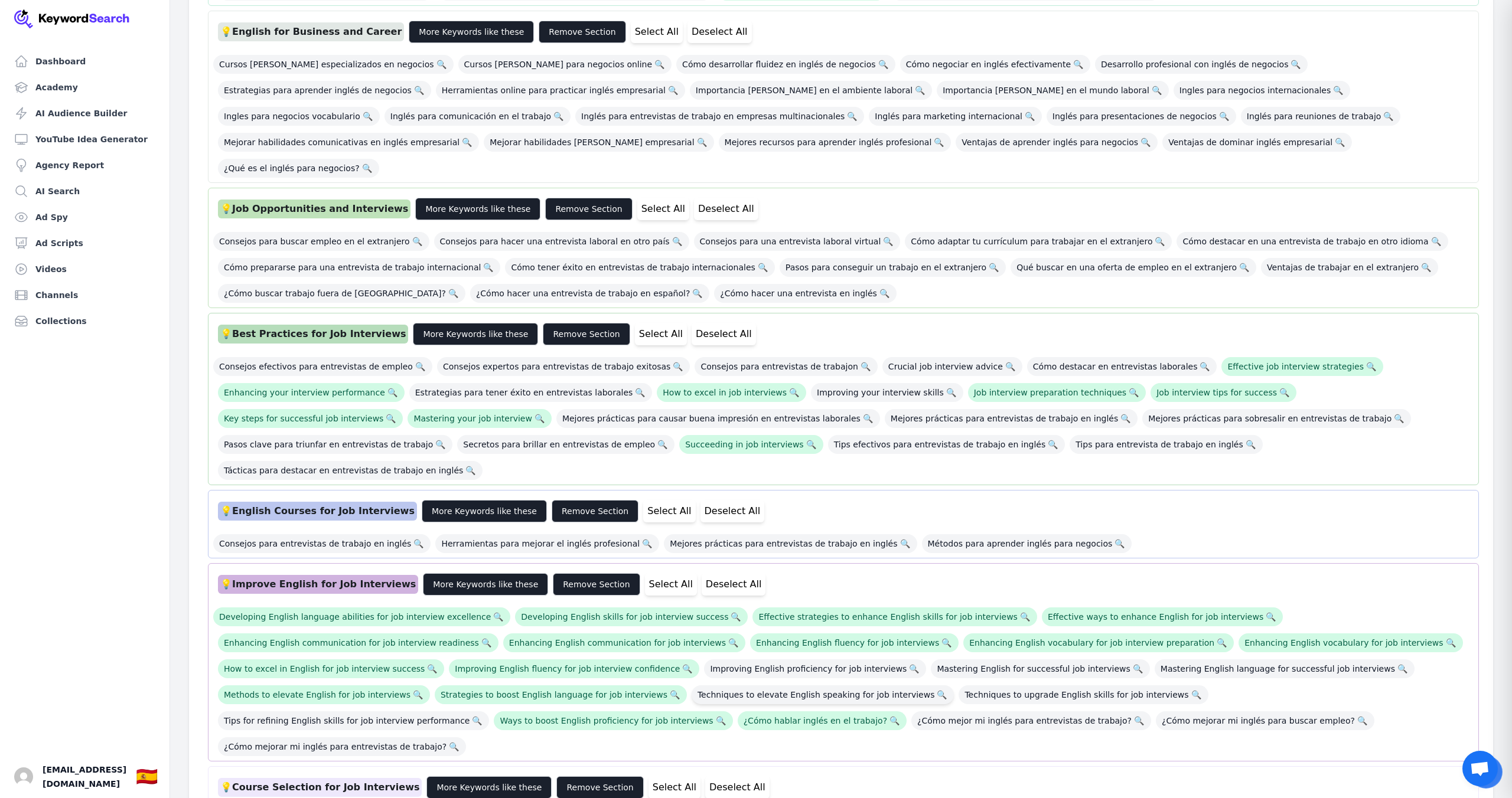
click at [761, 686] on span "Techniques to elevate English speaking for job interviews 🔍" at bounding box center [823, 695] width 263 height 19
click at [765, 660] on span "Improving English proficiency for job interviews 🔍" at bounding box center [815, 669] width 222 height 19
click at [911, 712] on span "¿Cómo mejor mi inglés para entrevistas de trabajo? 🔍" at bounding box center [1031, 721] width 240 height 19
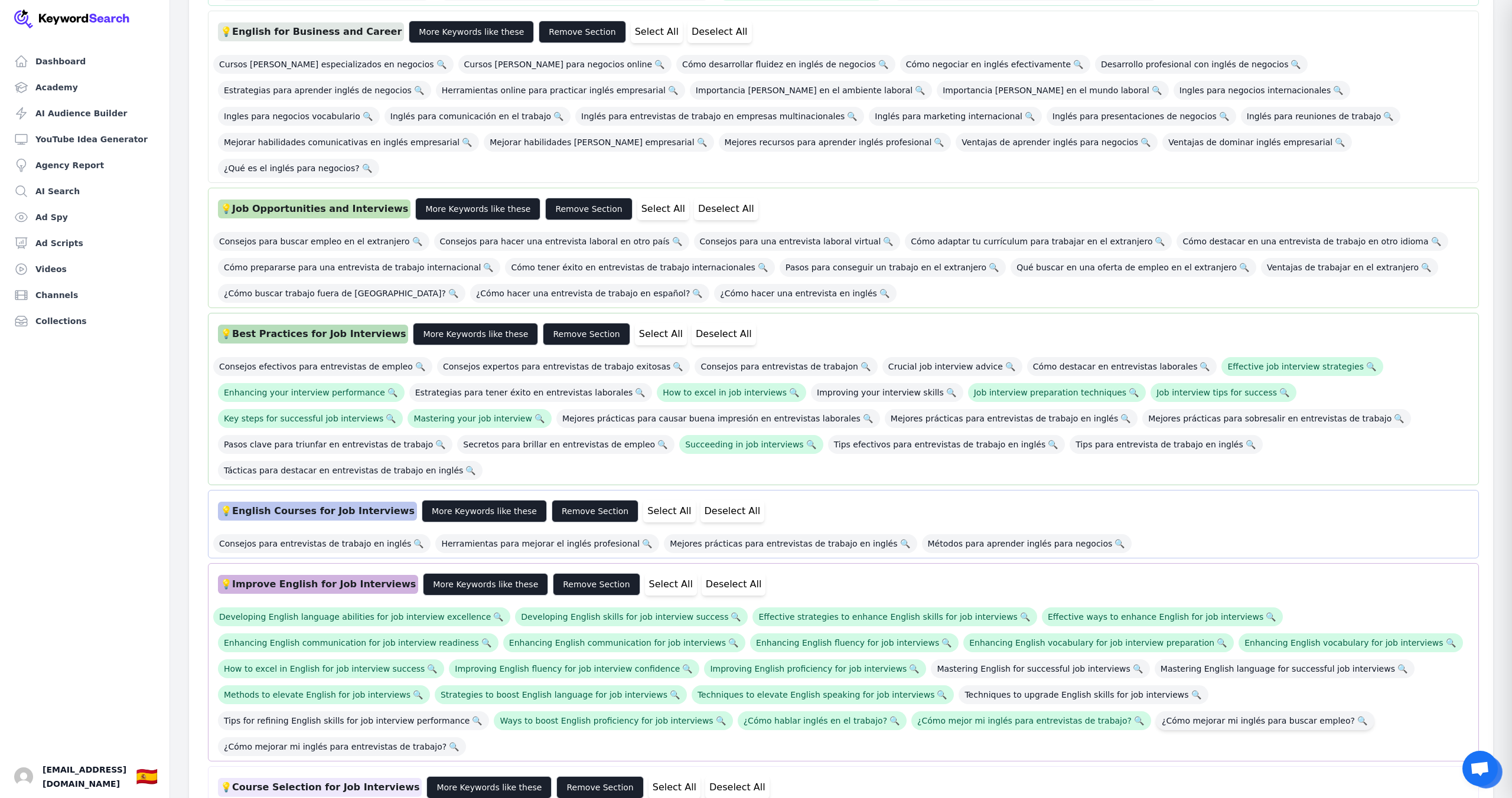
click at [1156, 712] on span "¿Cómo mejorar mi inglés para buscar empleo? 🔍" at bounding box center [1265, 721] width 219 height 19
click at [1014, 686] on span "Techniques to upgrade English skills for job interviews 🔍" at bounding box center [1083, 695] width 249 height 19
click at [1001, 660] on span "Mastering English for successful job interviews 🔍" at bounding box center [1040, 669] width 219 height 19
drag, startPoint x: 1193, startPoint y: 592, endPoint x: 1203, endPoint y: 601, distance: 13.5
click at [1193, 660] on span "Mastering English language for successful job interviews 🔍" at bounding box center [1284, 669] width 260 height 19
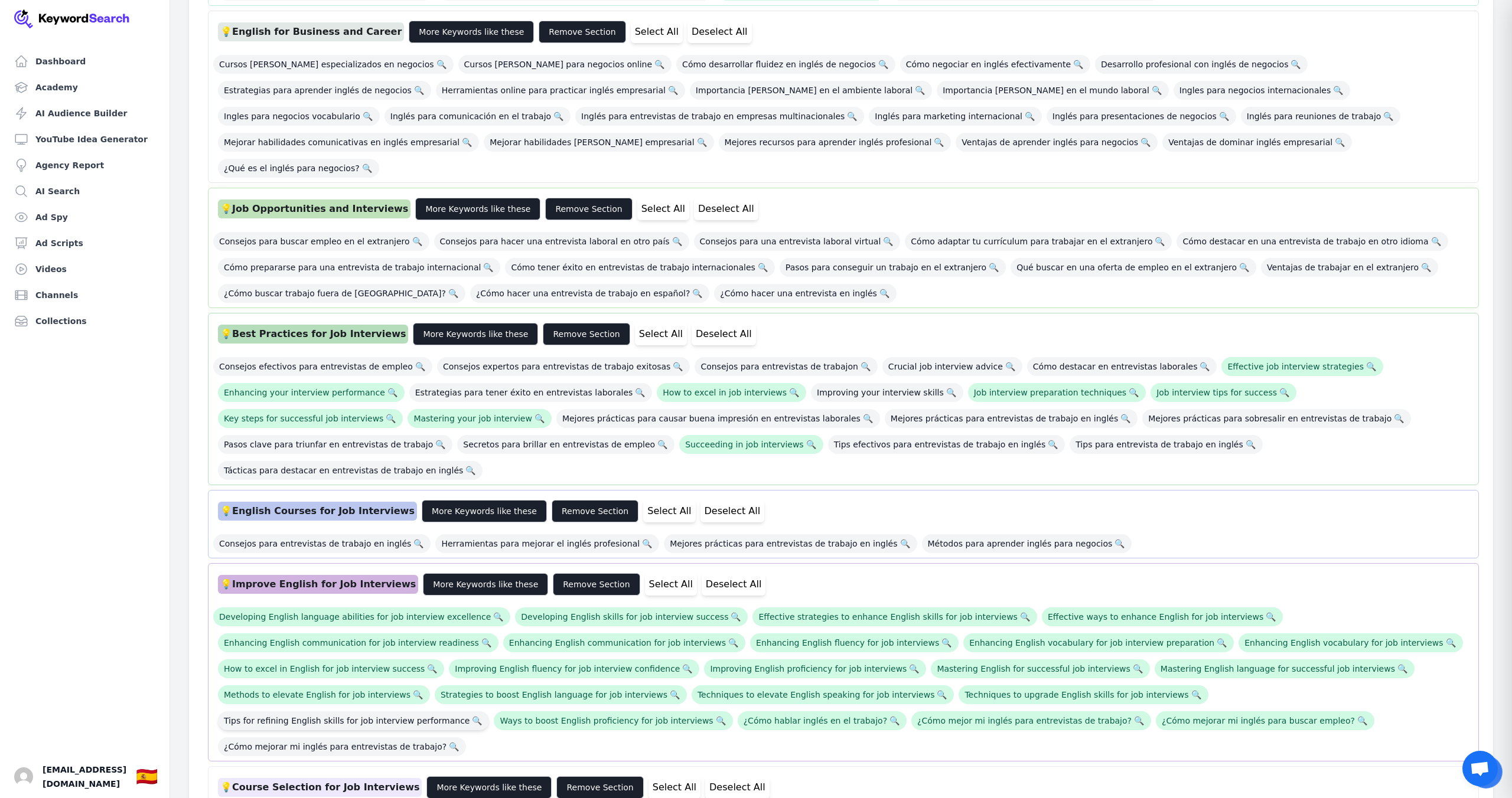
click at [489, 712] on span "Tips for refining English skills for job interview performance 🔍" at bounding box center [353, 721] width 271 height 19
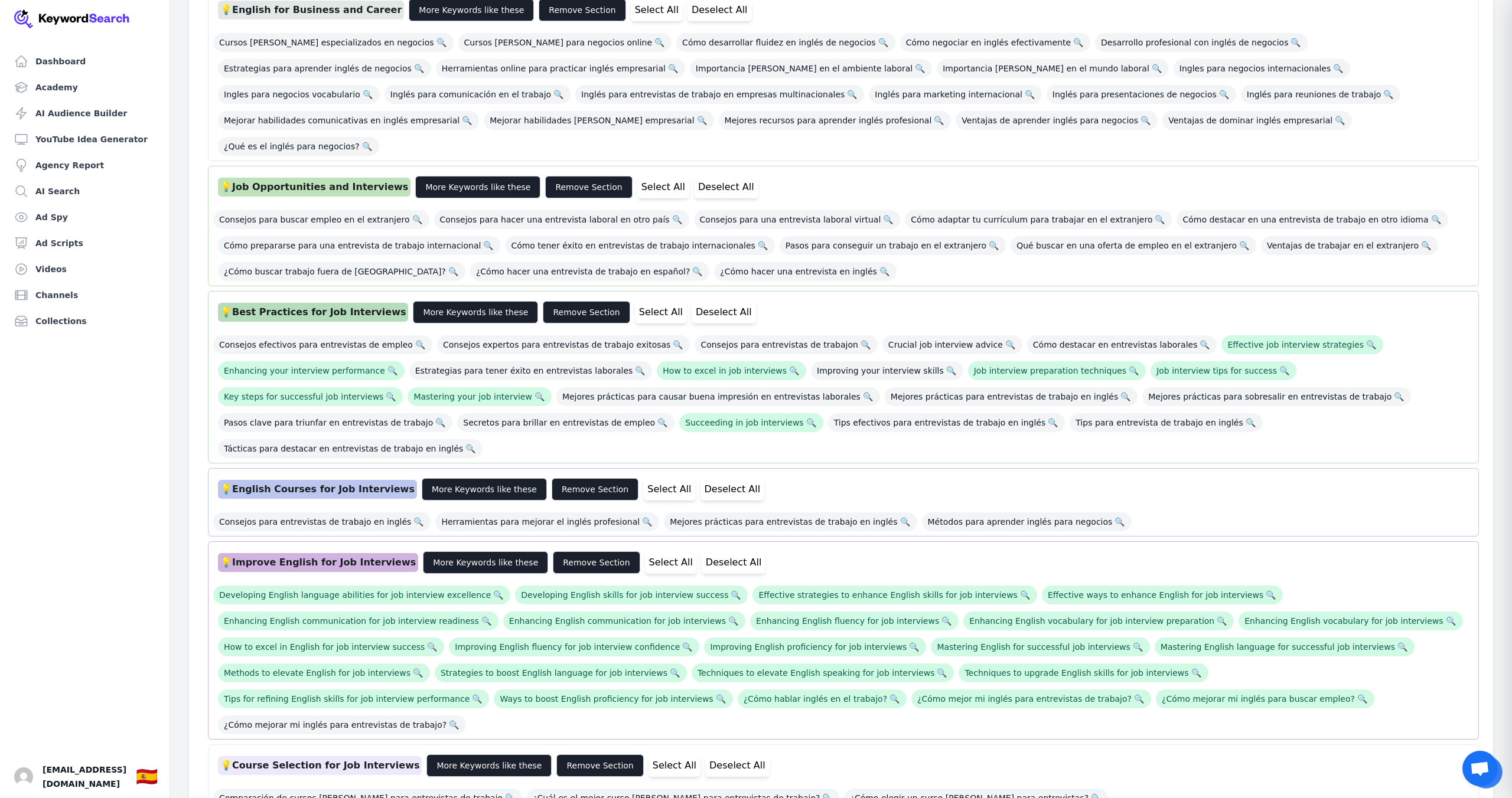
scroll to position [0, 0]
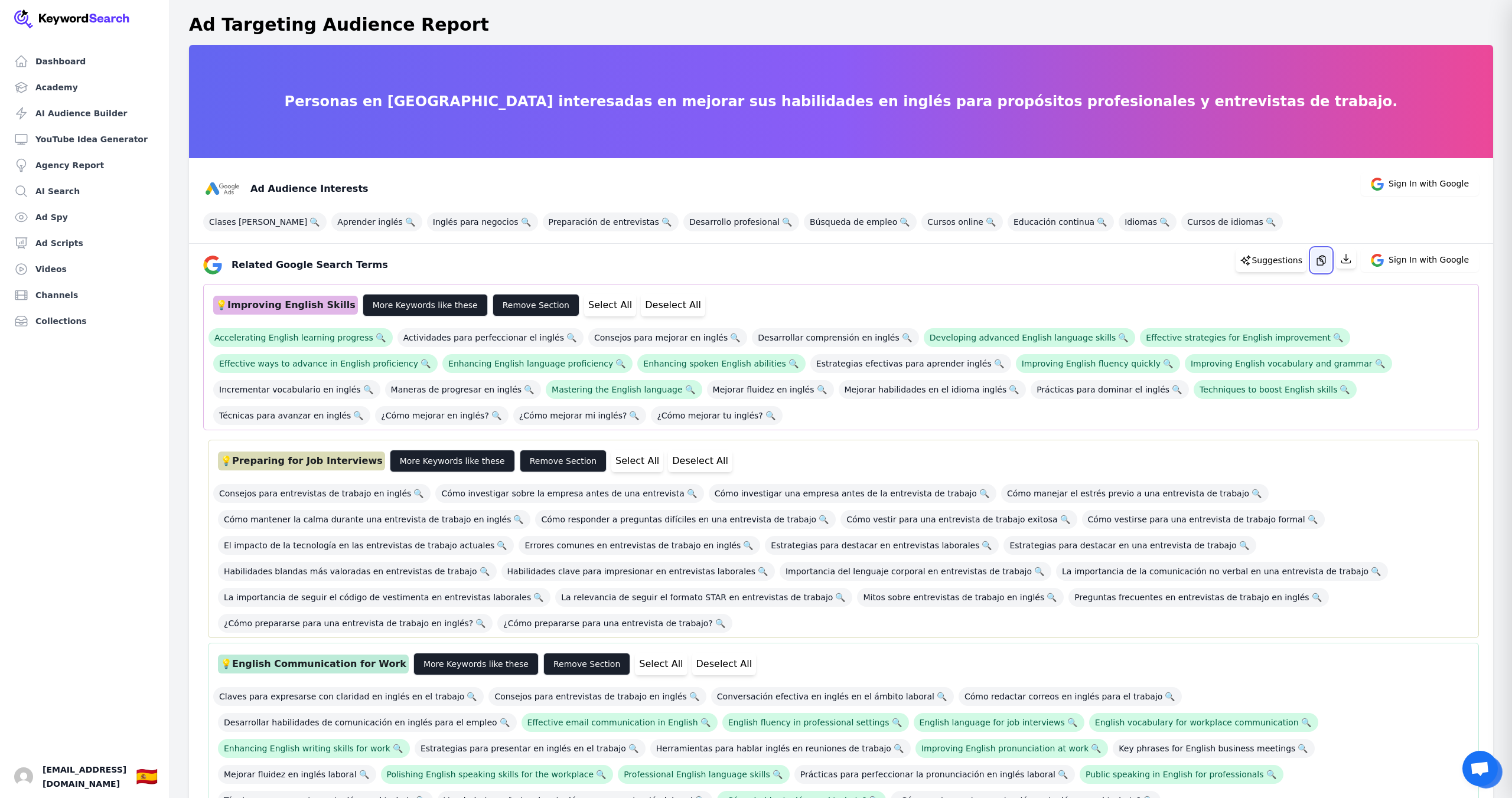
click at [1322, 263] on icon "button" at bounding box center [1320, 260] width 11 height 11
click at [501, 305] on button "Remove Section" at bounding box center [536, 305] width 87 height 22
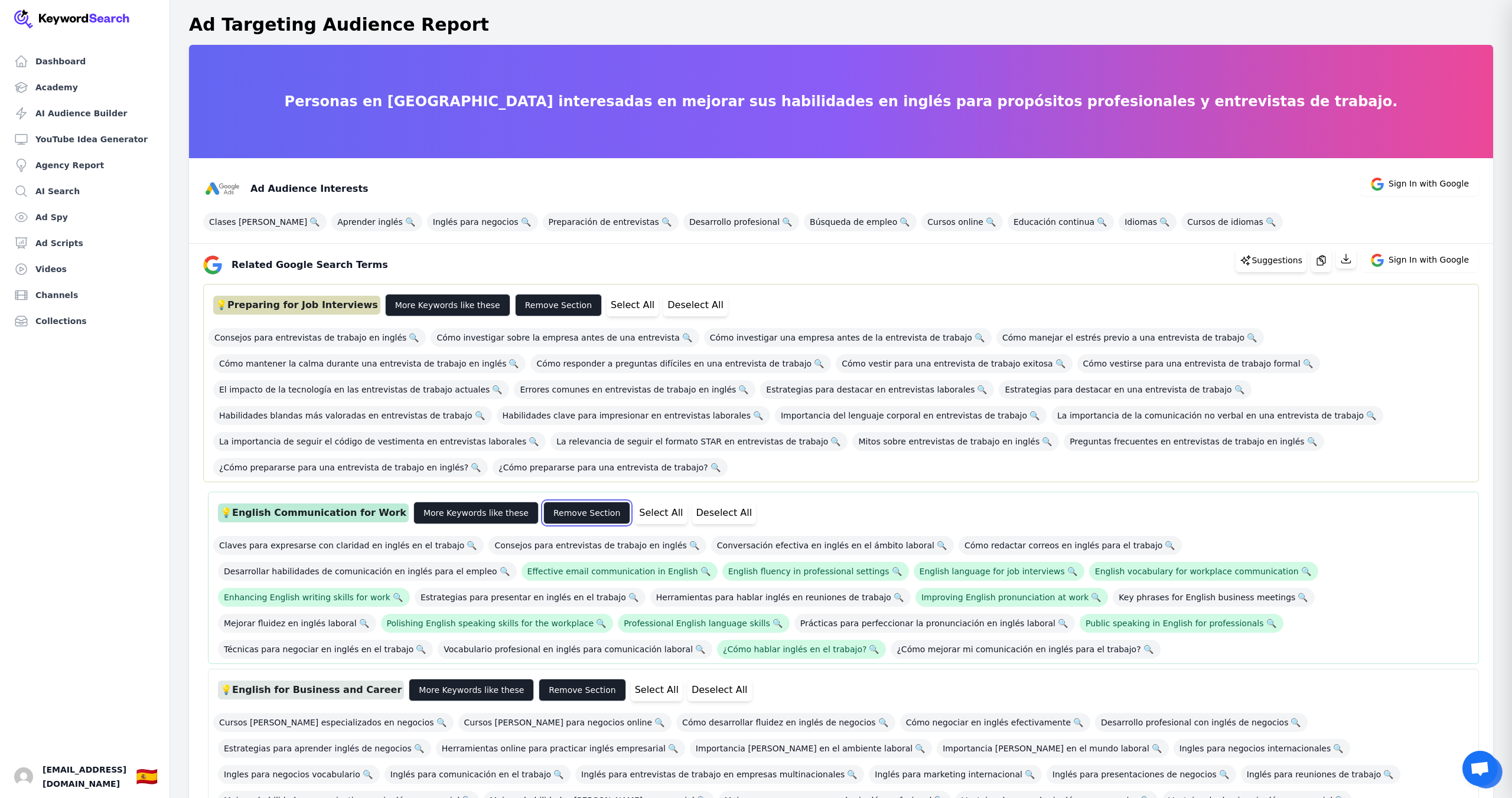
click at [551, 502] on button "Remove Section" at bounding box center [587, 513] width 87 height 22
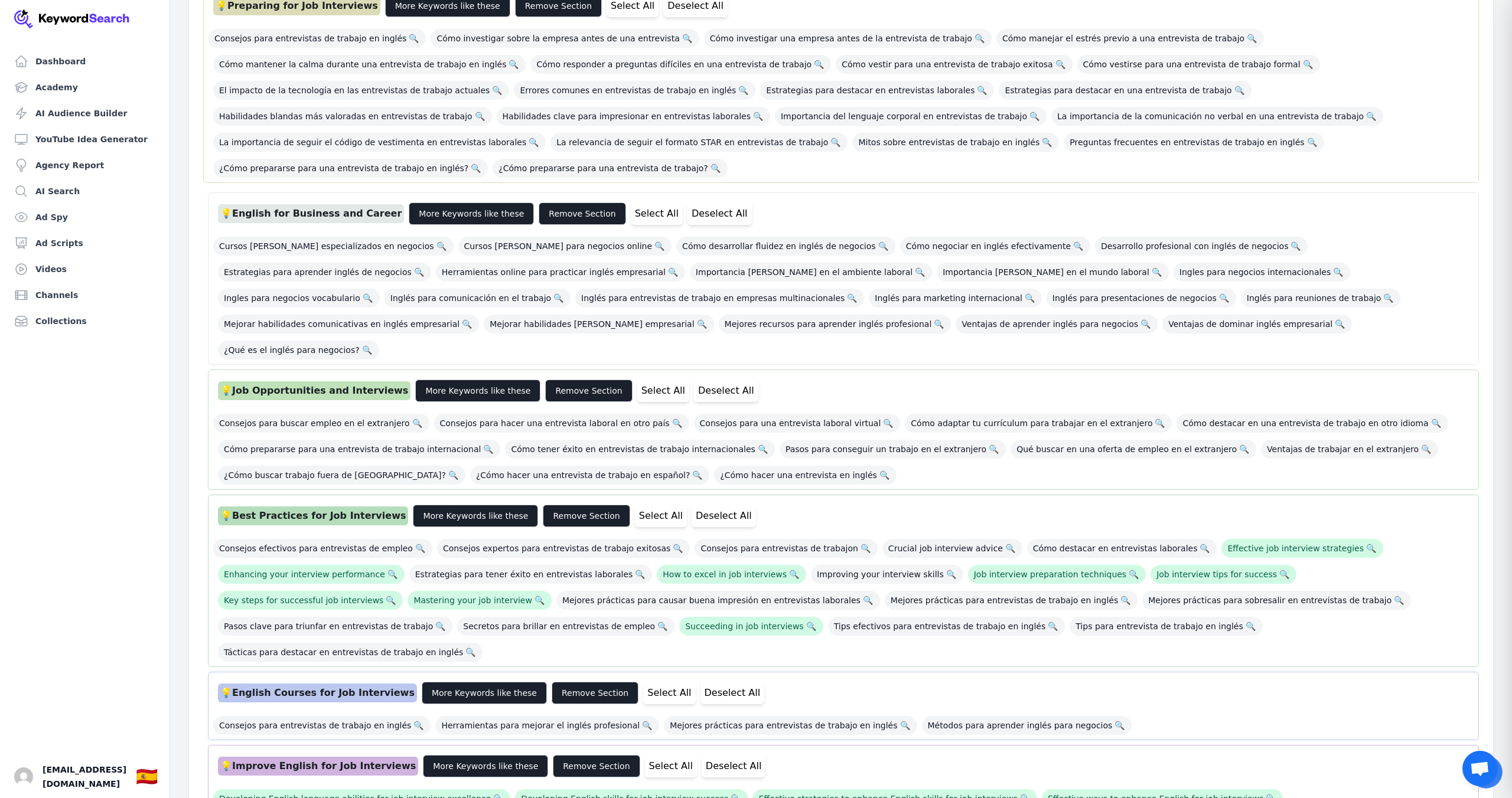
scroll to position [406, 0]
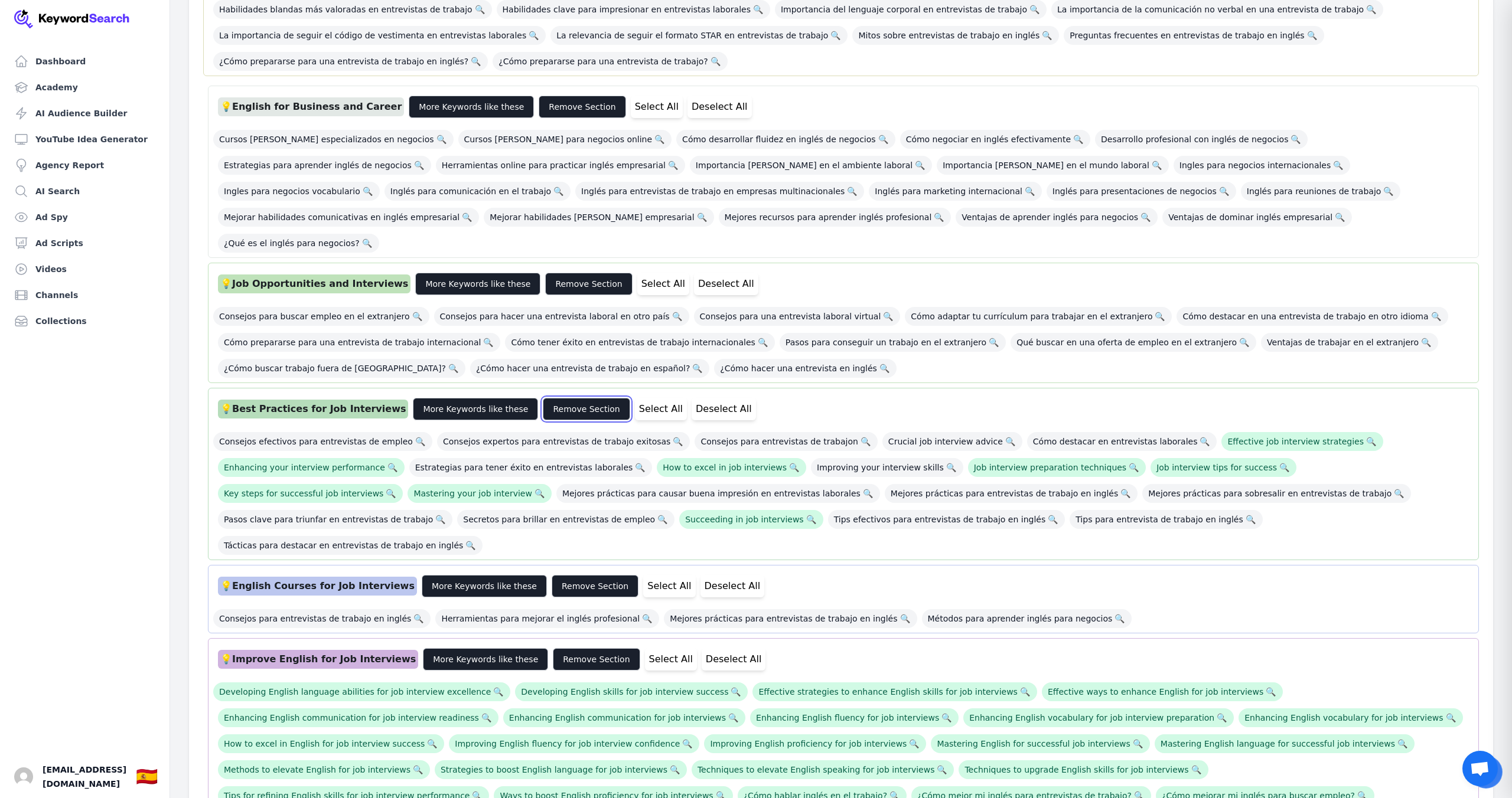
click at [563, 398] on button "Remove Section" at bounding box center [586, 409] width 87 height 22
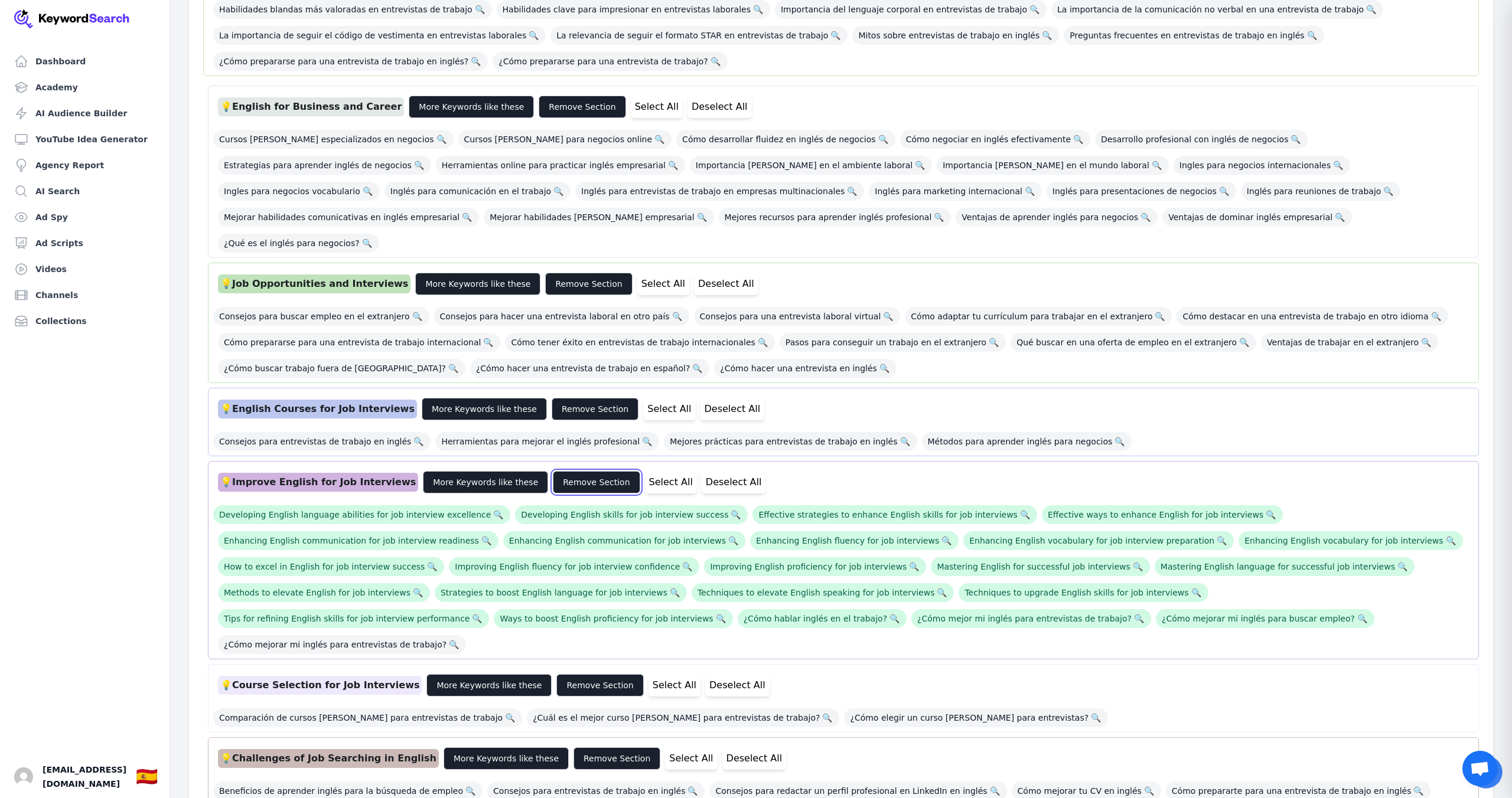
click at [568, 471] on button "Remove Section" at bounding box center [596, 482] width 87 height 22
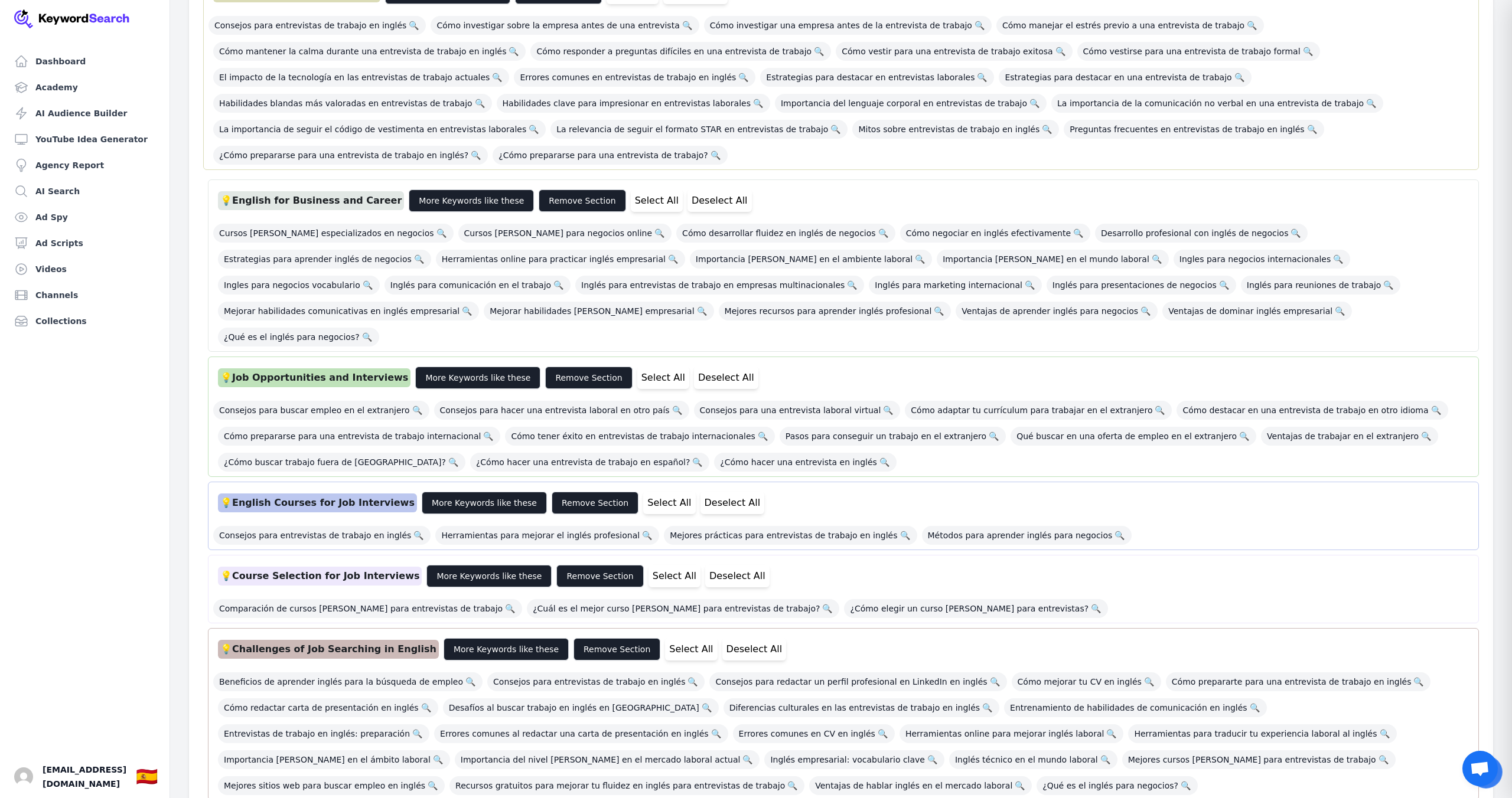
scroll to position [218, 0]
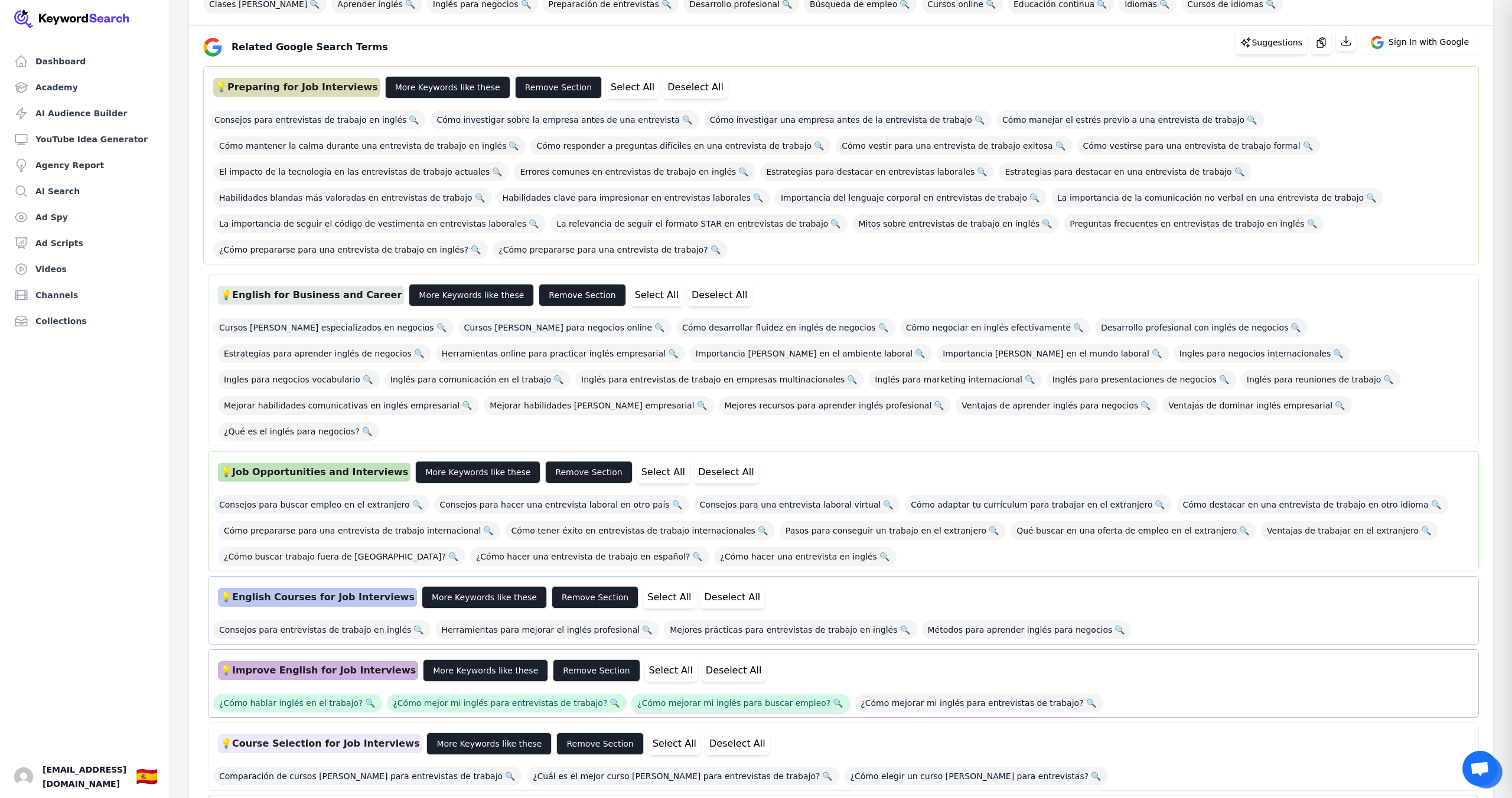
click at [679, 694] on span "¿Cómo mejorar mi inglés para buscar empleo? 🔍" at bounding box center [741, 703] width 219 height 19
drag, startPoint x: 509, startPoint y: 655, endPoint x: 401, endPoint y: 644, distance: 108.6
click at [508, 694] on span "¿Cómo mejor mi inglés para entrevistas de trabajo? 🔍" at bounding box center [507, 703] width 240 height 19
click at [325, 686] on div "¿Cómo hablar inglés en el trabajo? 🔍 ¿Cómo mejor mi inglés para entrevistas de …" at bounding box center [843, 699] width 1261 height 26
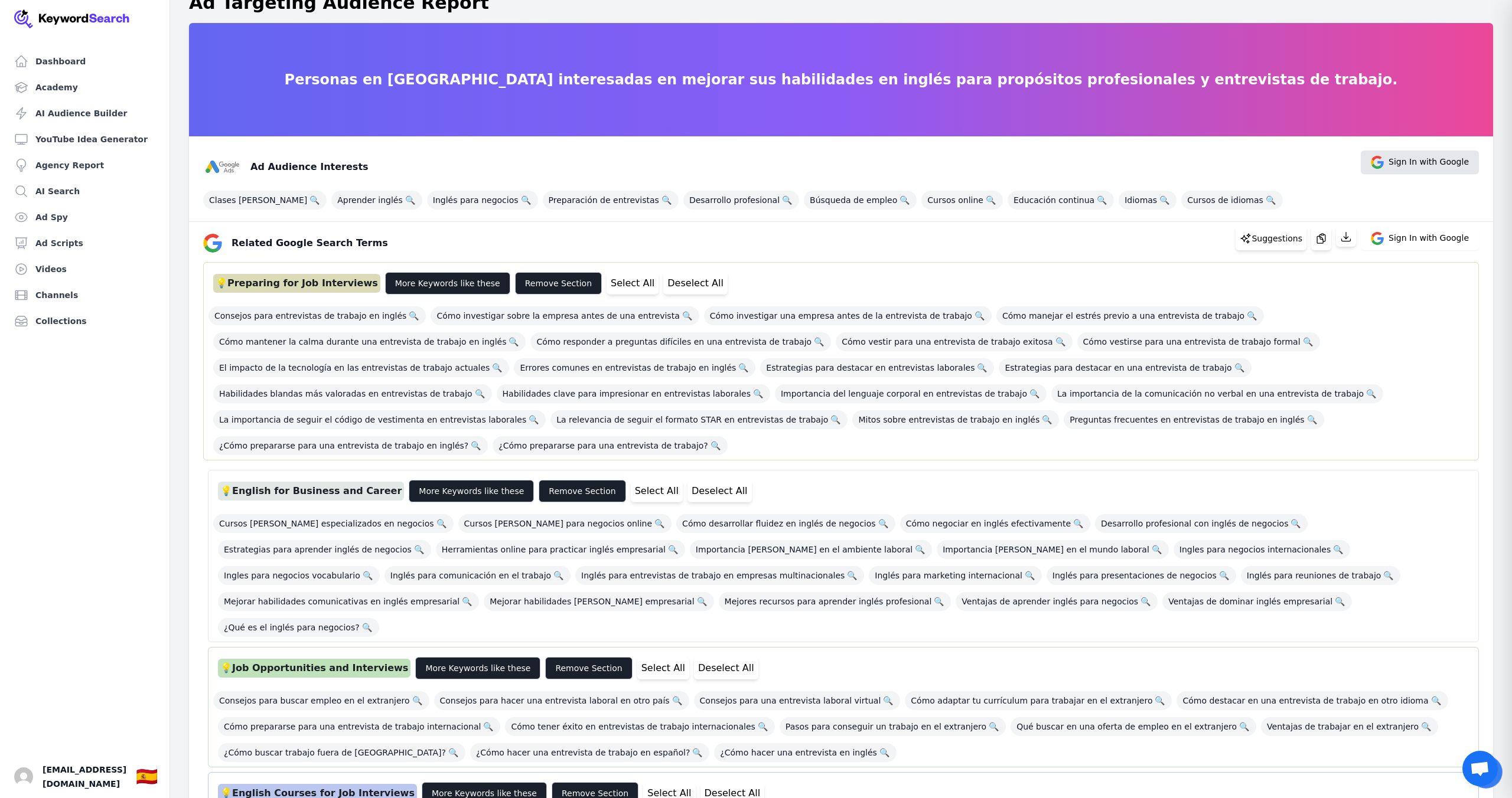
scroll to position [0, 0]
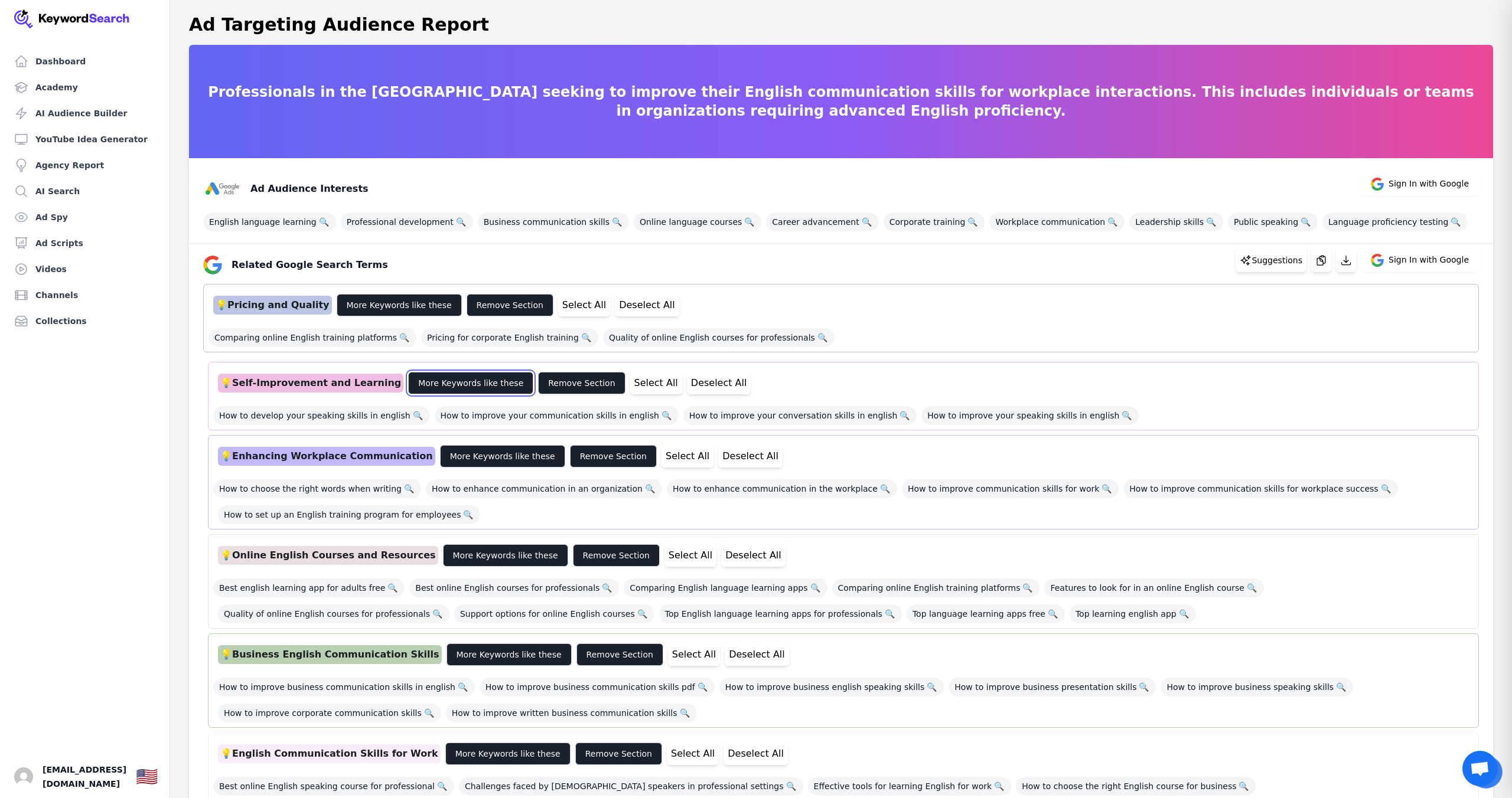
click at [466, 385] on button "More Keywords like these" at bounding box center [471, 383] width 125 height 22
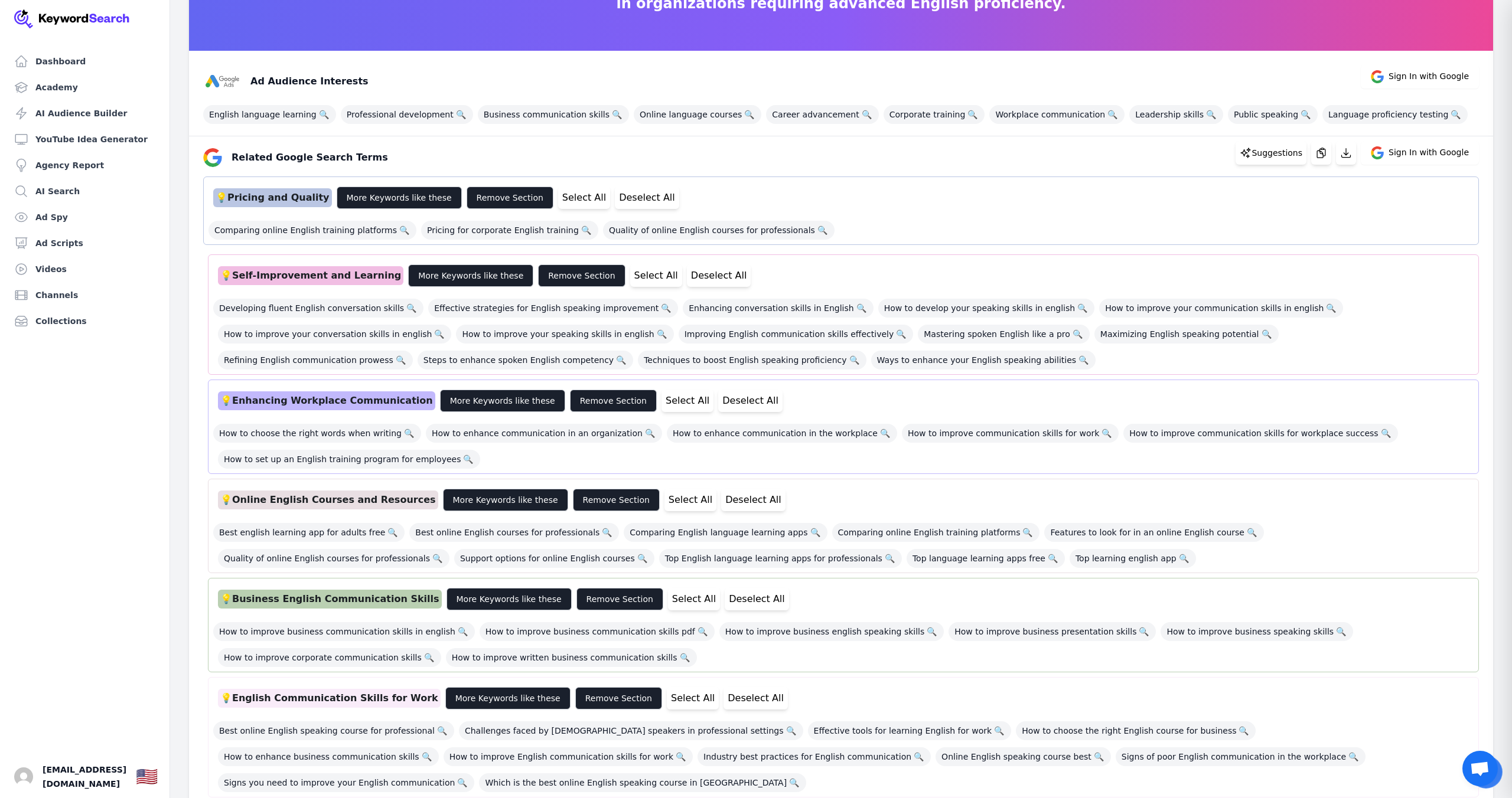
scroll to position [255, 0]
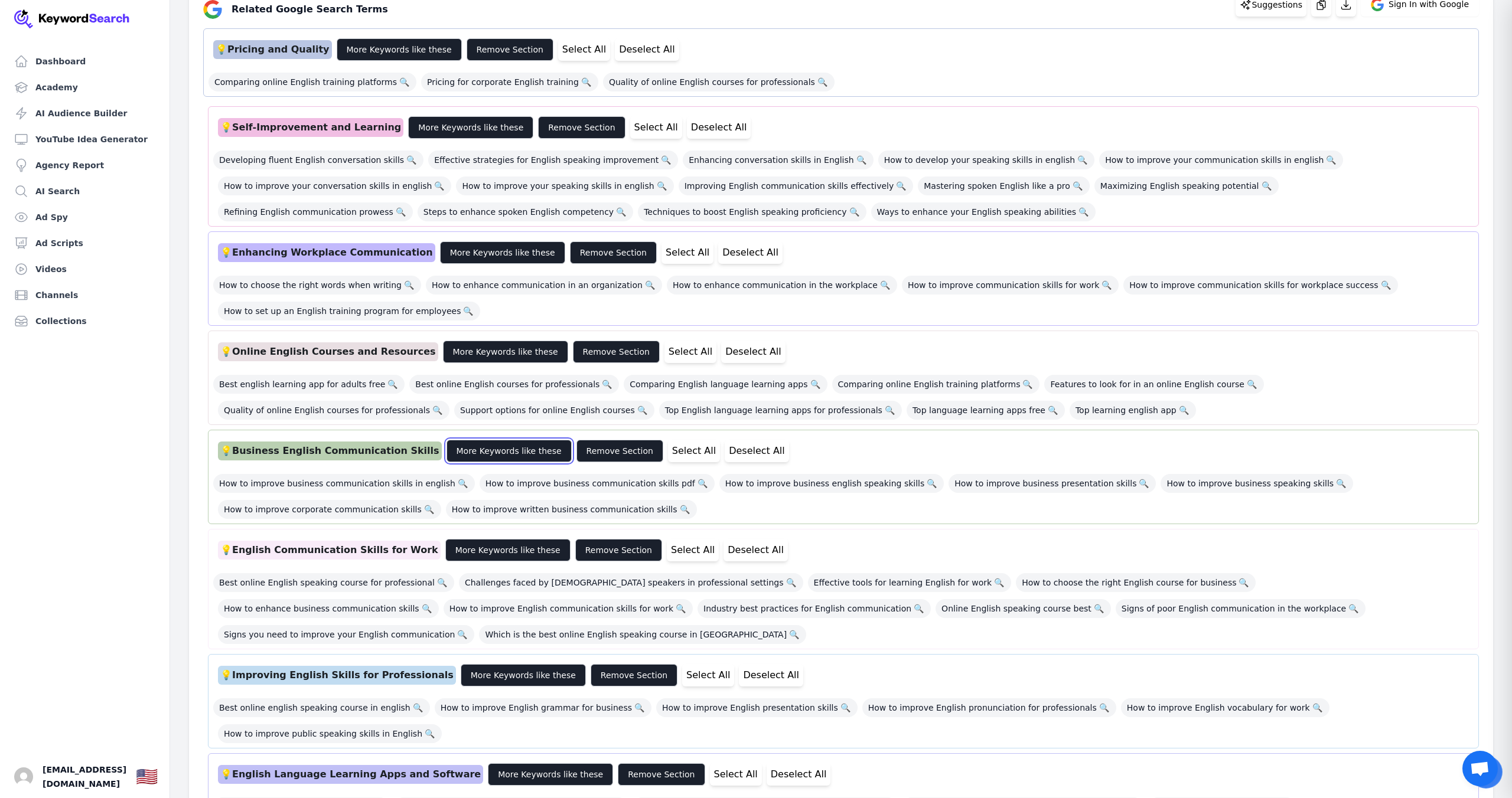
click at [492, 454] on button "More Keywords like these" at bounding box center [509, 451] width 125 height 22
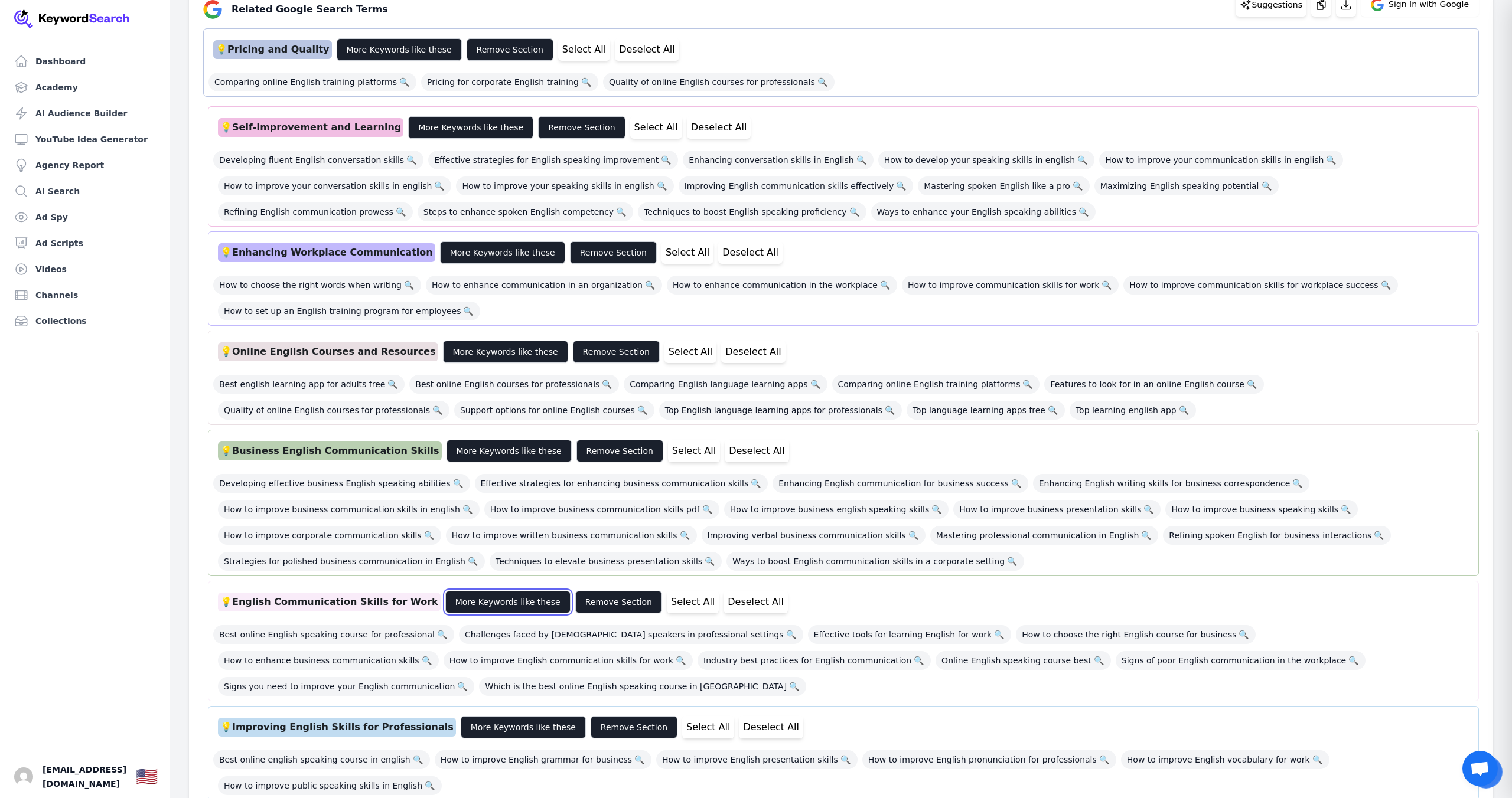
click at [479, 601] on button "More Keywords like these" at bounding box center [508, 602] width 125 height 22
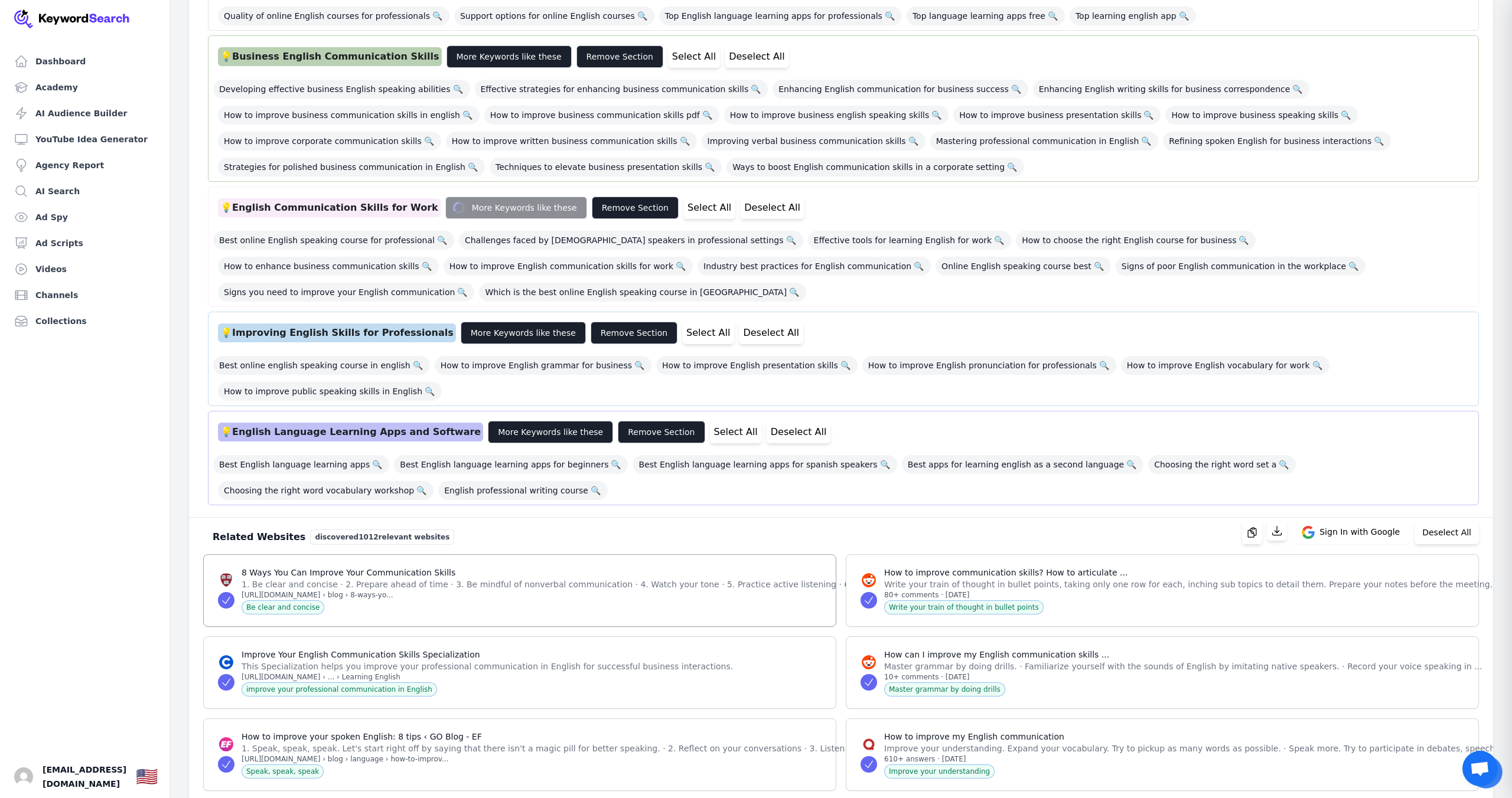
scroll to position [601, 0]
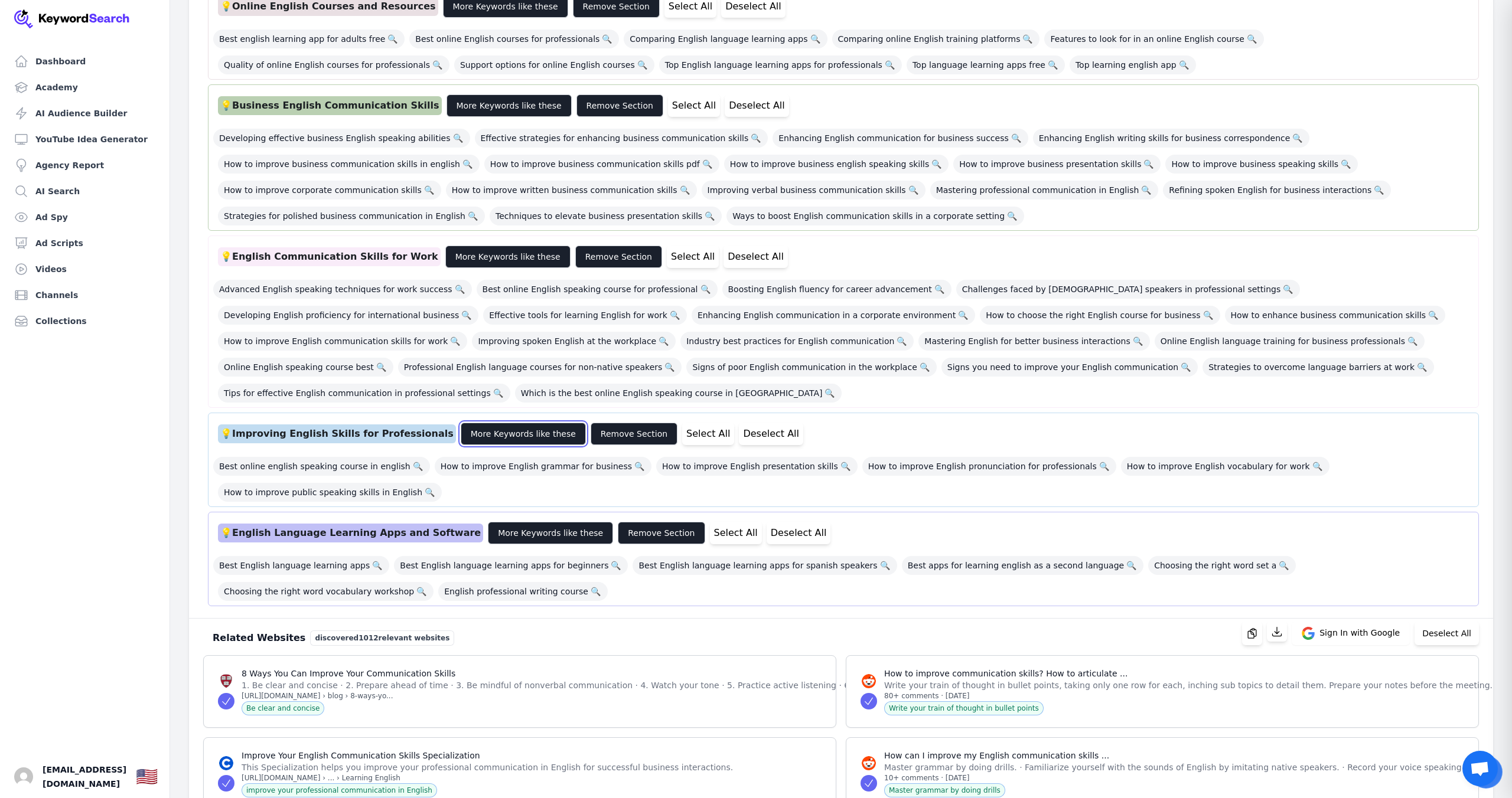
click at [486, 435] on button "More Keywords like these" at bounding box center [524, 433] width 125 height 22
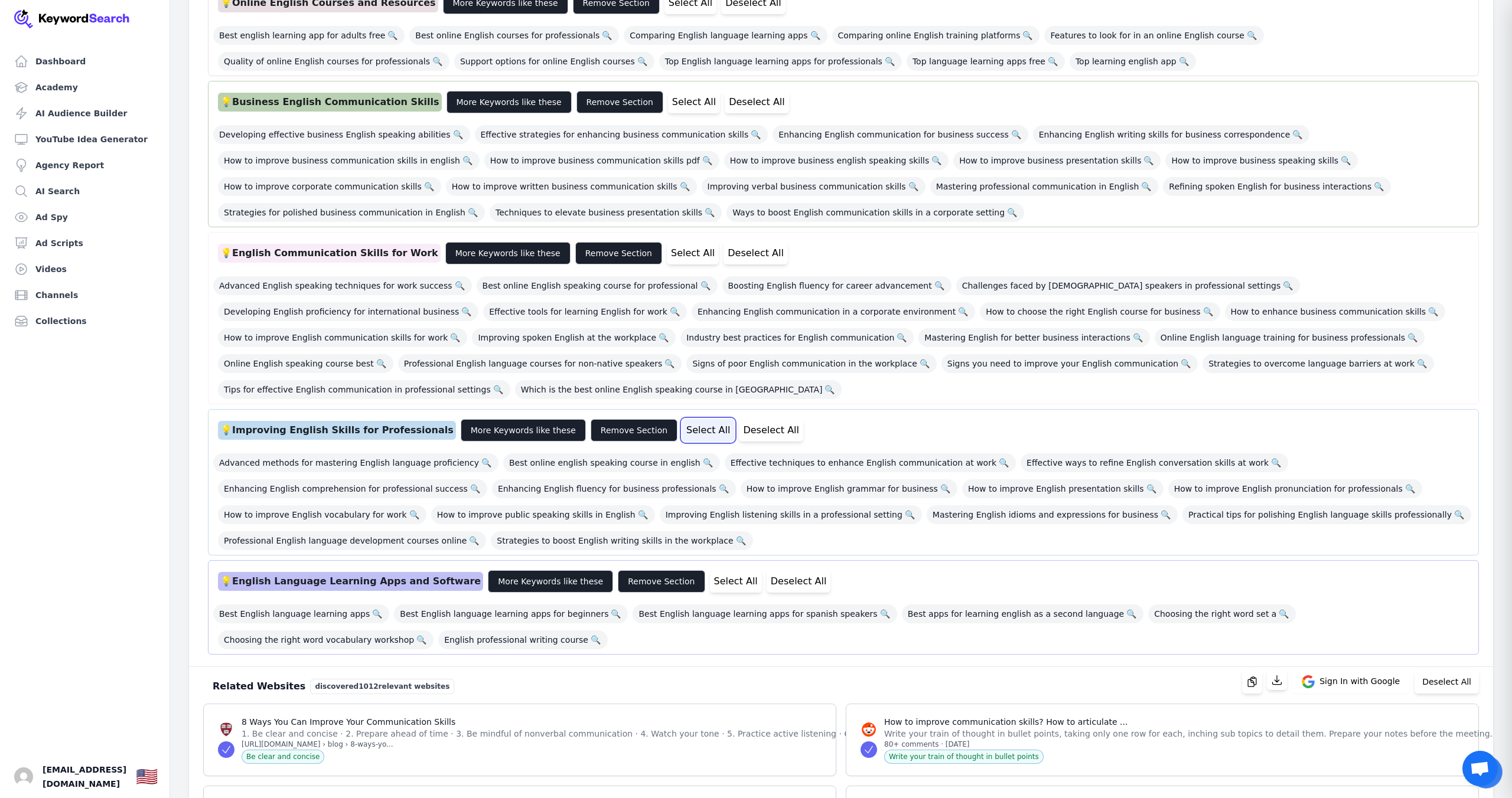
click at [682, 435] on button "Select All" at bounding box center [708, 430] width 52 height 22
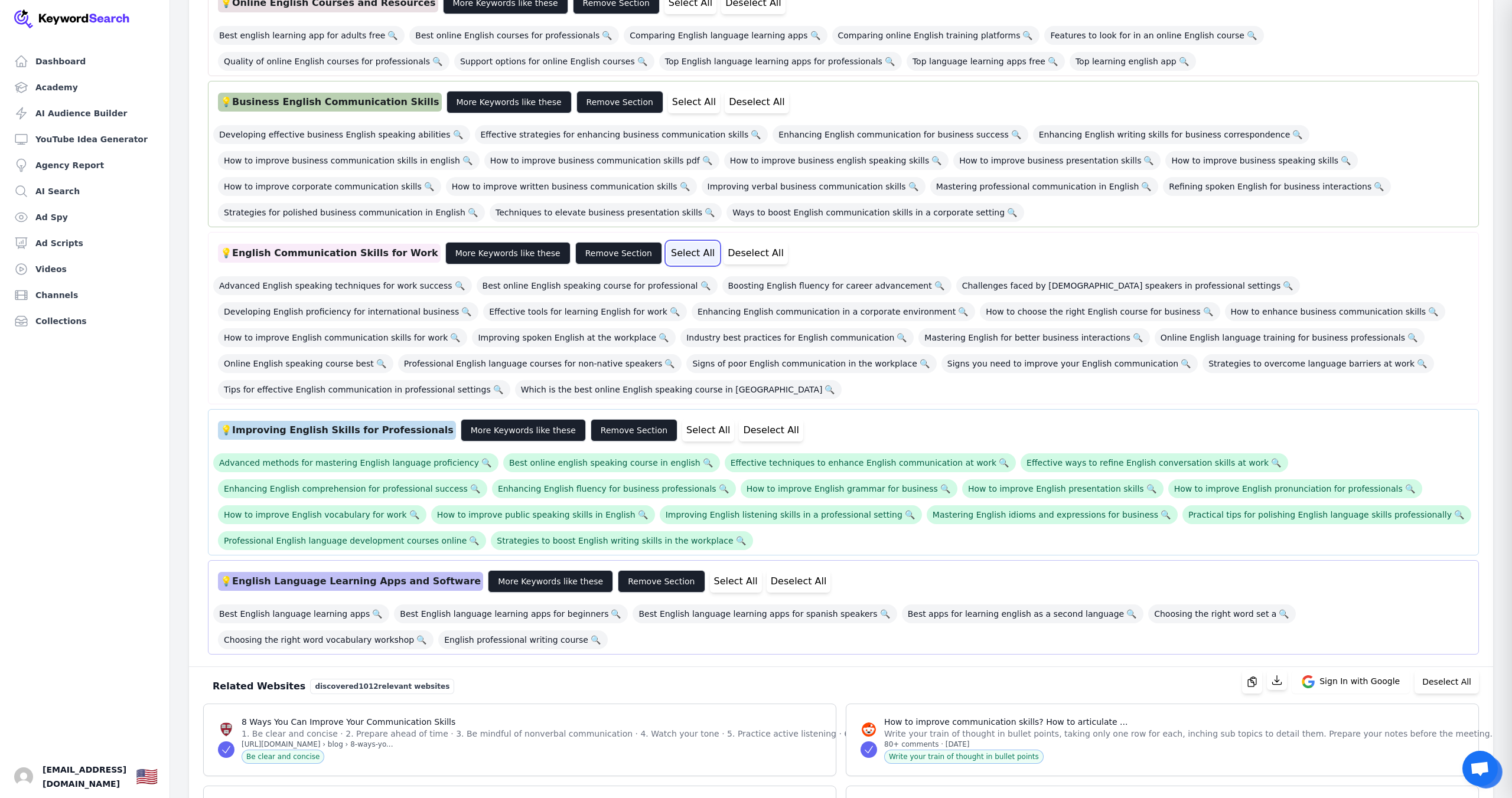
click at [667, 255] on button "Select All" at bounding box center [693, 253] width 52 height 22
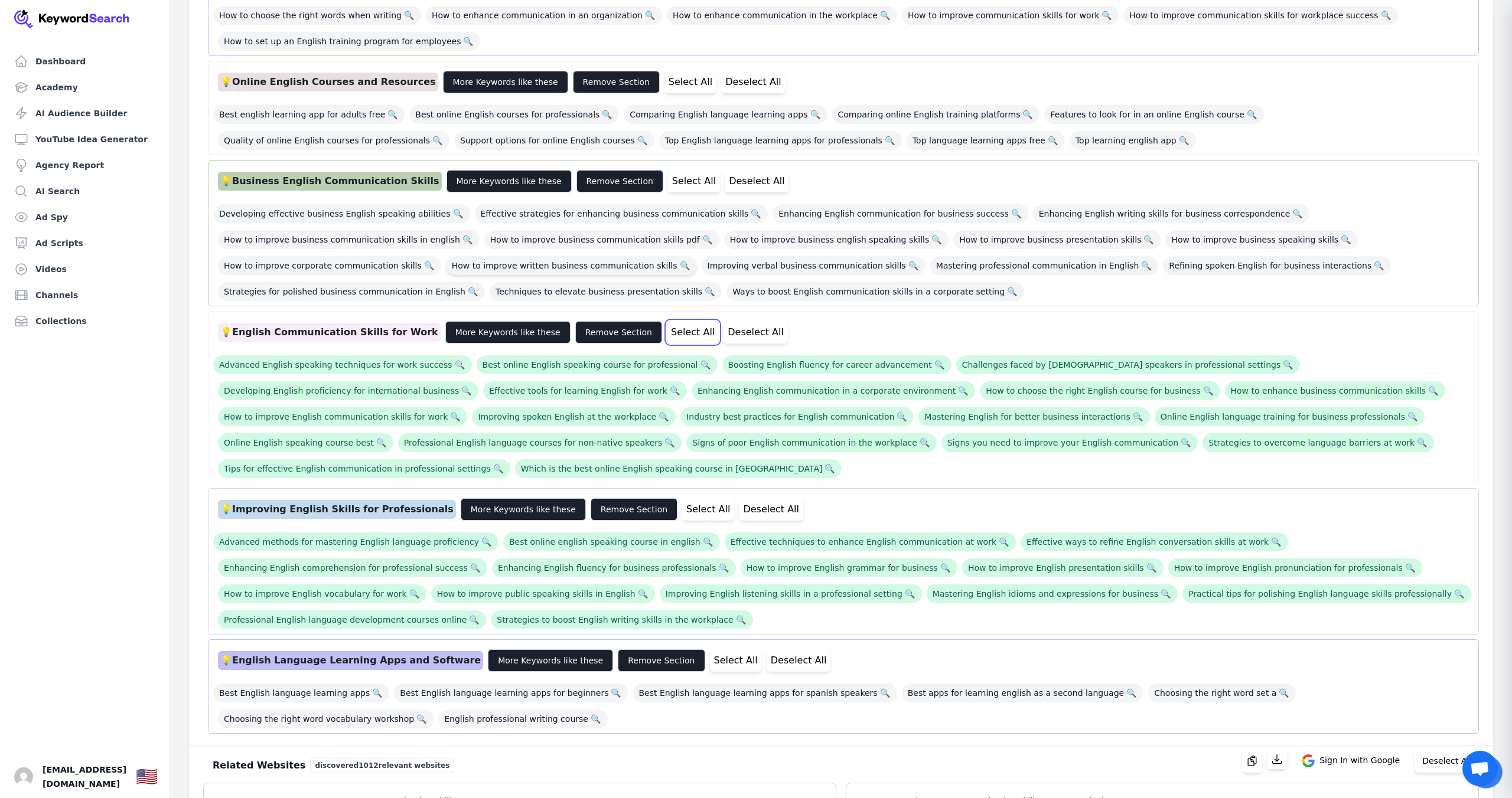
scroll to position [485, 0]
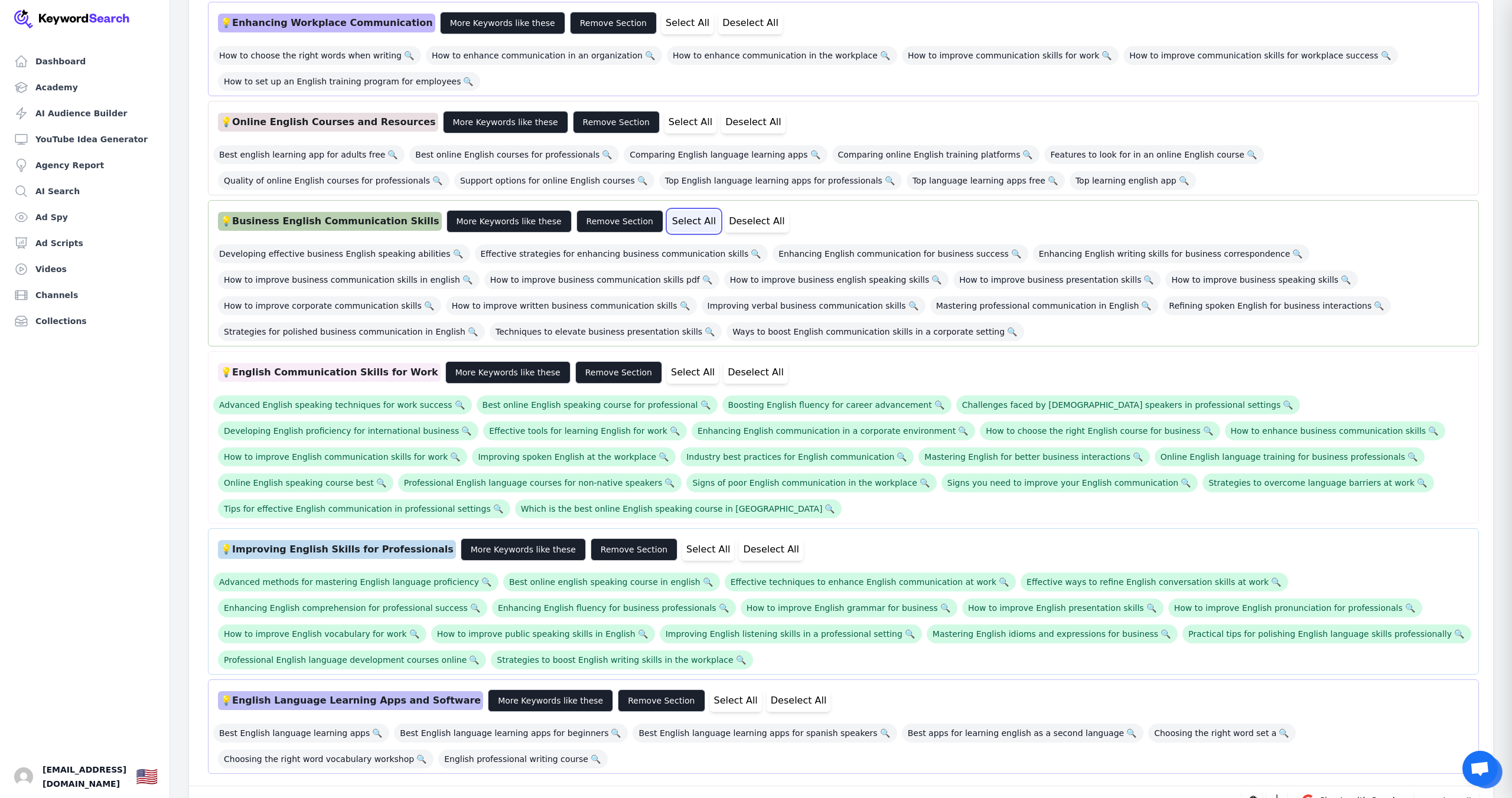
click at [668, 219] on button "Select All" at bounding box center [694, 221] width 52 height 22
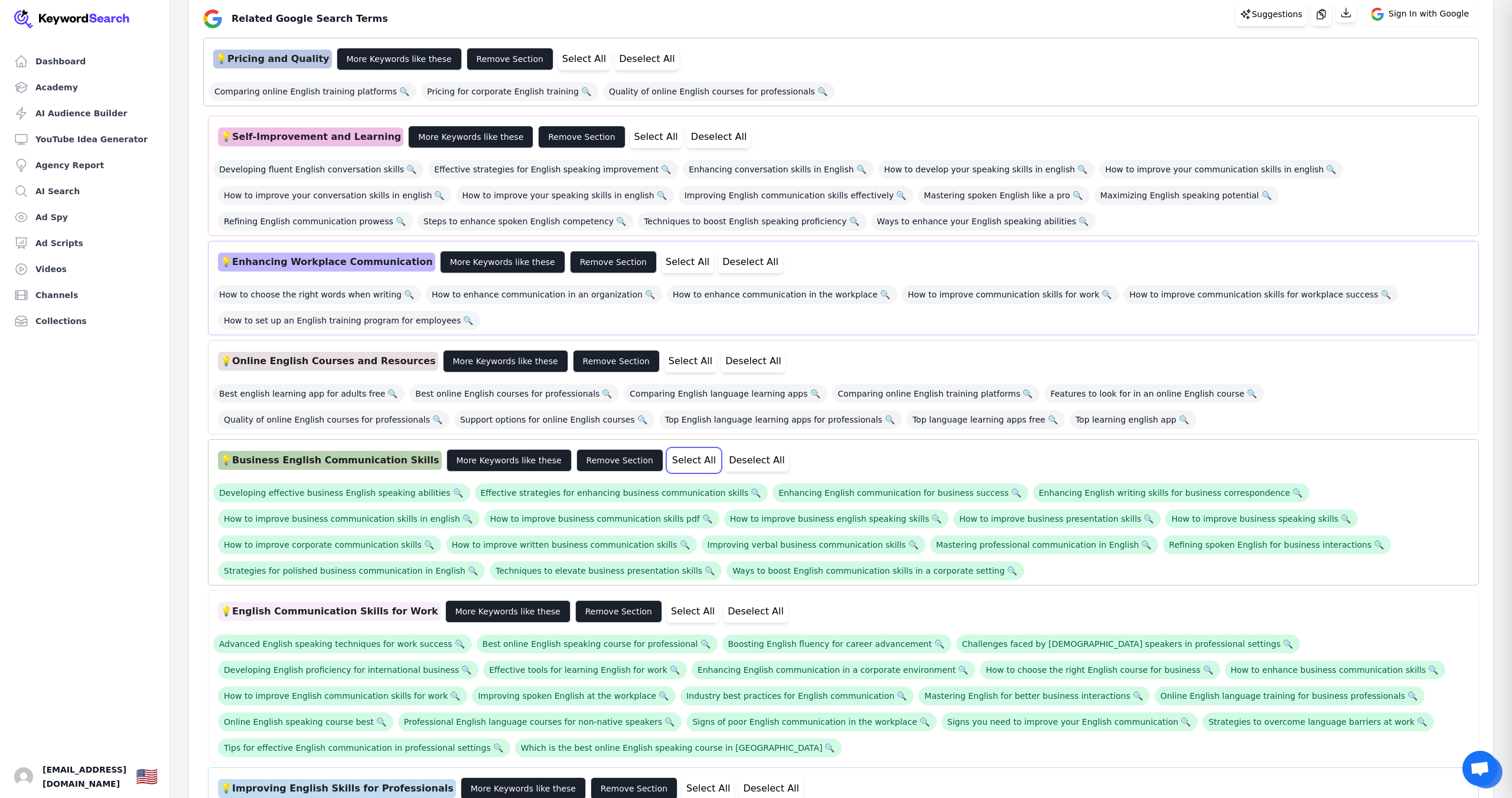
scroll to position [237, 0]
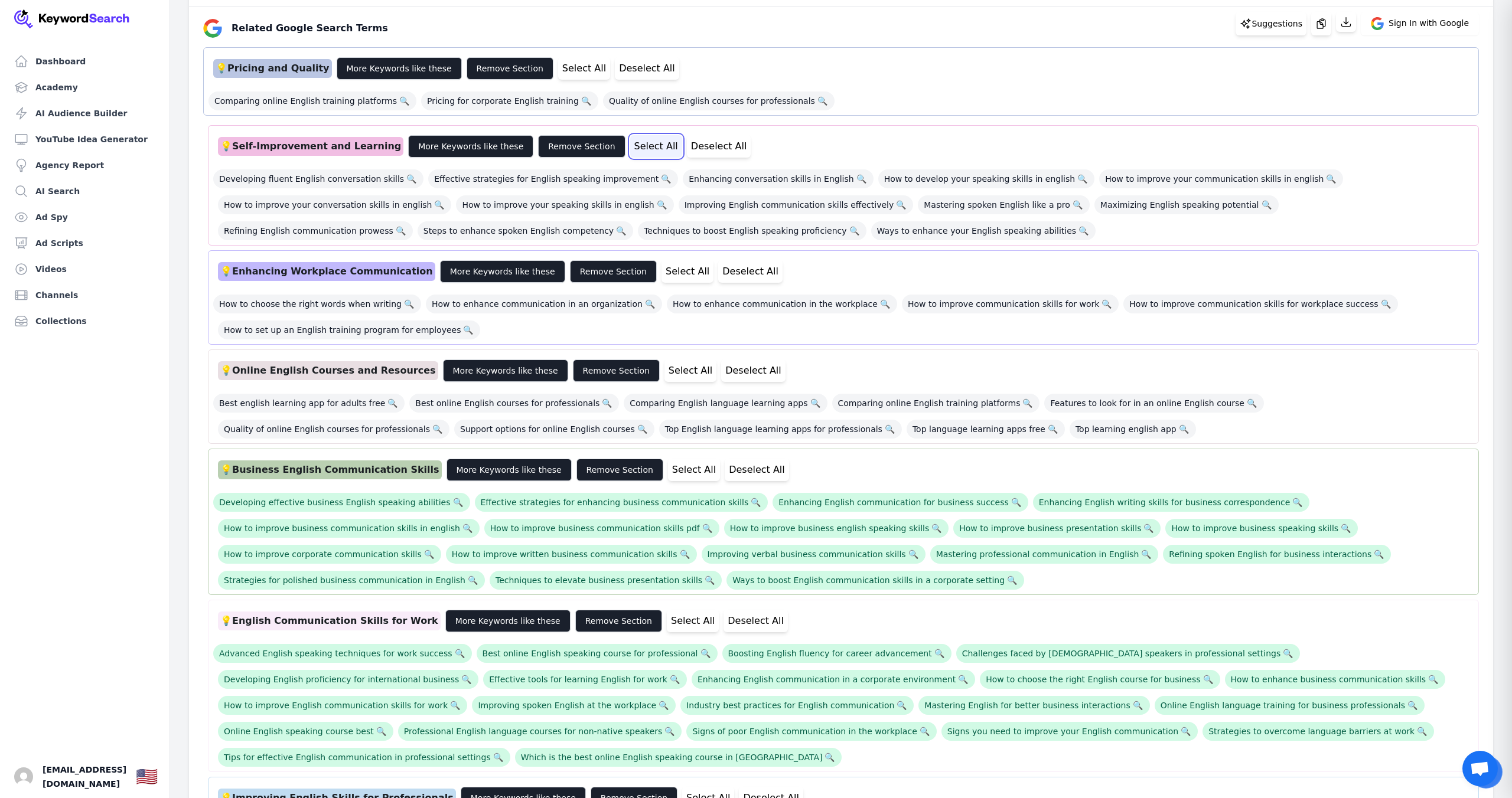
click at [630, 142] on button "Select All" at bounding box center [656, 146] width 52 height 22
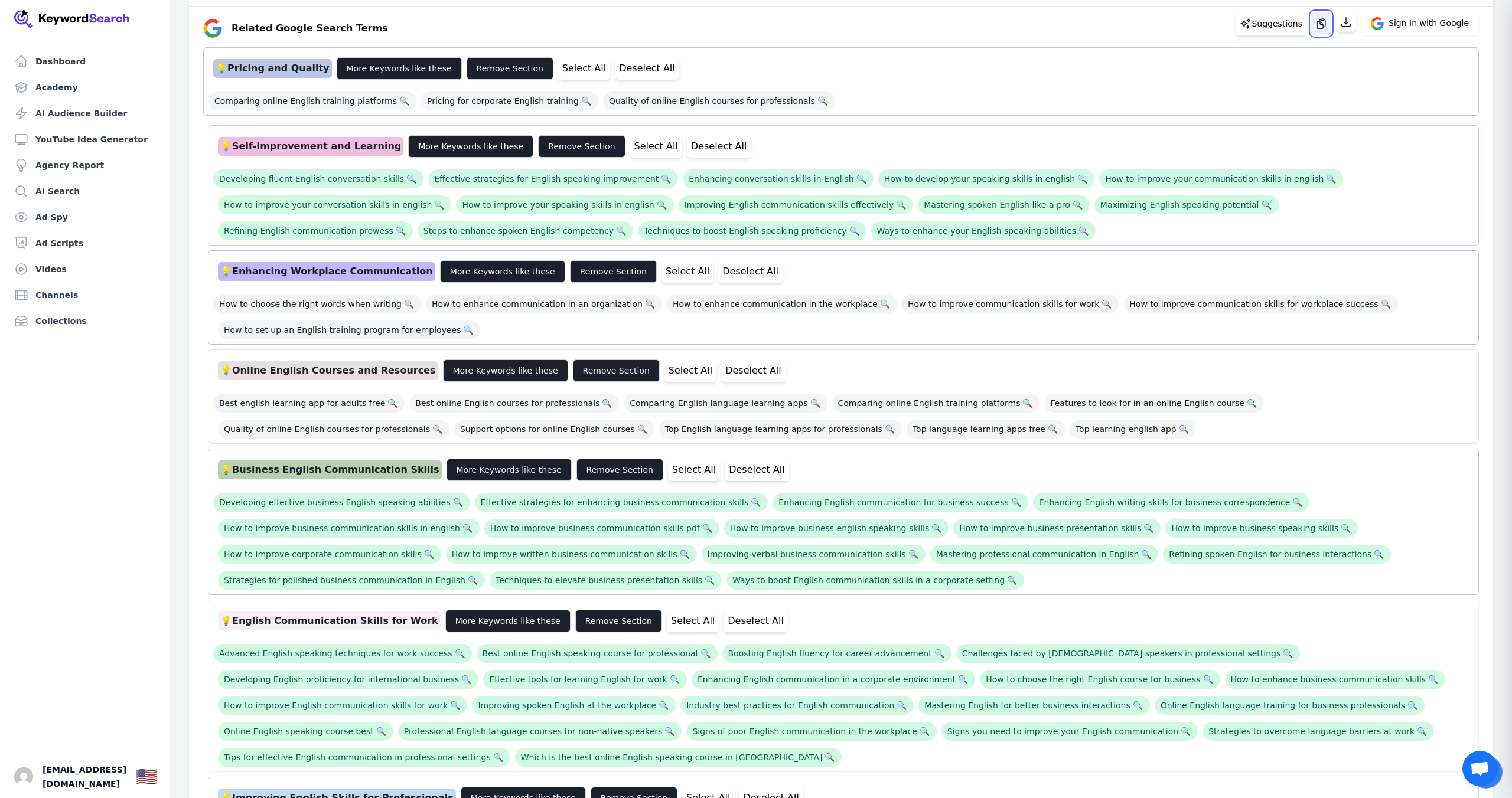
click at [1325, 24] on icon "button" at bounding box center [1320, 23] width 11 height 11
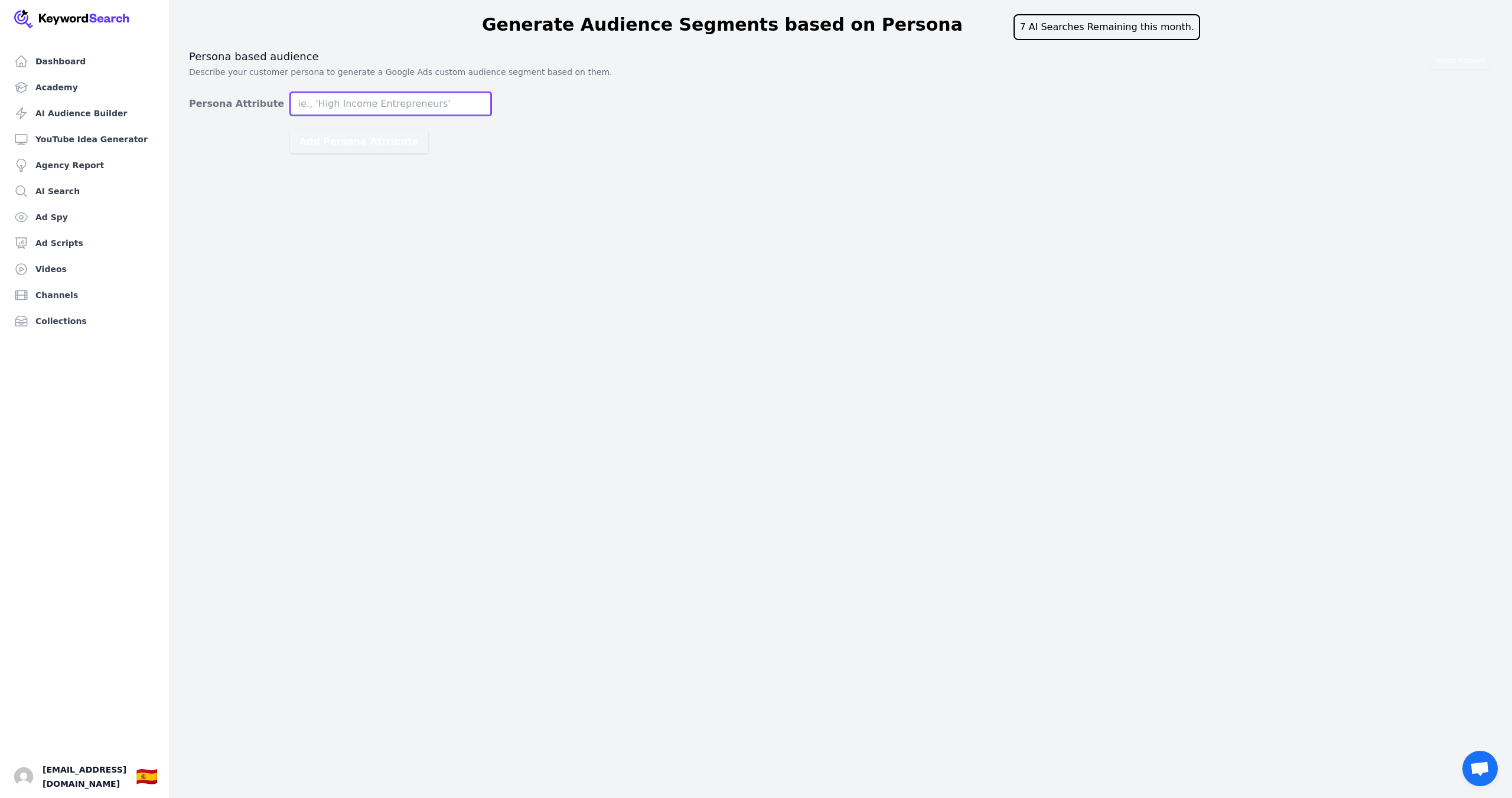
click at [385, 102] on input "Persona Attribute" at bounding box center [390, 104] width 201 height 24
type input "P"
type input "p"
type input "poder adquisitivo medio y alto que esté buscando mejorar su inglés a nivel prof…"
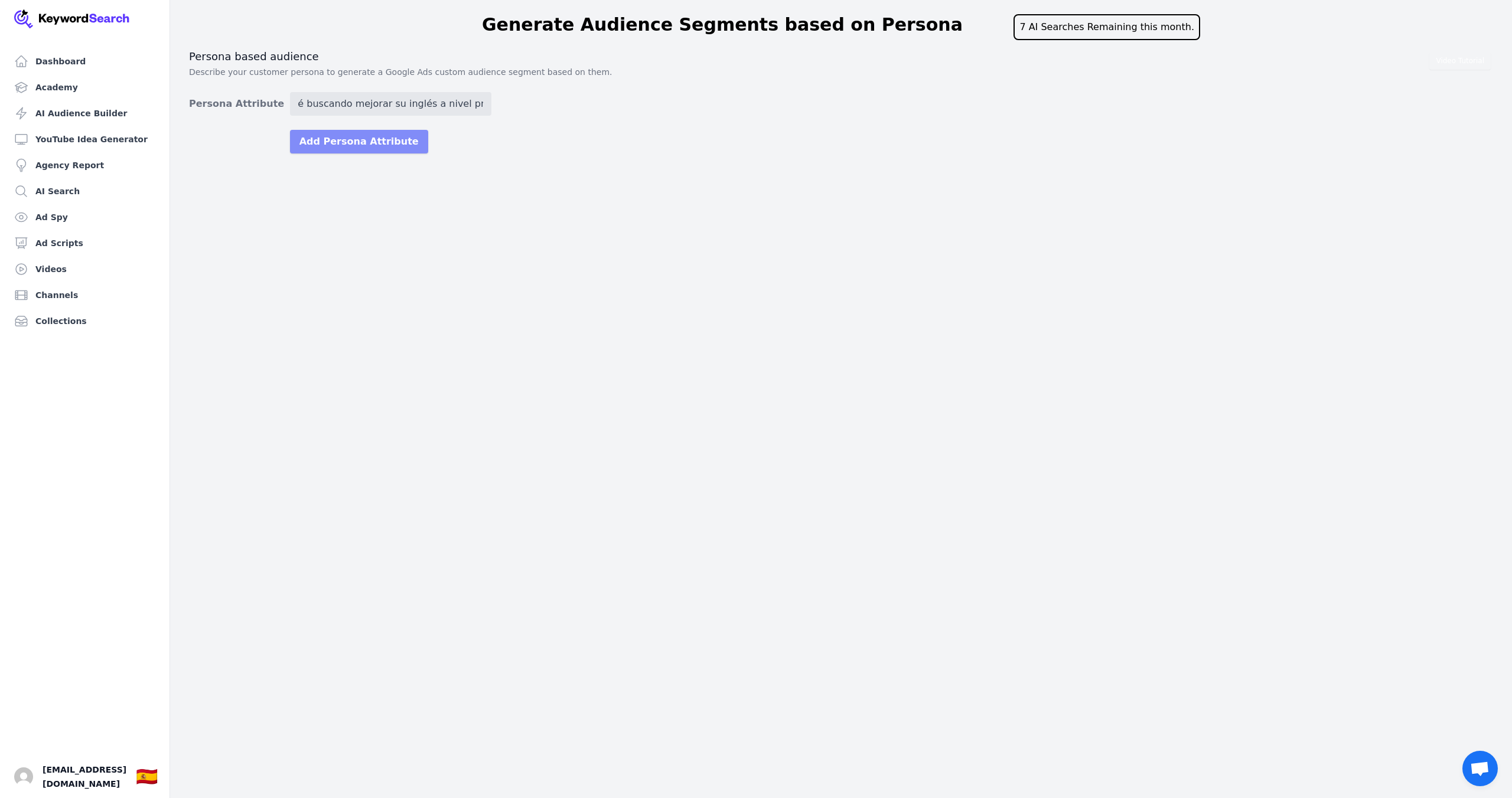
scroll to position [0, 0]
click at [329, 147] on button "Add Persona Attribute" at bounding box center [359, 141] width 138 height 24
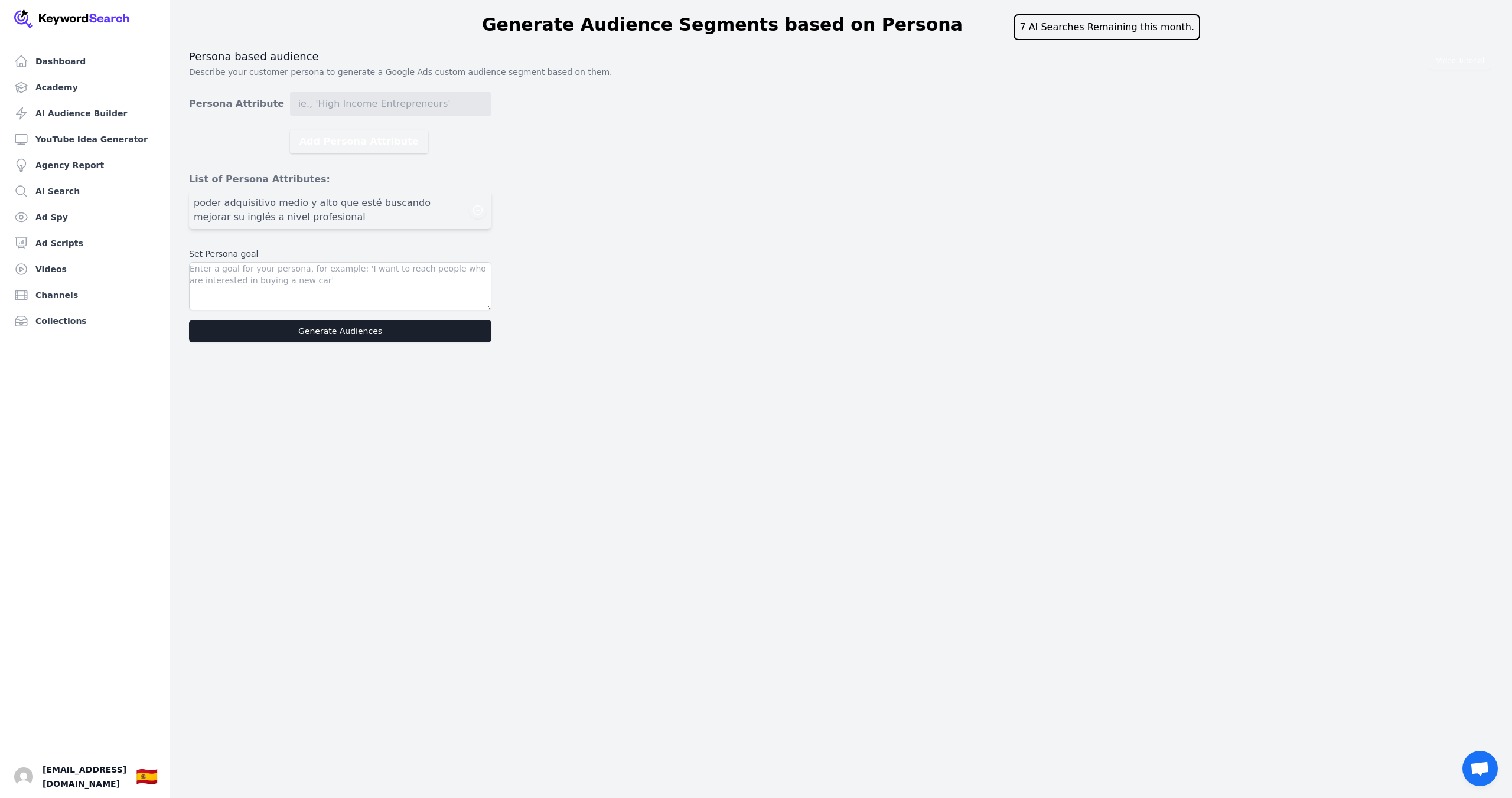
click at [310, 218] on span "poder adquisitivo medio y alto que esté buscando mejorar su inglés a nivel prof…" at bounding box center [331, 209] width 275 height 28
drag, startPoint x: 334, startPoint y: 219, endPoint x: 193, endPoint y: 204, distance: 141.8
click at [193, 204] on li "poder adquisitivo medio y alto que esté buscando mejorar su inglés a nivel prof…" at bounding box center [340, 209] width 303 height 37
copy span "poder adquisitivo medio y alto que esté buscando mejorar su inglés a nivel prof…"
click at [479, 212] on icon "button" at bounding box center [477, 209] width 11 height 11
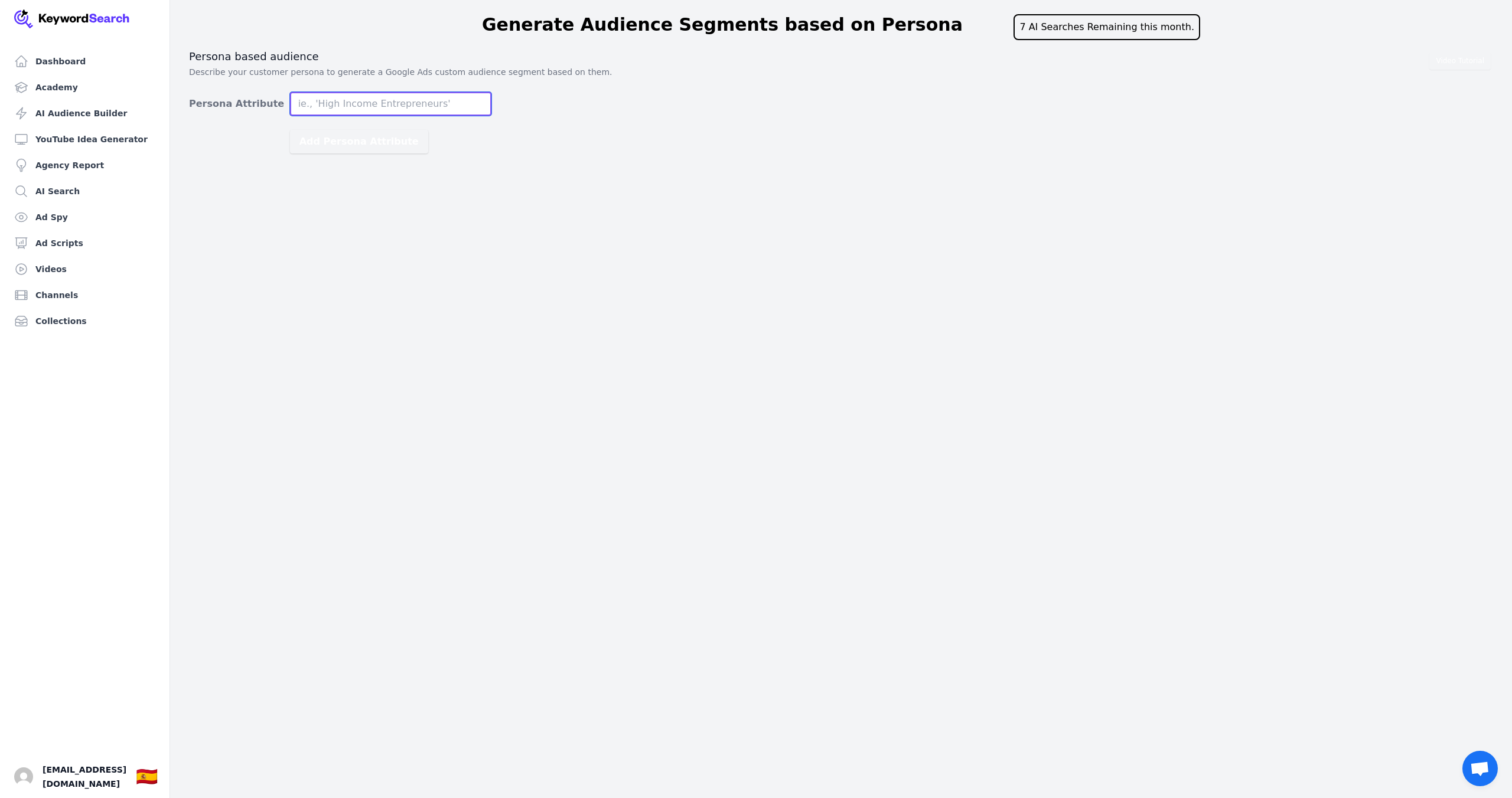
click at [351, 106] on input "Persona Attribute" at bounding box center [390, 104] width 201 height 24
paste input "poder adquisitivo medio y alto que esté buscando mejorar su inglés a nivel prof…"
drag, startPoint x: 317, startPoint y: 105, endPoint x: 248, endPoint y: 105, distance: 69.0
click at [248, 105] on div "Persona Attribute quiero buscar personas que poder adquisitivo medio y alto que…" at bounding box center [340, 104] width 303 height 24
click at [406, 105] on input "quiero buscar personas que poder adquisitivo medio y alto que esté buscando mej…" at bounding box center [390, 104] width 201 height 24
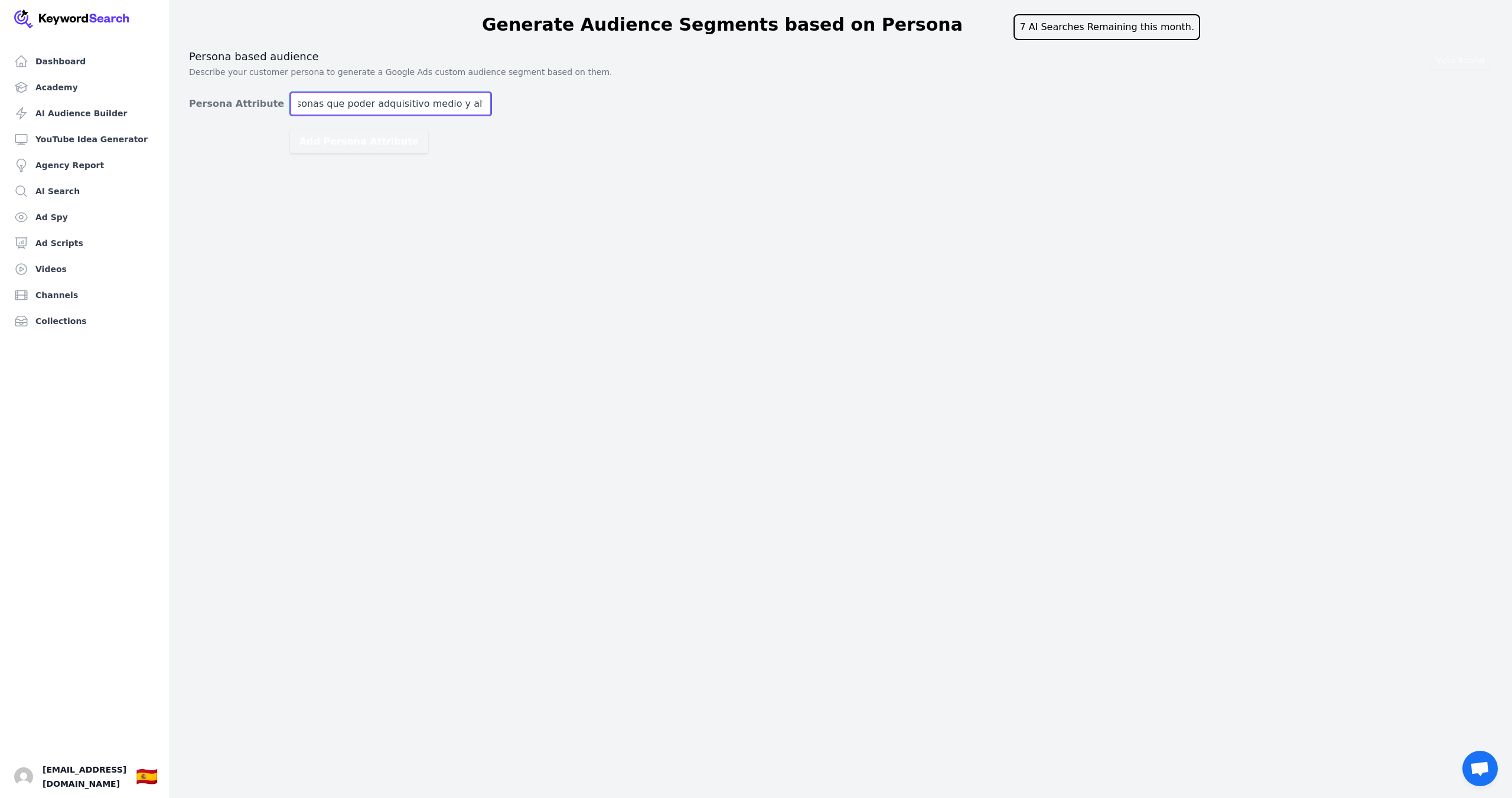
scroll to position [0, 304]
drag, startPoint x: 420, startPoint y: 104, endPoint x: 526, endPoint y: 110, distance: 106.2
click at [526, 110] on div "Video Tutorial Persona based audience Describe your customer persona to generat…" at bounding box center [841, 102] width 1304 height 104
type input "quiero buscar personas que quieran mejorar su inglés a nivel profesional, mejor…"
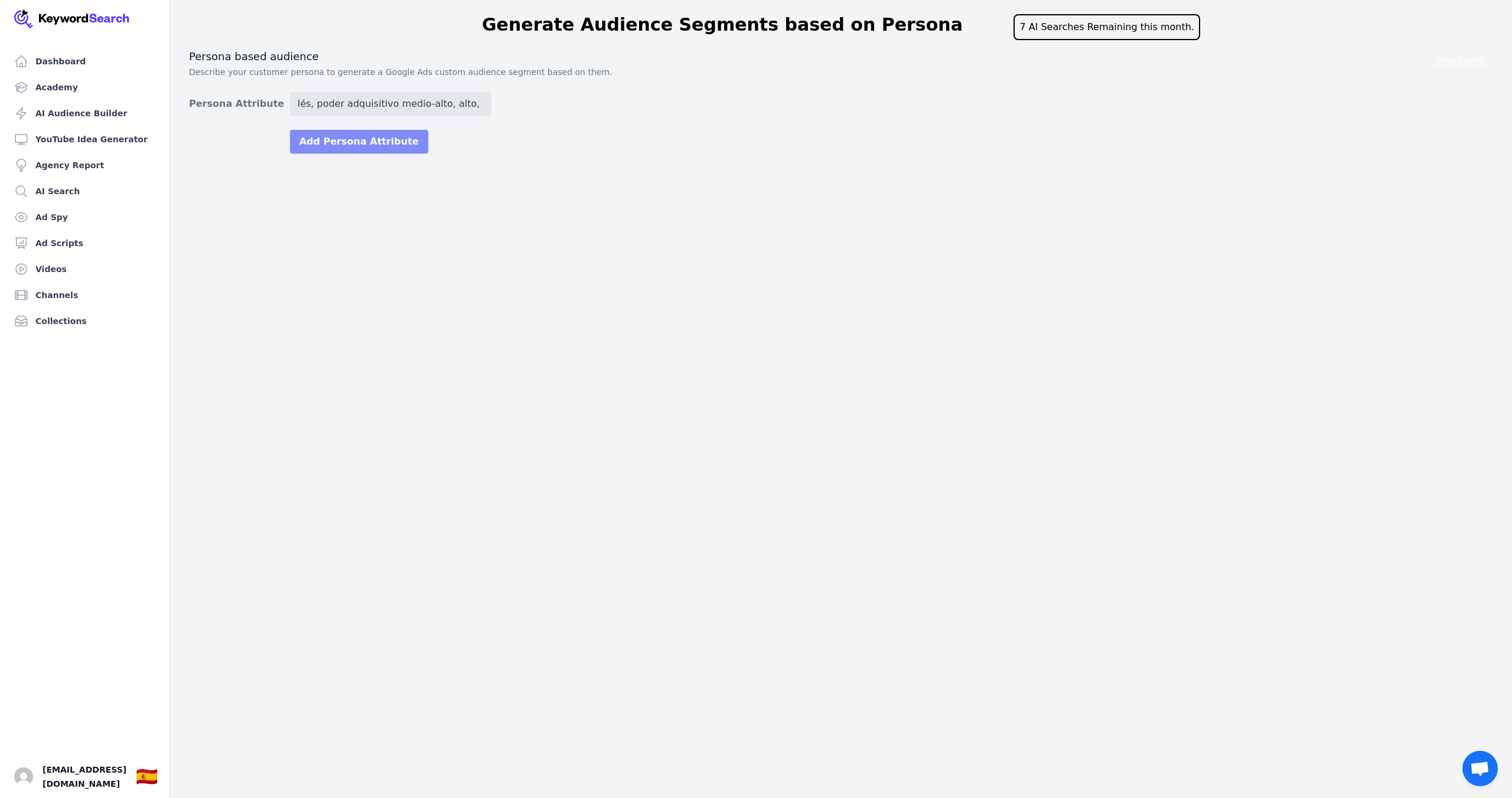
scroll to position [0, 0]
click at [352, 142] on button "Add Persona Attribute" at bounding box center [359, 141] width 138 height 24
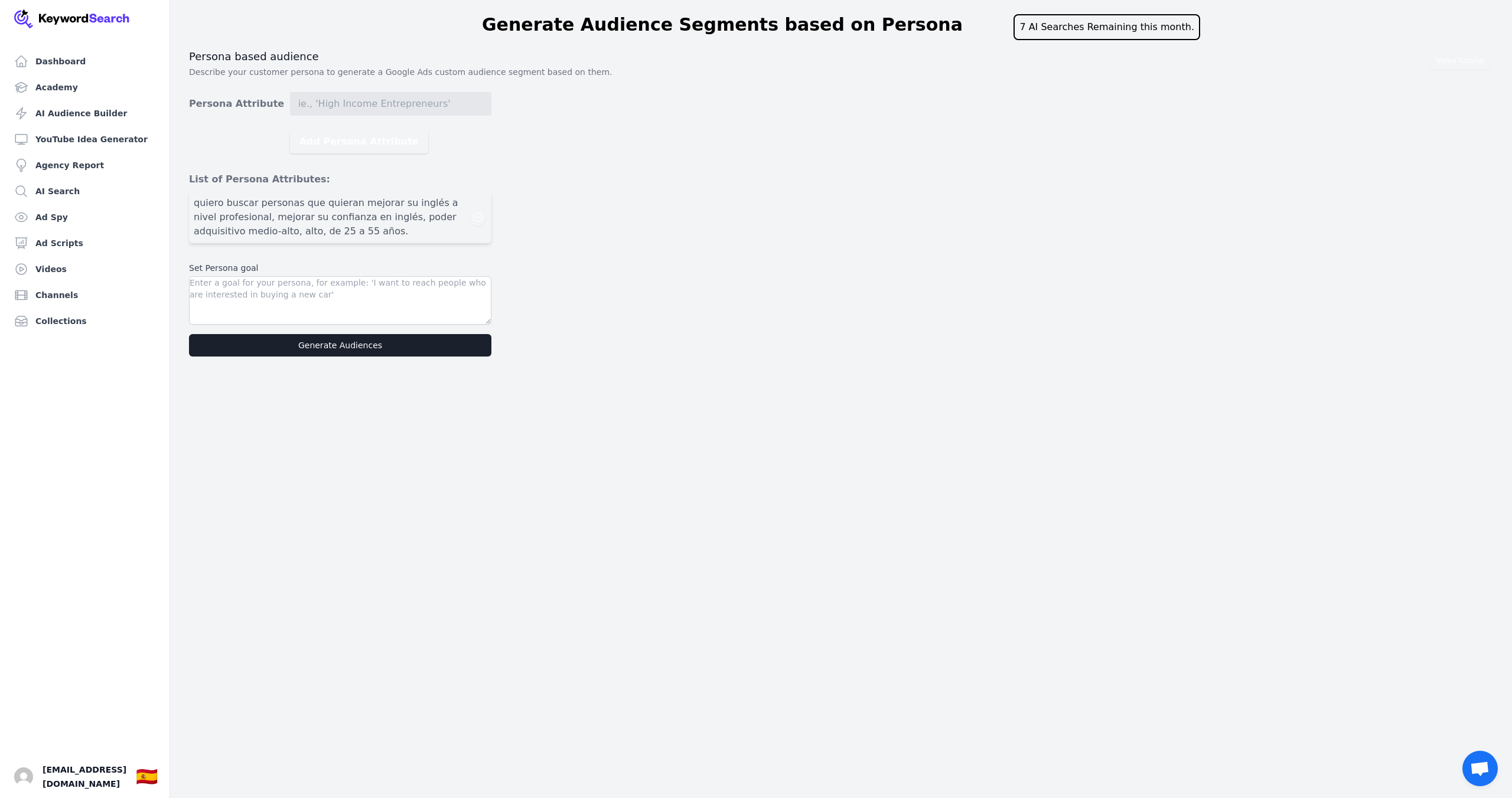
click at [348, 225] on span "quiero buscar personas que quieran mejorar su inglés a nivel profesional, mejor…" at bounding box center [331, 217] width 275 height 43
click at [364, 216] on span "quiero buscar personas que quieran mejorar su inglés a nivel profesional, mejor…" at bounding box center [331, 217] width 275 height 43
click at [321, 290] on textarea at bounding box center [340, 300] width 303 height 48
drag, startPoint x: 352, startPoint y: 232, endPoint x: 185, endPoint y: 192, distance: 171.7
click at [184, 191] on div "Video Tutorial Persona based audience Describe your customer persona to generat…" at bounding box center [840, 203] width 1342 height 307
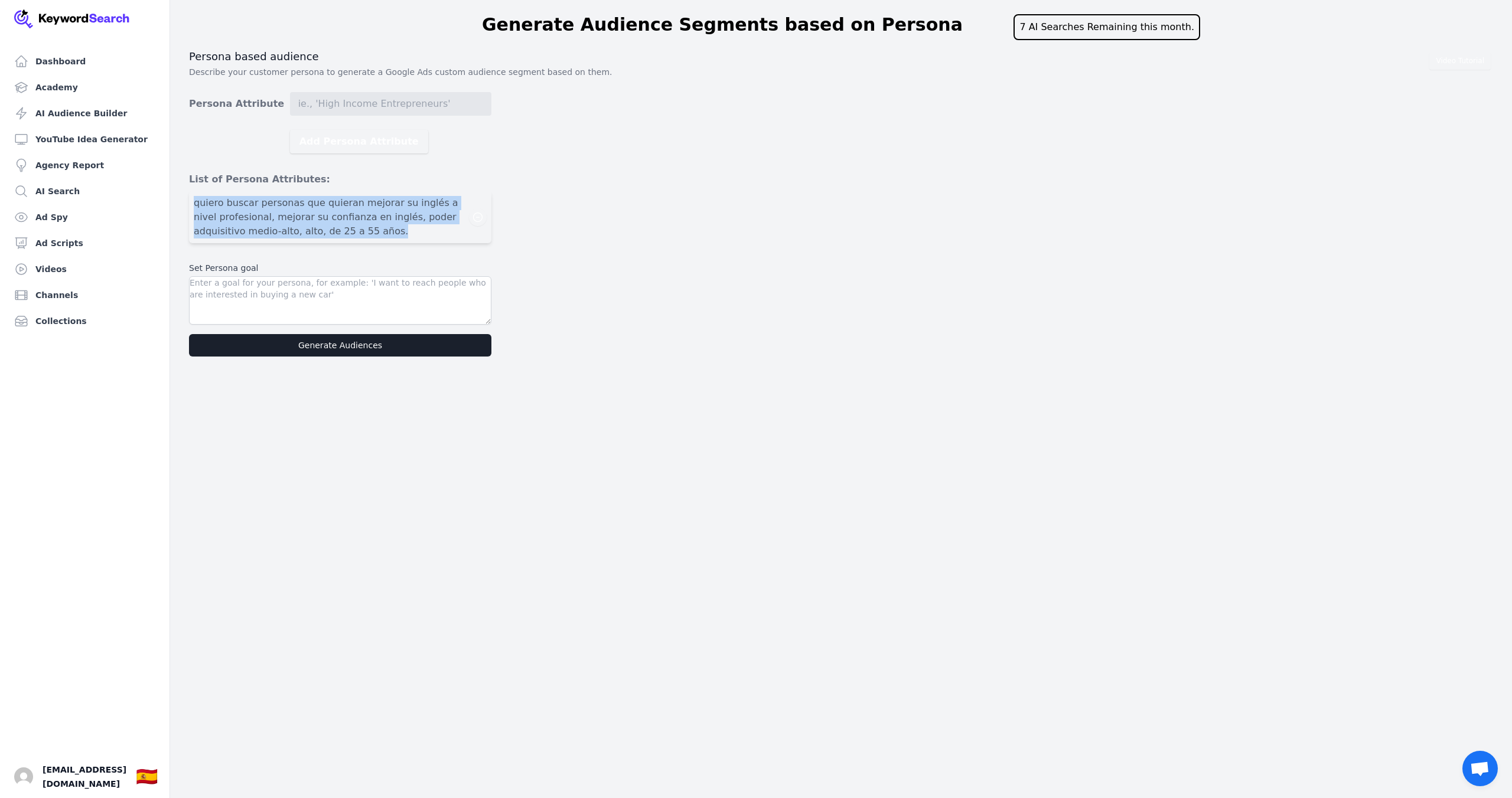
copy span "quiero buscar personas que quieran mejorar su inglés a nivel profesional, mejor…"
click at [219, 292] on textarea at bounding box center [340, 300] width 303 height 48
paste textarea "quiero buscar personas que quieran mejorar su inglés a nivel profesional, mejor…"
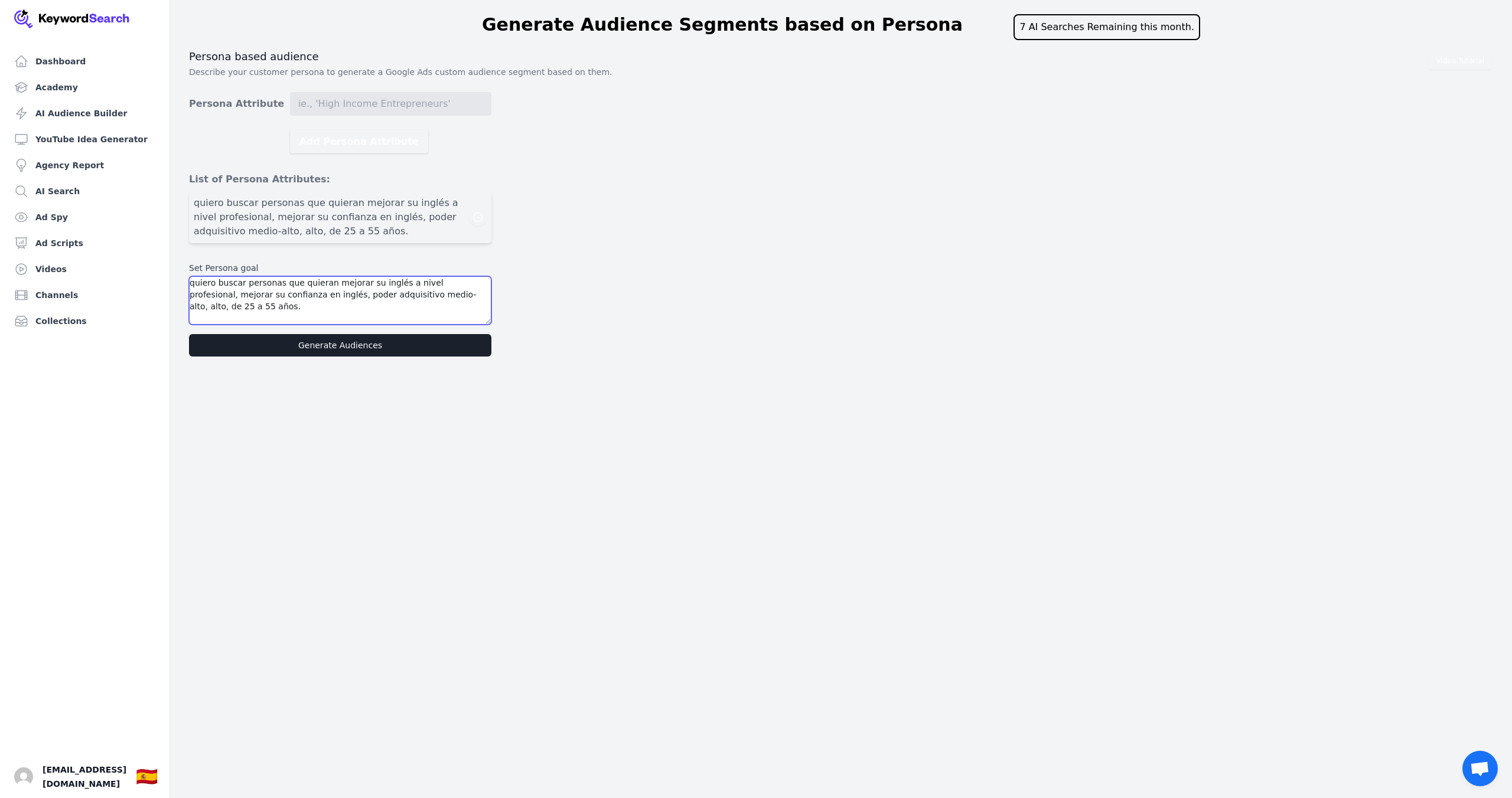
type textarea "quiero buscar personas que quieran mejorar su inglés a nivel profesional, mejor…"
drag, startPoint x: 349, startPoint y: 232, endPoint x: 199, endPoint y: 206, distance: 152.2
click at [199, 206] on span "quiero buscar personas que quieran mejorar su inglés a nivel profesional, mejor…" at bounding box center [331, 217] width 275 height 43
drag, startPoint x: 345, startPoint y: 230, endPoint x: 191, endPoint y: 202, distance: 156.5
click at [191, 202] on li "quiero buscar personas que quieran mejorar su inglés a nivel profesional, mejor…" at bounding box center [340, 217] width 303 height 52
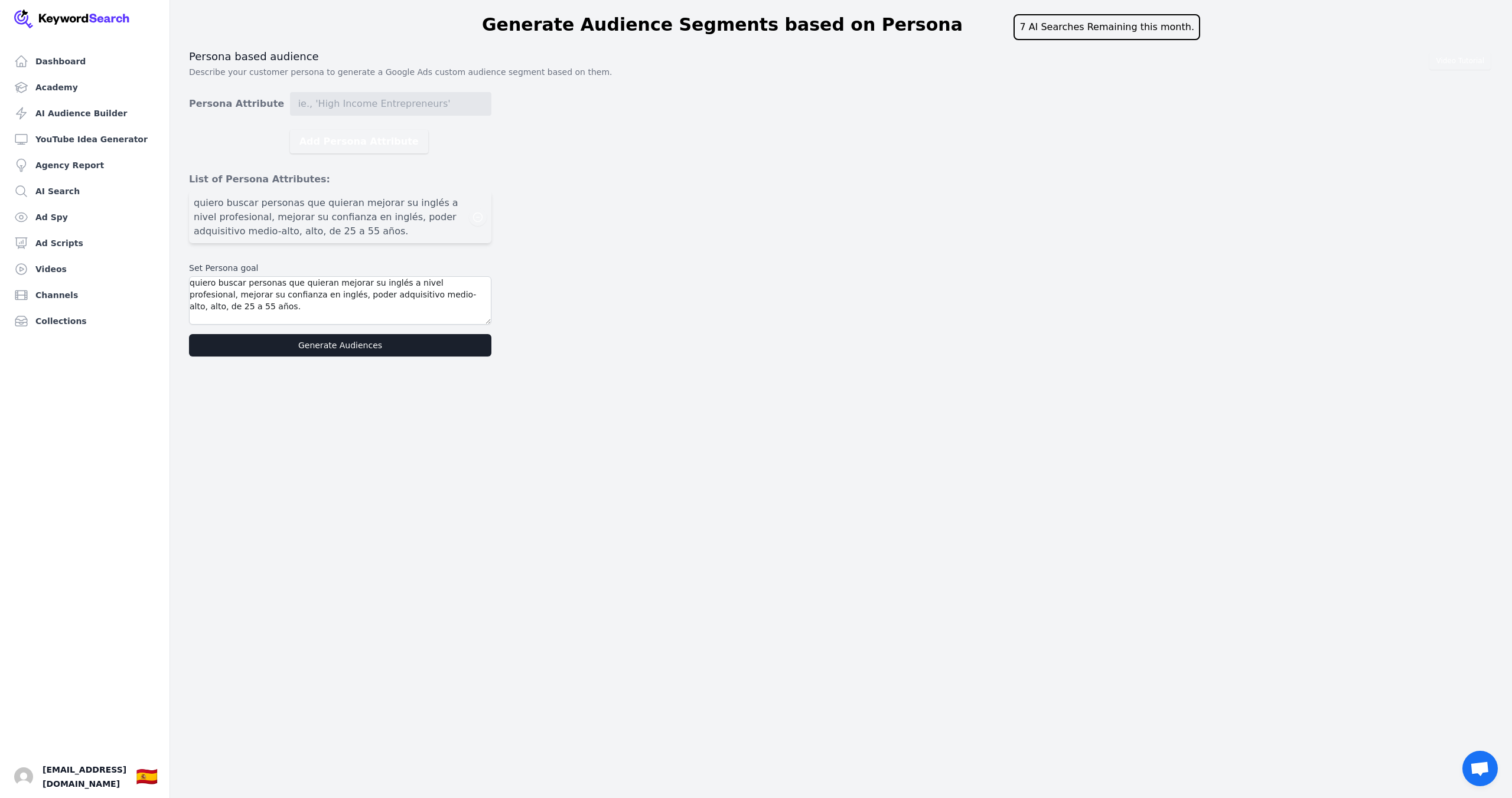
click at [330, 244] on ul "quiero buscar personas que quieran mejorar su inglés a nivel profesional, mejor…" at bounding box center [340, 219] width 303 height 66
drag, startPoint x: 324, startPoint y: 230, endPoint x: 192, endPoint y: 201, distance: 135.1
click at [192, 201] on li "quiero buscar personas que quieran mejorar su inglés a nivel profesional, mejor…" at bounding box center [340, 217] width 303 height 52
click at [478, 216] on icon "button" at bounding box center [477, 217] width 11 height 11
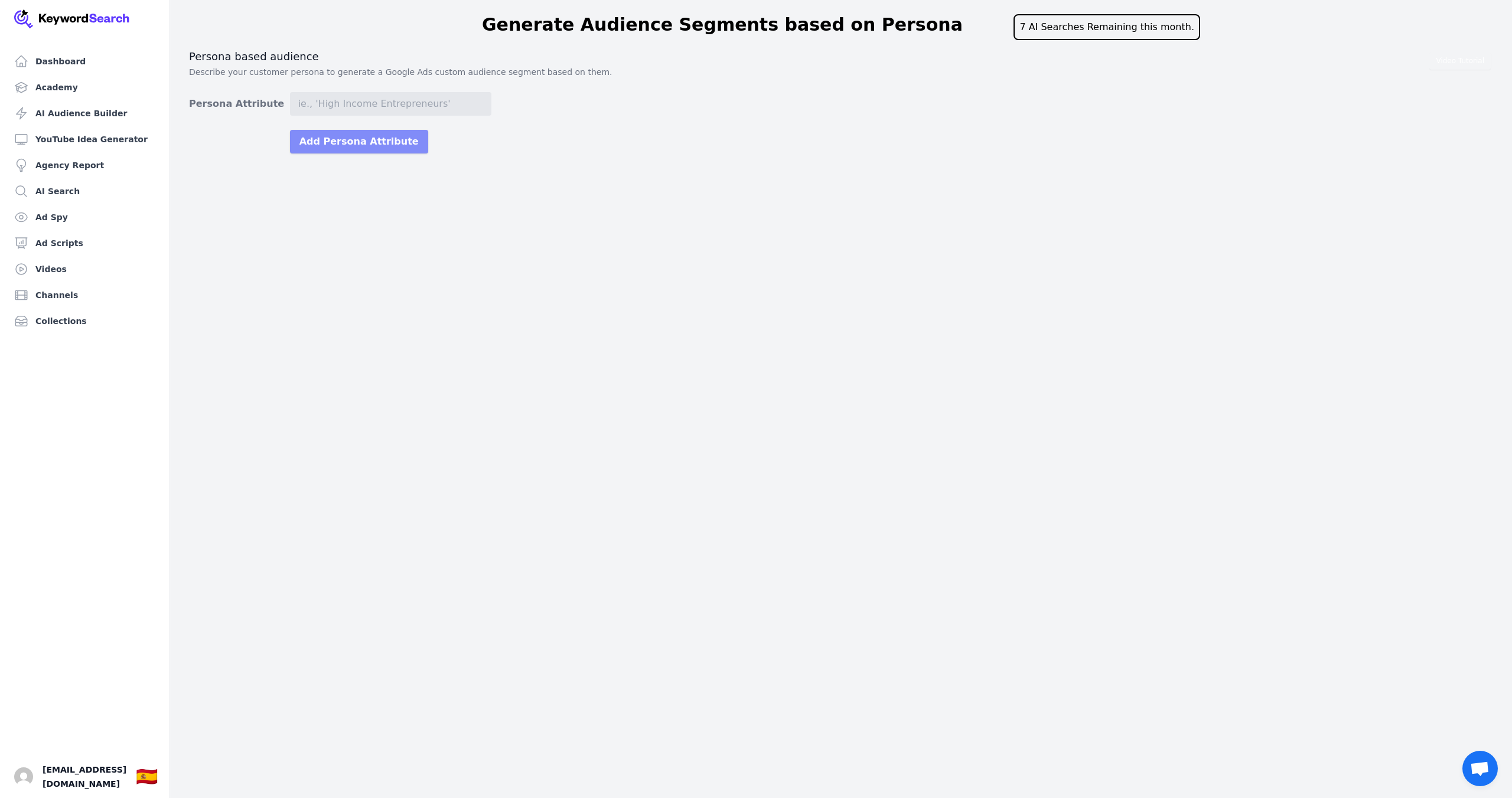
click at [352, 146] on button "Add Persona Attribute" at bounding box center [359, 141] width 138 height 24
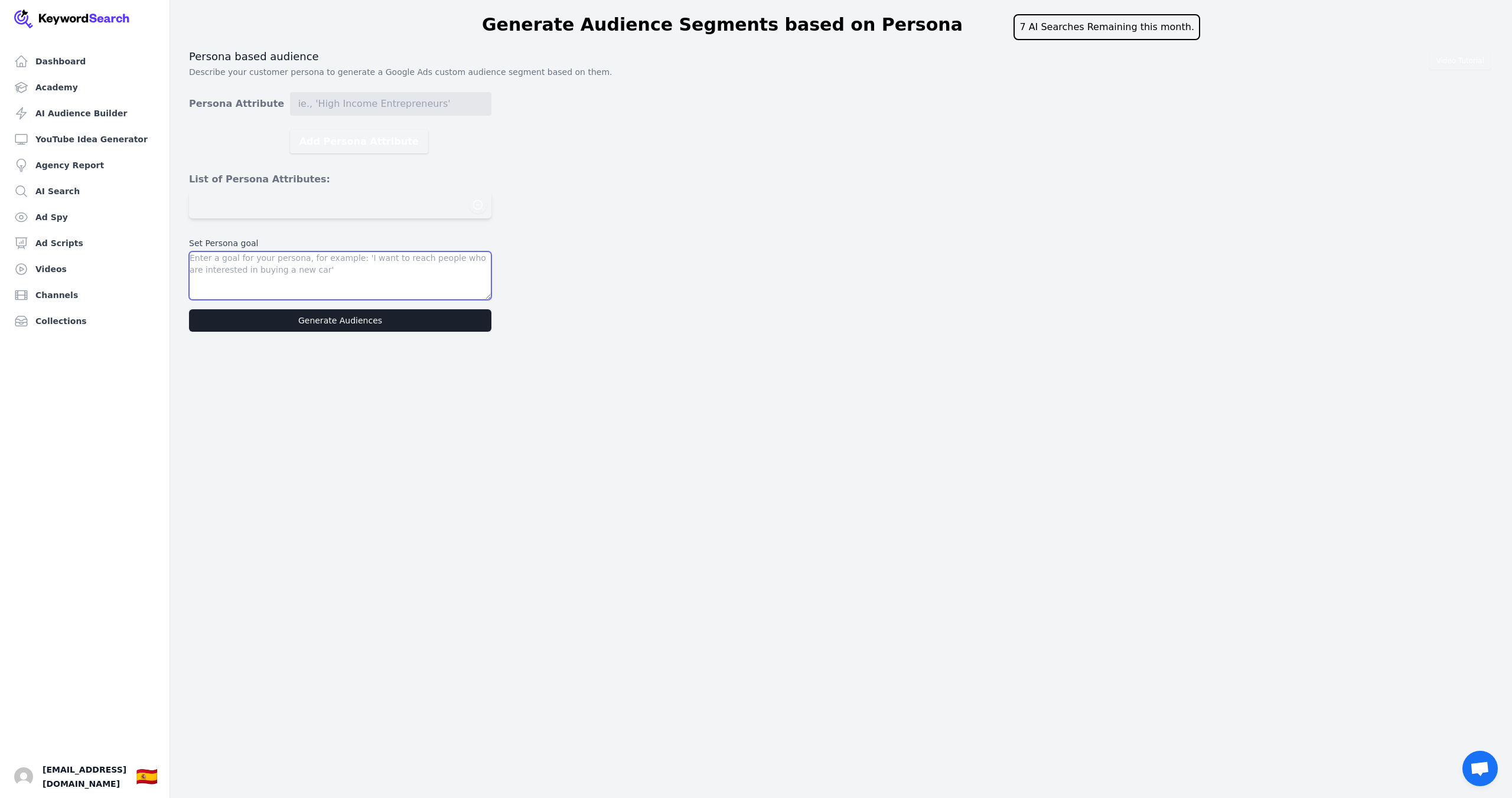
click at [257, 267] on textarea at bounding box center [340, 275] width 303 height 48
paste textarea "quiero buscar personas que quieran mejorar su inglés a nivel profesional, mejor…"
type textarea "quiero buscar personas que quieran mejorar su inglés a nivel profesional, mejor…"
click at [253, 201] on div at bounding box center [339, 204] width 293 height 18
click at [245, 206] on div at bounding box center [339, 204] width 293 height 18
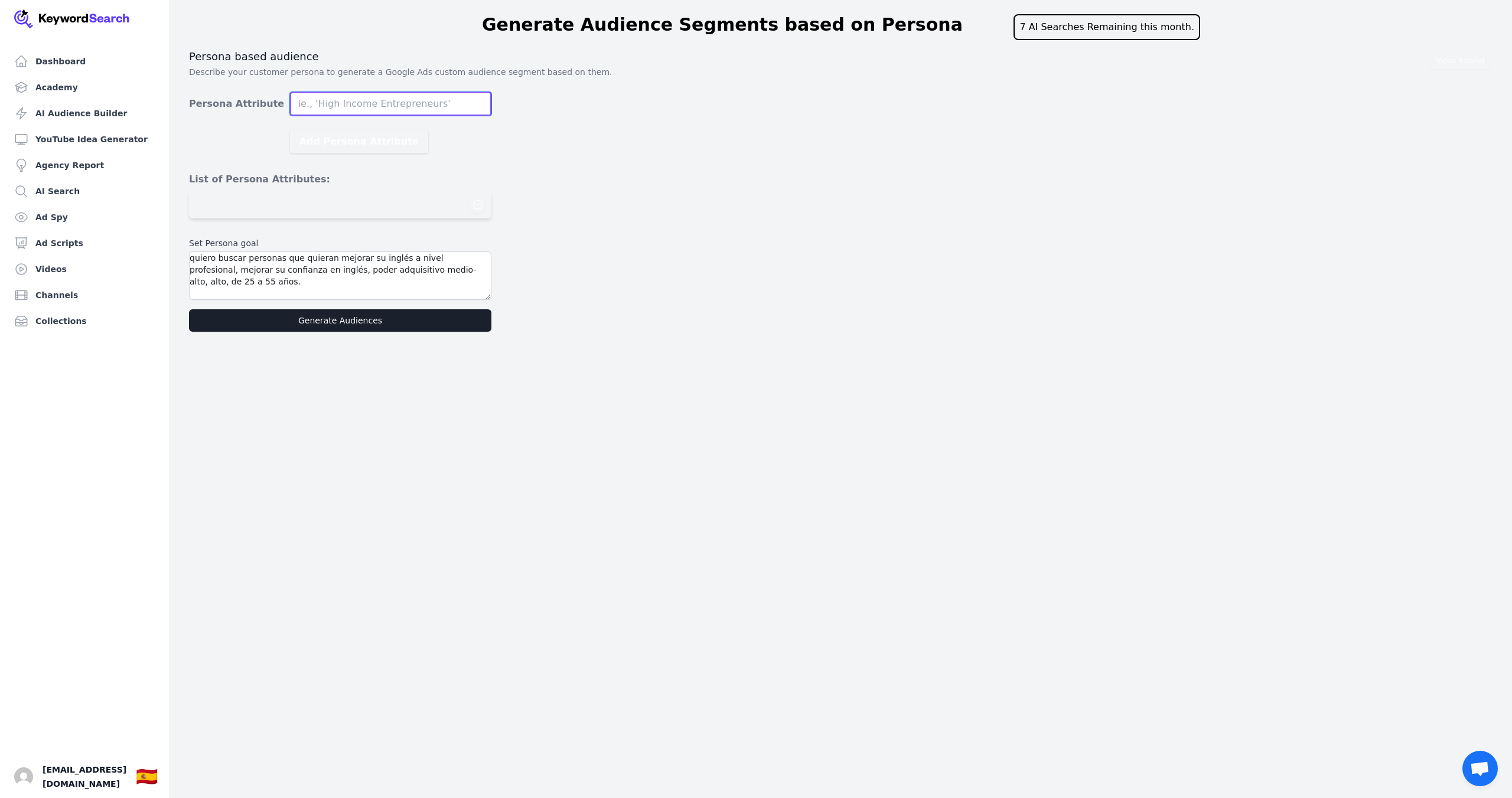
click at [323, 108] on input "Persona Attribute" at bounding box center [390, 104] width 201 height 24
type input "emprendedores con alto poder adquisitivo"
click at [318, 138] on button "Add Persona Attribute" at bounding box center [359, 141] width 138 height 24
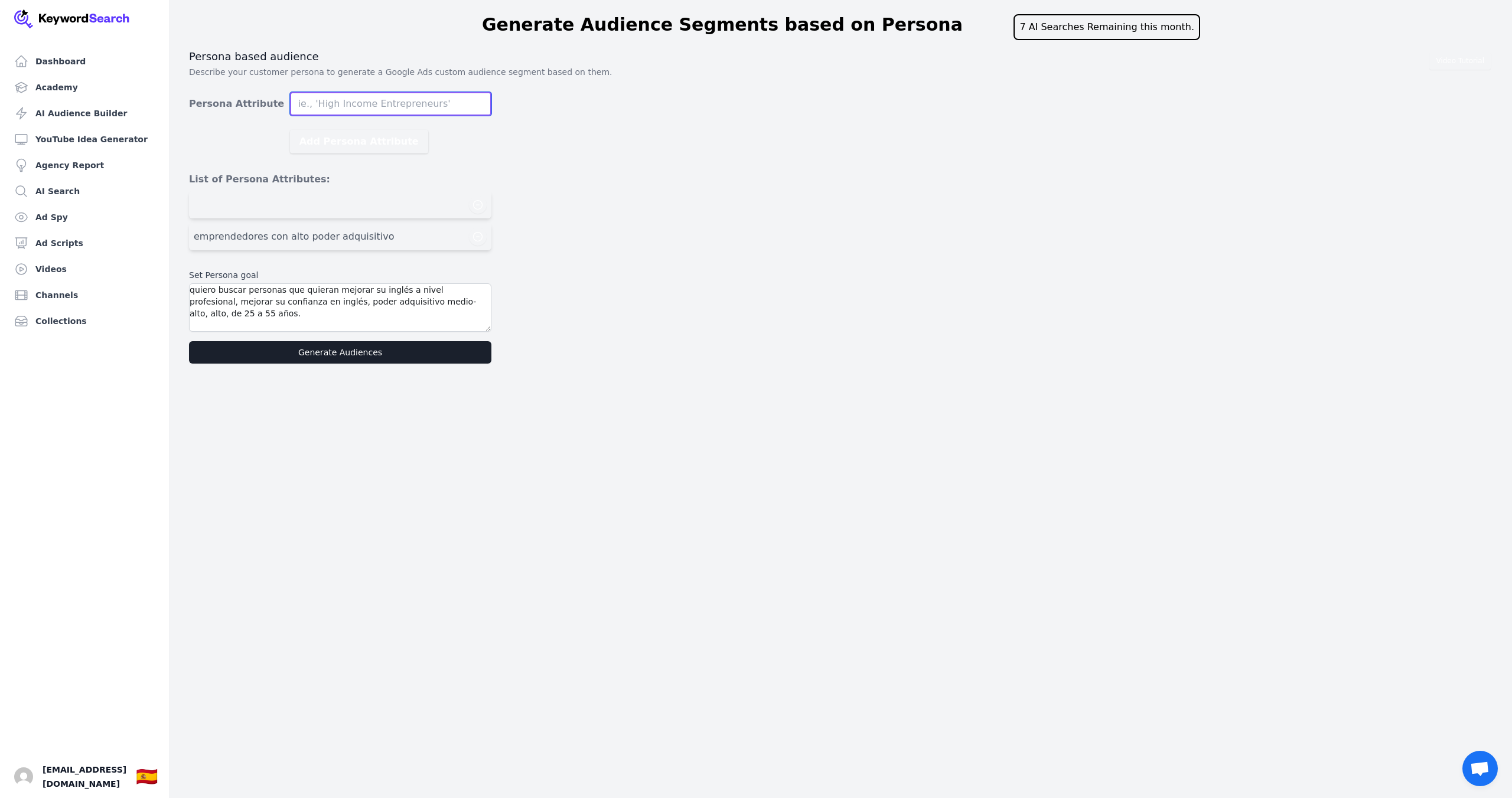
click at [396, 105] on input "Persona Attribute" at bounding box center [390, 104] width 201 height 24
type input "directores de empresa"
click at [362, 139] on button "Add Persona Attribute" at bounding box center [359, 141] width 138 height 24
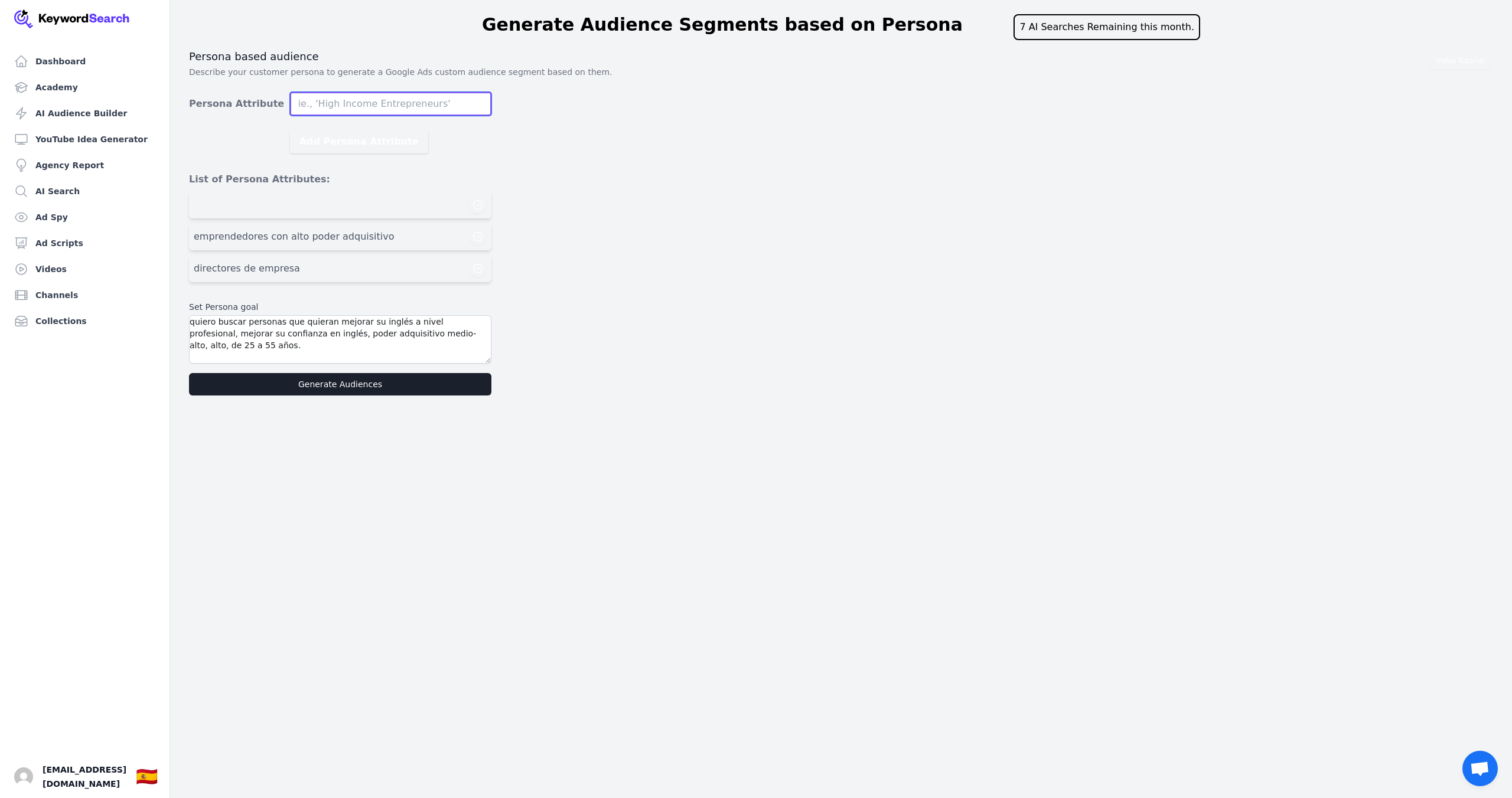
click at [380, 97] on input "Persona Attribute" at bounding box center [390, 104] width 201 height 24
type input "t"
type input "artistas conocidos"
drag, startPoint x: 384, startPoint y: 104, endPoint x: 271, endPoint y: 95, distance: 113.4
click at [271, 95] on div "Persona Attribute artistas conocidos" at bounding box center [340, 104] width 303 height 24
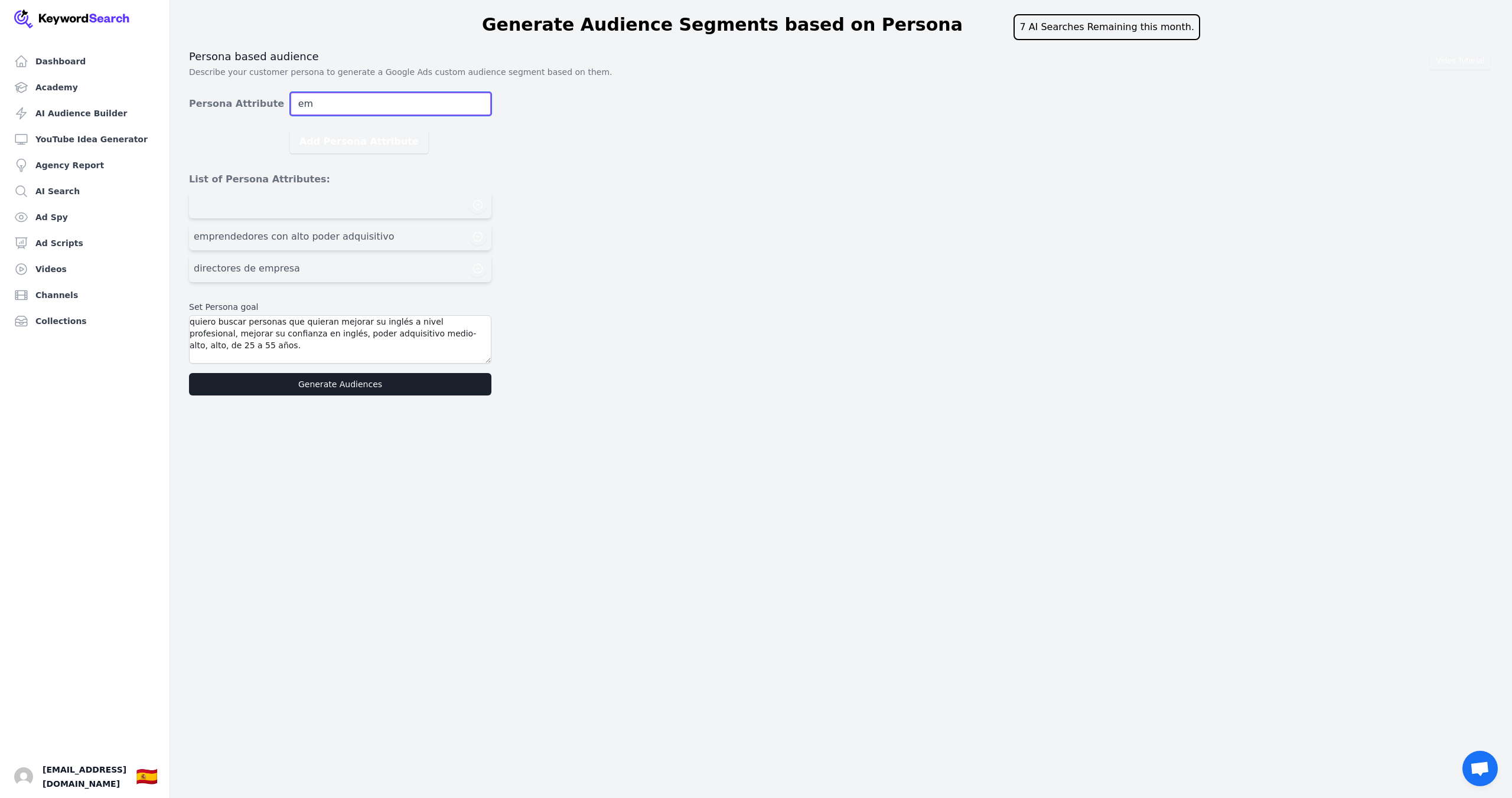
type input "e"
type input "personas con estudios superiores"
click at [307, 139] on button "Add Persona Attribute" at bounding box center [359, 141] width 138 height 24
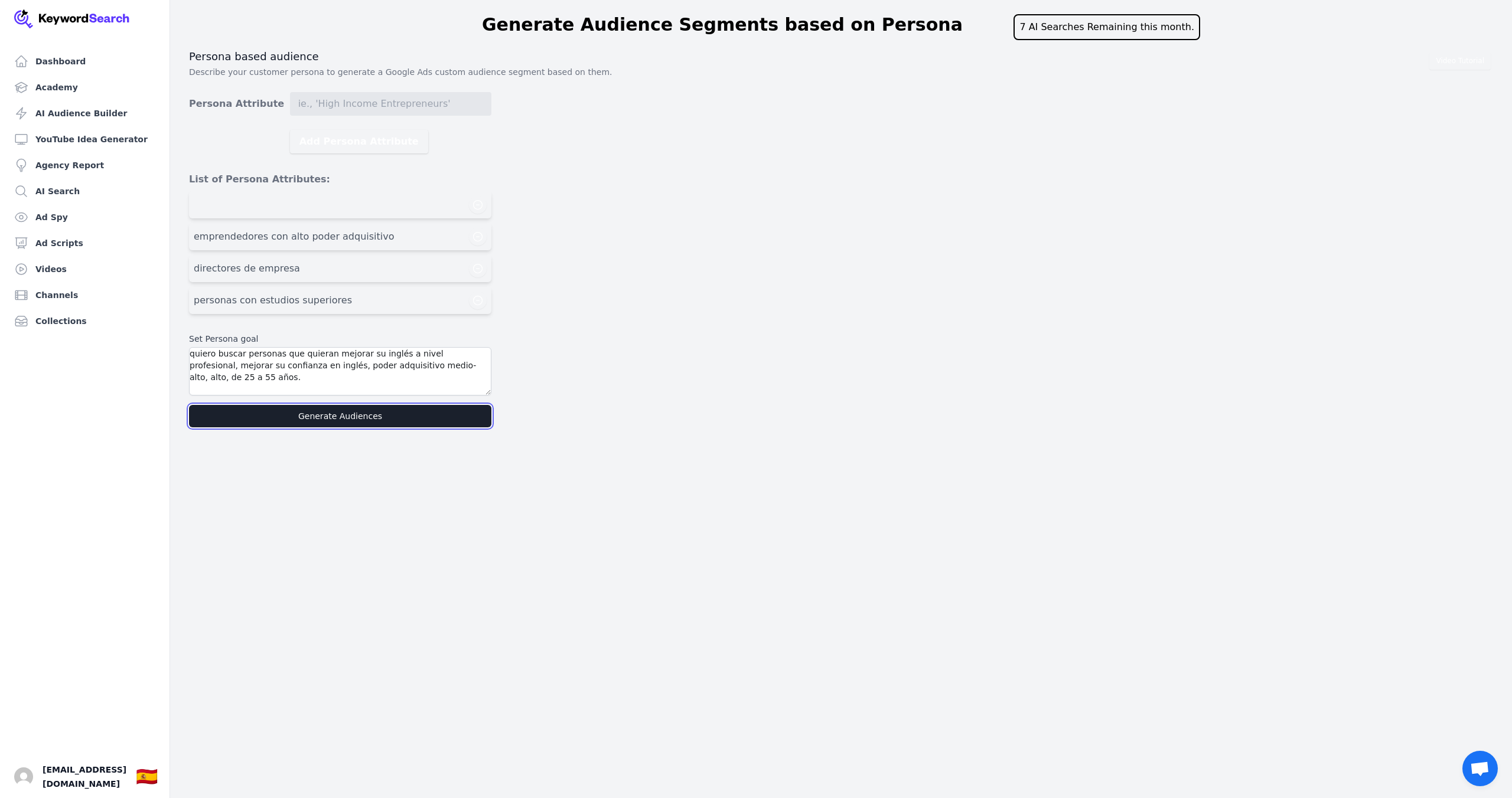
click at [331, 422] on button "Generate Audiences" at bounding box center [340, 416] width 303 height 22
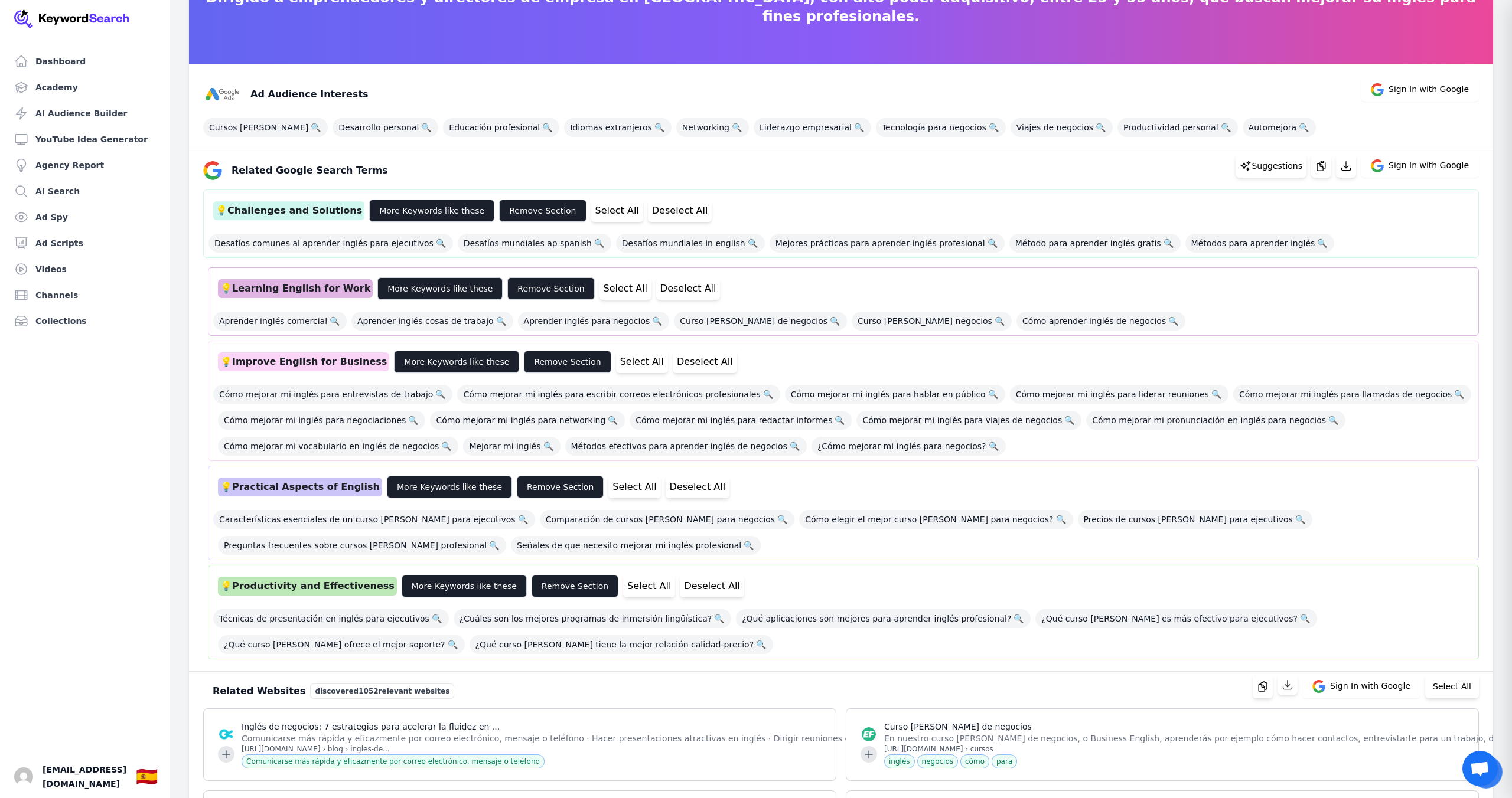
scroll to position [134, 0]
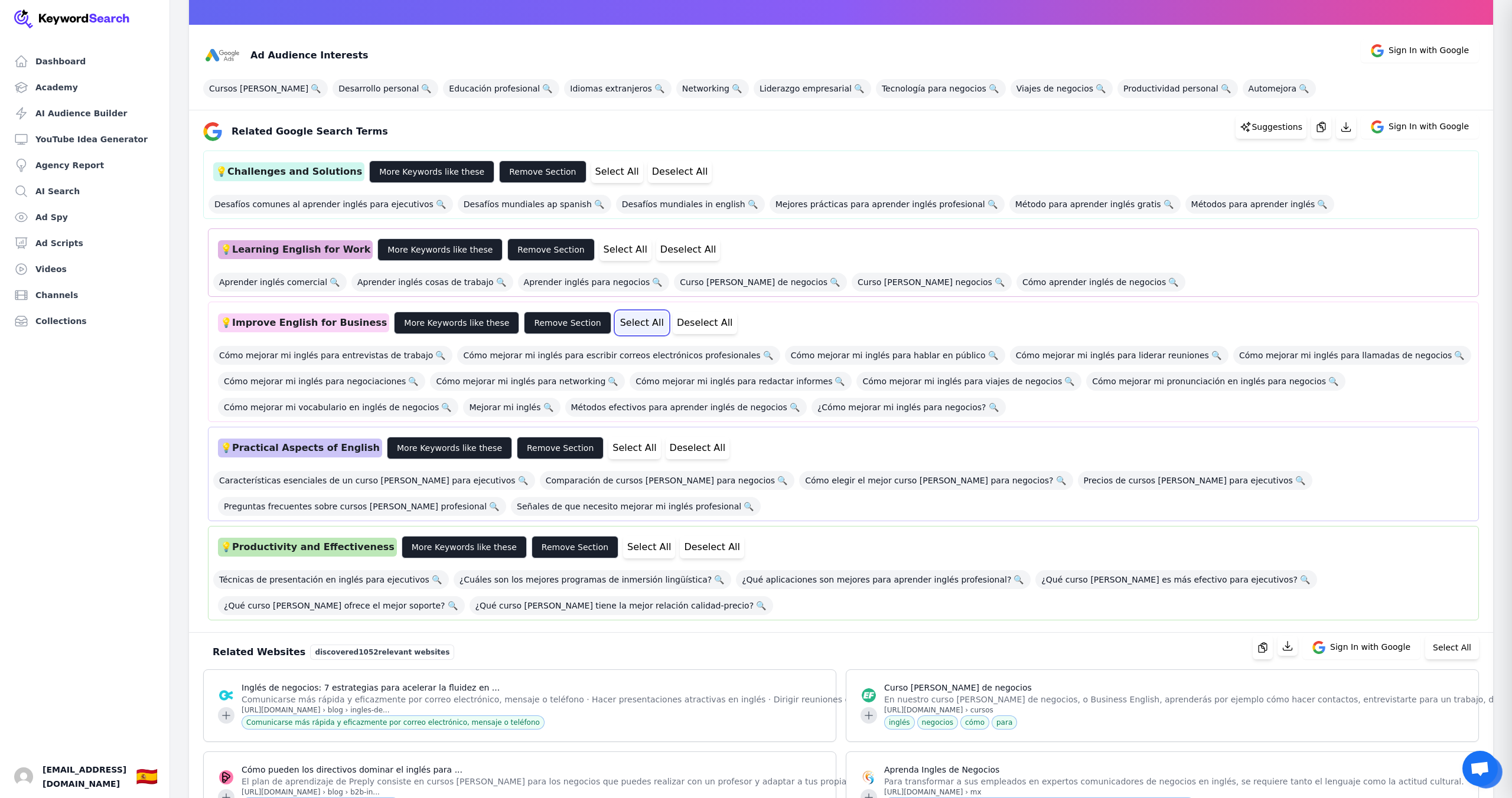
click at [616, 329] on button "Select All" at bounding box center [642, 323] width 52 height 22
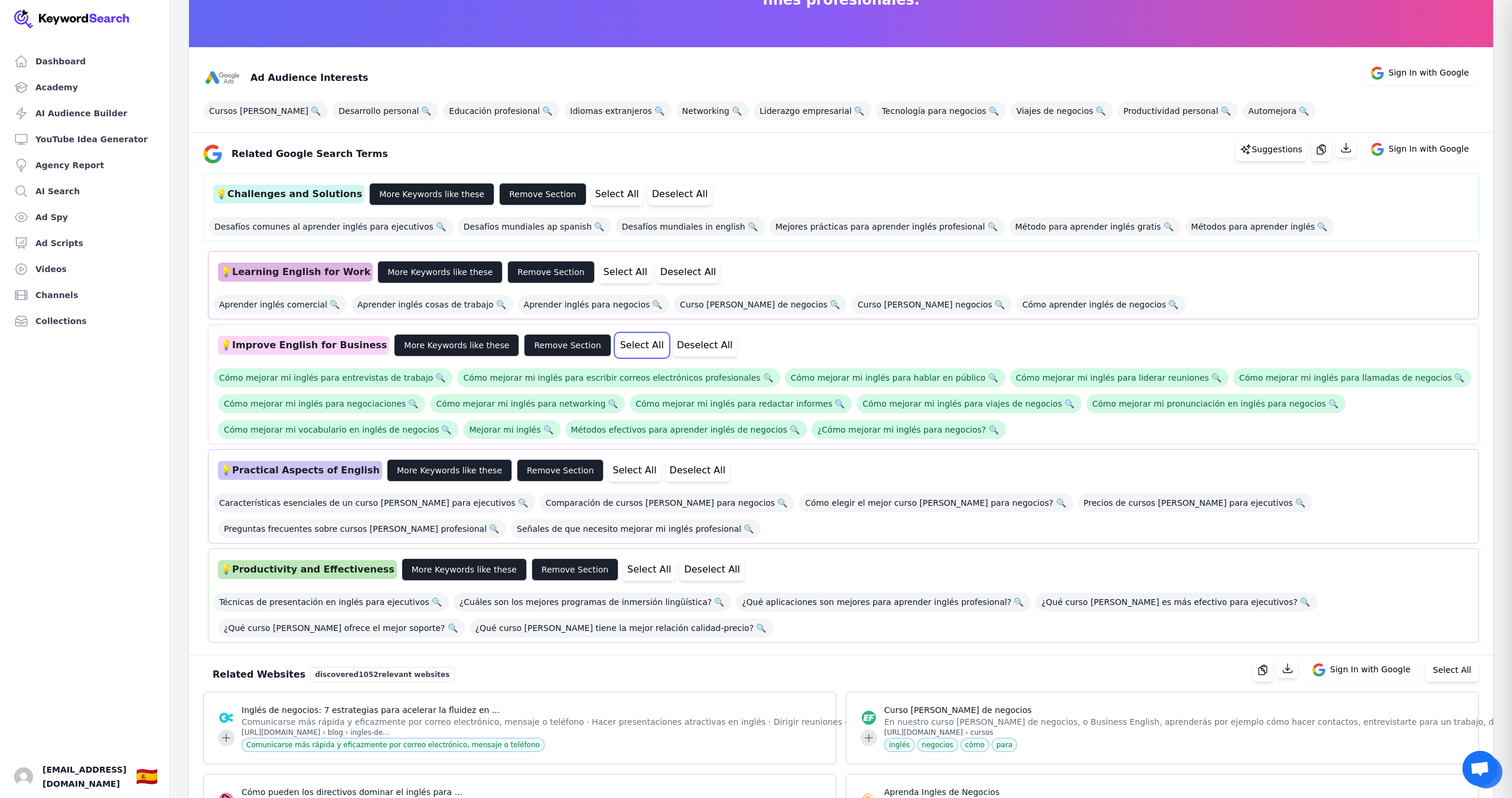
scroll to position [0, 0]
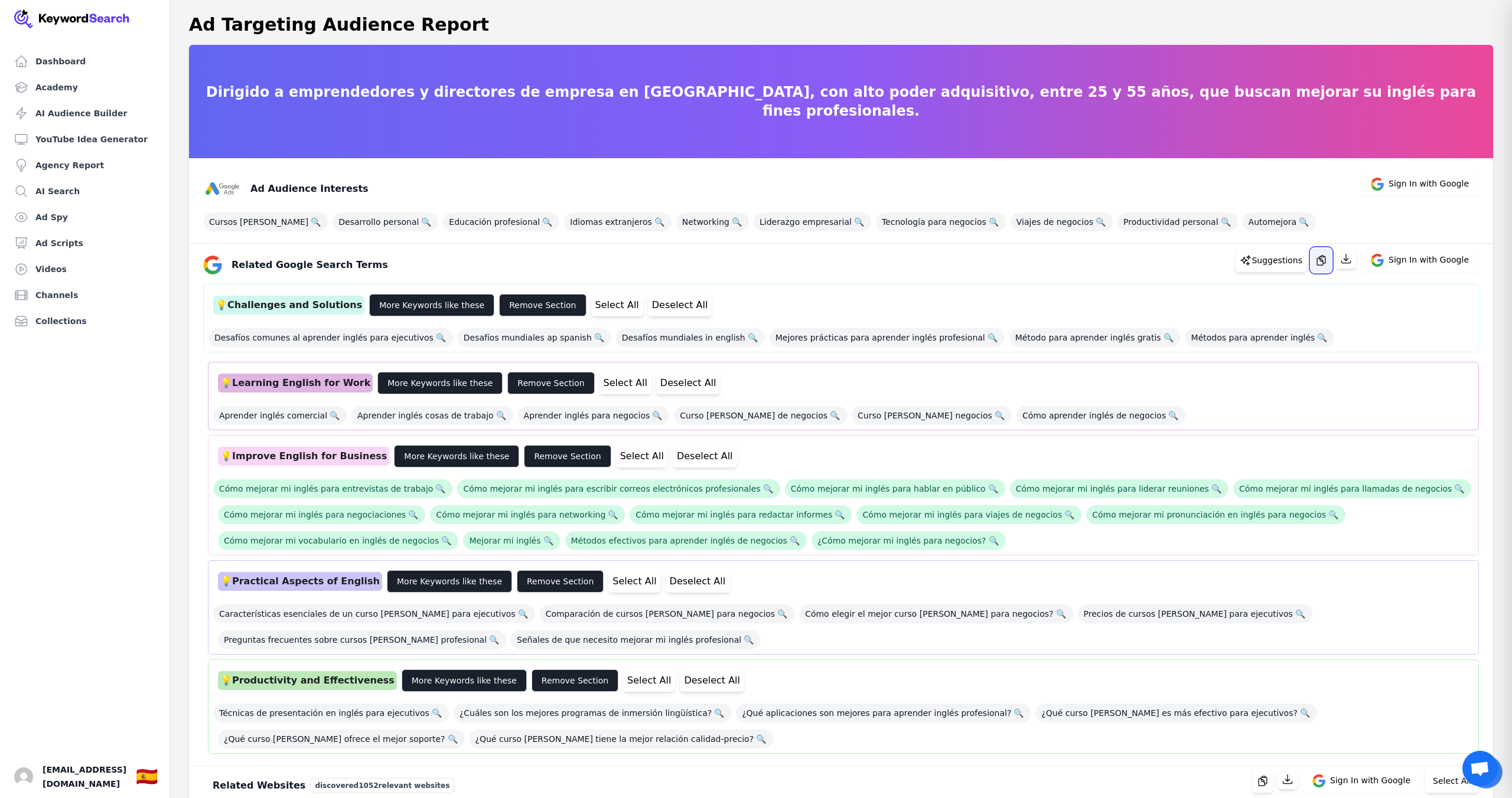
click at [1323, 264] on icon "button" at bounding box center [1320, 260] width 11 height 11
